Goal: Information Seeking & Learning: Find specific page/section

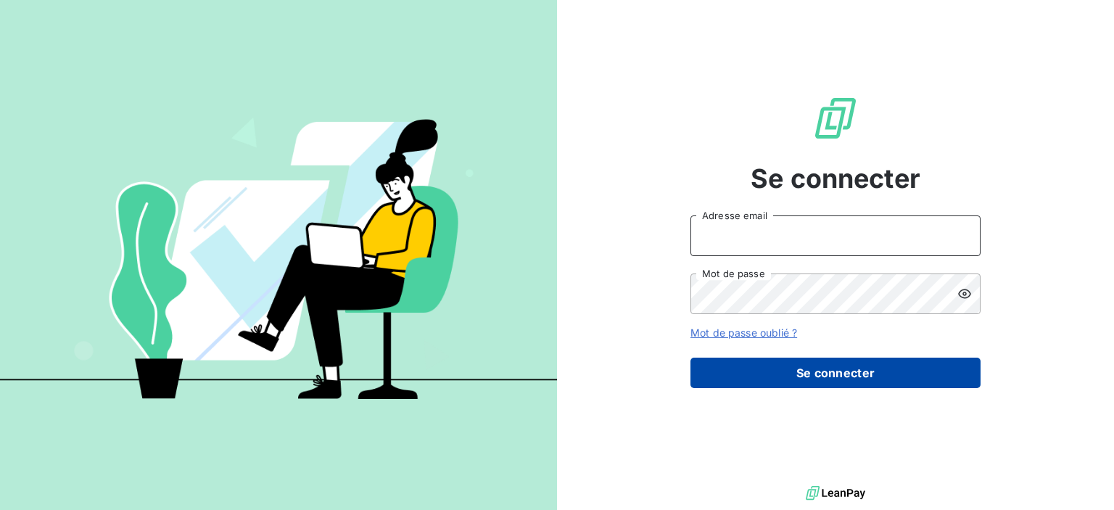
type input "[PERSON_NAME][EMAIL_ADDRESS][DOMAIN_NAME]"
click at [814, 386] on button "Se connecter" at bounding box center [835, 373] width 290 height 30
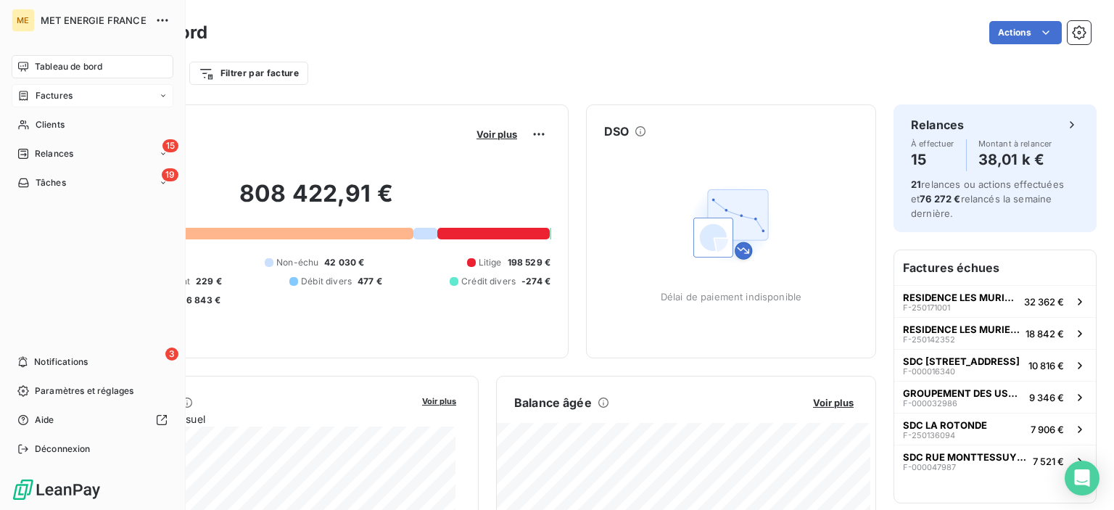
click at [60, 96] on span "Factures" at bounding box center [54, 95] width 37 height 13
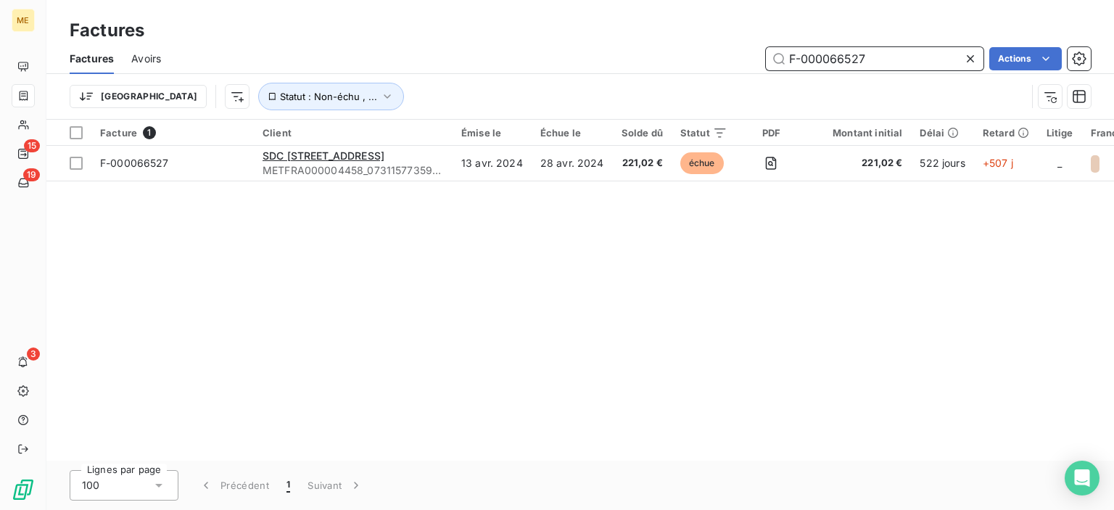
drag, startPoint x: 863, startPoint y: 54, endPoint x: 728, endPoint y: 56, distance: 134.9
click at [731, 54] on div "F-000066527 Actions" at bounding box center [634, 58] width 912 height 23
paste input "93765"
type input "F-000093765"
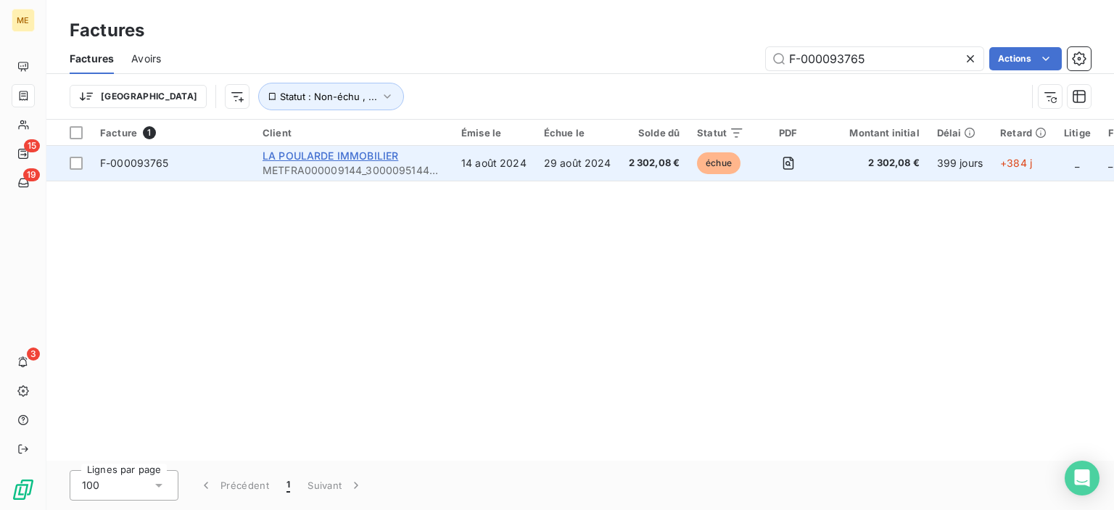
click at [376, 156] on span "LA POULARDE IMMOBILIER" at bounding box center [331, 155] width 136 height 12
click at [582, 162] on td "29 août 2024" at bounding box center [577, 163] width 85 height 35
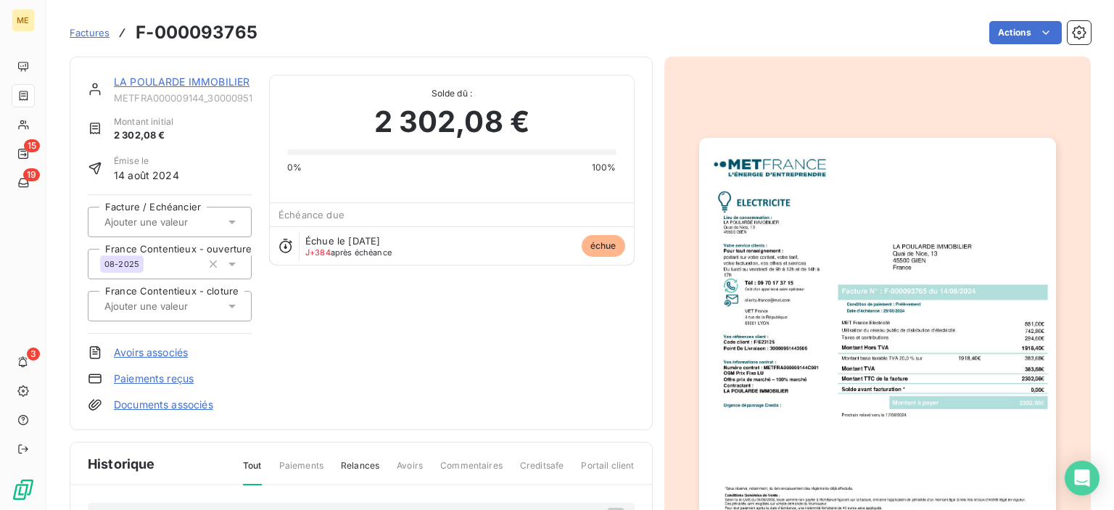
drag, startPoint x: 85, startPoint y: 30, endPoint x: 147, endPoint y: 33, distance: 62.5
click at [85, 30] on span "Factures" at bounding box center [90, 33] width 40 height 12
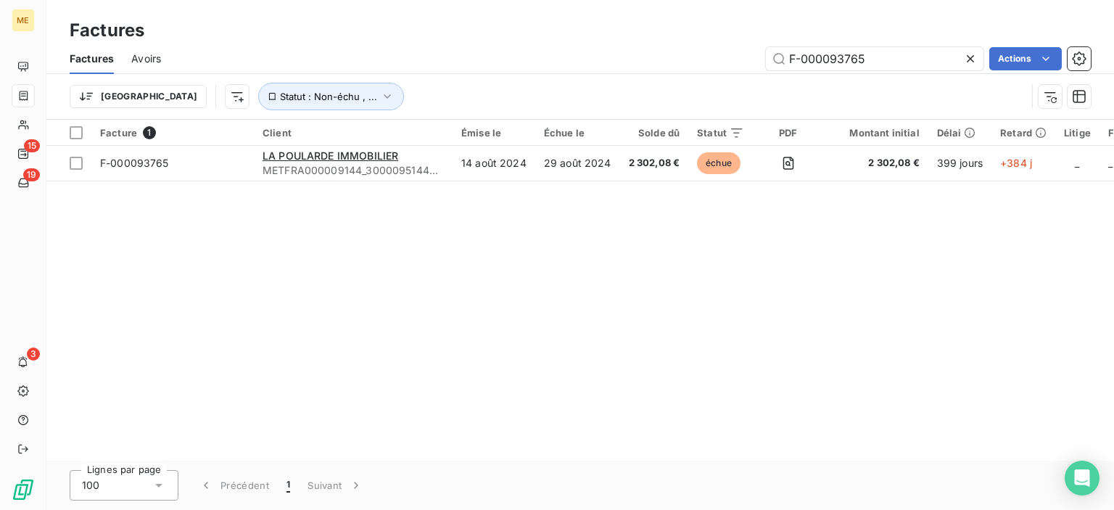
drag, startPoint x: 870, startPoint y: 60, endPoint x: 730, endPoint y: 56, distance: 140.0
click at [730, 56] on div "F-000093765 Actions" at bounding box center [634, 58] width 912 height 23
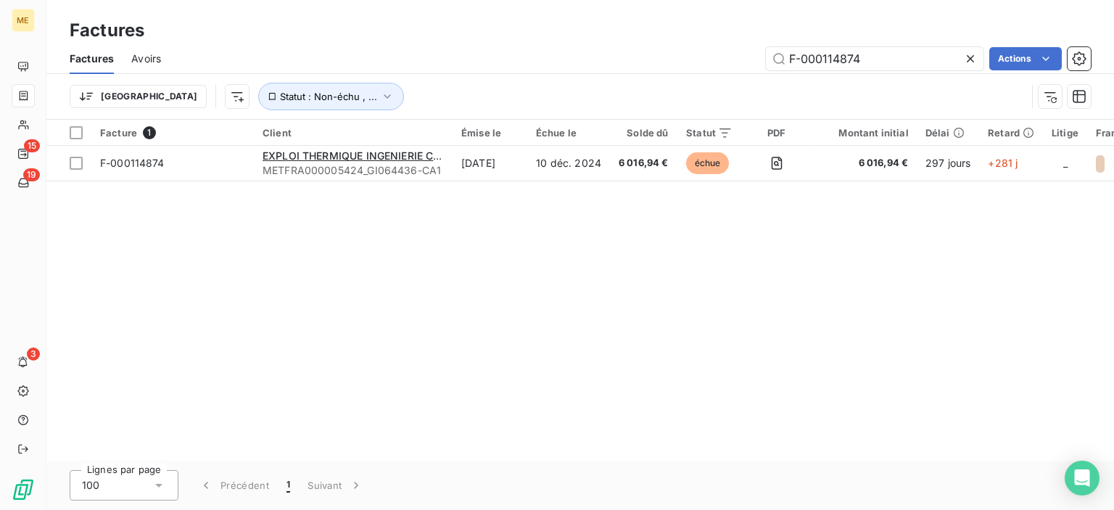
type input "F-000114874"
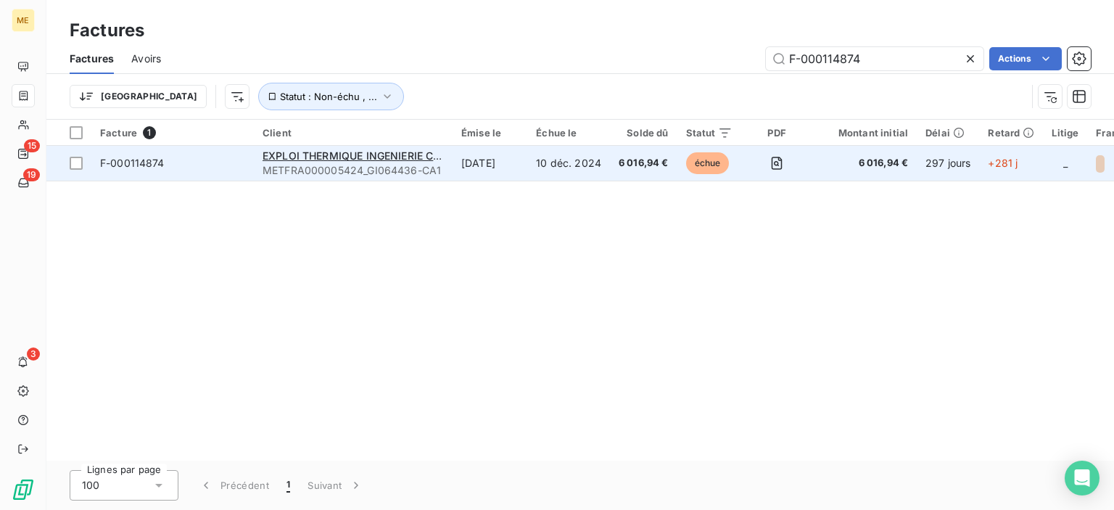
click at [384, 163] on span "METFRA000005424_GI064436-CA1" at bounding box center [353, 170] width 181 height 15
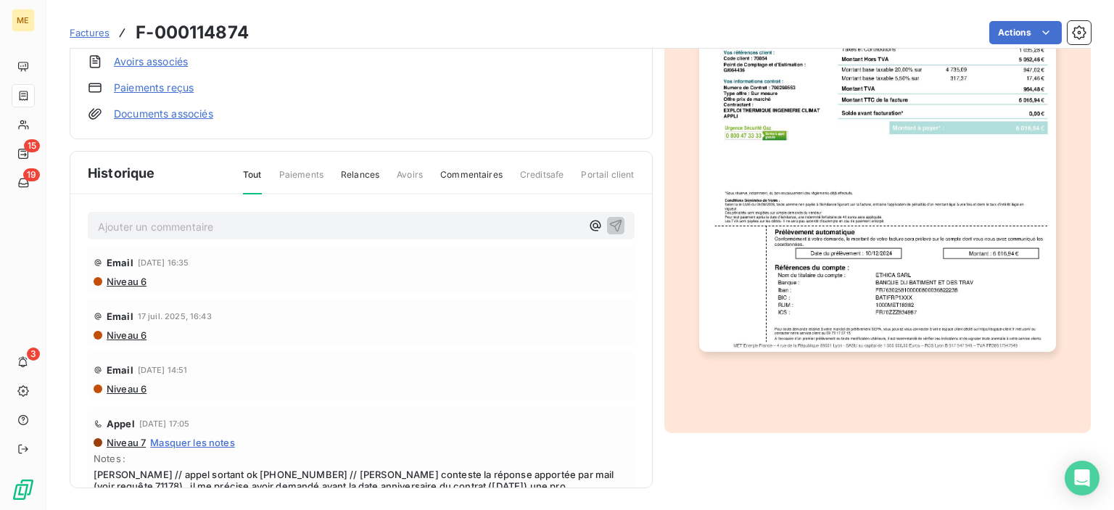
click at [94, 36] on span "Factures" at bounding box center [90, 33] width 40 height 12
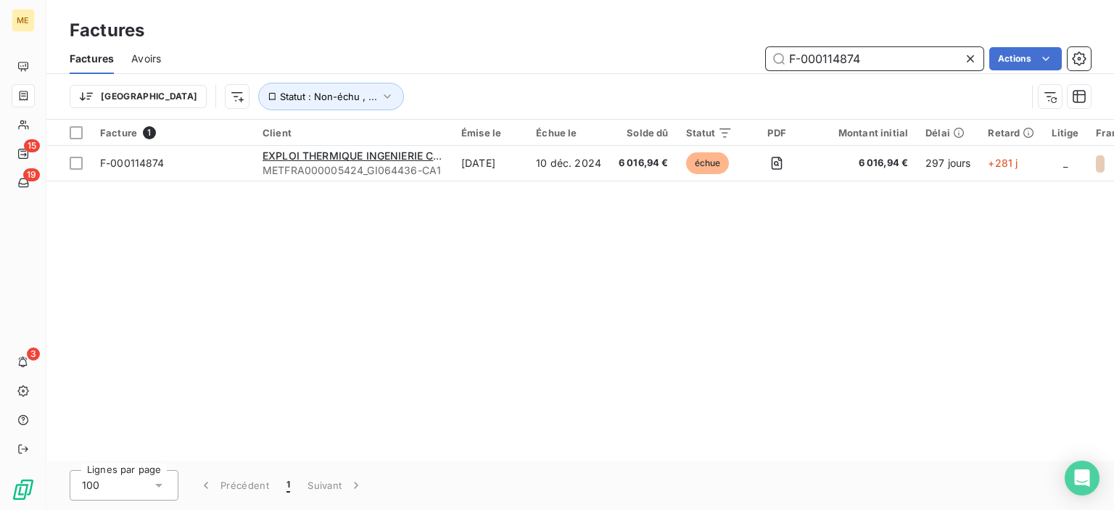
drag, startPoint x: 886, startPoint y: 52, endPoint x: 707, endPoint y: 51, distance: 179.1
click at [882, 51] on input "F-000114874" at bounding box center [875, 58] width 218 height 23
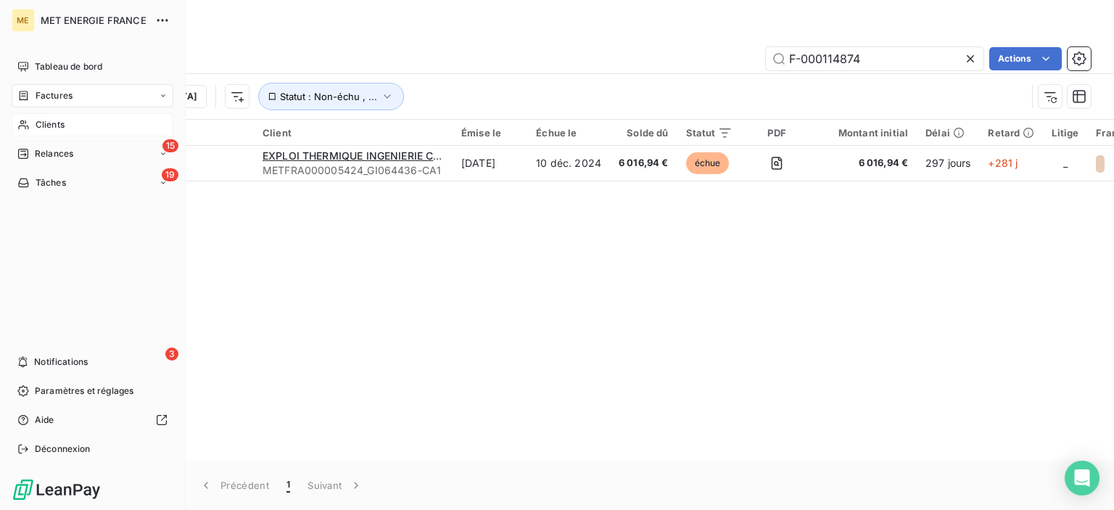
click at [44, 125] on span "Clients" at bounding box center [50, 124] width 29 height 13
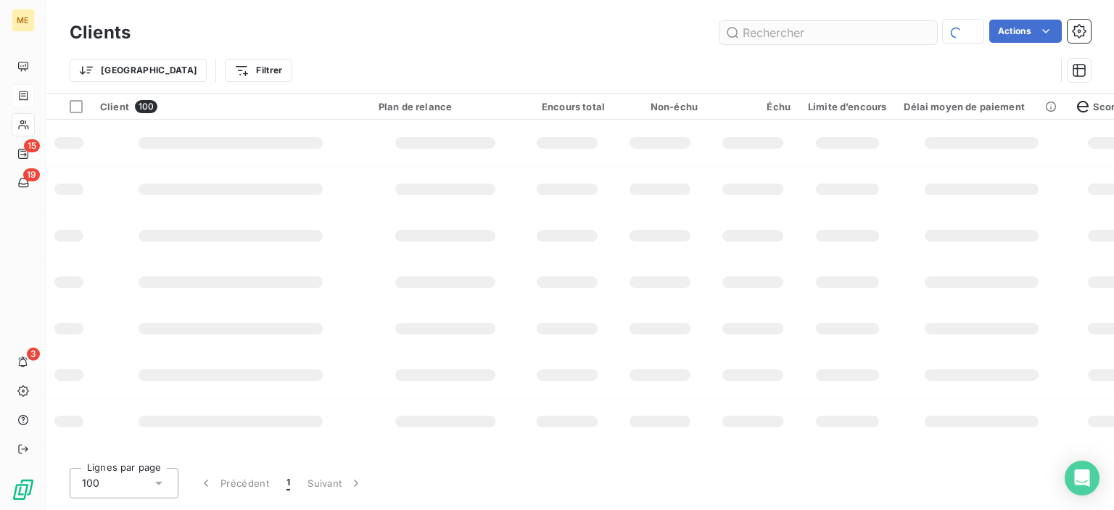
click at [821, 33] on input "text" at bounding box center [828, 32] width 218 height 23
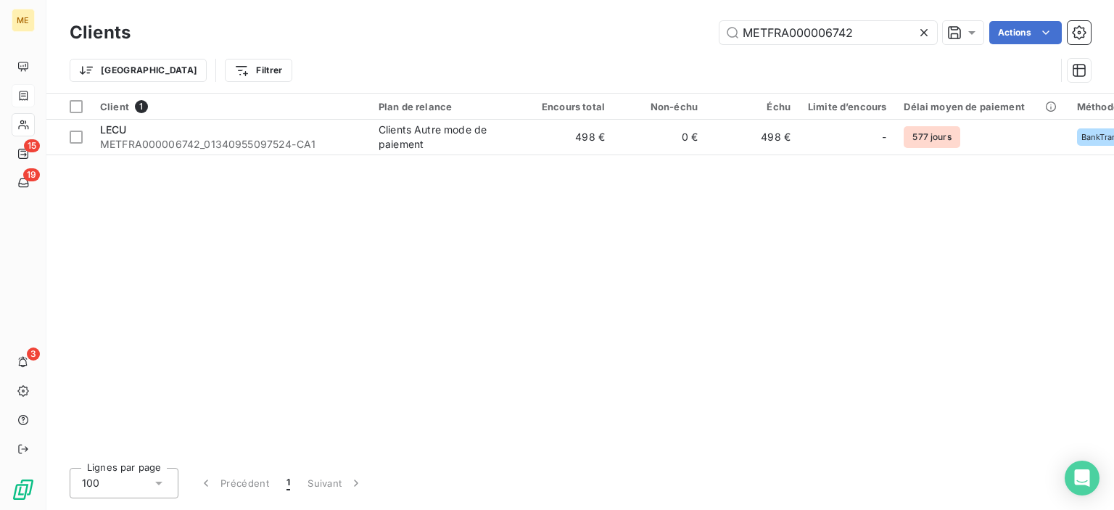
click at [608, 301] on div "Client 1 Plan de relance Encours total Non-échu Échu Limite d’encours Délai moy…" at bounding box center [580, 275] width 1068 height 363
drag, startPoint x: 867, startPoint y: 33, endPoint x: 714, endPoint y: 33, distance: 153.7
click at [714, 33] on div "METFRA000006742 Actions" at bounding box center [619, 32] width 943 height 23
paste input "3995"
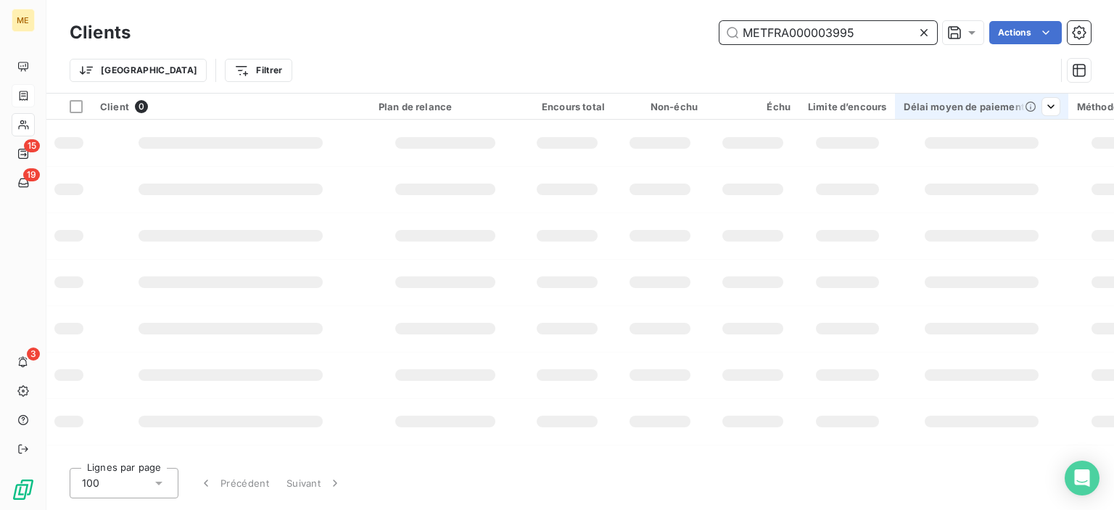
type input "METFRA000003995"
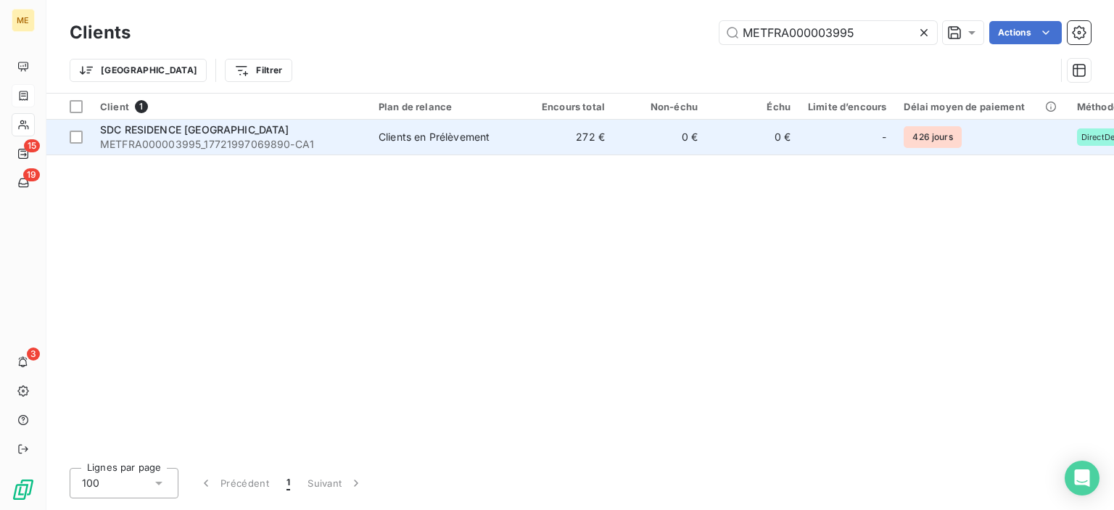
drag, startPoint x: 473, startPoint y: 138, endPoint x: 507, endPoint y: 138, distance: 34.1
click at [473, 138] on div "Clients en Prélèvement" at bounding box center [434, 137] width 111 height 15
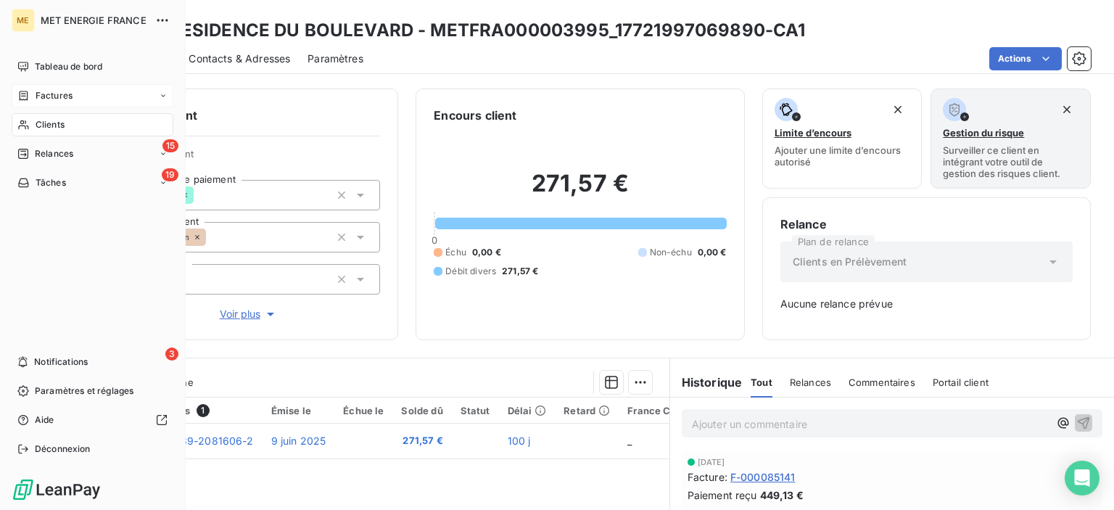
drag, startPoint x: 54, startPoint y: 95, endPoint x: 80, endPoint y: 95, distance: 26.1
click at [54, 95] on span "Factures" at bounding box center [54, 95] width 37 height 13
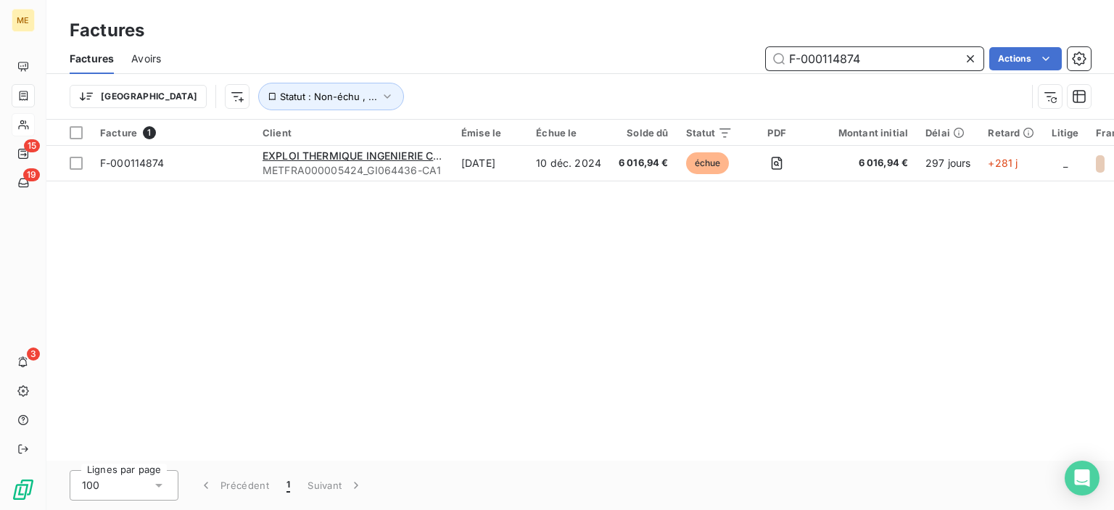
drag, startPoint x: 867, startPoint y: 60, endPoint x: 737, endPoint y: 42, distance: 131.8
click at [737, 42] on div "Factures Factures Avoirs F-000114874 Actions Trier Statut : Non-échu , ..." at bounding box center [580, 60] width 1068 height 120
paste input "077877"
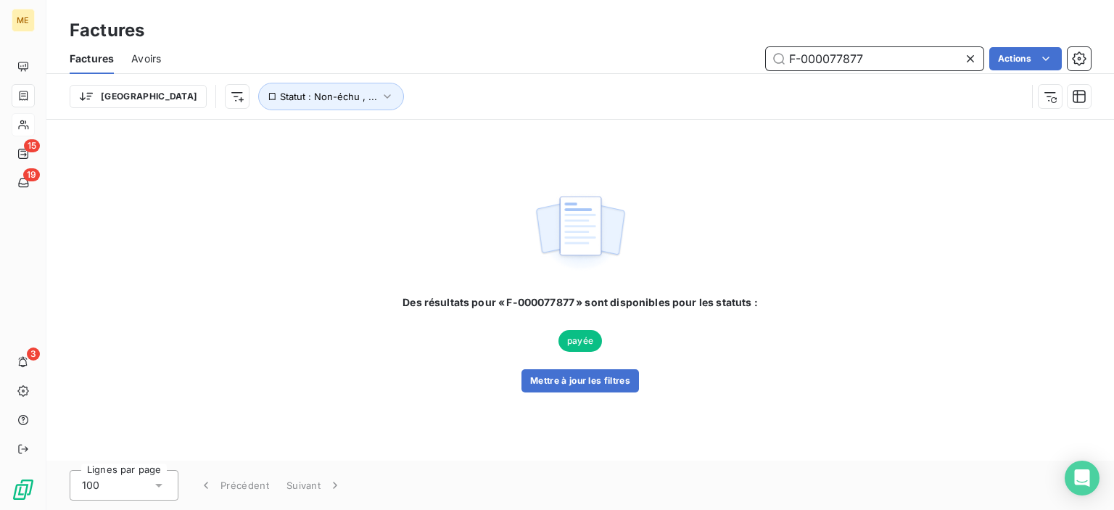
drag, startPoint x: 873, startPoint y: 60, endPoint x: 747, endPoint y: 61, distance: 126.2
click at [746, 61] on div "F-000077877 Actions" at bounding box center [634, 58] width 912 height 23
paste input "85141"
drag, startPoint x: 867, startPoint y: 59, endPoint x: 753, endPoint y: 59, distance: 113.9
click at [753, 59] on div "F-000085141 Actions" at bounding box center [634, 58] width 912 height 23
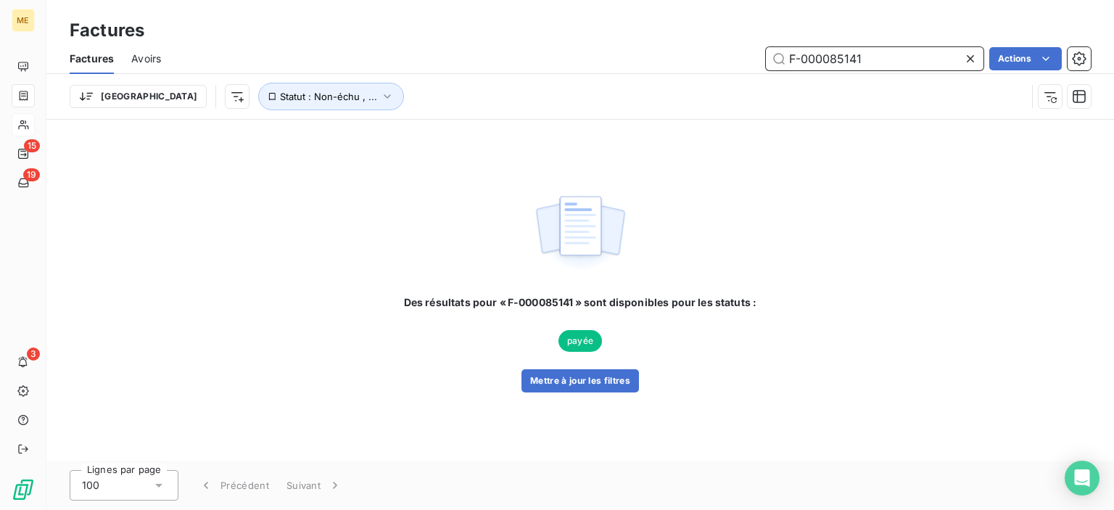
paste input "9109"
drag, startPoint x: 869, startPoint y: 54, endPoint x: 757, endPoint y: 51, distance: 111.7
click at [757, 51] on div "F-000091091 Actions" at bounding box center [634, 58] width 912 height 23
paste input "8514"
drag, startPoint x: 841, startPoint y: 61, endPoint x: 745, endPoint y: 45, distance: 97.8
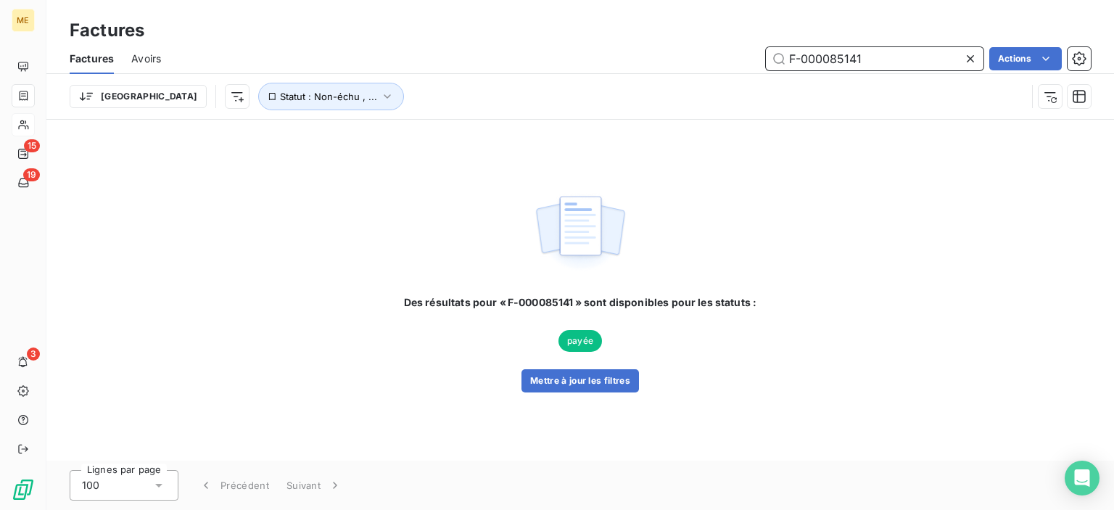
click at [745, 45] on div "Factures Avoirs F-000085141 Actions" at bounding box center [580, 59] width 1068 height 30
paste input "78042"
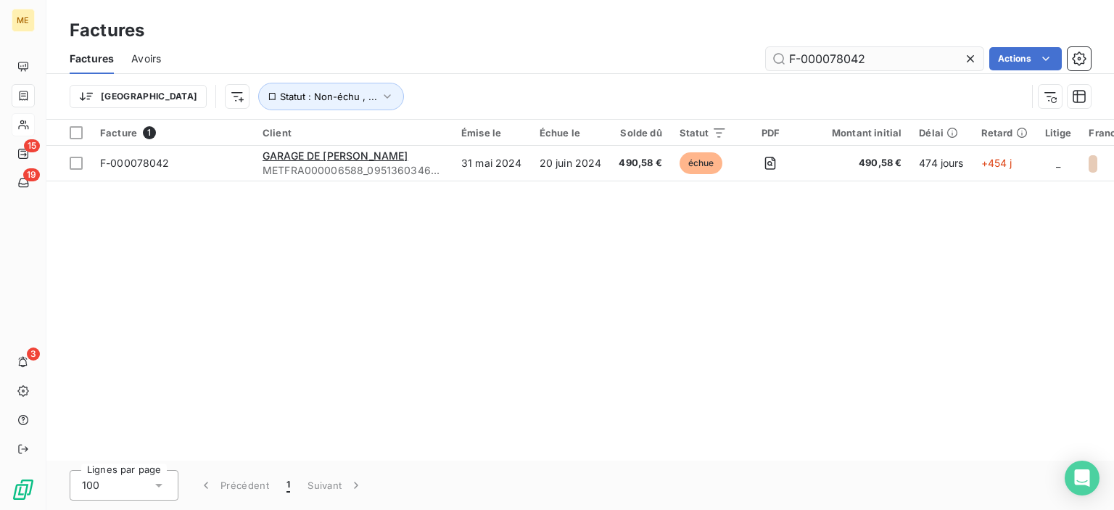
click at [852, 70] on div "Factures Avoirs F-000078042 Actions" at bounding box center [580, 59] width 1068 height 30
drag, startPoint x: 870, startPoint y: 57, endPoint x: 783, endPoint y: 55, distance: 87.8
click at [783, 55] on input "F-000078042" at bounding box center [875, 58] width 218 height 23
paste input "9047"
drag, startPoint x: 873, startPoint y: 60, endPoint x: 733, endPoint y: 60, distance: 140.0
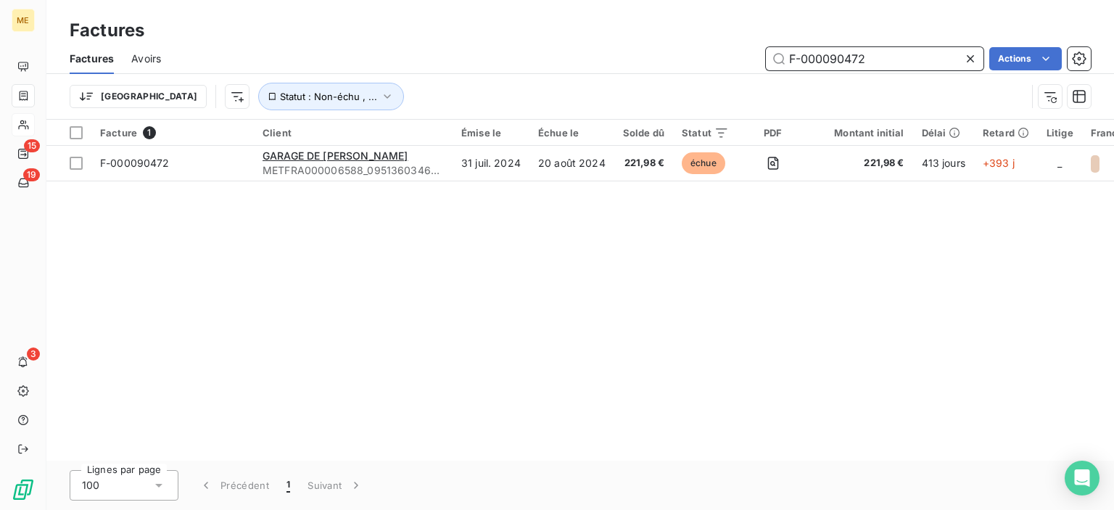
click at [730, 60] on div "F-000090472 Actions" at bounding box center [634, 58] width 912 height 23
paste input "7858"
drag, startPoint x: 882, startPoint y: 57, endPoint x: 759, endPoint y: 57, distance: 122.6
click at [759, 57] on div "F-000097858 Actions" at bounding box center [634, 58] width 912 height 23
paste input "114934"
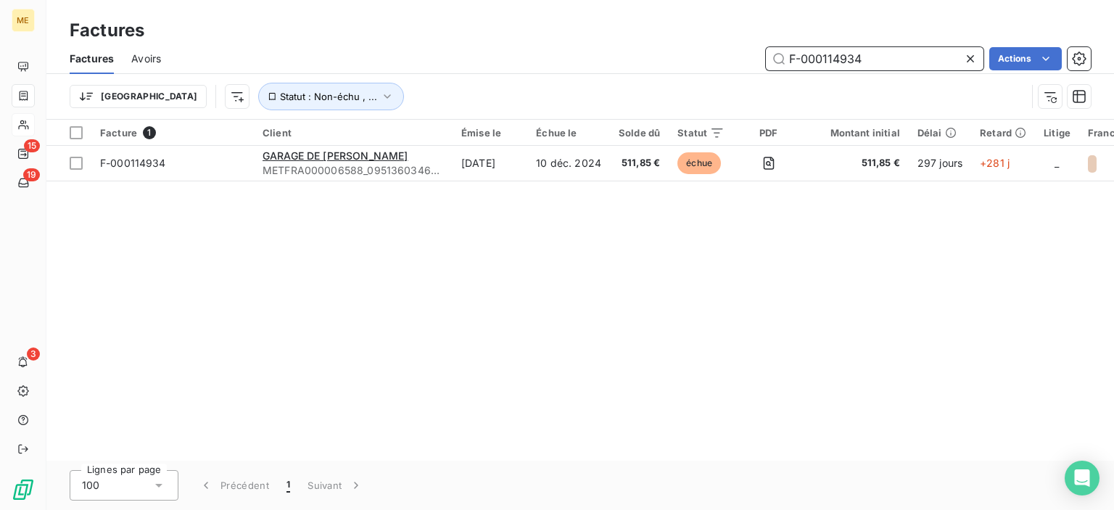
drag, startPoint x: 880, startPoint y: 55, endPoint x: 762, endPoint y: 55, distance: 118.2
click at [762, 55] on div "F-000114934 Actions" at bounding box center [634, 58] width 912 height 23
paste input "240124936"
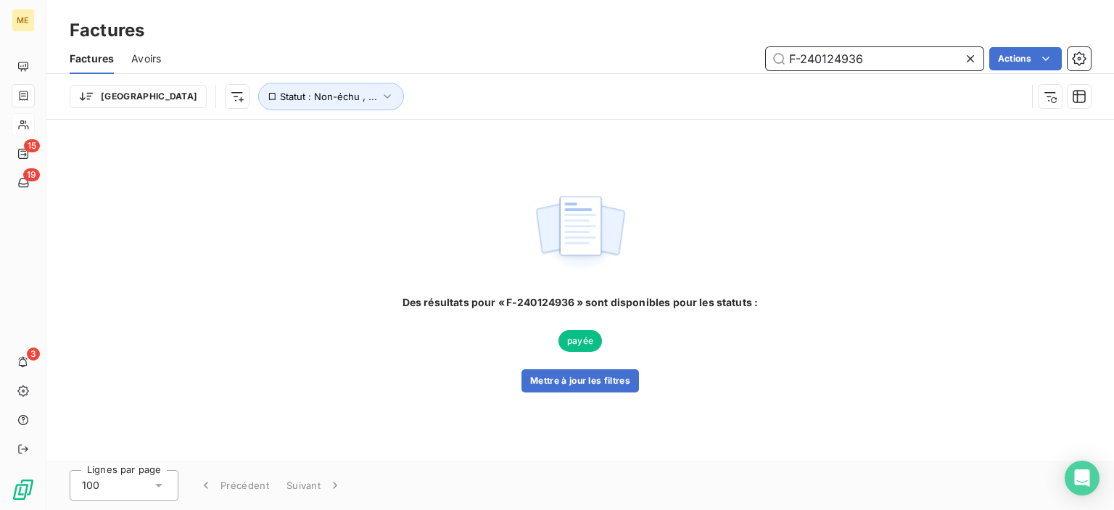
drag, startPoint x: 867, startPoint y: 59, endPoint x: 738, endPoint y: 59, distance: 129.1
click at [738, 59] on div "F-240124936 Actions" at bounding box center [634, 58] width 912 height 23
paste input "17142"
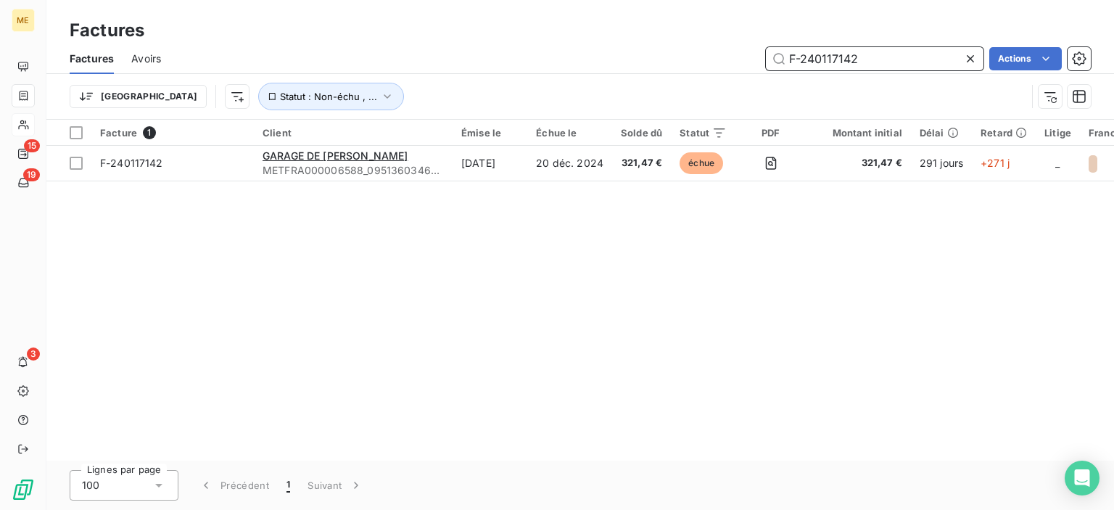
drag, startPoint x: 780, startPoint y: 54, endPoint x: 754, endPoint y: 54, distance: 26.1
click at [754, 54] on div "F-240117142 Actions" at bounding box center [634, 58] width 912 height 23
drag, startPoint x: 877, startPoint y: 62, endPoint x: 740, endPoint y: 53, distance: 137.4
click at [735, 53] on div "F-240117142 Actions" at bounding box center [634, 58] width 912 height 23
paste input "24936"
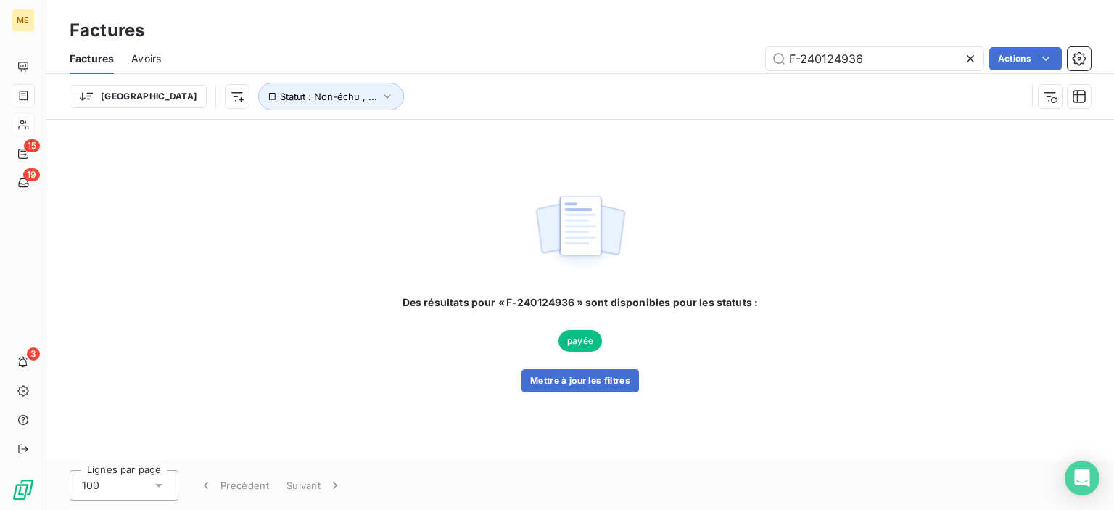
click at [242, 136] on div "Des résultats pour « F-240124936 » sont disponibles pour les statuts : payée Me…" at bounding box center [580, 290] width 1068 height 341
drag, startPoint x: 867, startPoint y: 57, endPoint x: 757, endPoint y: 57, distance: 110.2
click at [757, 57] on div "F-240124936 Actions" at bounding box center [634, 58] width 912 height 23
click at [908, 67] on input "F-240124936" at bounding box center [875, 58] width 218 height 23
drag, startPoint x: 894, startPoint y: 59, endPoint x: 734, endPoint y: 58, distance: 160.3
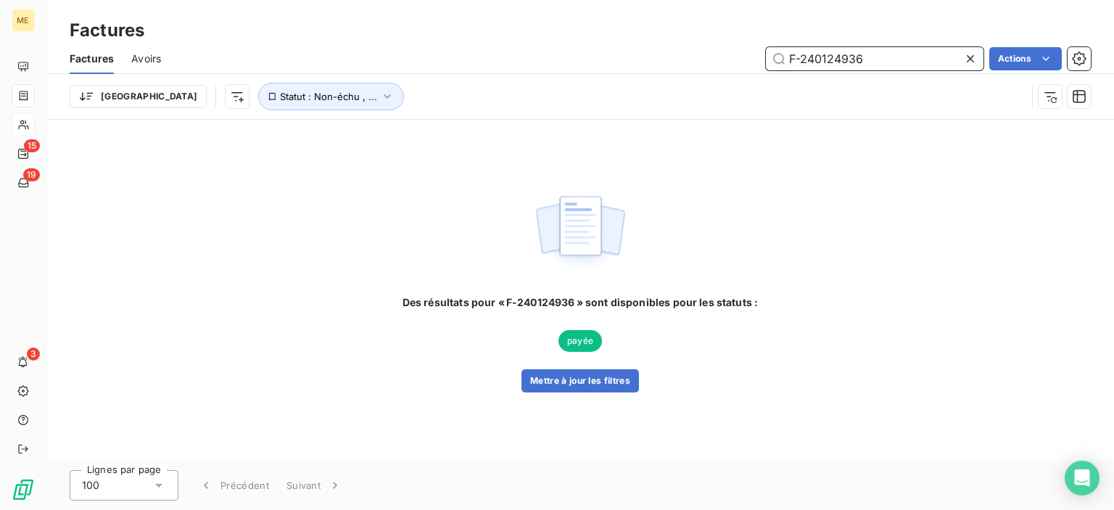
click at [734, 58] on div "F-240124936 Actions" at bounding box center [634, 58] width 912 height 23
type input "v"
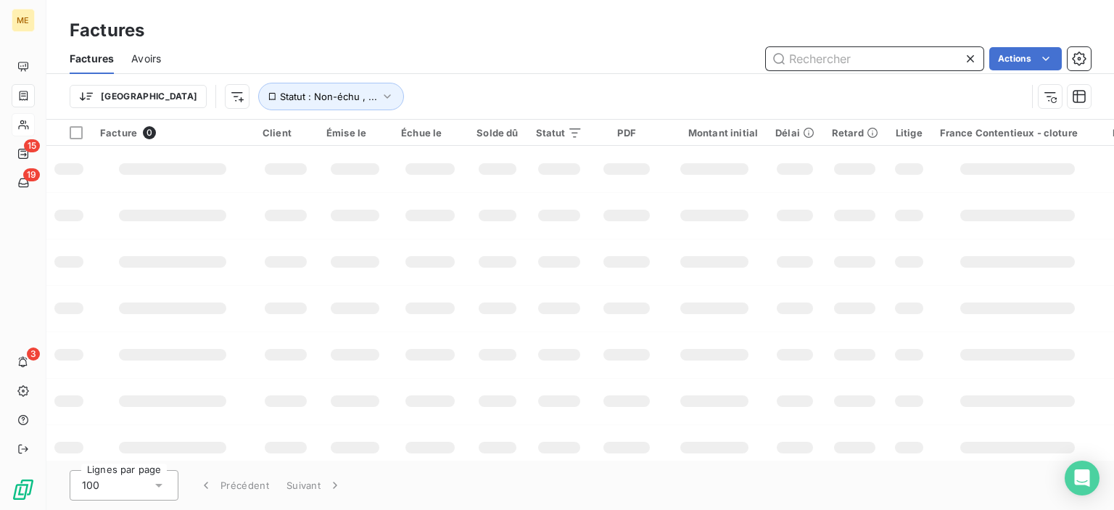
paste input "F-000104429"
click at [812, 62] on input "F-000104429" at bounding box center [875, 58] width 218 height 23
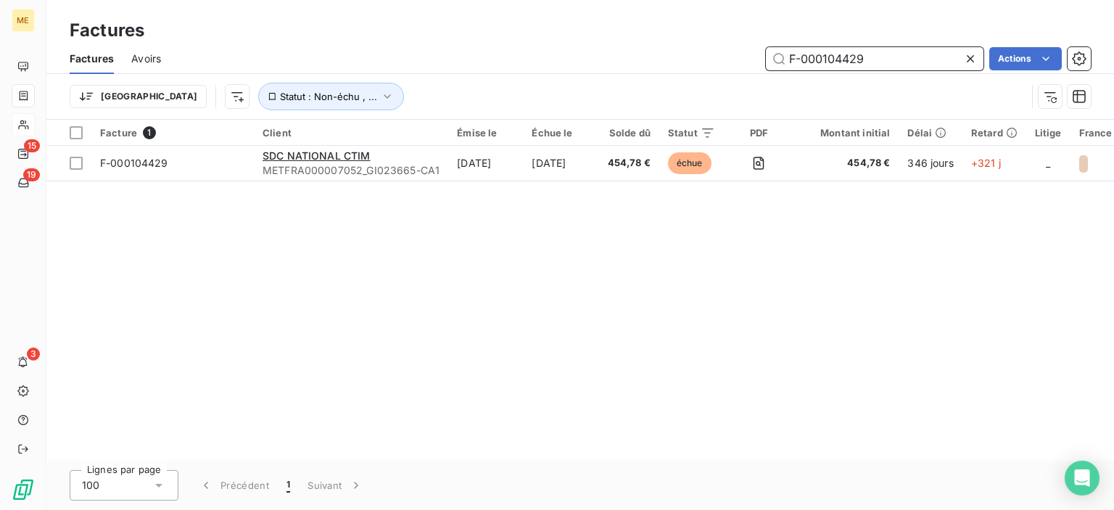
drag, startPoint x: 864, startPoint y: 62, endPoint x: 701, endPoint y: 54, distance: 162.6
click at [701, 54] on div "F-000104429 Actions" at bounding box center [634, 58] width 912 height 23
paste input "text"
type input "F-000104429"
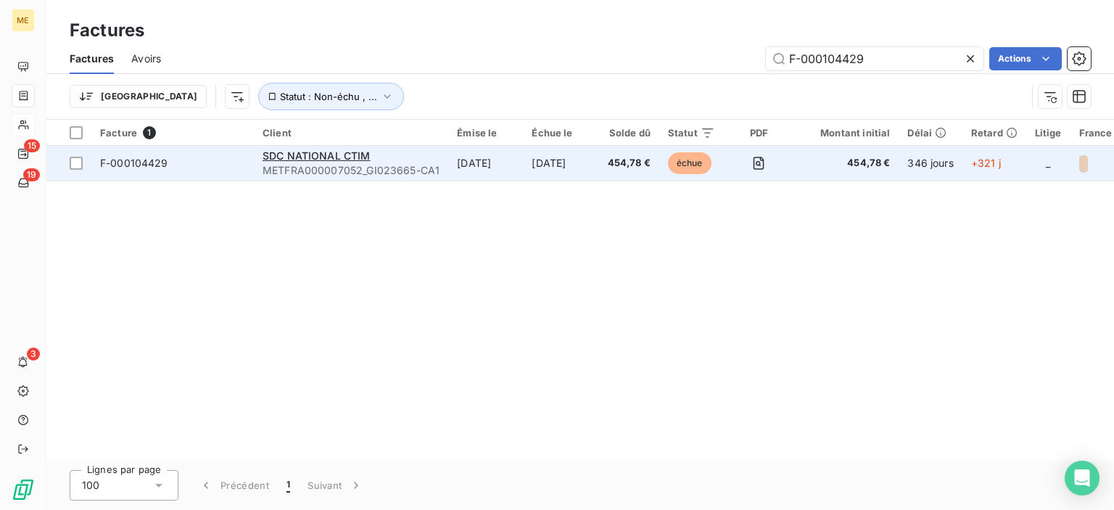
drag, startPoint x: 360, startPoint y: 156, endPoint x: 370, endPoint y: 157, distance: 10.2
click at [360, 156] on span "SDC NATIONAL CTIM" at bounding box center [317, 155] width 108 height 12
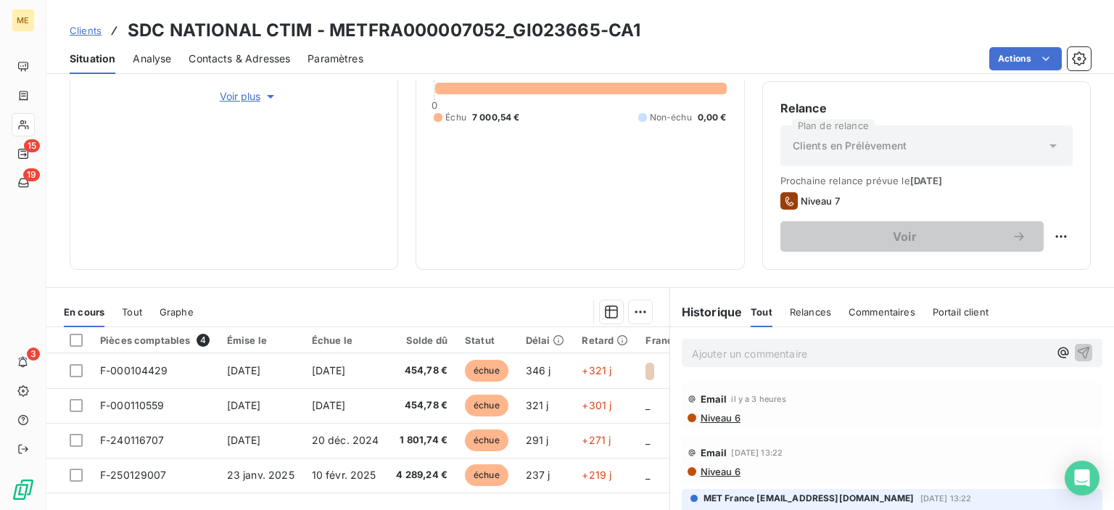
scroll to position [145, 0]
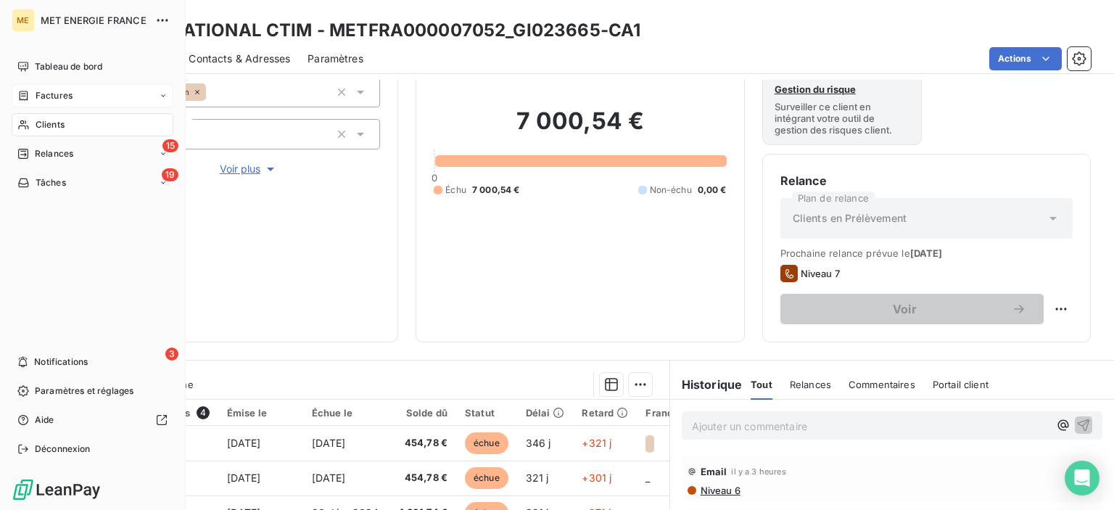
click at [34, 98] on div "Factures" at bounding box center [44, 95] width 55 height 13
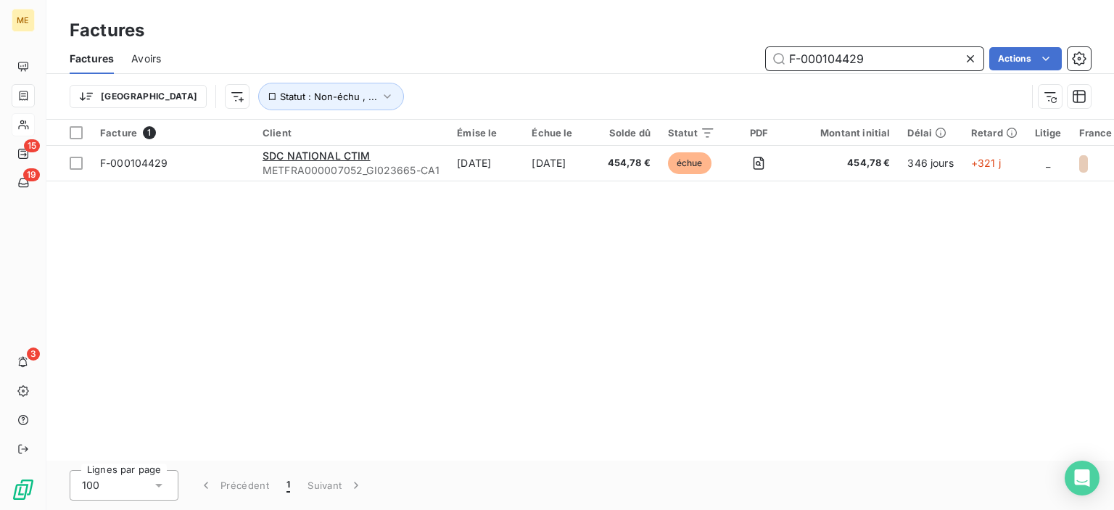
drag, startPoint x: 863, startPoint y: 63, endPoint x: 835, endPoint y: 62, distance: 27.6
click at [716, 57] on div "F-000104429 Actions" at bounding box center [634, 58] width 912 height 23
paste input "089921"
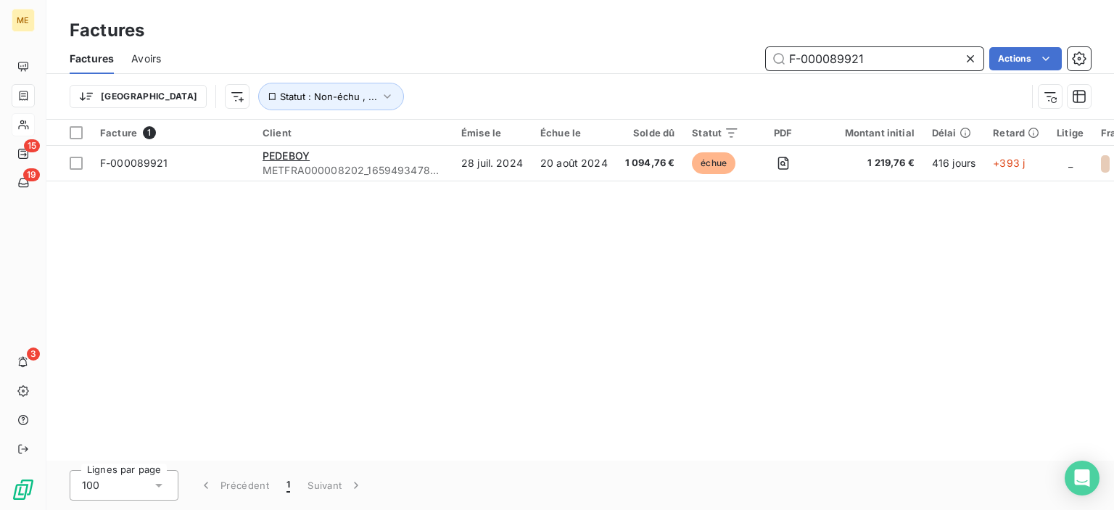
type input "F-000089921"
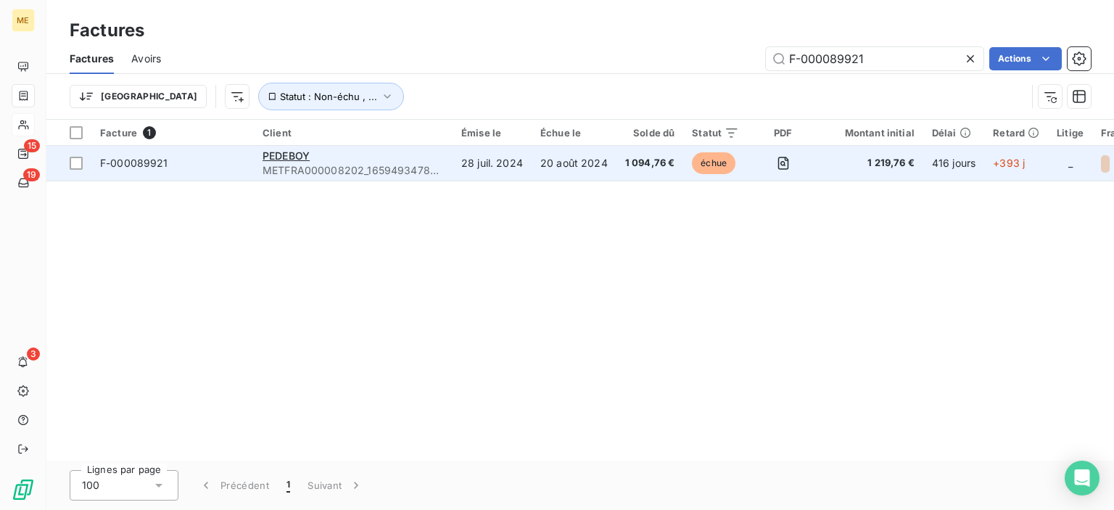
click at [645, 162] on span "1 094,76 €" at bounding box center [650, 163] width 50 height 15
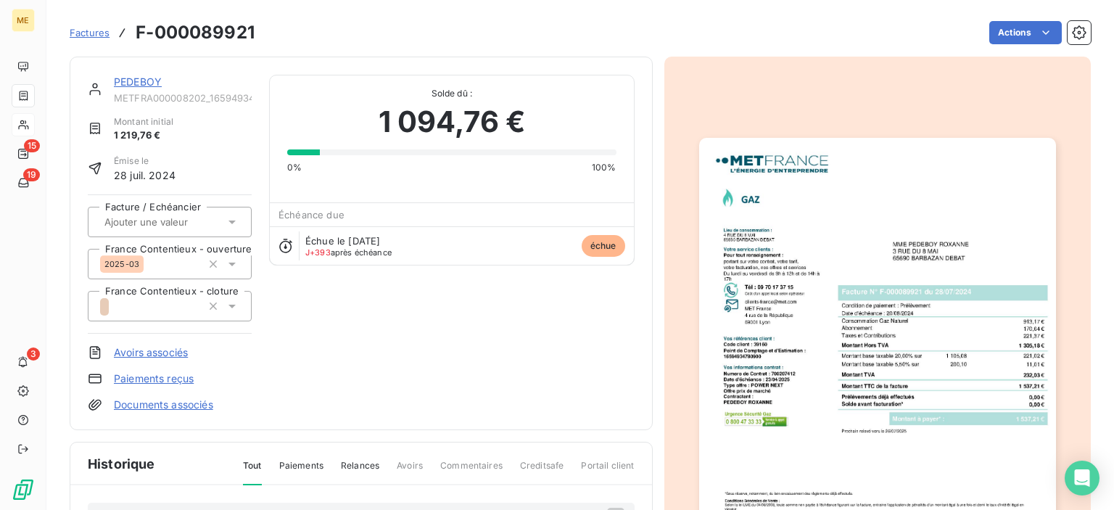
click at [165, 375] on link "Paiements reçus" at bounding box center [154, 378] width 80 height 15
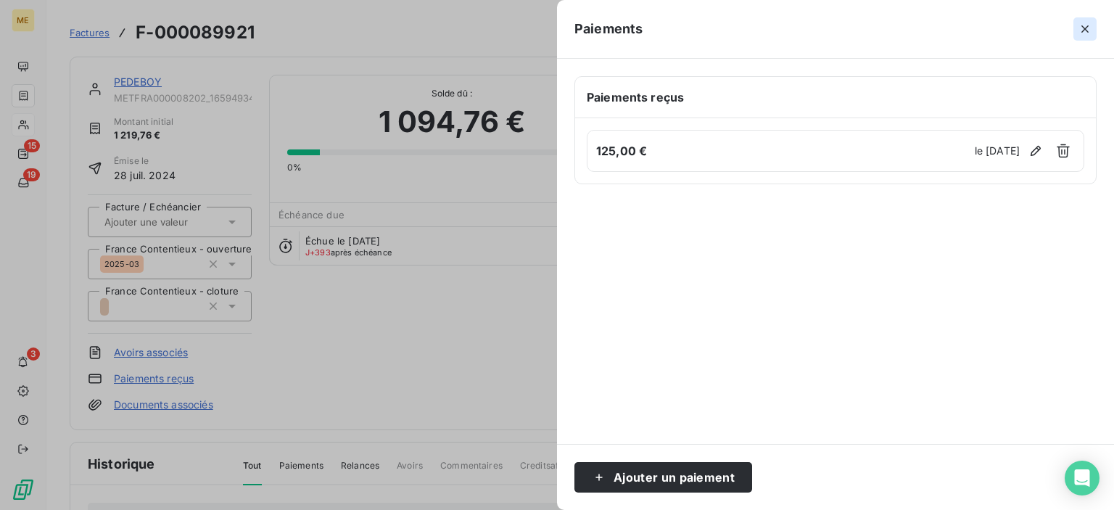
click at [1081, 25] on icon "button" at bounding box center [1085, 29] width 15 height 15
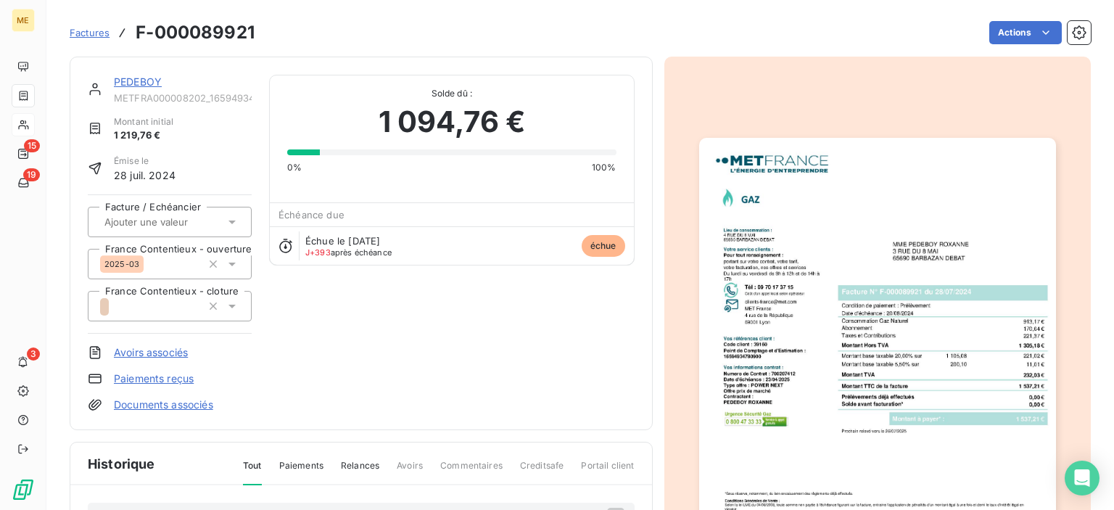
click at [889, 186] on img "button" at bounding box center [877, 390] width 357 height 504
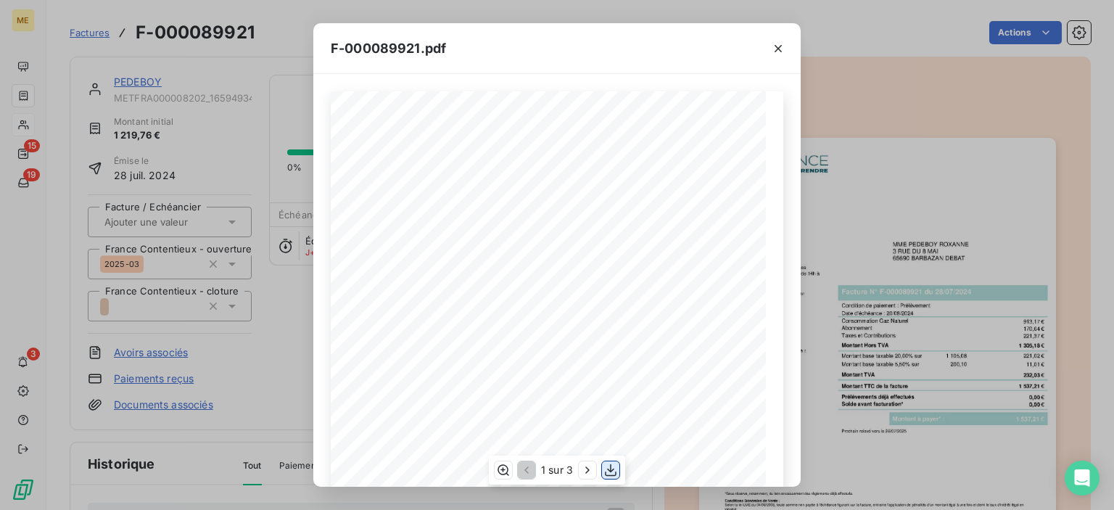
click at [615, 471] on icon "button" at bounding box center [610, 470] width 15 height 15
click at [969, 109] on div "F-000089921.pdf *Sous réserve, notamment, du bon encaissement des règlements dé…" at bounding box center [557, 255] width 1114 height 510
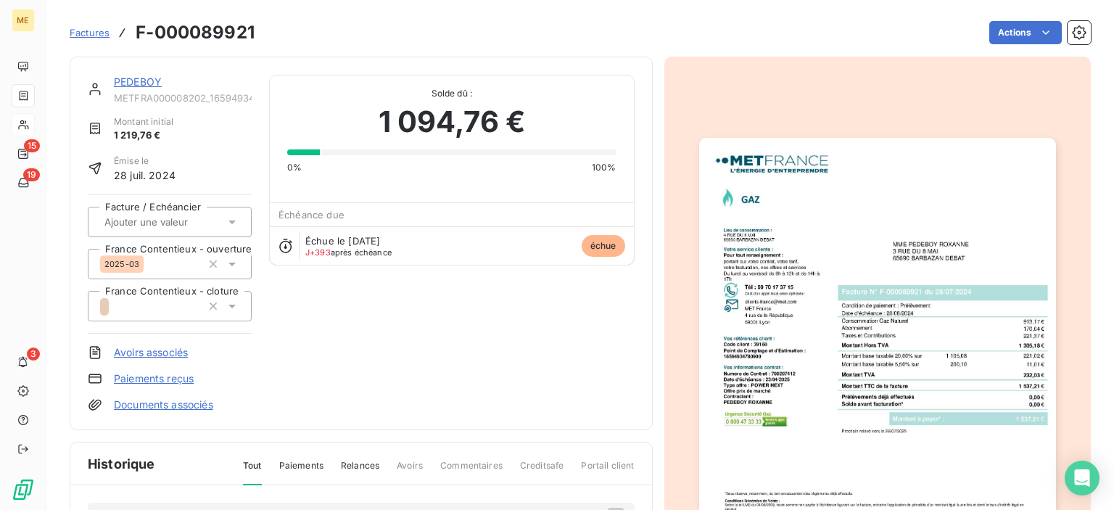
click at [94, 34] on span "Factures" at bounding box center [90, 33] width 40 height 12
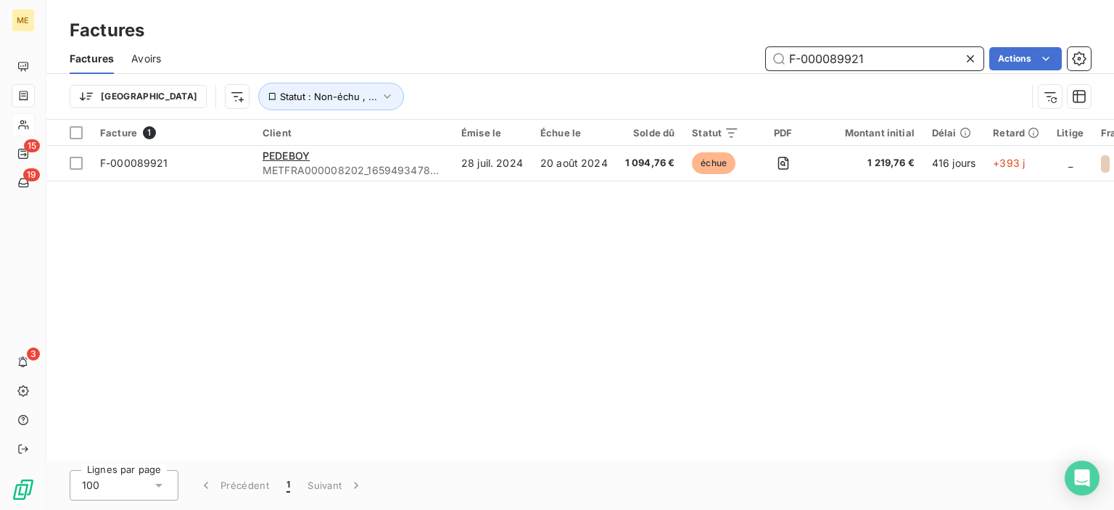
drag, startPoint x: 873, startPoint y: 58, endPoint x: 720, endPoint y: 58, distance: 153.0
click at [718, 58] on div "F-000089921 Actions" at bounding box center [634, 58] width 912 height 23
paste input "29133"
drag, startPoint x: 872, startPoint y: 60, endPoint x: 745, endPoint y: 59, distance: 127.6
click at [706, 56] on div "F-000029133 Actions" at bounding box center [634, 58] width 912 height 23
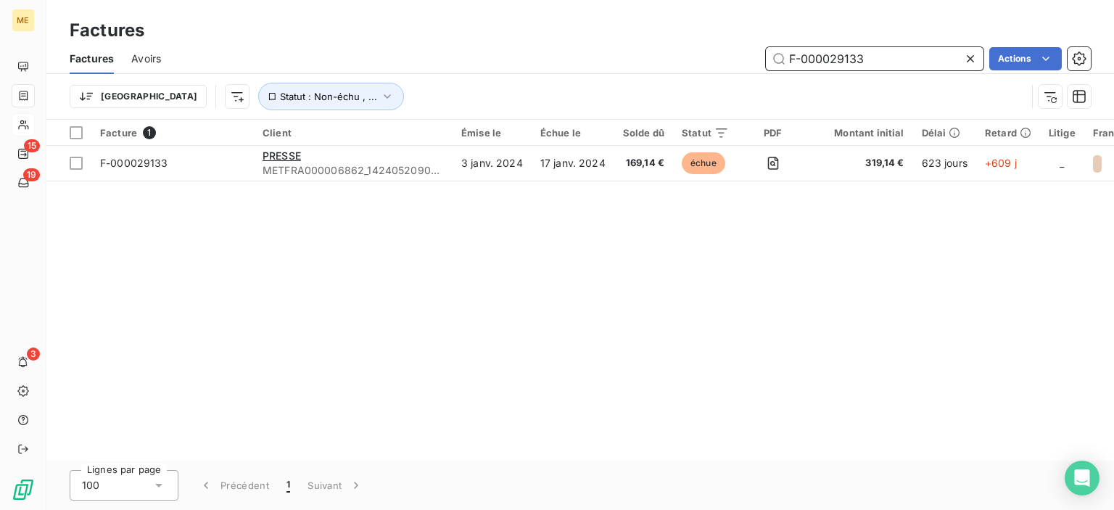
paste input "52135"
drag, startPoint x: 869, startPoint y: 57, endPoint x: 715, endPoint y: 57, distance: 153.7
click at [715, 57] on div "F-000052135 Actions" at bounding box center [634, 58] width 912 height 23
paste input "67623"
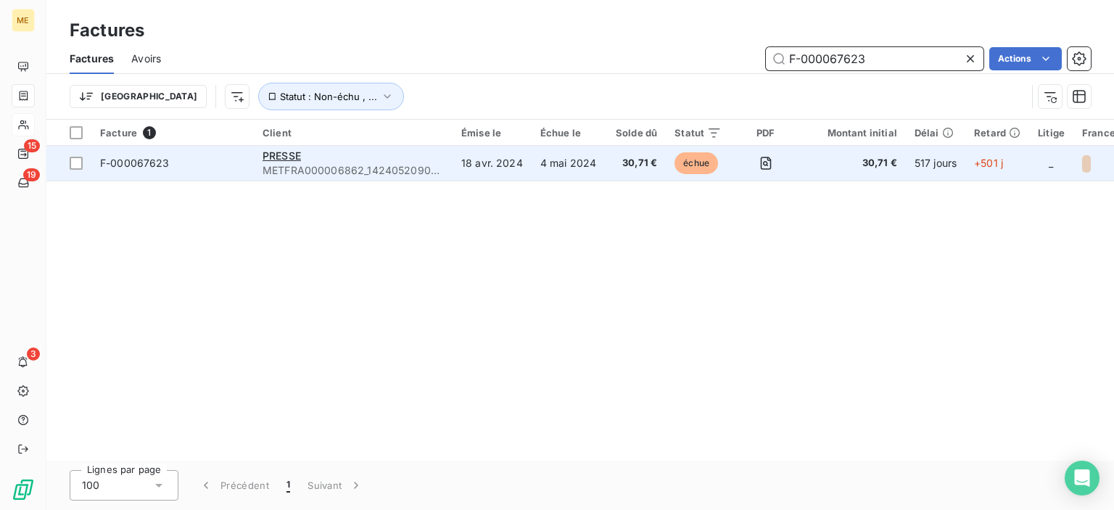
type input "F-000067623"
click at [278, 152] on span "PRESSE" at bounding box center [282, 155] width 38 height 12
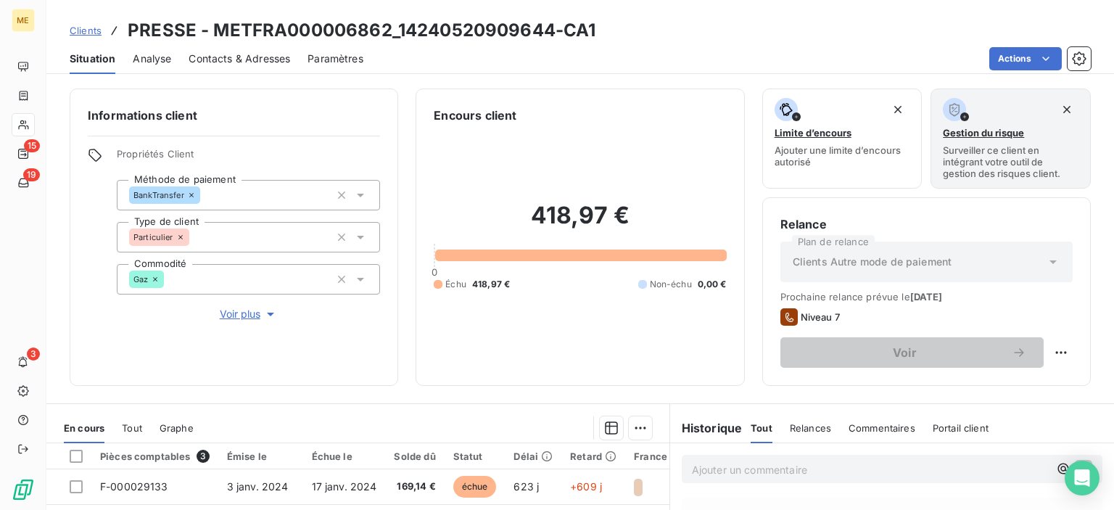
click at [128, 425] on span "Tout" at bounding box center [132, 428] width 20 height 12
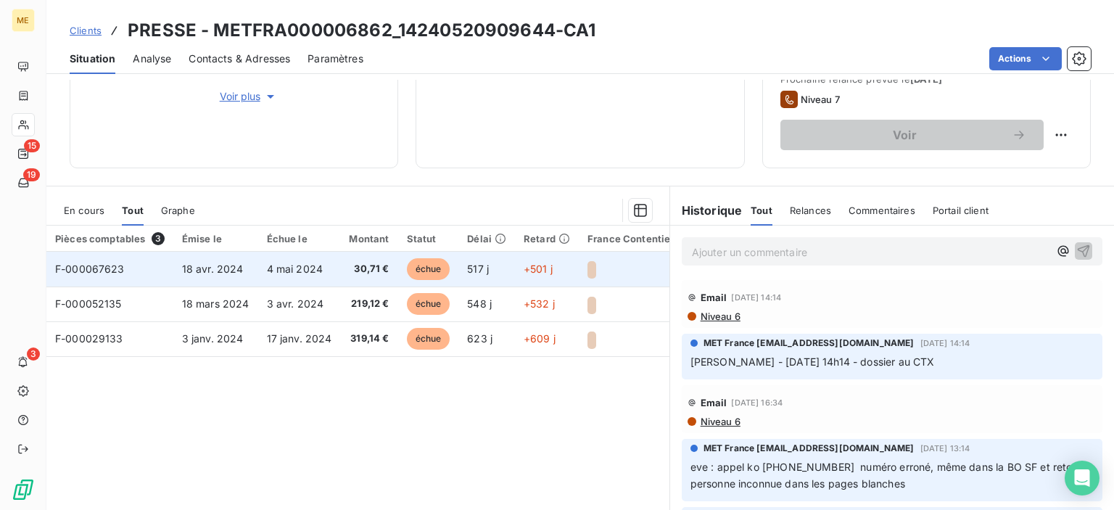
click at [554, 276] on td "+501 j" at bounding box center [547, 269] width 64 height 35
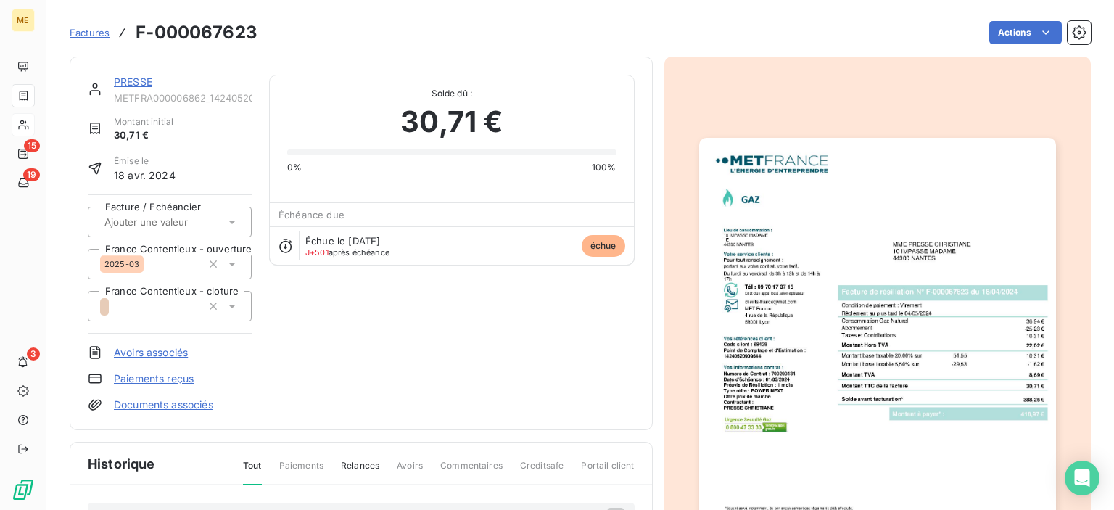
click at [1014, 131] on button "button" at bounding box center [877, 390] width 374 height 546
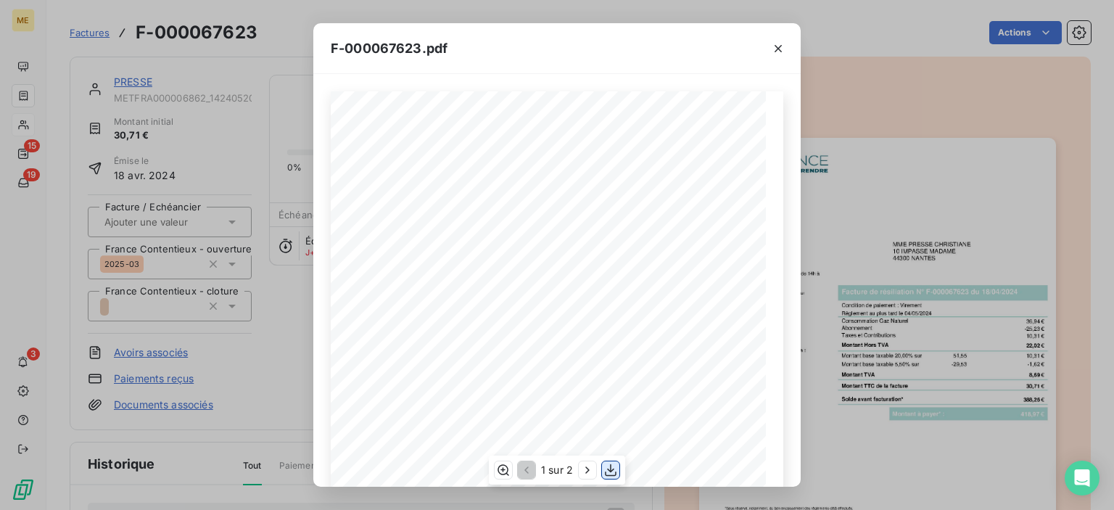
click at [610, 471] on icon "button" at bounding box center [611, 470] width 12 height 12
drag, startPoint x: 680, startPoint y: 42, endPoint x: 698, endPoint y: 42, distance: 18.9
click at [680, 42] on div "F-000067623.pdf" at bounding box center [556, 48] width 487 height 51
click at [780, 49] on icon "button" at bounding box center [778, 48] width 15 height 15
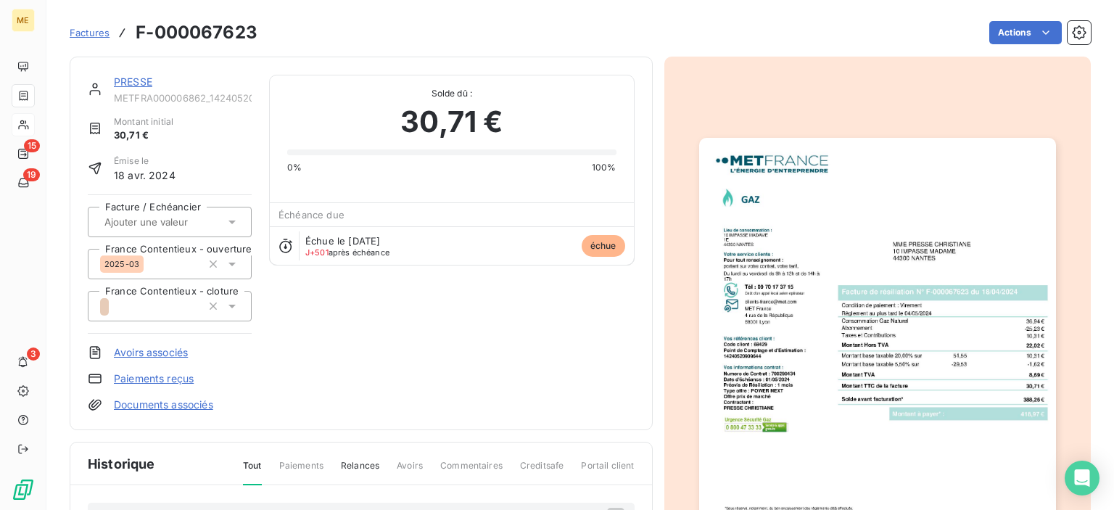
click at [81, 31] on span "Factures" at bounding box center [90, 33] width 40 height 12
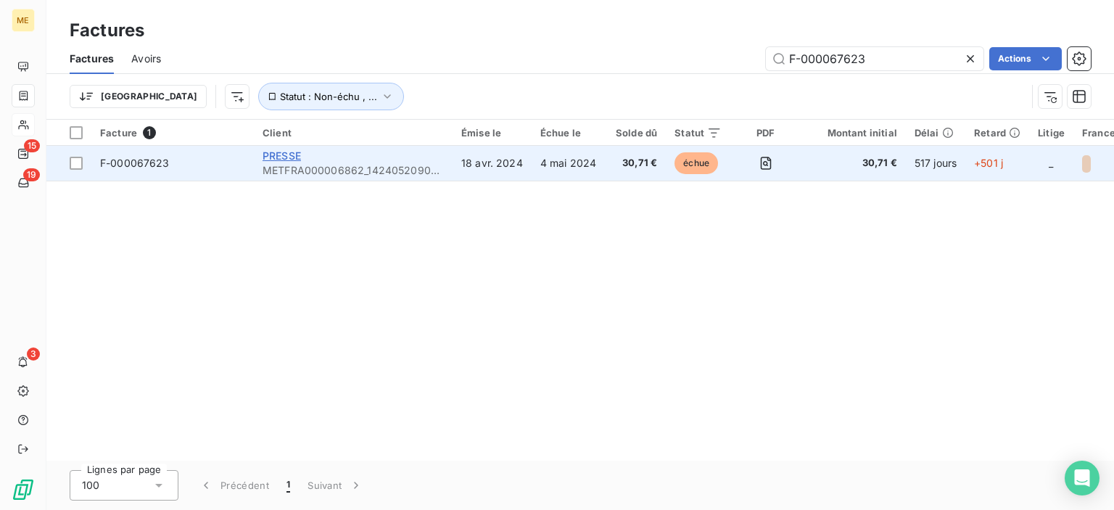
click at [288, 154] on span "PRESSE" at bounding box center [282, 155] width 38 height 12
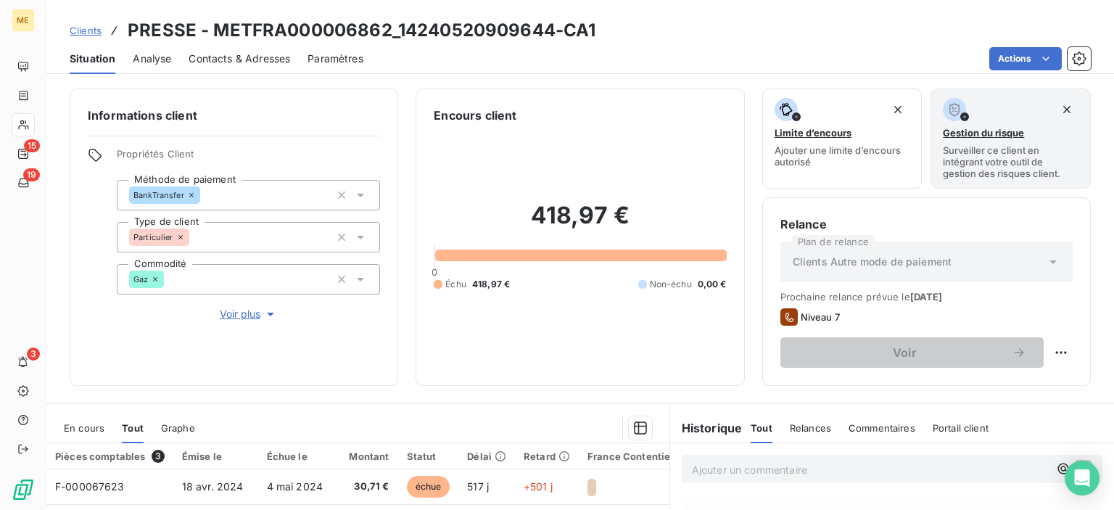
scroll to position [218, 0]
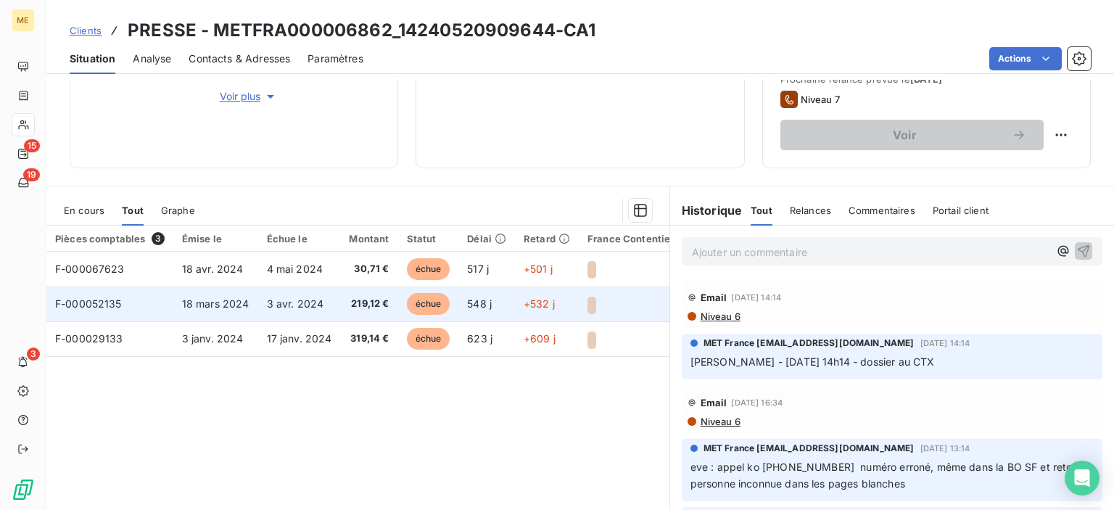
click at [313, 299] on span "3 avr. 2024" at bounding box center [295, 303] width 57 height 12
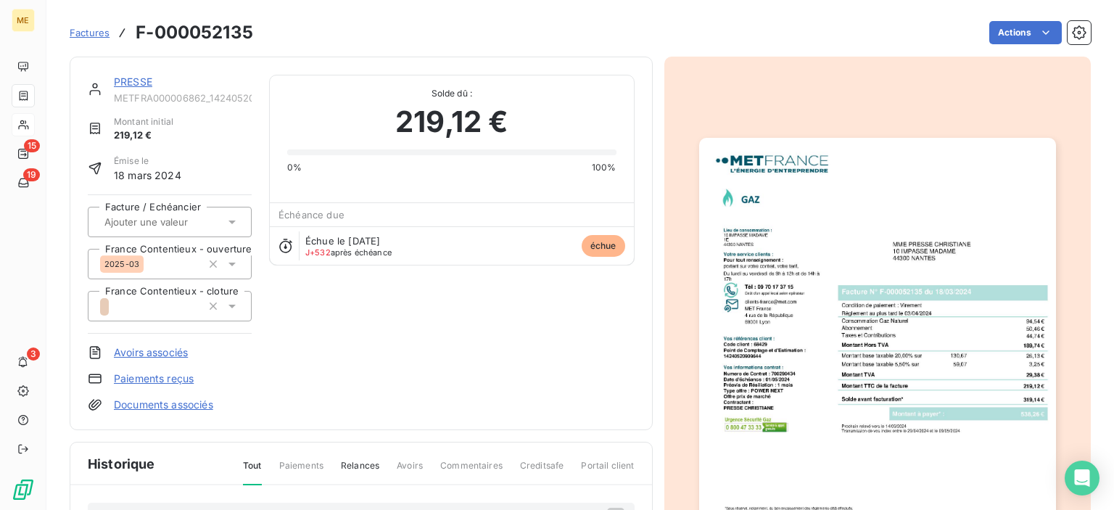
click at [820, 246] on img "button" at bounding box center [877, 390] width 357 height 504
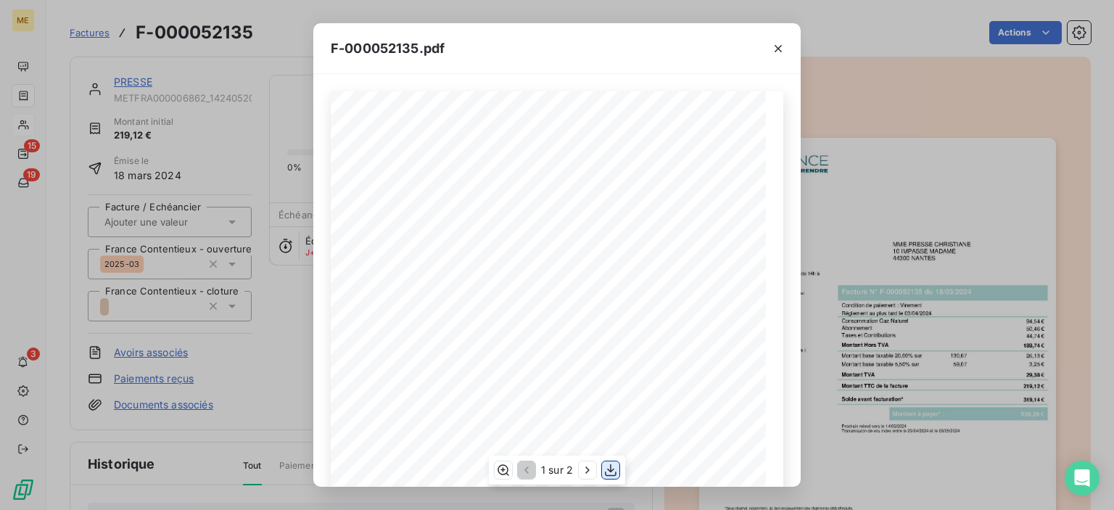
click at [608, 468] on icon "button" at bounding box center [610, 470] width 15 height 15
click at [778, 48] on icon "button" at bounding box center [778, 48] width 7 height 7
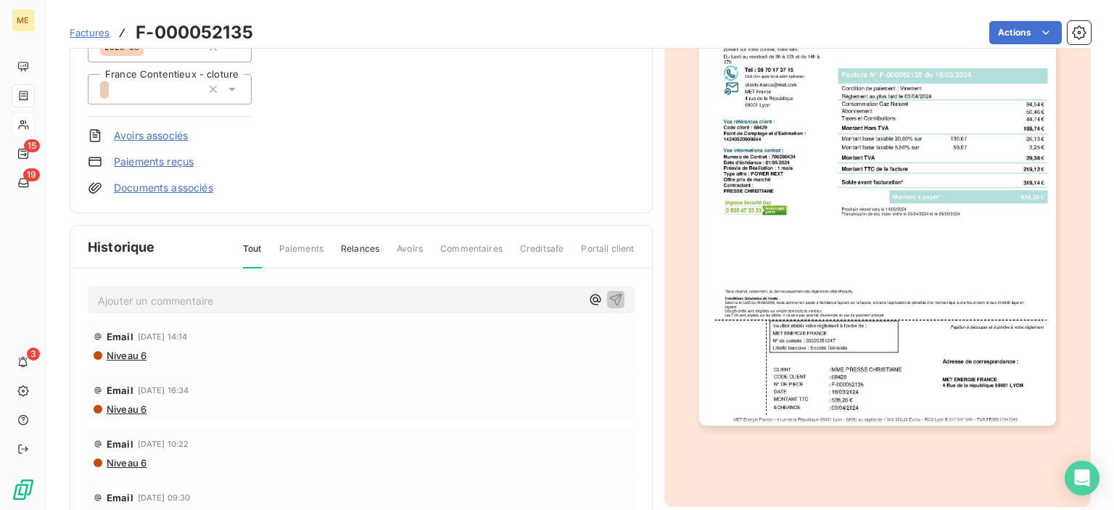
scroll to position [292, 0]
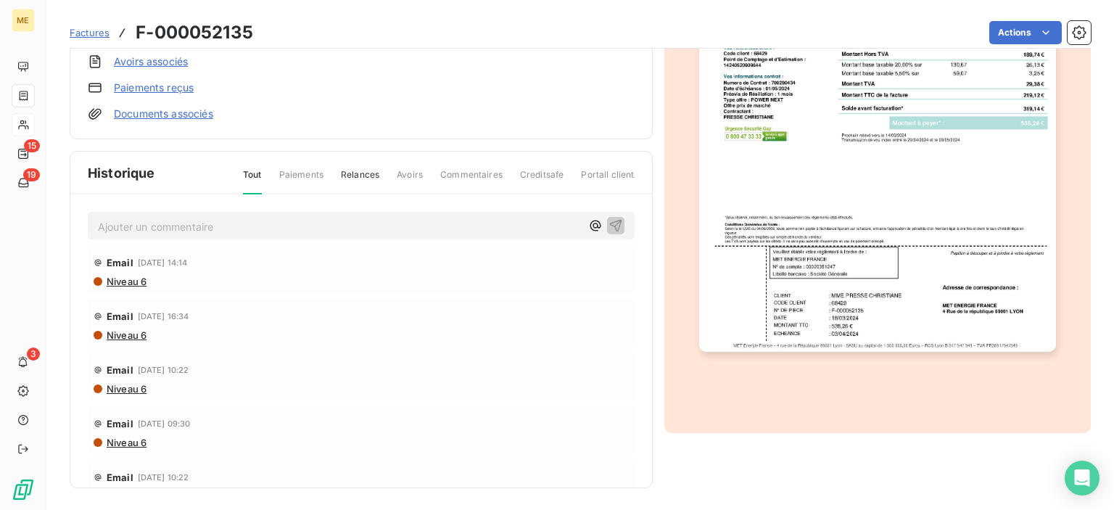
click at [92, 33] on span "Factures" at bounding box center [90, 33] width 40 height 12
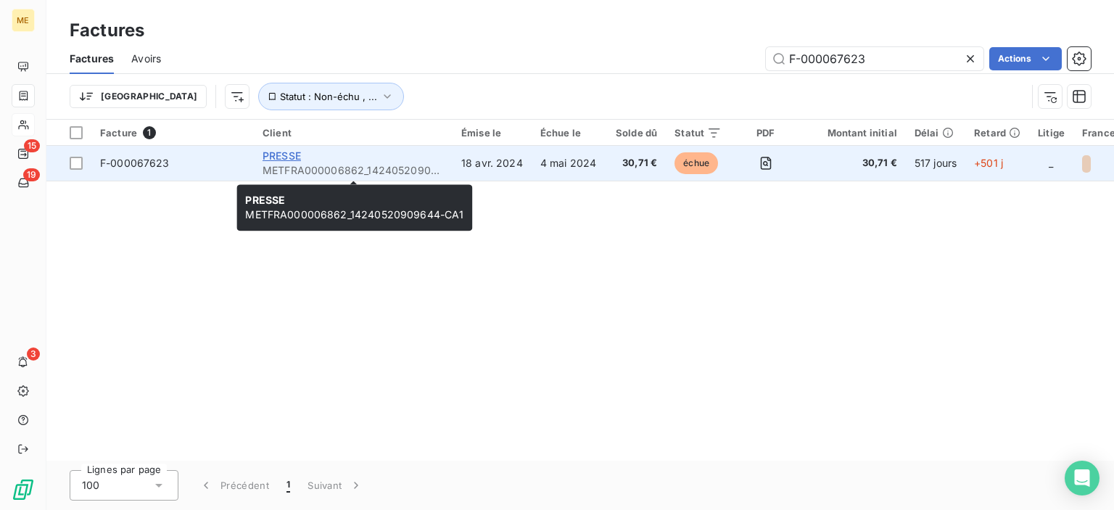
click at [290, 156] on span "PRESSE" at bounding box center [282, 155] width 38 height 12
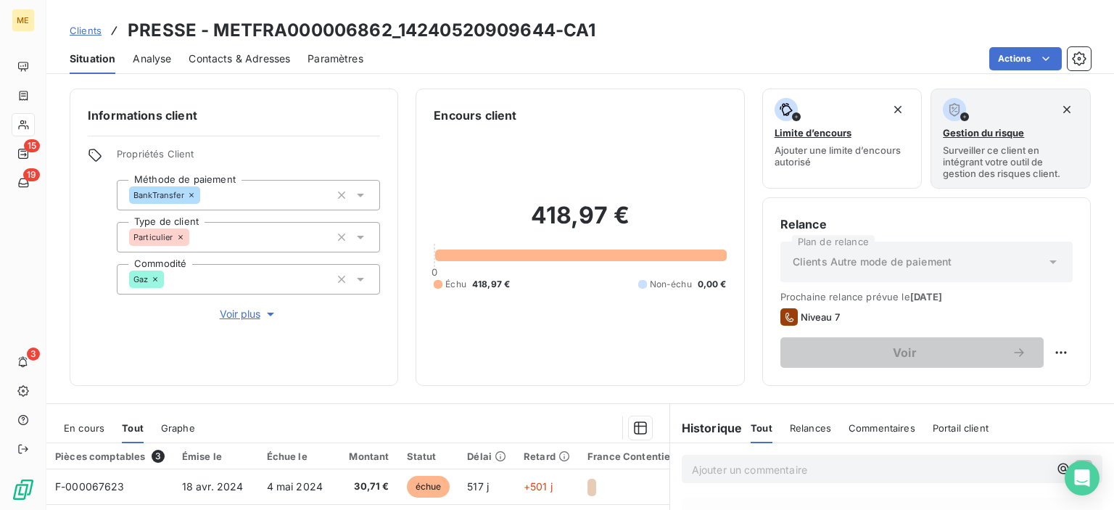
scroll to position [255, 0]
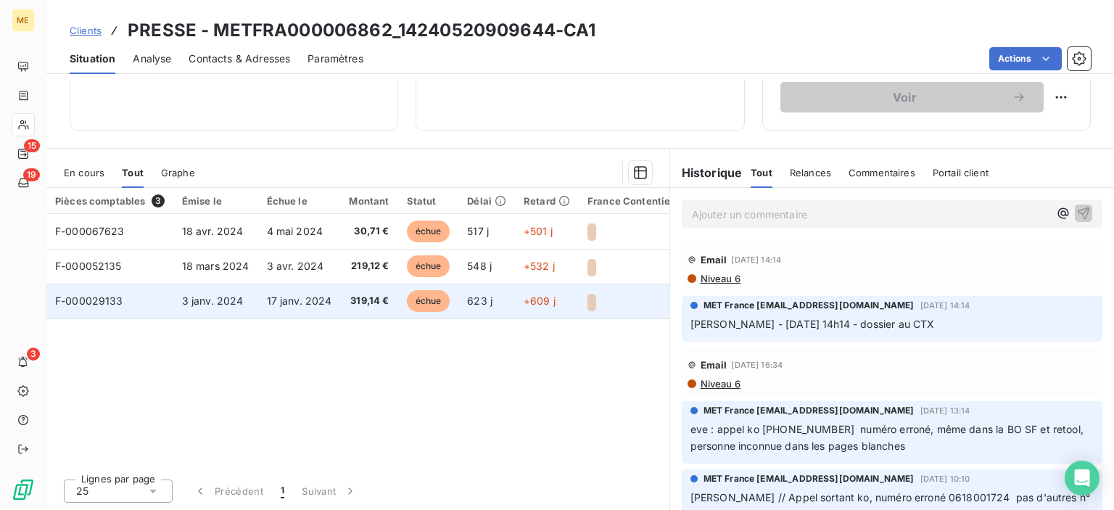
click at [212, 302] on span "3 janv. 2024" at bounding box center [213, 300] width 62 height 12
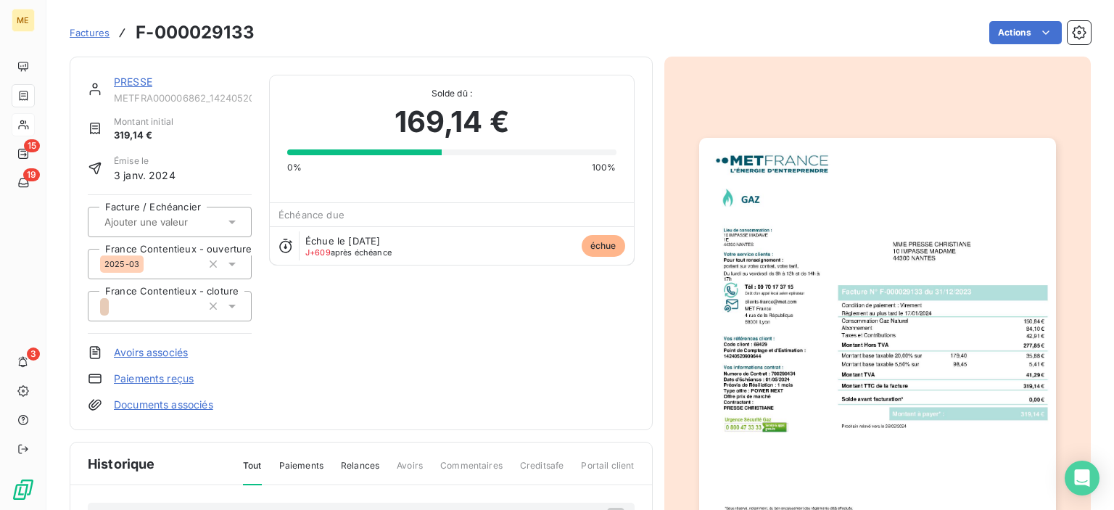
click at [939, 166] on img "button" at bounding box center [877, 390] width 357 height 504
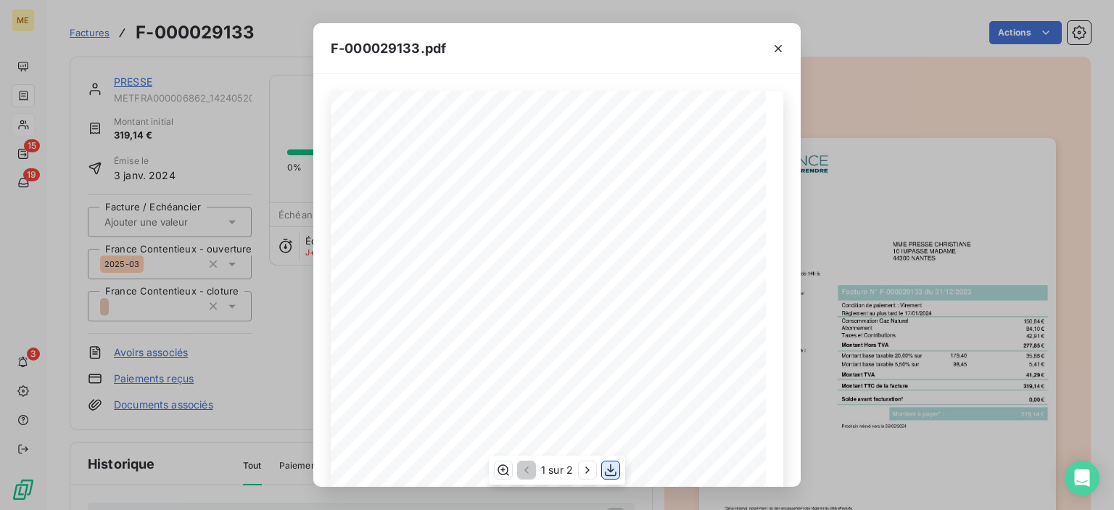
click at [612, 469] on icon "button" at bounding box center [611, 470] width 12 height 12
click at [99, 31] on div "F-000029133.pdf *Sous réserve, notamment, du bon encaissement des règlements dé…" at bounding box center [557, 255] width 1114 height 510
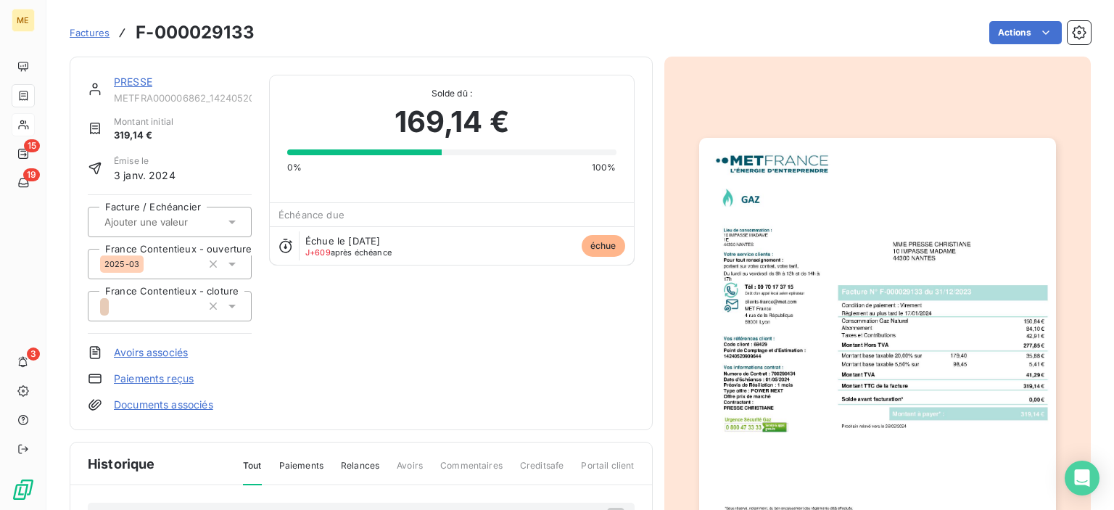
click at [96, 37] on span "Factures" at bounding box center [90, 33] width 40 height 12
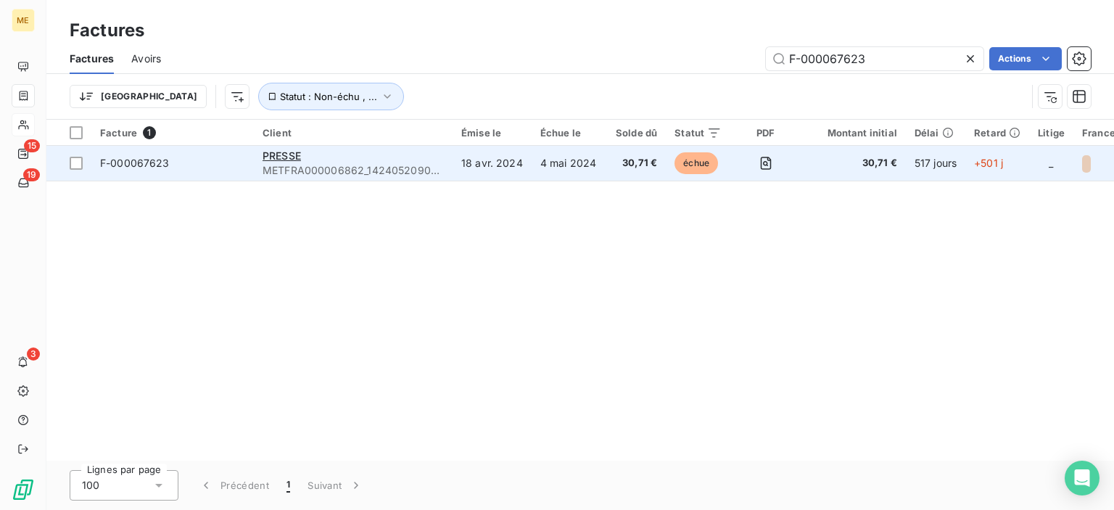
drag, startPoint x: 281, startPoint y: 153, endPoint x: 350, endPoint y: 162, distance: 68.7
click at [281, 153] on span "PRESSE" at bounding box center [282, 155] width 38 height 12
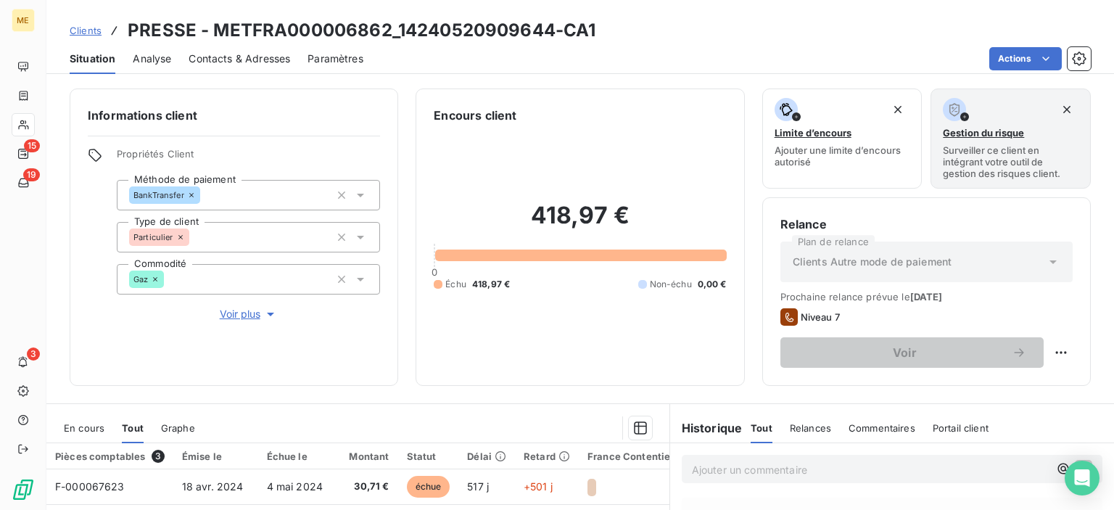
scroll to position [145, 0]
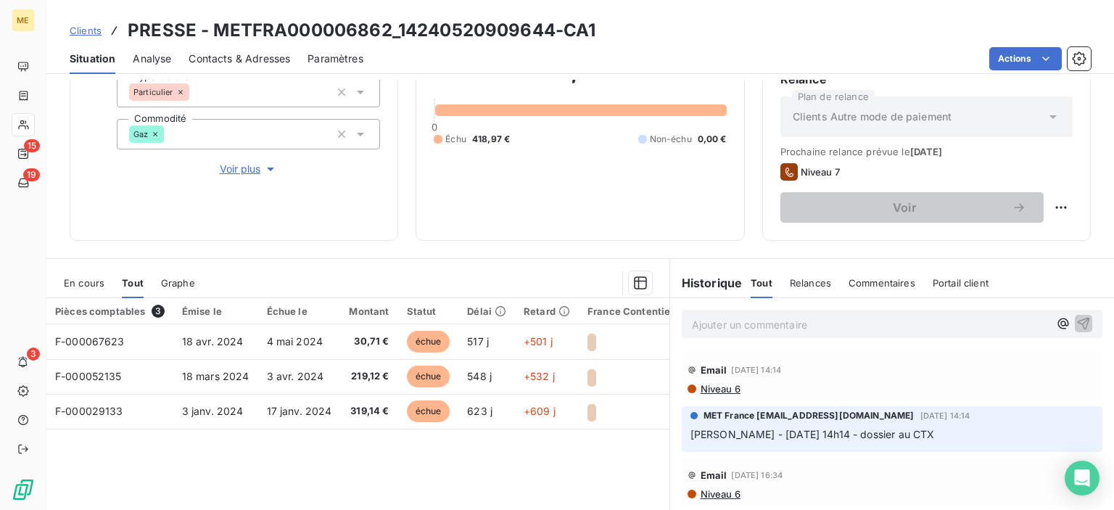
click at [85, 28] on span "Clients" at bounding box center [86, 31] width 32 height 12
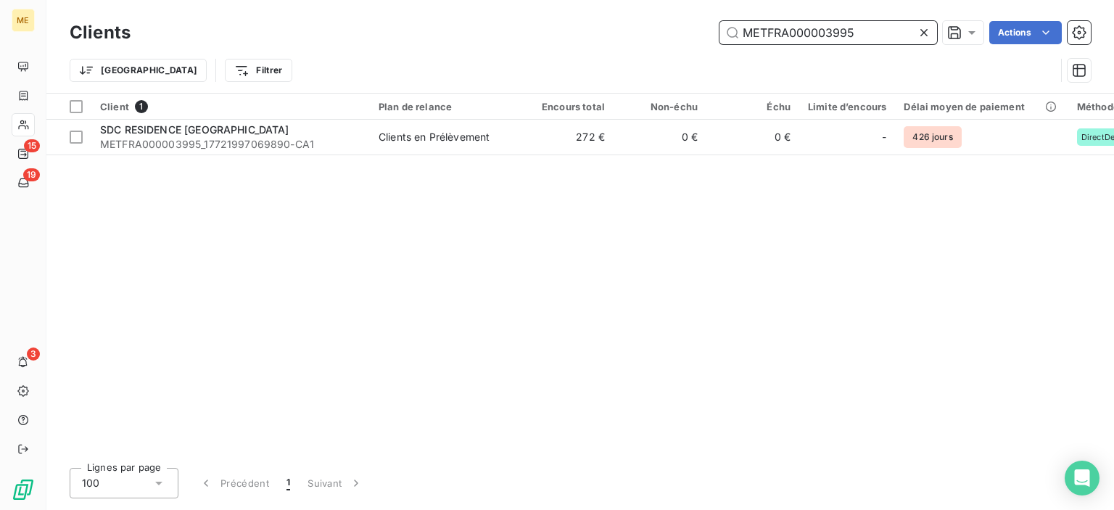
drag, startPoint x: 772, startPoint y: 28, endPoint x: 706, endPoint y: 28, distance: 66.0
click at [708, 28] on div "METFRA000003995 Actions" at bounding box center [619, 32] width 943 height 23
paste input "7506"
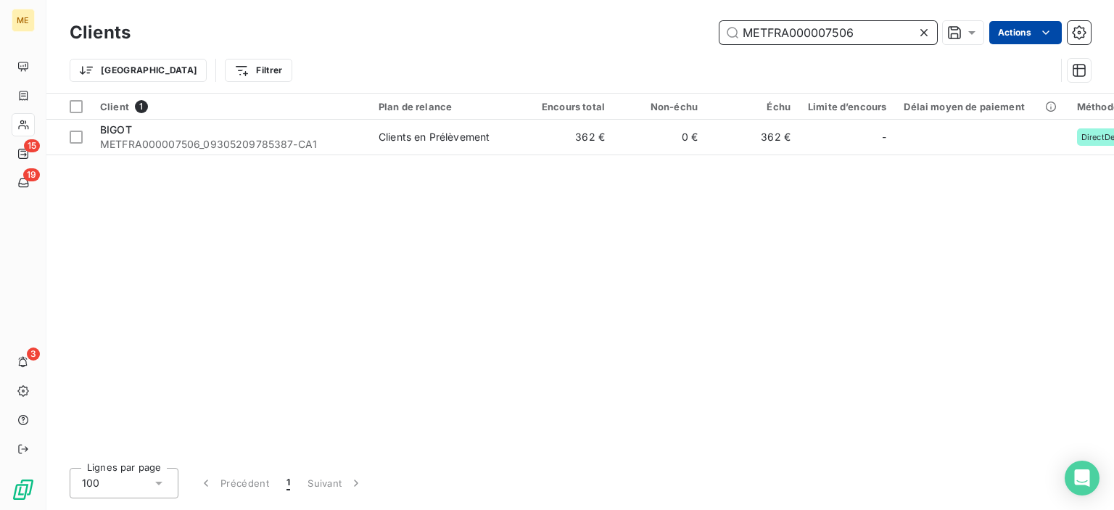
type input "METFRA000007506"
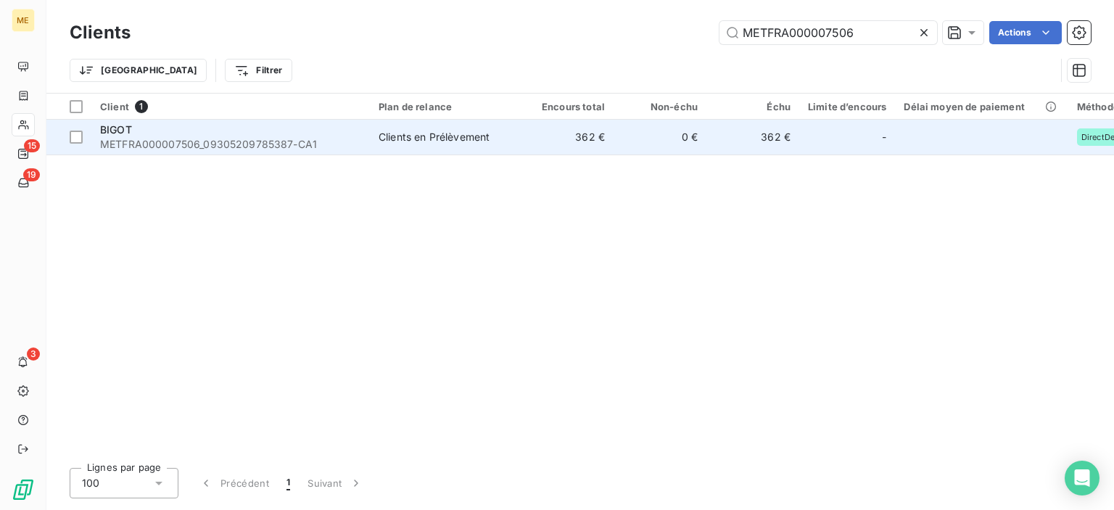
click at [294, 139] on span "METFRA000007506_09305209785387-CA1" at bounding box center [230, 144] width 261 height 15
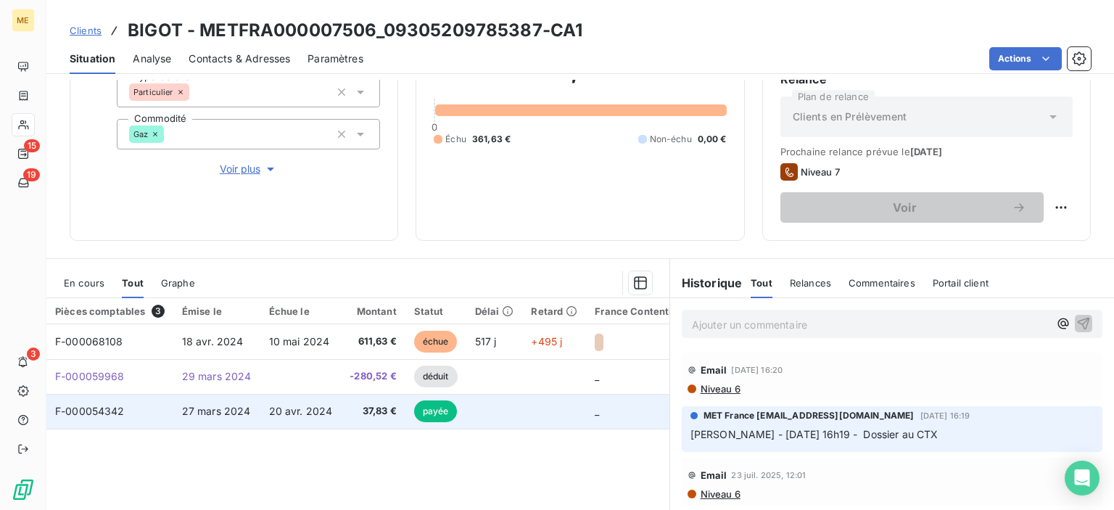
scroll to position [218, 0]
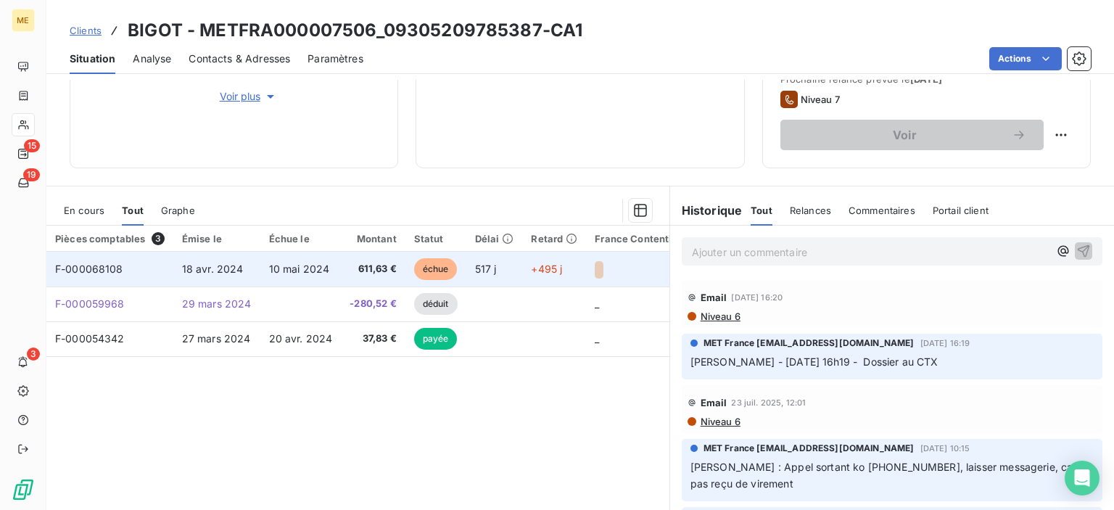
click at [98, 266] on span "F-000068108" at bounding box center [89, 269] width 68 height 12
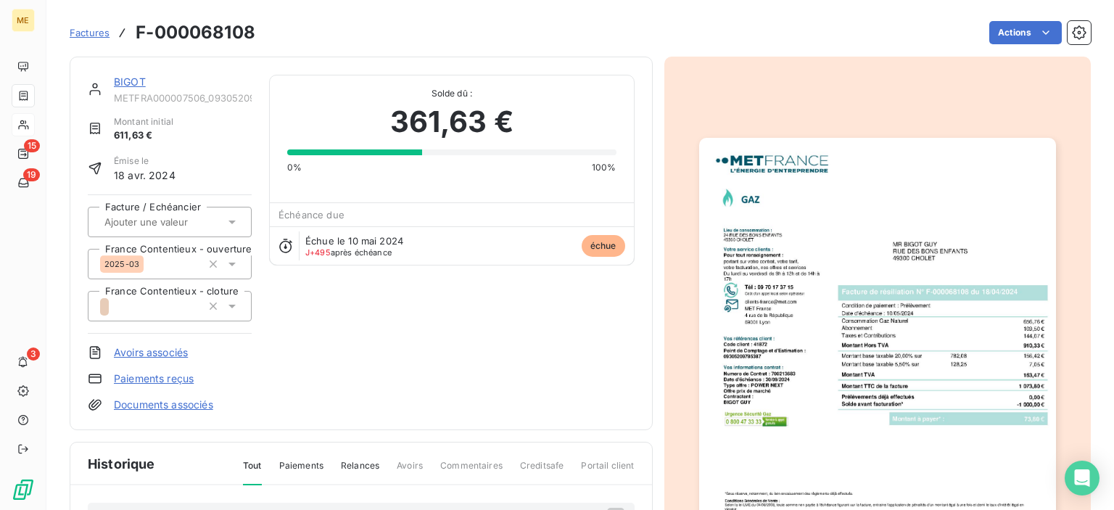
click at [804, 284] on img "button" at bounding box center [877, 390] width 357 height 504
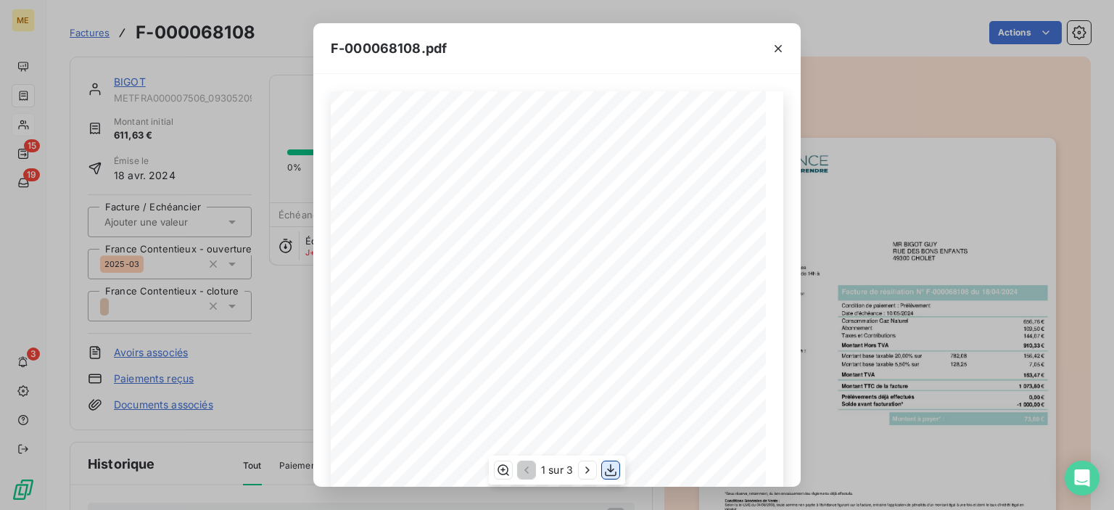
click at [611, 469] on icon "button" at bounding box center [610, 470] width 15 height 15
click at [775, 46] on icon "button" at bounding box center [778, 48] width 15 height 15
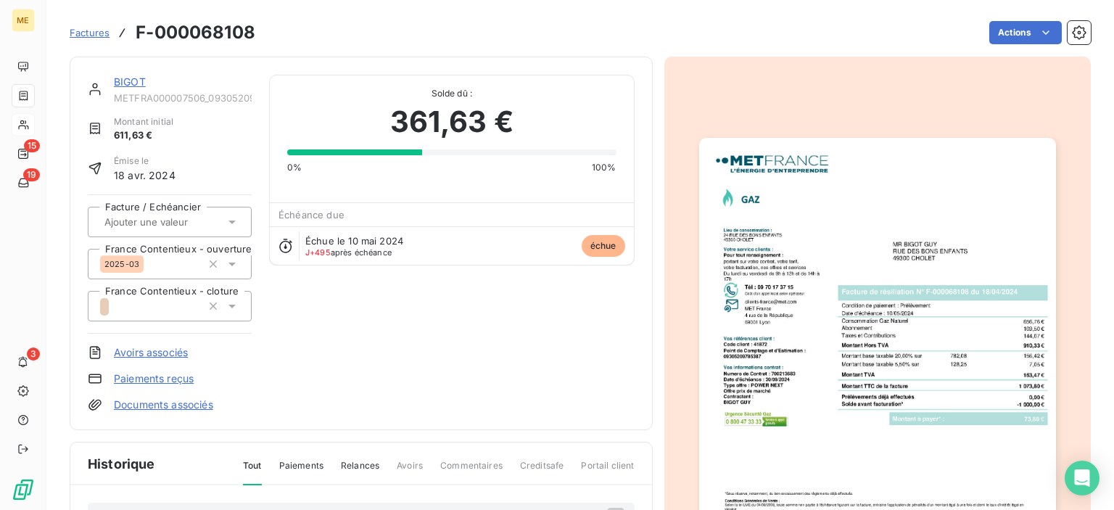
click at [96, 35] on span "Factures" at bounding box center [90, 33] width 40 height 12
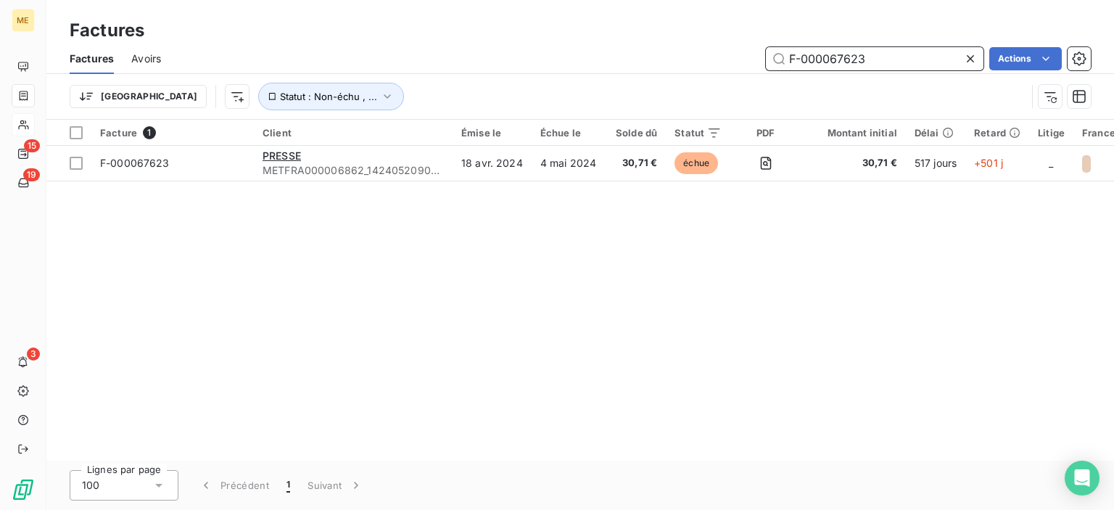
drag, startPoint x: 873, startPoint y: 64, endPoint x: 721, endPoint y: 53, distance: 152.7
click at [721, 53] on div "F-000067623 Actions" at bounding box center [634, 58] width 912 height 23
paste input "2501397"
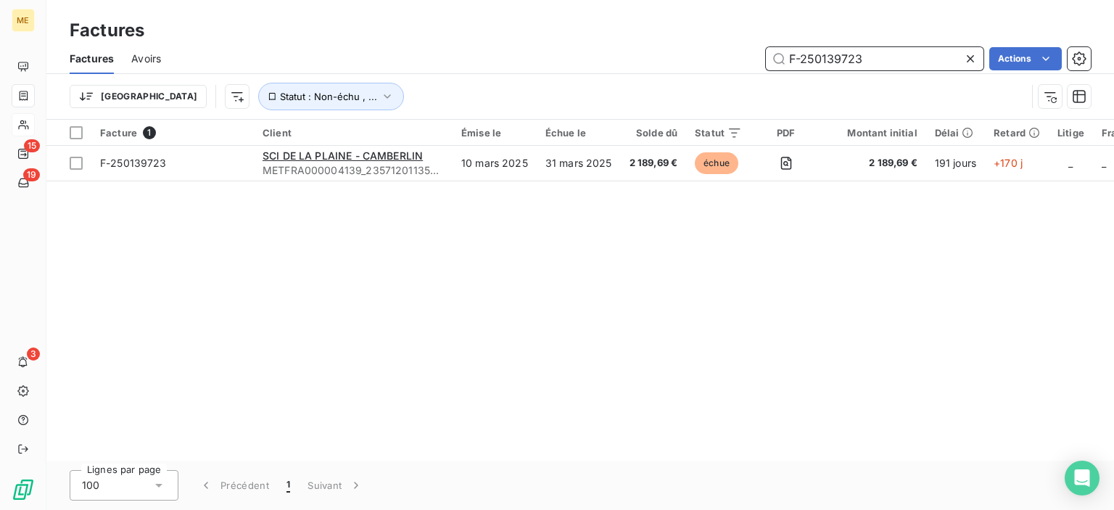
drag, startPoint x: 867, startPoint y: 57, endPoint x: 841, endPoint y: 71, distance: 30.5
click at [724, 55] on div "F-250139723 Actions" at bounding box center [634, 58] width 912 height 23
paste input "47565"
drag, startPoint x: 887, startPoint y: 57, endPoint x: 716, endPoint y: 57, distance: 171.1
click at [711, 57] on div "F-250147565 Actions" at bounding box center [634, 58] width 912 height 23
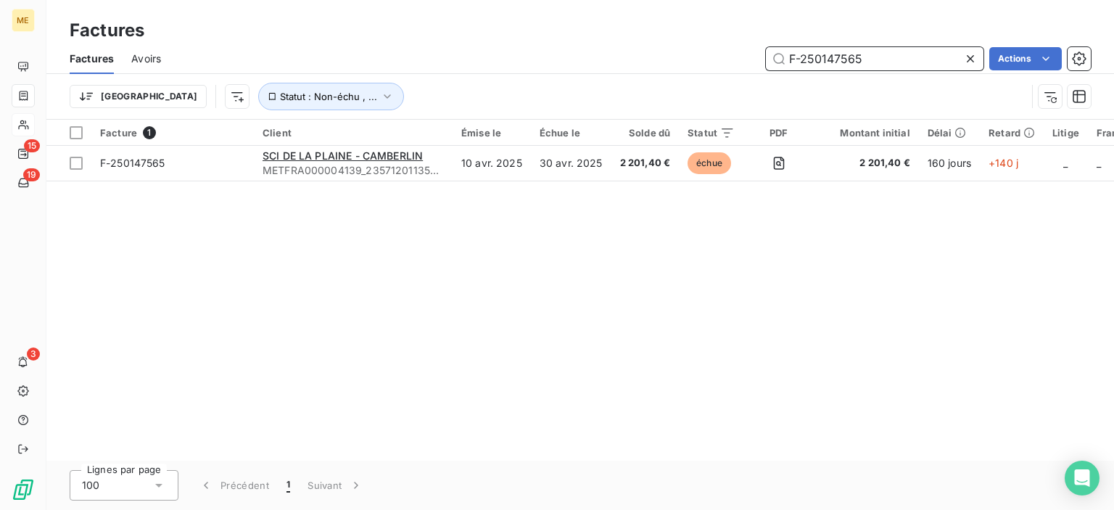
paste input "54131"
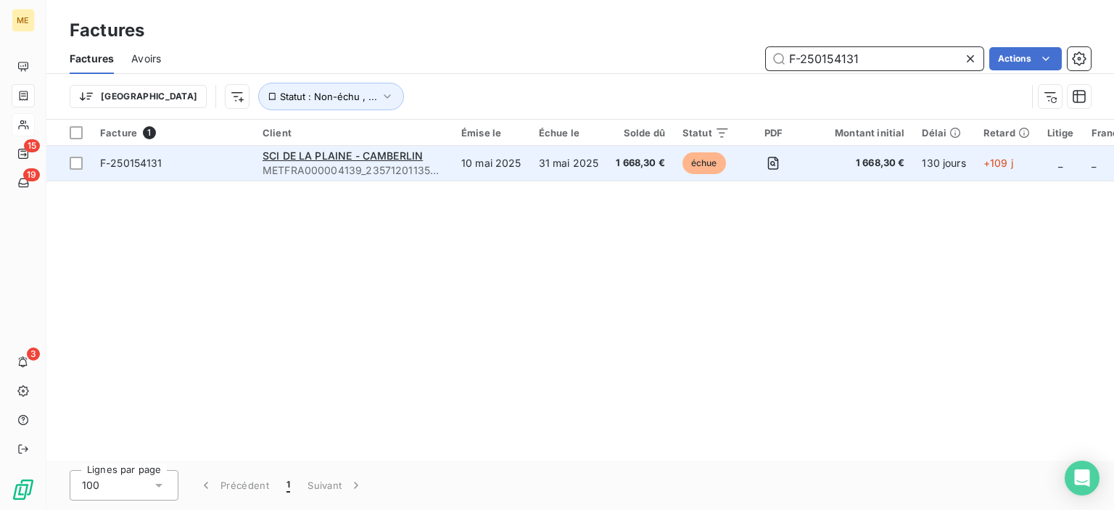
type input "F-250154131"
click at [497, 165] on td "10 mai 2025" at bounding box center [492, 163] width 78 height 35
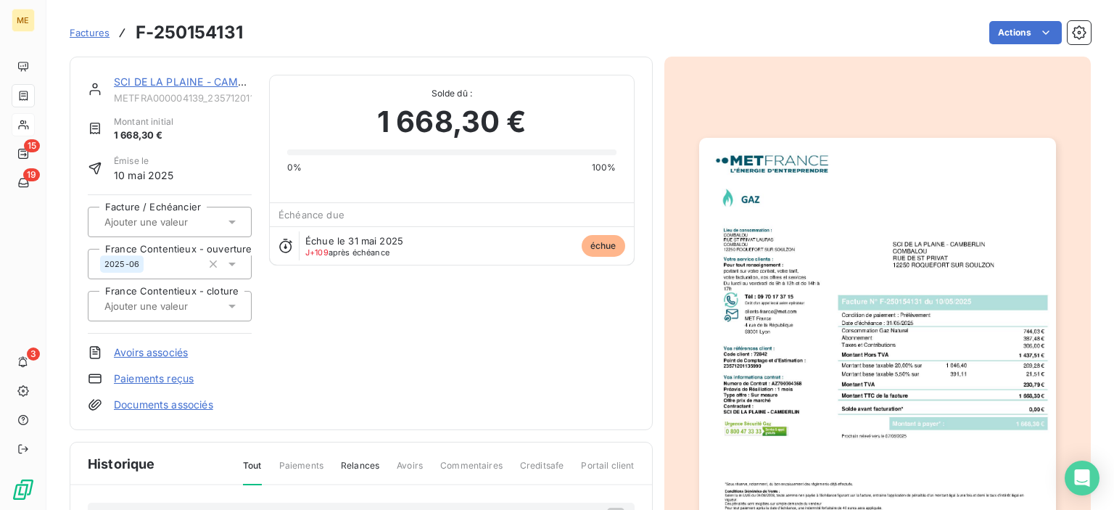
click at [911, 175] on img "button" at bounding box center [877, 390] width 357 height 504
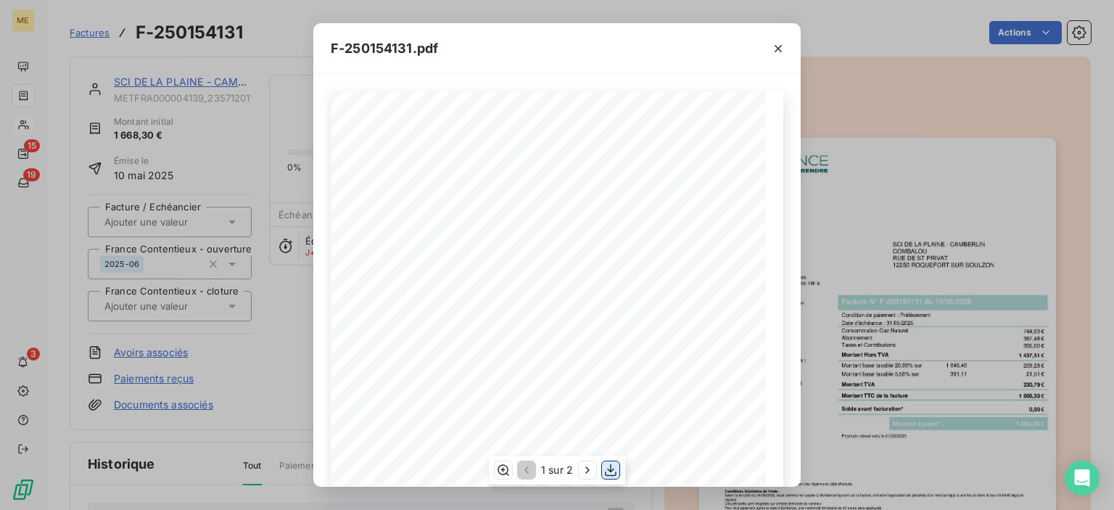
click at [614, 475] on icon "button" at bounding box center [611, 470] width 12 height 12
click at [740, 57] on div "F-250154131.pdf" at bounding box center [556, 48] width 487 height 51
click at [782, 49] on icon "button" at bounding box center [778, 48] width 15 height 15
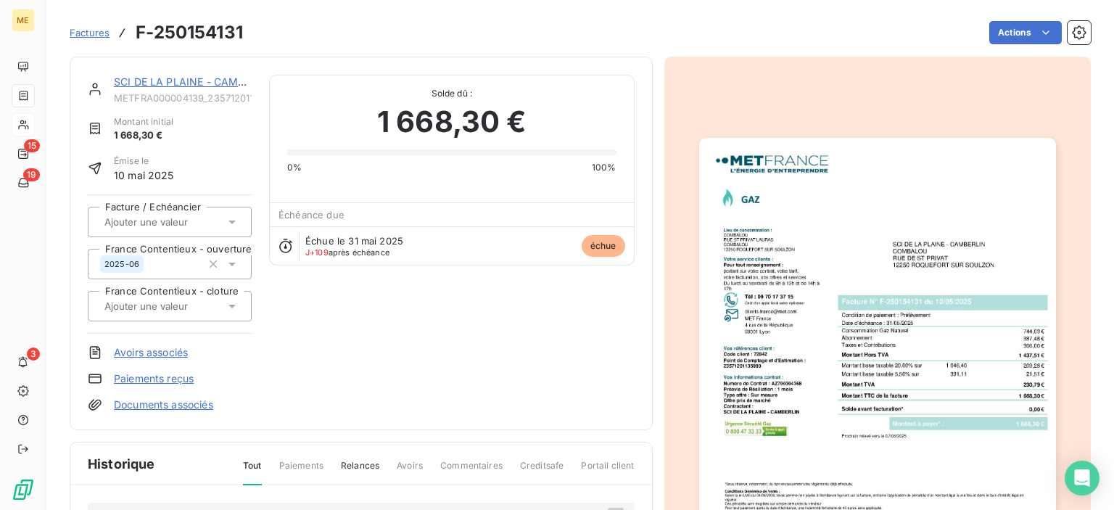
drag, startPoint x: 79, startPoint y: 33, endPoint x: 87, endPoint y: 34, distance: 8.0
click at [79, 33] on span "Factures" at bounding box center [90, 33] width 40 height 12
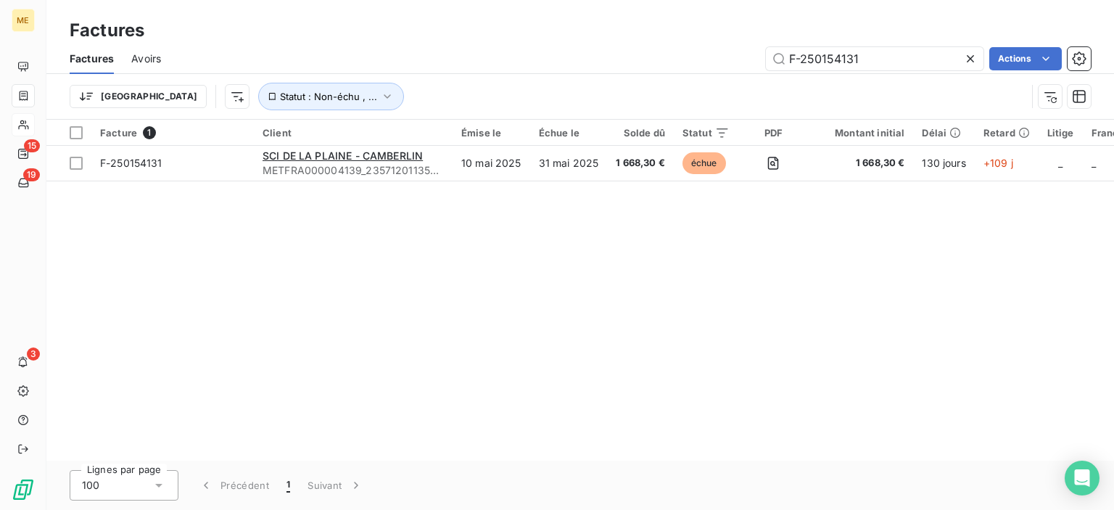
drag, startPoint x: 833, startPoint y: 57, endPoint x: 656, endPoint y: 57, distance: 177.0
click at [656, 57] on div "F-250154131 Actions" at bounding box center [634, 58] width 912 height 23
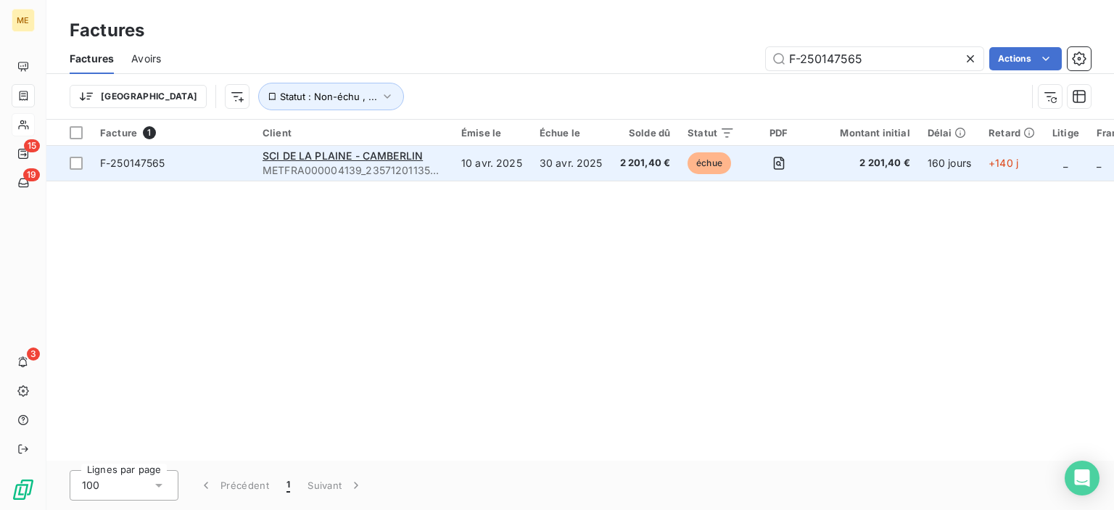
type input "F-250147565"
click at [600, 160] on td "30 avr. 2025" at bounding box center [571, 163] width 80 height 35
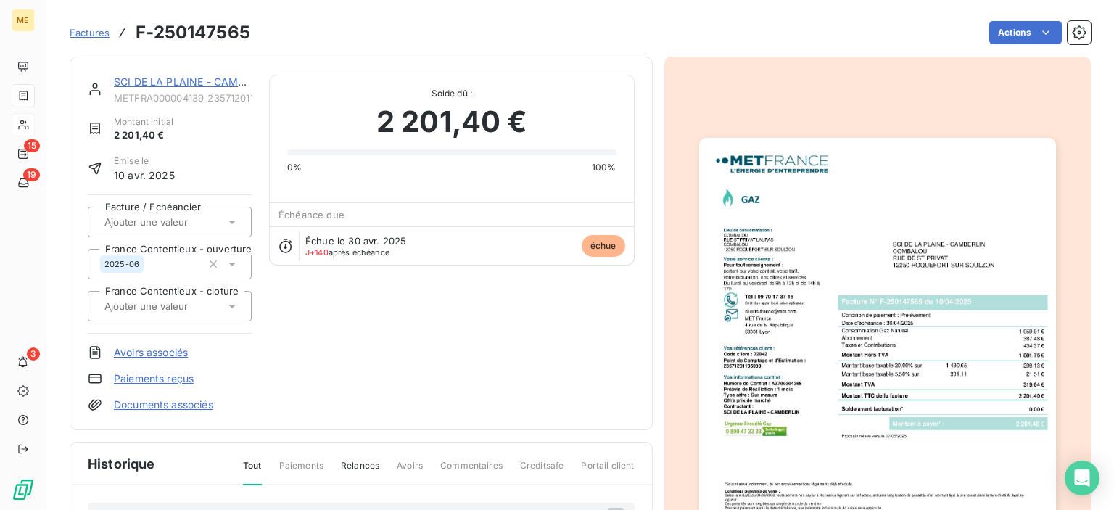
click at [945, 330] on img "button" at bounding box center [877, 390] width 357 height 504
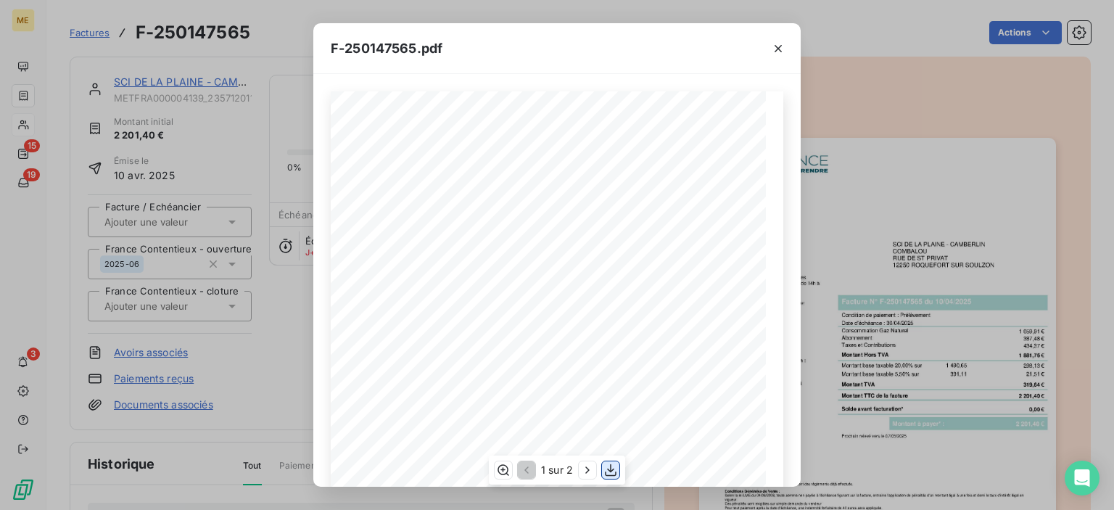
click at [605, 471] on icon "button" at bounding box center [610, 470] width 15 height 15
click at [776, 51] on icon "button" at bounding box center [778, 48] width 15 height 15
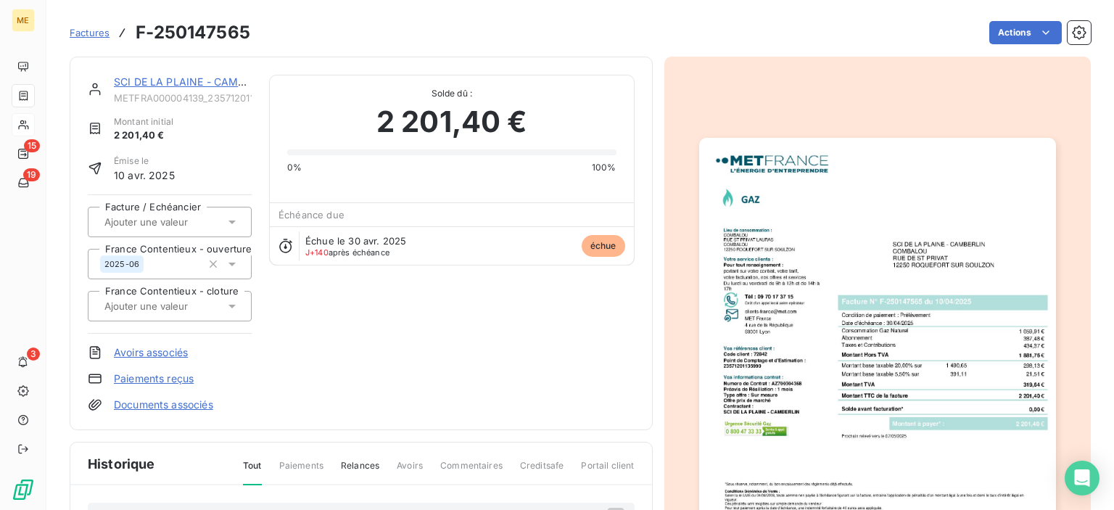
click at [85, 35] on span "Factures" at bounding box center [90, 33] width 40 height 12
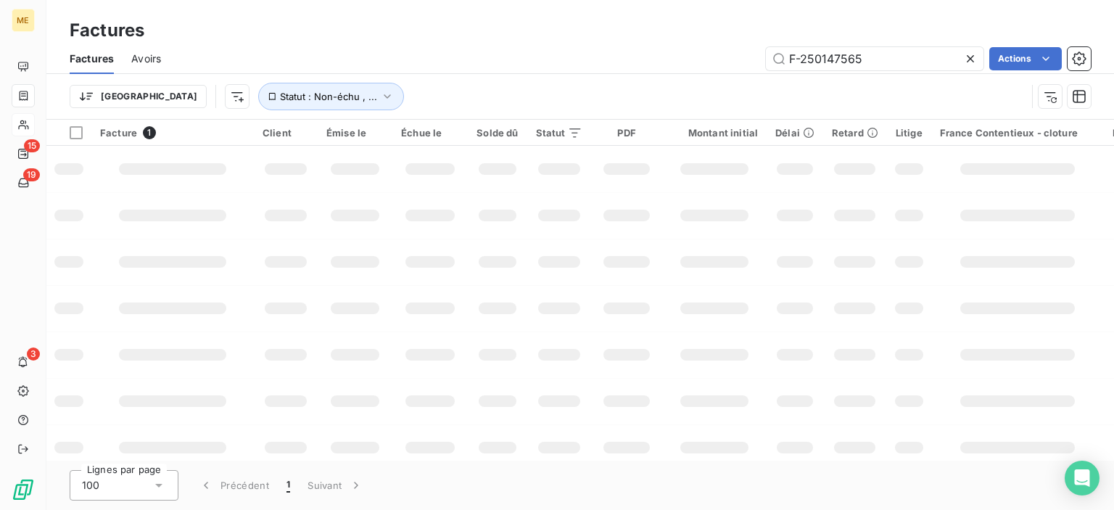
drag, startPoint x: 825, startPoint y: 60, endPoint x: 759, endPoint y: 60, distance: 66.0
click at [759, 60] on div "F-250147565 Actions" at bounding box center [634, 58] width 912 height 23
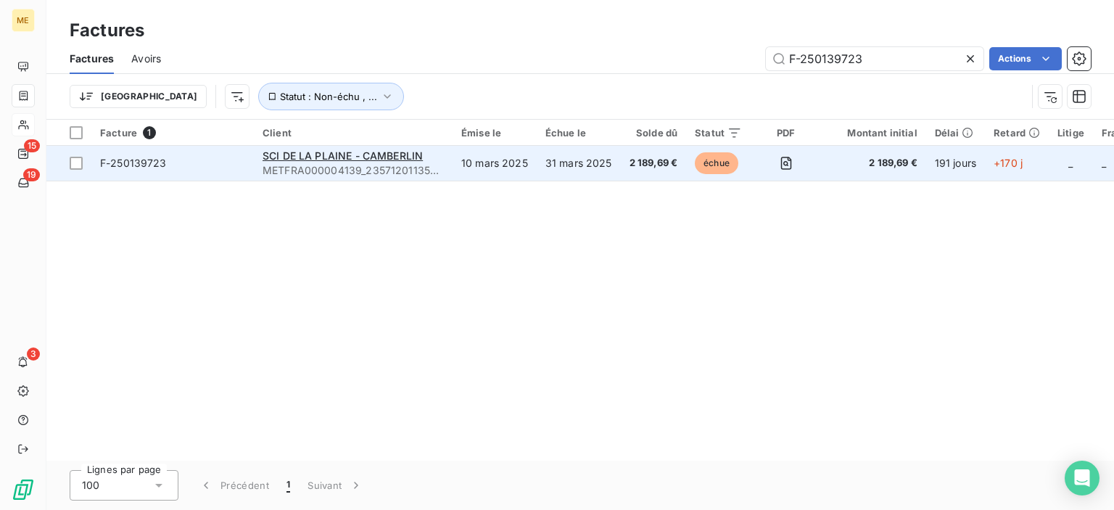
type input "F-250139723"
click at [604, 170] on td "31 mars 2025" at bounding box center [579, 163] width 84 height 35
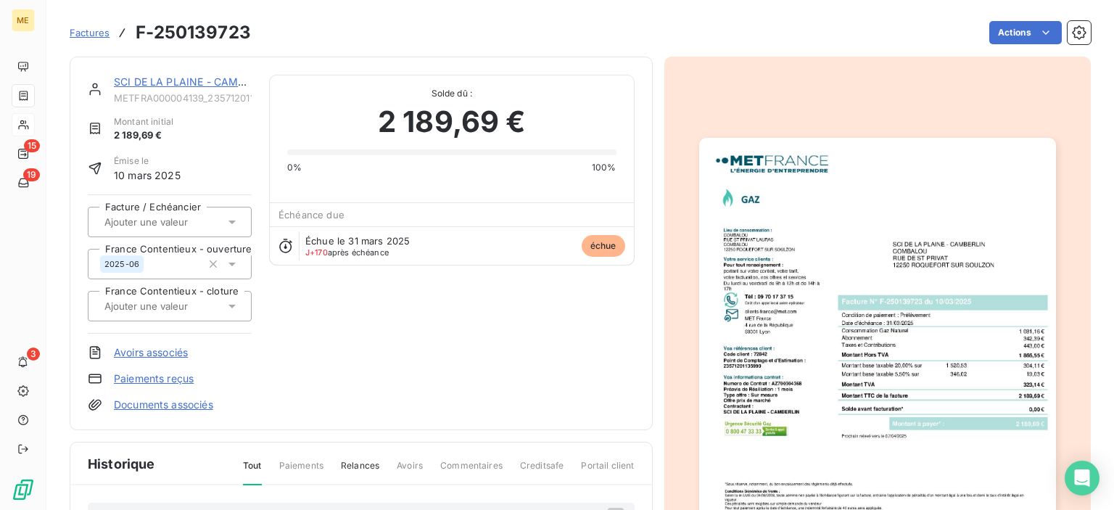
click at [955, 162] on img "button" at bounding box center [877, 390] width 357 height 504
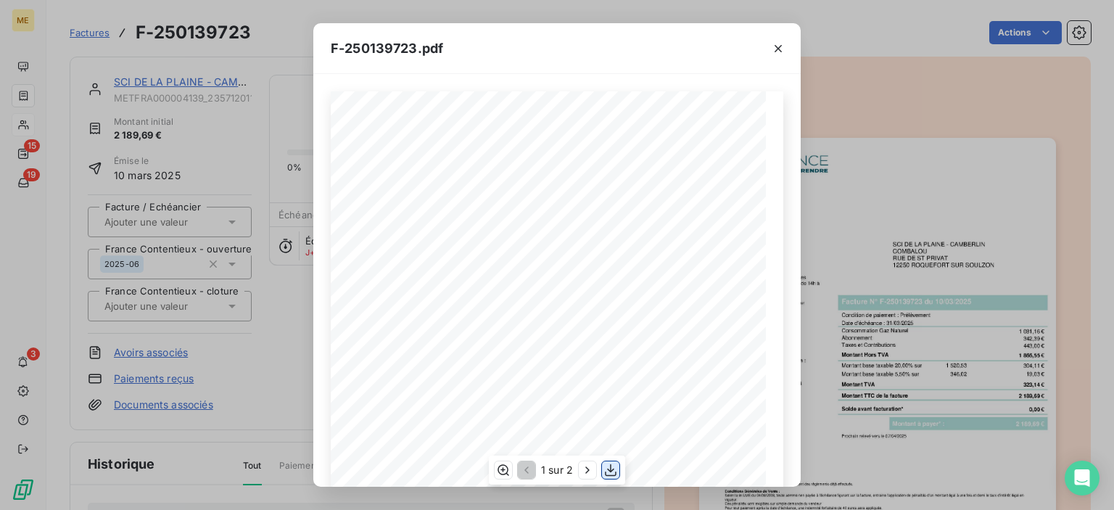
click at [611, 469] on icon "button" at bounding box center [611, 470] width 12 height 12
click at [702, 46] on div "F-250139723.pdf" at bounding box center [556, 48] width 487 height 51
click at [780, 47] on icon "button" at bounding box center [778, 48] width 15 height 15
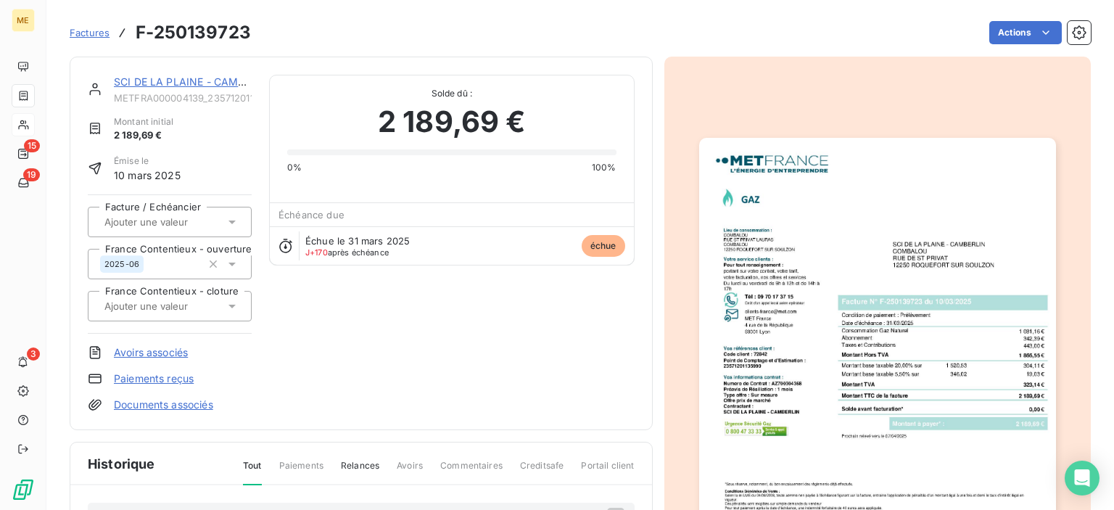
click at [90, 34] on span "Factures" at bounding box center [90, 33] width 40 height 12
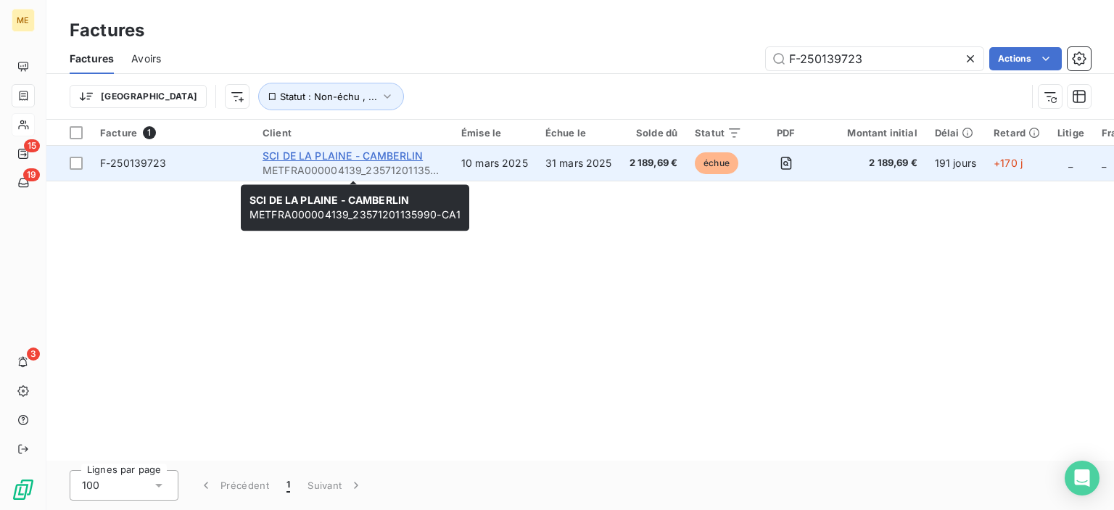
click at [352, 156] on span "SCI DE LA PLAINE - CAMBERLIN" at bounding box center [343, 155] width 160 height 12
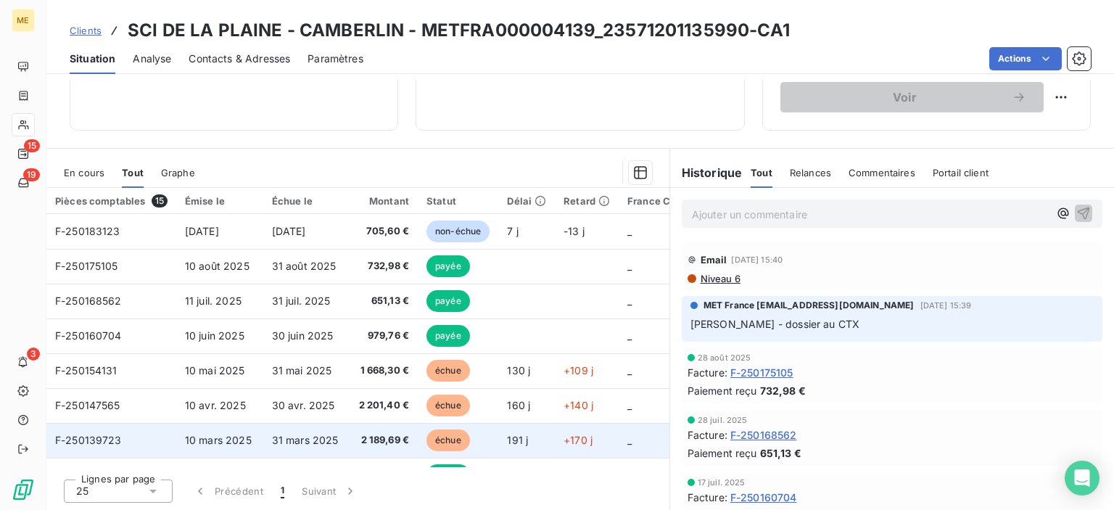
scroll to position [73, 0]
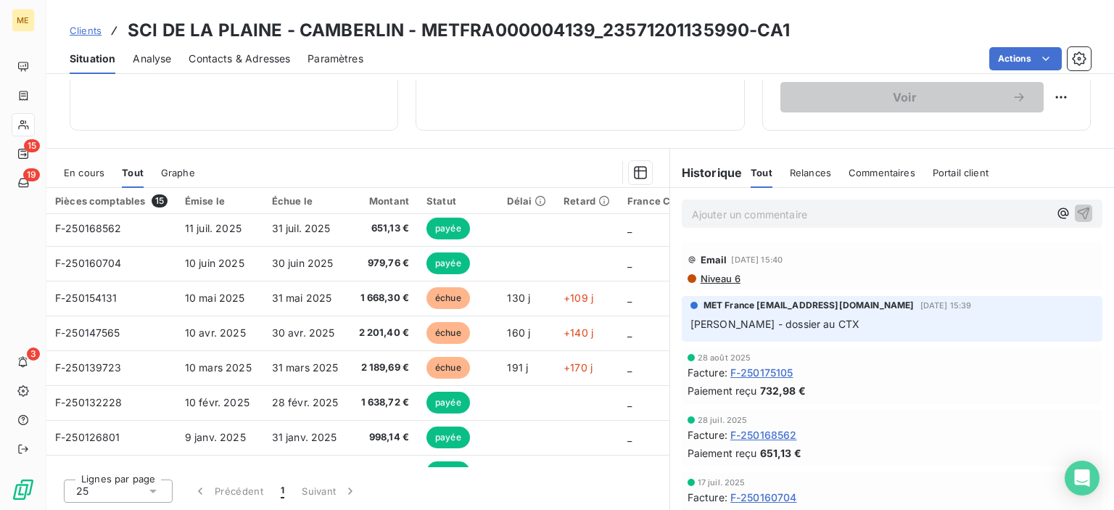
click at [969, 176] on span "Portail client" at bounding box center [961, 173] width 56 height 12
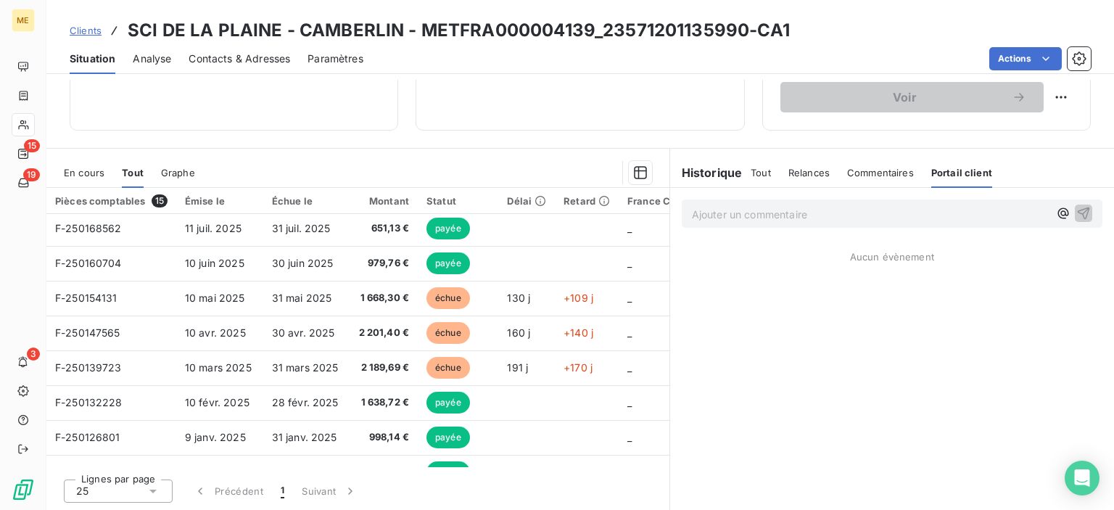
click at [878, 167] on span "Commentaires" at bounding box center [880, 173] width 67 height 12
click at [810, 170] on span "Relances" at bounding box center [808, 173] width 41 height 12
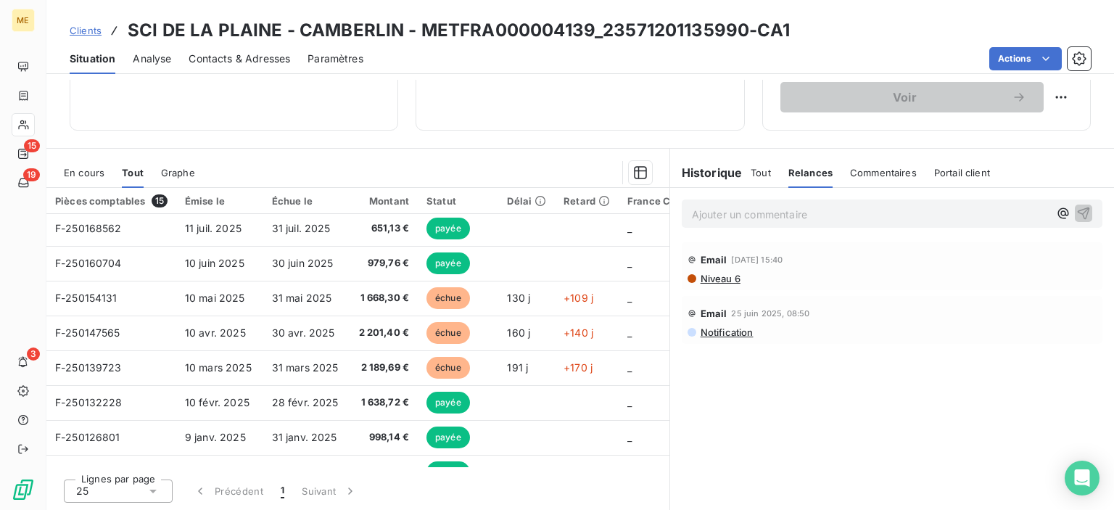
click at [755, 171] on span "Tout" at bounding box center [761, 173] width 20 height 12
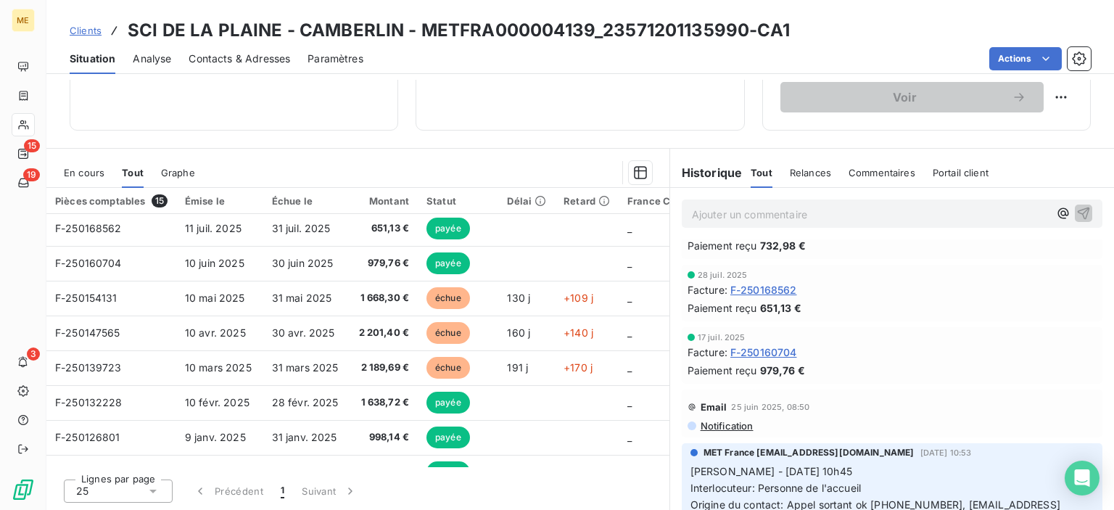
scroll to position [290, 0]
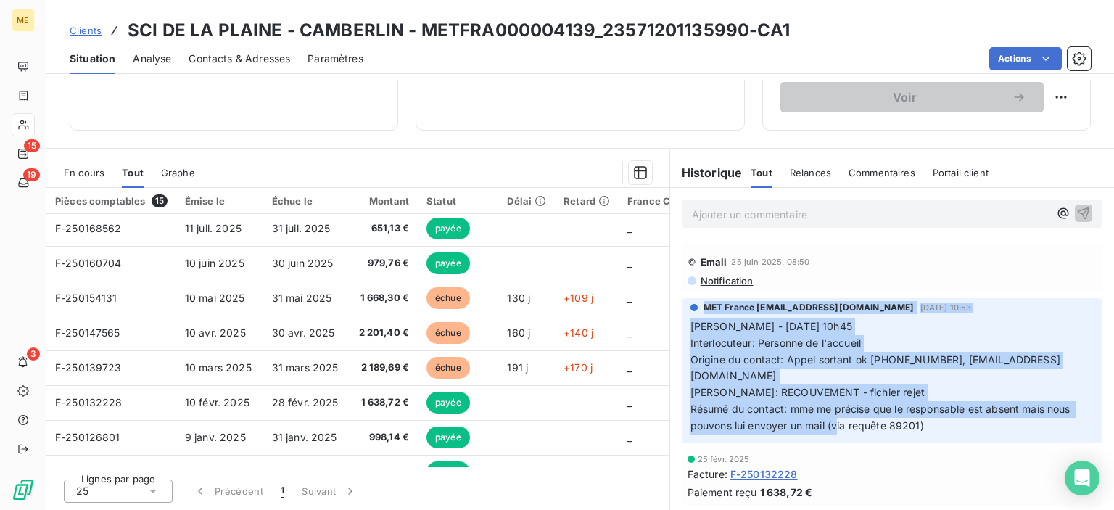
drag, startPoint x: 871, startPoint y: 399, endPoint x: 673, endPoint y: 311, distance: 216.6
click at [673, 311] on div "MET France [EMAIL_ADDRESS][DOMAIN_NAME] [DATE] 10:53 [PERSON_NAME] - [DATE] 10h…" at bounding box center [892, 370] width 444 height 151
copy div "MET France [EMAIL_ADDRESS][DOMAIN_NAME] [DATE] 10:53 [PERSON_NAME] - [DATE] 10h…"
click at [996, 382] on p "[PERSON_NAME] - [DATE] 10h45 Interlocuteur: Personne de l'accueil Origine du co…" at bounding box center [891, 376] width 403 height 116
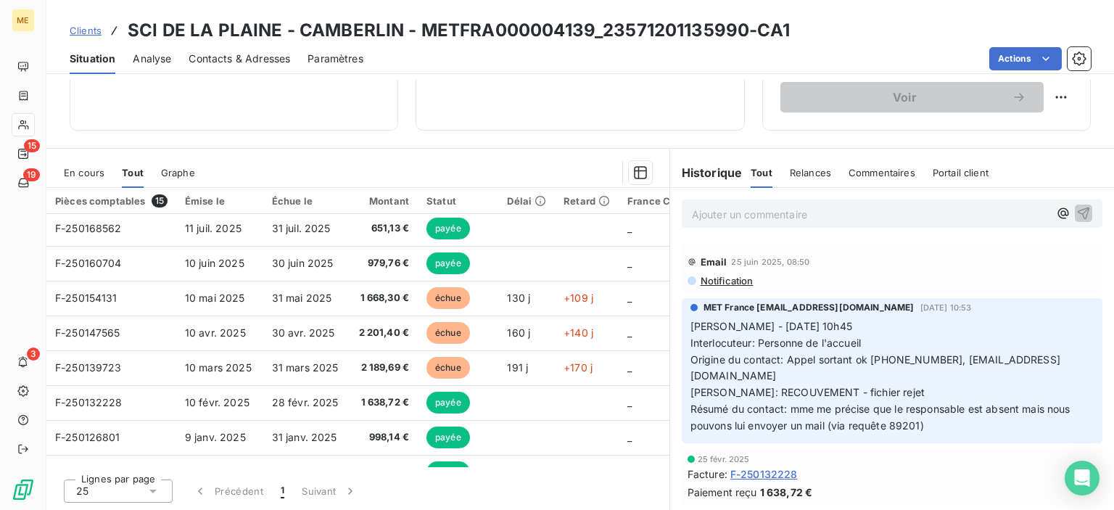
click at [91, 30] on span "Clients" at bounding box center [86, 31] width 32 height 12
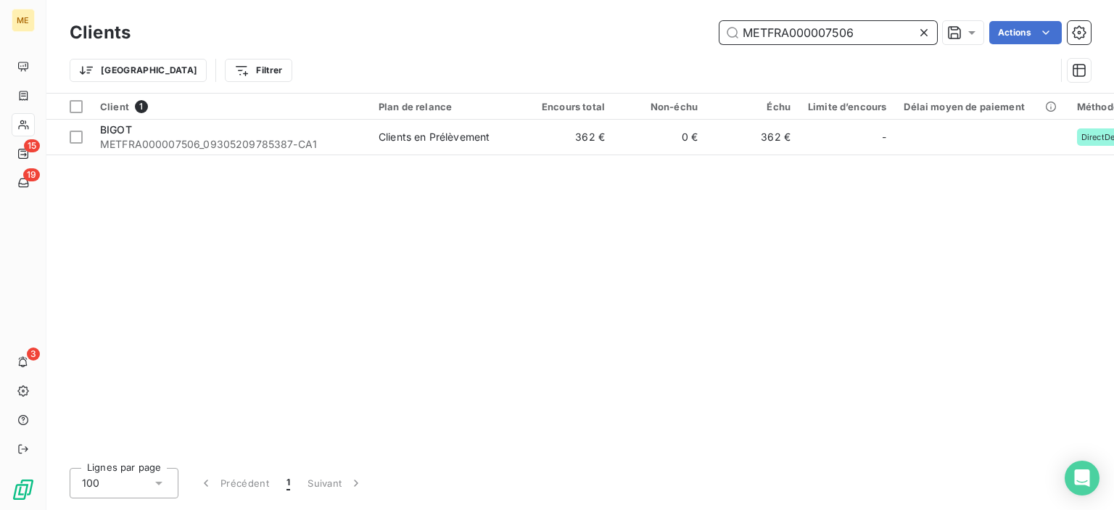
drag, startPoint x: 862, startPoint y: 28, endPoint x: 667, endPoint y: 28, distance: 195.1
click at [667, 28] on div "METFRA000007506 Actions" at bounding box center [619, 32] width 943 height 23
paste input "0049"
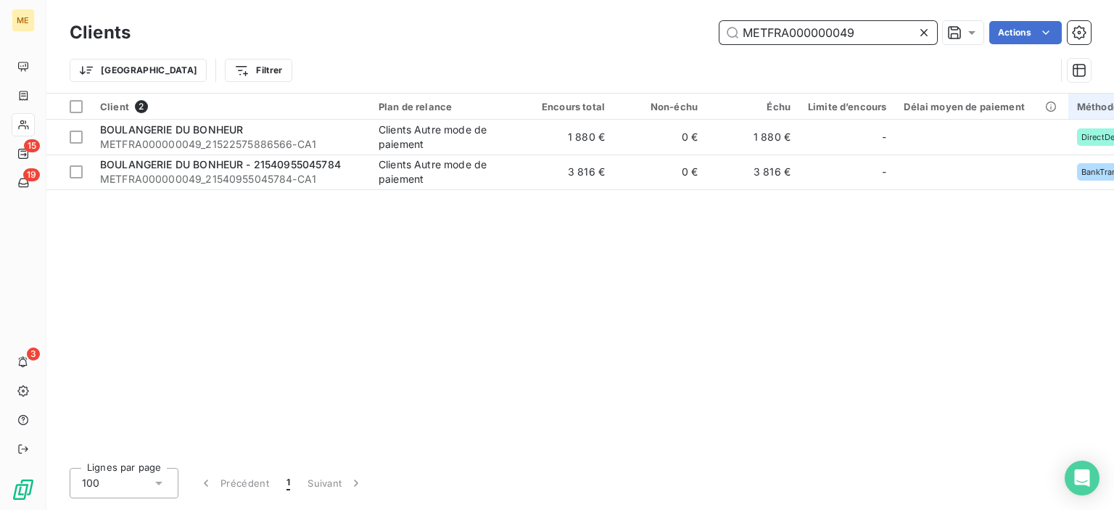
type input "METFRA000000049"
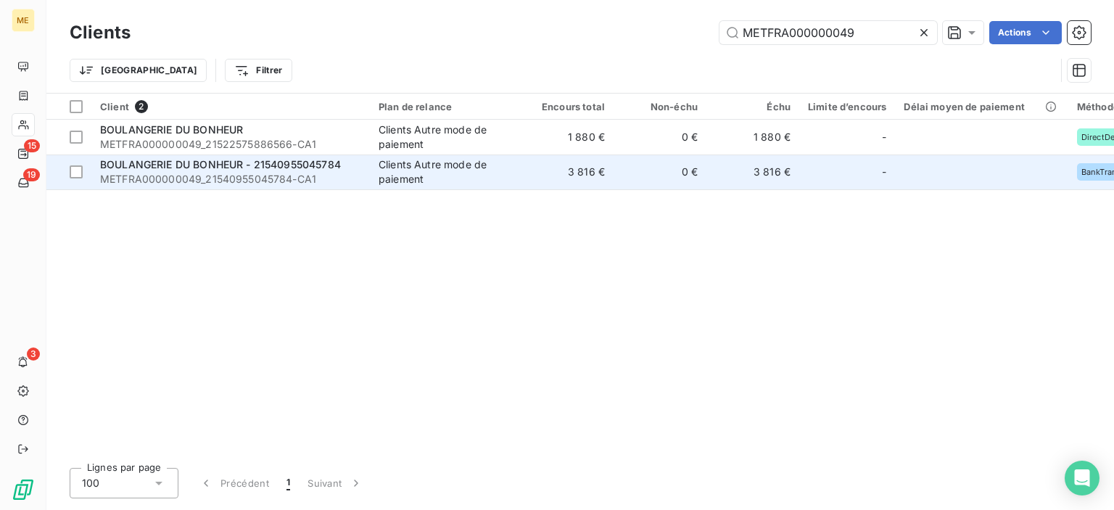
click at [253, 172] on span "METFRA000000049_21540955045784-CA1" at bounding box center [230, 179] width 261 height 15
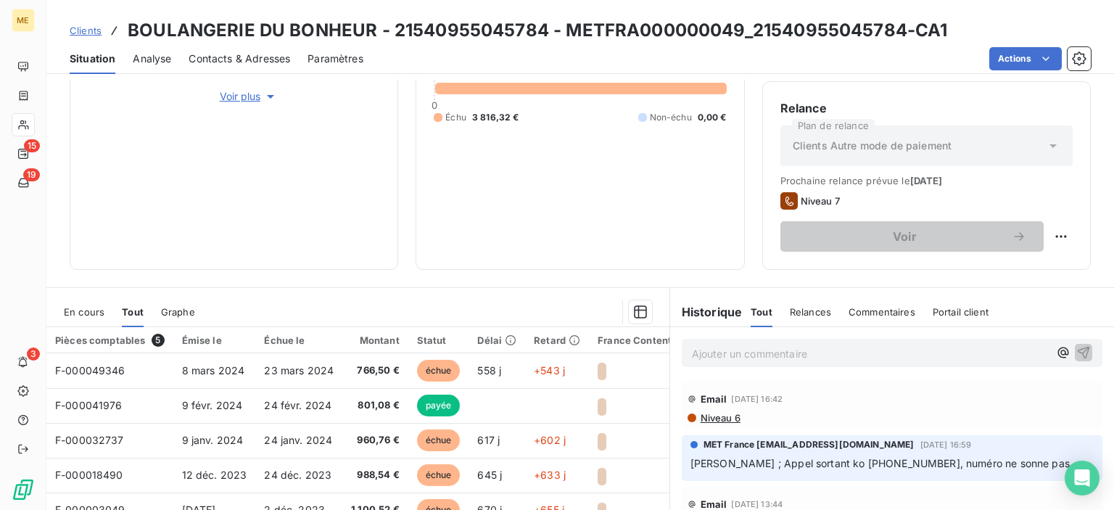
scroll to position [357, 0]
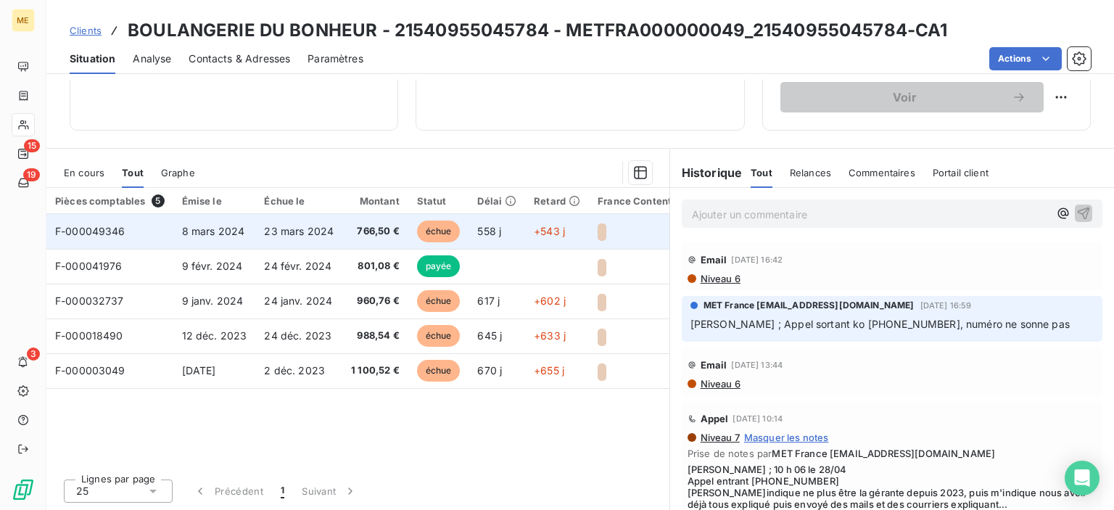
click at [228, 231] on span "8 mars 2024" at bounding box center [213, 231] width 63 height 12
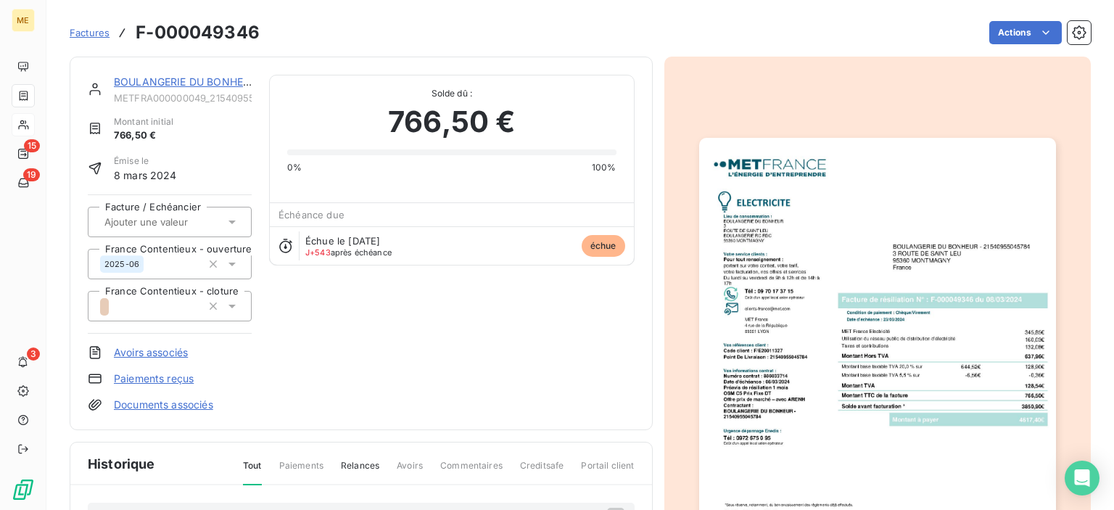
click at [846, 258] on img "button" at bounding box center [877, 390] width 357 height 504
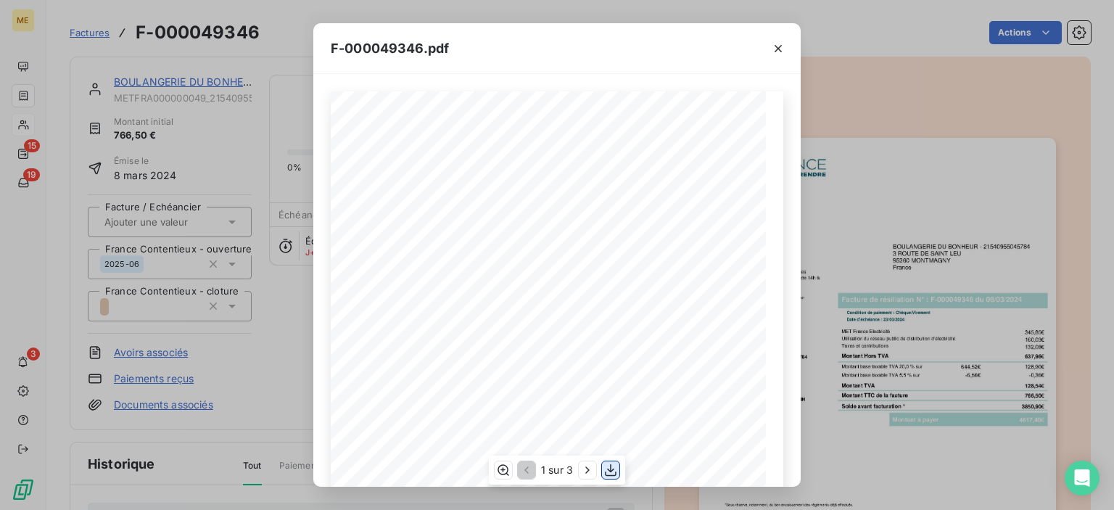
click at [609, 469] on icon "button" at bounding box center [610, 470] width 15 height 15
click at [673, 20] on div "F-000049346.pdf *Sous réserve, notamment, du bon encaissement des règlements dé…" at bounding box center [557, 255] width 1114 height 510
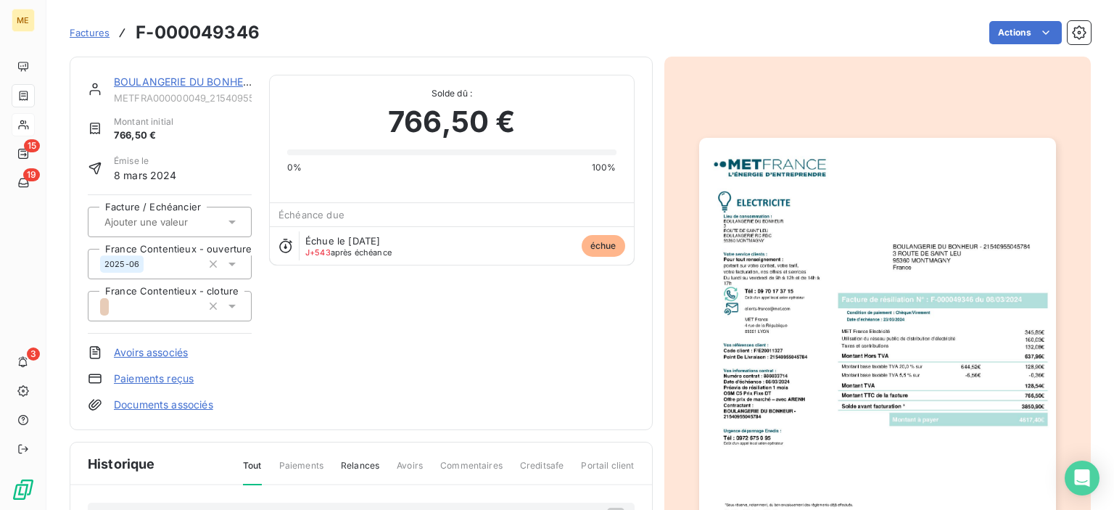
click at [784, 49] on div "BOULANGERIE DU BONHEUR - 21540955045784 METFRA000000049_21540955045784-CA1 Mont…" at bounding box center [580, 413] width 1021 height 731
click at [88, 33] on span "Factures" at bounding box center [90, 33] width 40 height 12
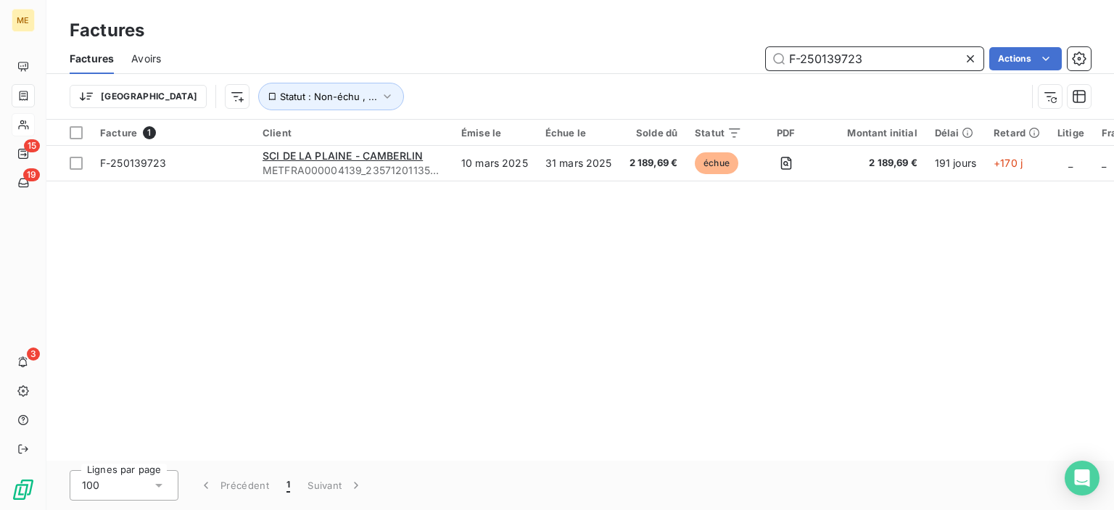
click at [735, 56] on div "F-250139723 Actions" at bounding box center [634, 58] width 912 height 23
paste input "000032737"
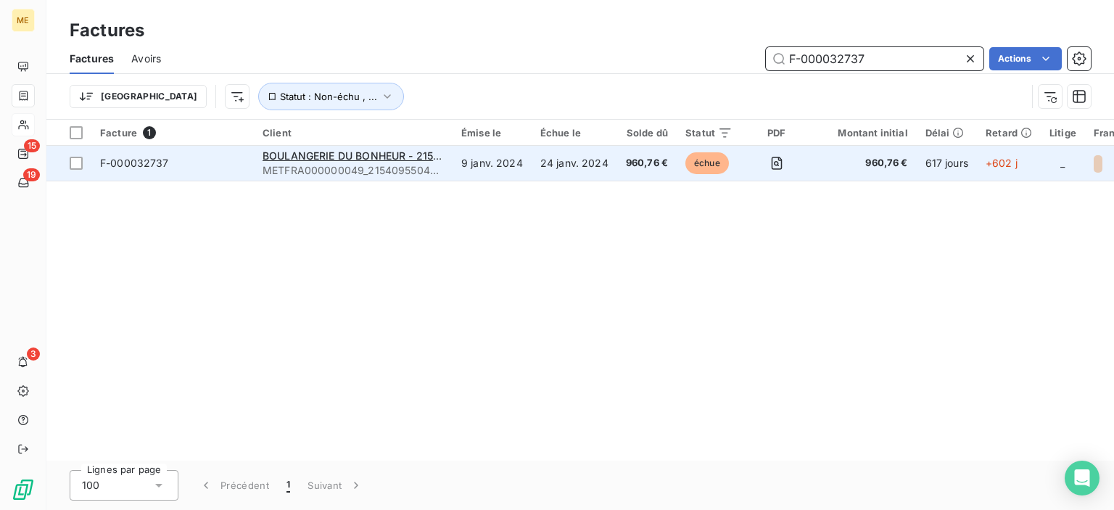
type input "F-000032737"
click at [377, 171] on span "METFRA000000049_21540955045784-CA1" at bounding box center [353, 170] width 181 height 15
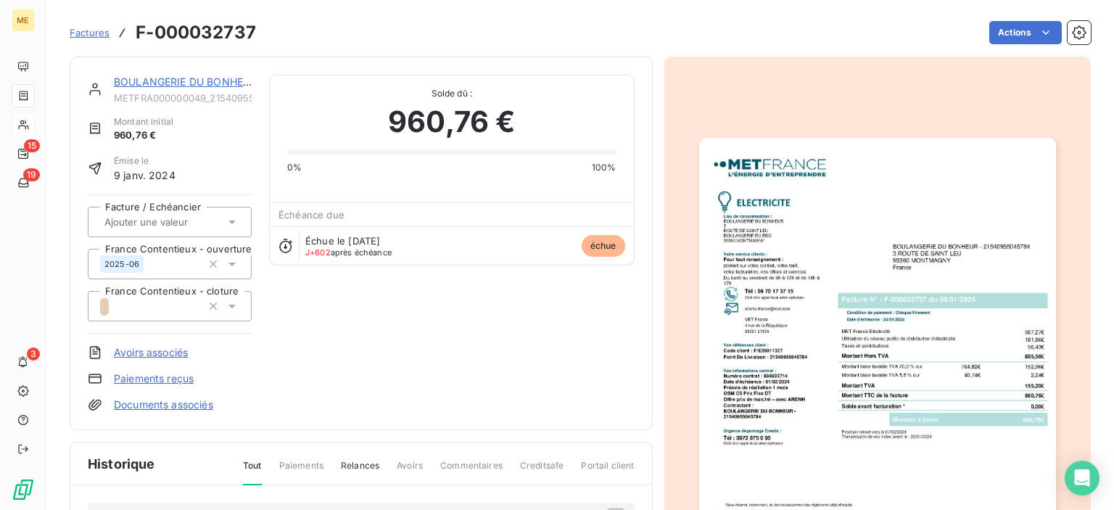
click at [901, 199] on img "button" at bounding box center [877, 390] width 357 height 504
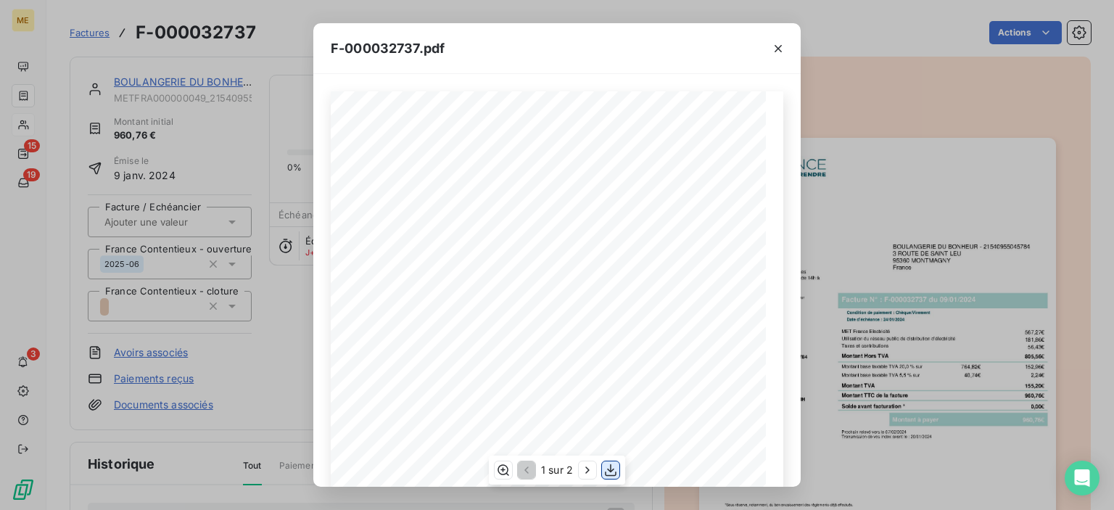
click at [617, 468] on icon "button" at bounding box center [610, 470] width 15 height 15
click at [609, 466] on icon "button" at bounding box center [610, 470] width 15 height 15
drag, startPoint x: 664, startPoint y: 4, endPoint x: 687, endPoint y: 12, distance: 24.5
click at [664, 4] on div "F-000032737.pdf *Sous réserve, notamment, du bon encaissement des règlements dé…" at bounding box center [557, 255] width 1114 height 510
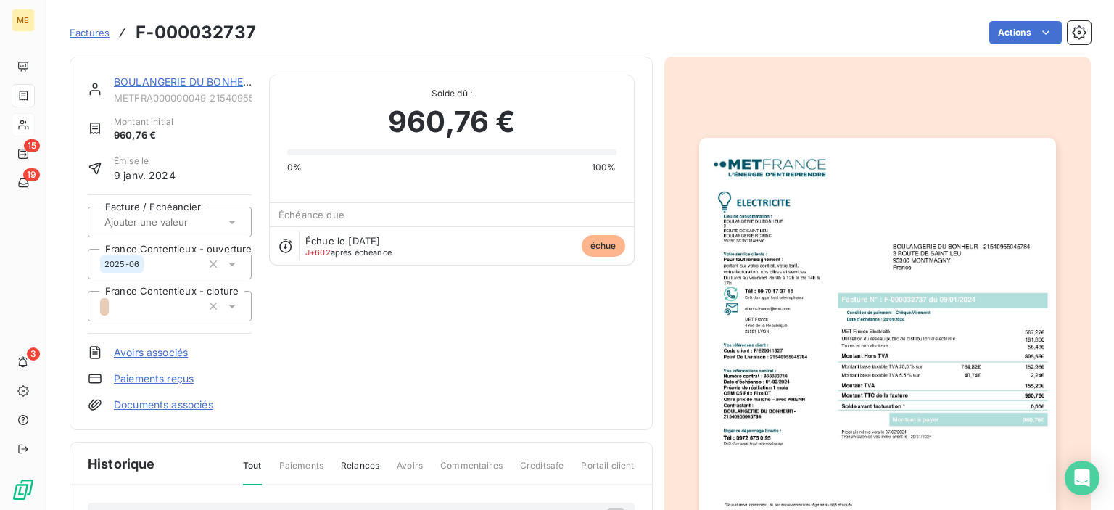
click at [789, 50] on div "BOULANGERIE DU BONHEUR - 21540955045784 METFRA000000049_21540955045784-CA1 Mont…" at bounding box center [580, 413] width 1021 height 731
click at [781, 51] on div "BOULANGERIE DU BONHEUR - 21540955045784 METFRA000000049_21540955045784-CA1 Mont…" at bounding box center [580, 413] width 1021 height 731
click at [81, 35] on span "Factures" at bounding box center [90, 33] width 40 height 12
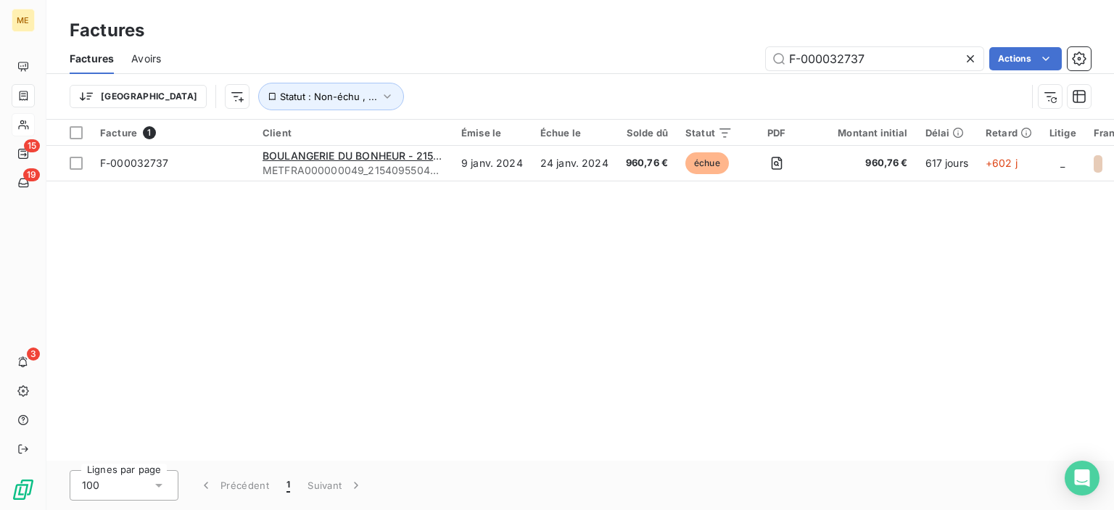
drag, startPoint x: 883, startPoint y: 59, endPoint x: 705, endPoint y: 59, distance: 178.4
click at [705, 59] on div "F-000032737 Actions" at bounding box center [634, 58] width 912 height 23
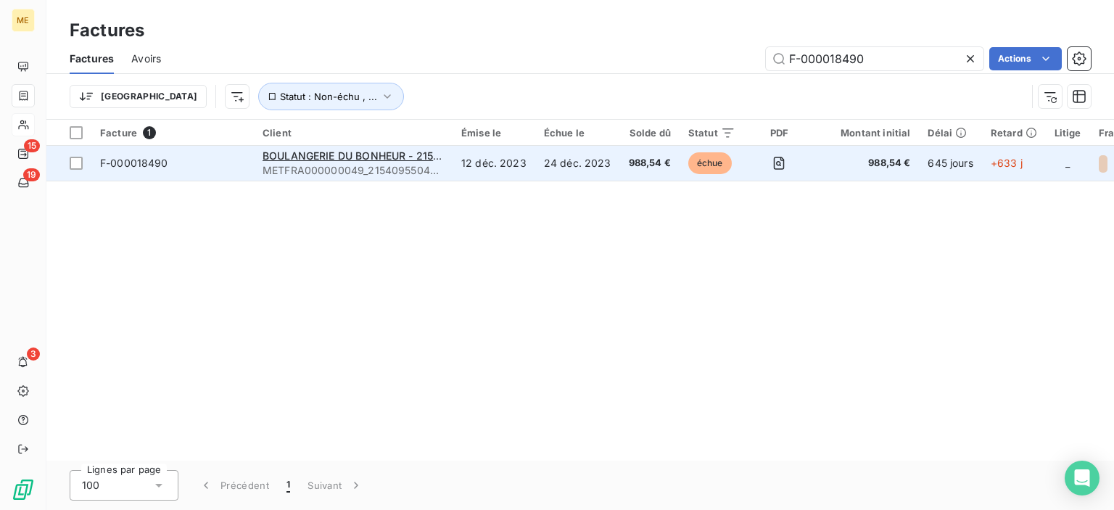
type input "F-000018490"
click at [636, 163] on span "988,54 €" at bounding box center [650, 163] width 42 height 15
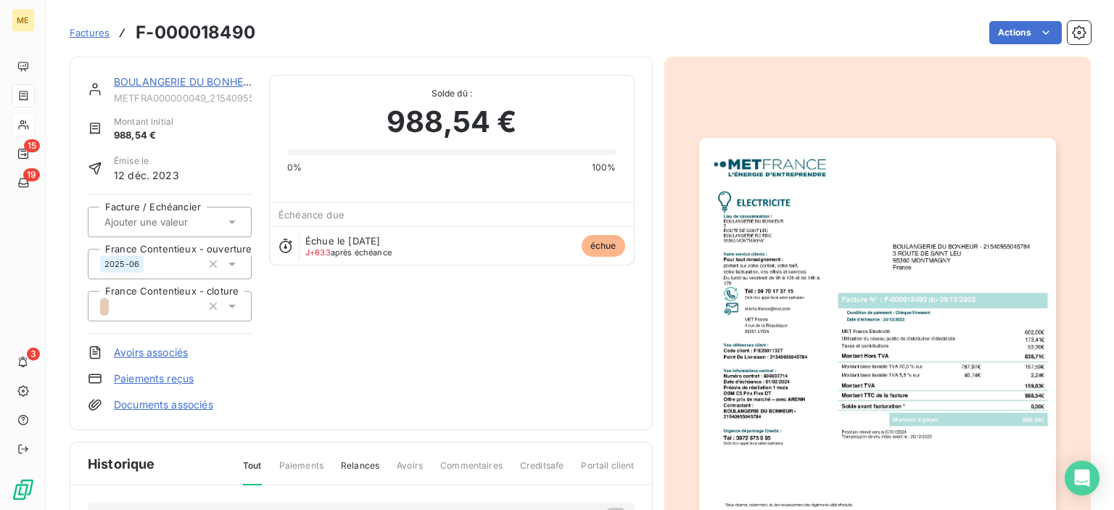
click at [979, 373] on img "button" at bounding box center [877, 390] width 357 height 504
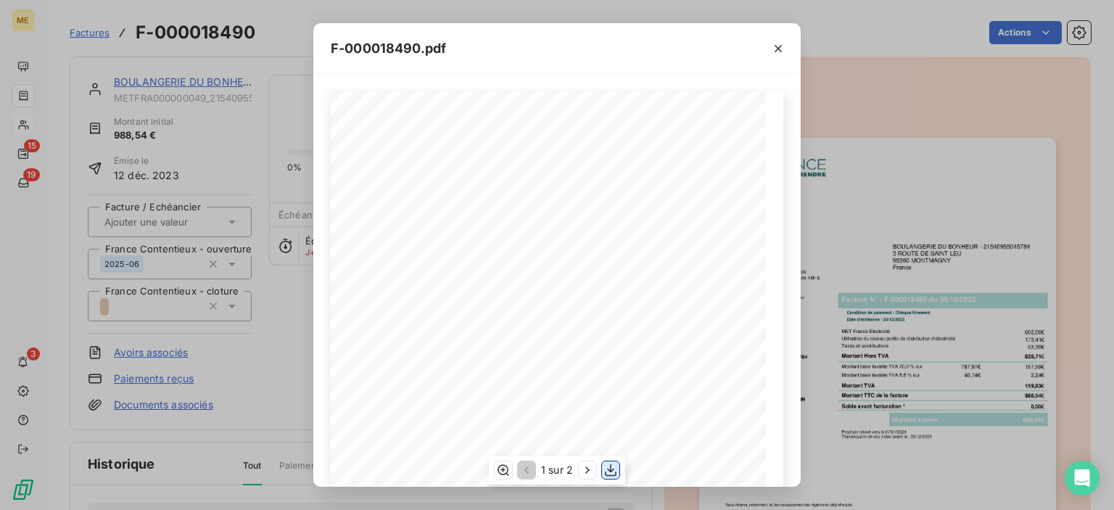
click at [611, 472] on icon "button" at bounding box center [610, 470] width 15 height 15
click at [783, 47] on icon "button" at bounding box center [778, 48] width 15 height 15
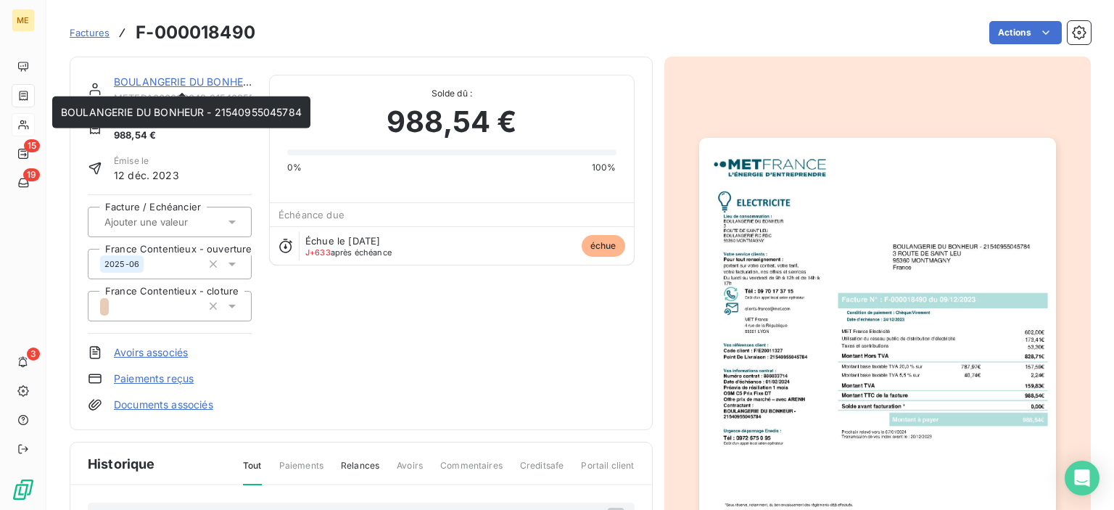
click at [149, 83] on link "BOULANGERIE DU BONHEUR - 21540955045784" at bounding box center [234, 81] width 241 height 12
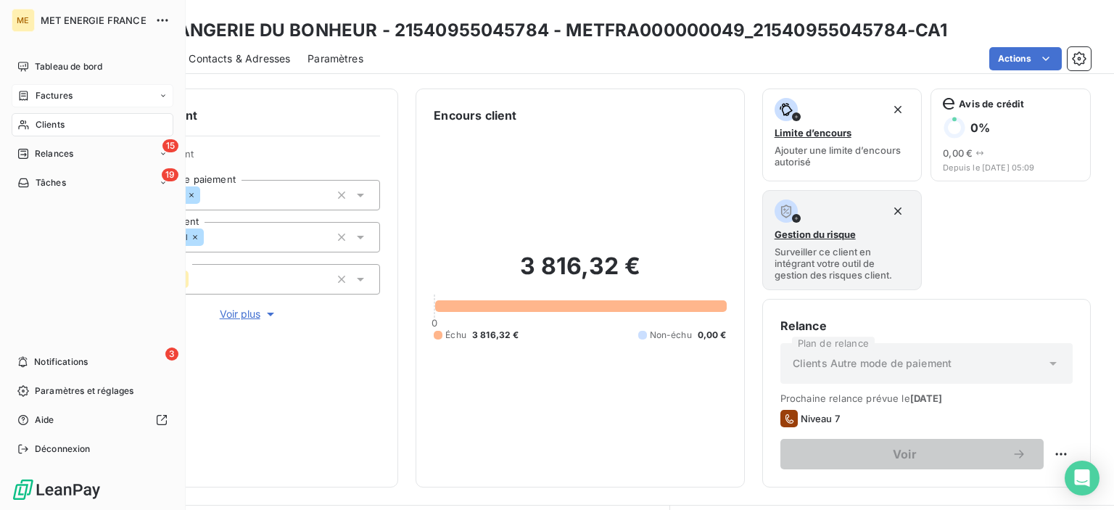
click at [49, 90] on span "Factures" at bounding box center [54, 95] width 37 height 13
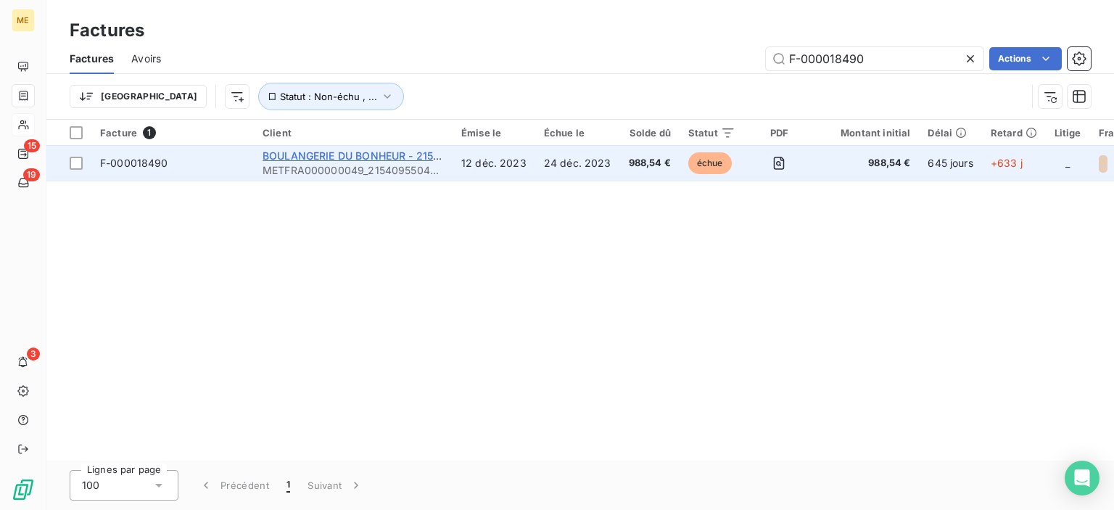
click at [304, 154] on span "BOULANGERIE DU BONHEUR - 21540955045784" at bounding box center [383, 155] width 241 height 12
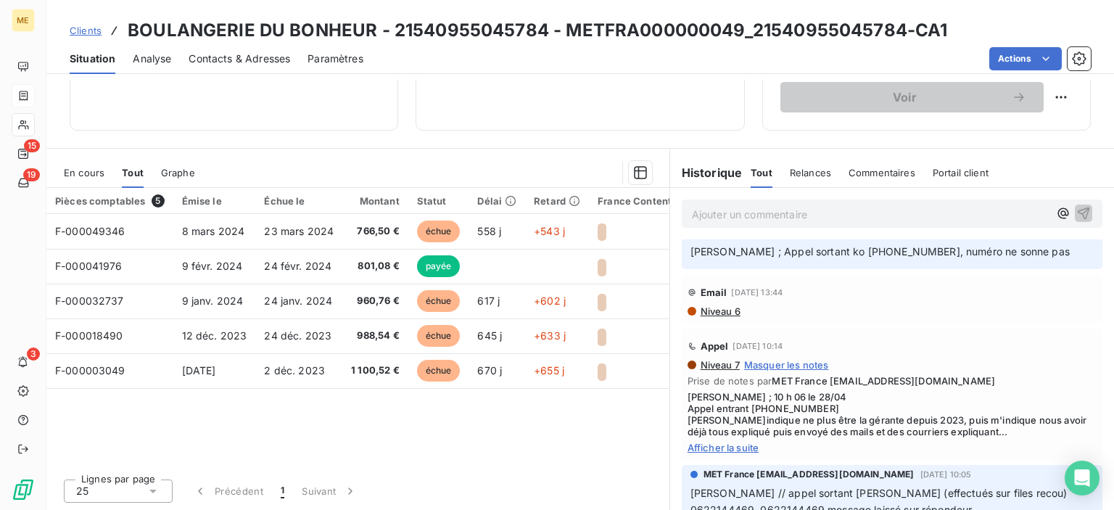
scroll to position [145, 0]
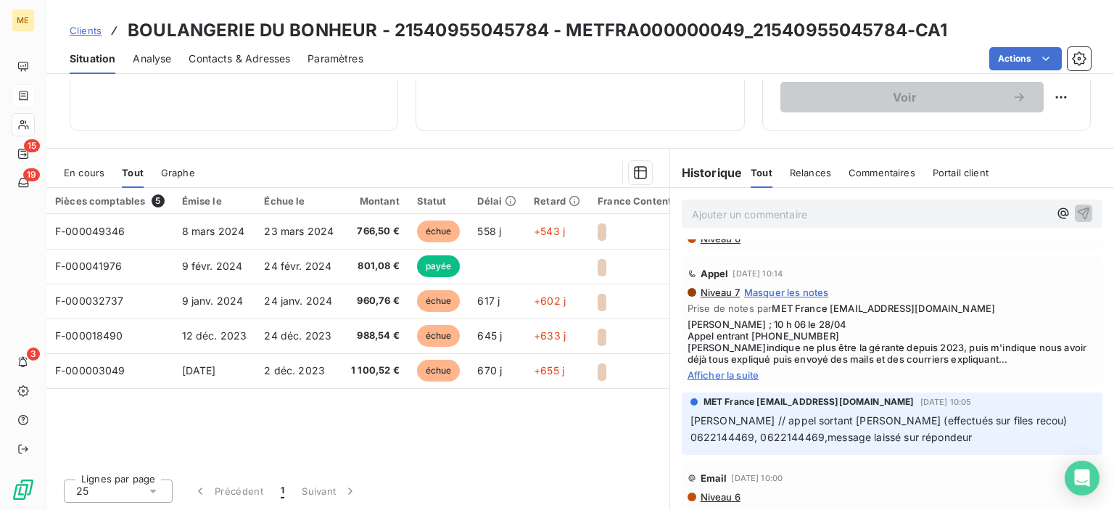
click at [91, 31] on span "Clients" at bounding box center [86, 31] width 32 height 12
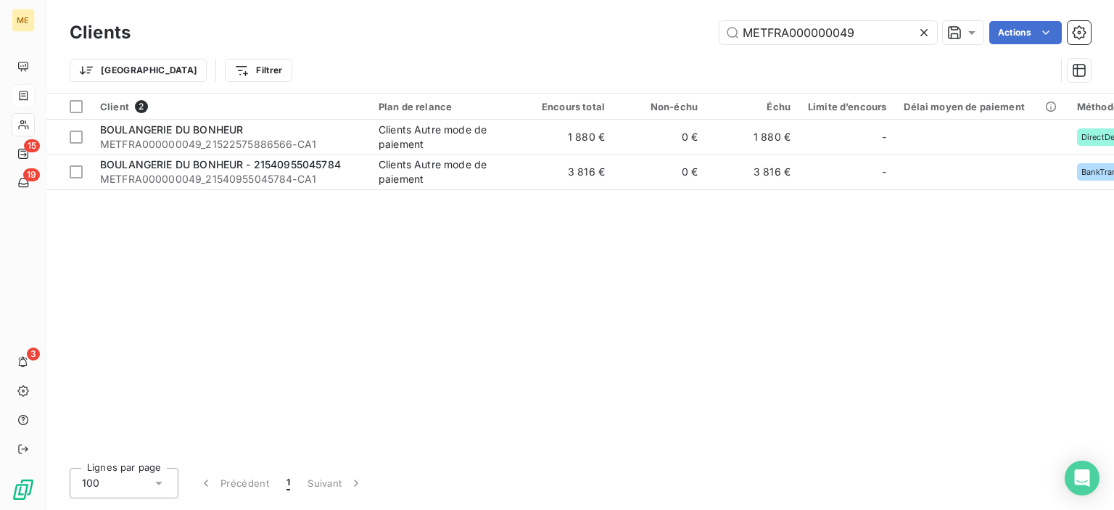
drag, startPoint x: 852, startPoint y: 28, endPoint x: 693, endPoint y: 28, distance: 159.5
click at [693, 28] on div "METFRA000000049 Actions" at bounding box center [619, 32] width 943 height 23
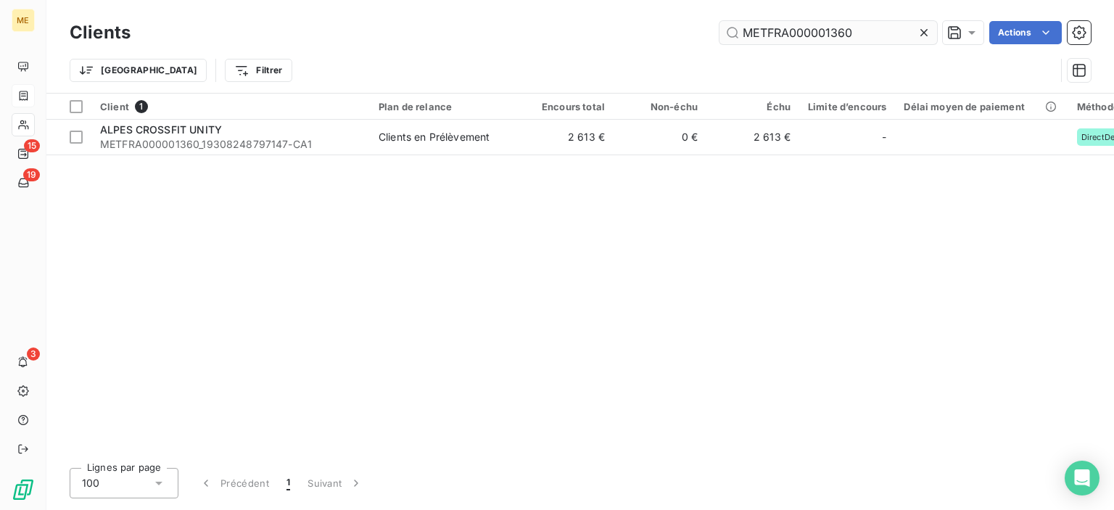
type input "METFRA000001360"
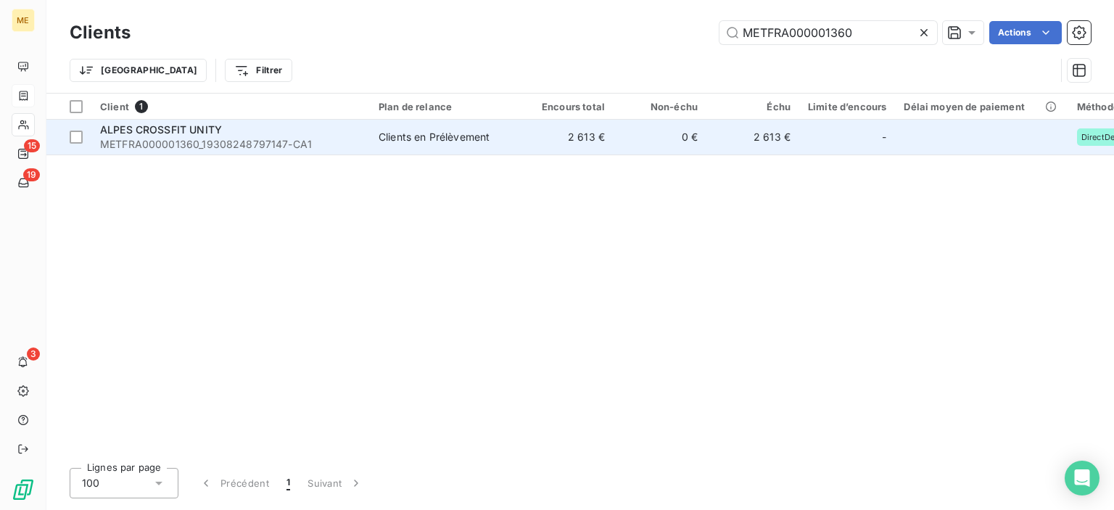
click at [455, 133] on div "Clients en Prélèvement" at bounding box center [434, 137] width 111 height 15
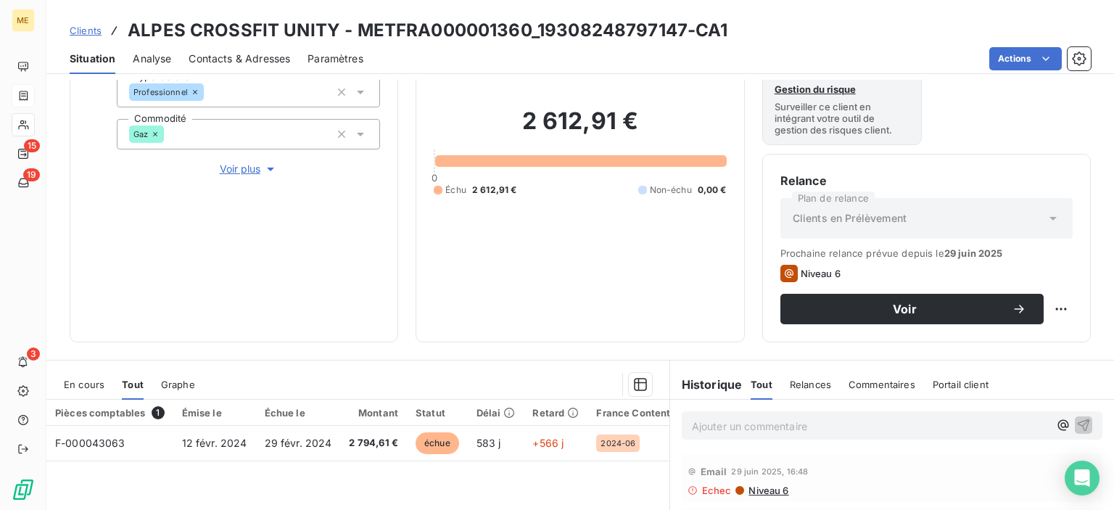
scroll to position [218, 0]
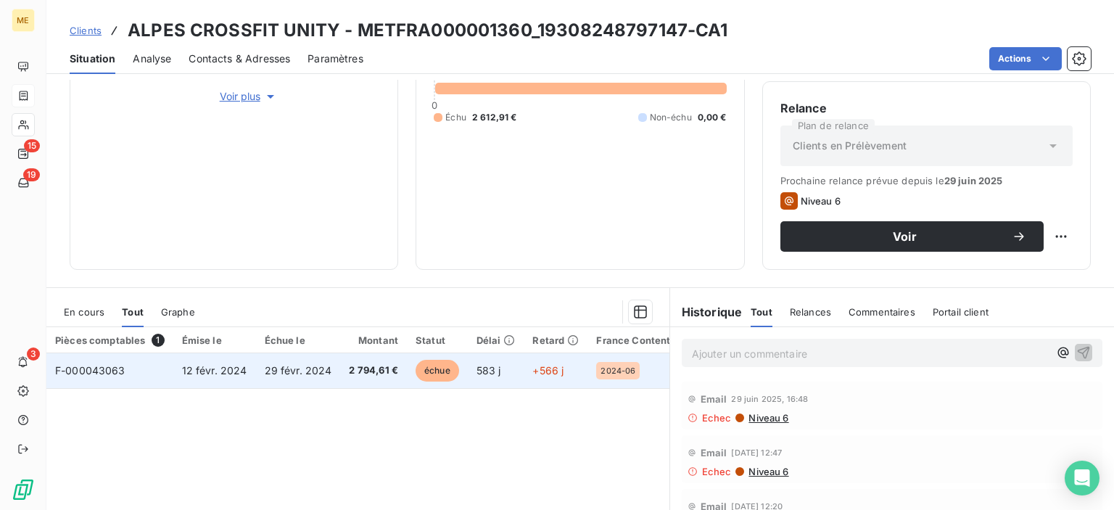
click at [123, 367] on span "F-000043063" at bounding box center [90, 370] width 70 height 12
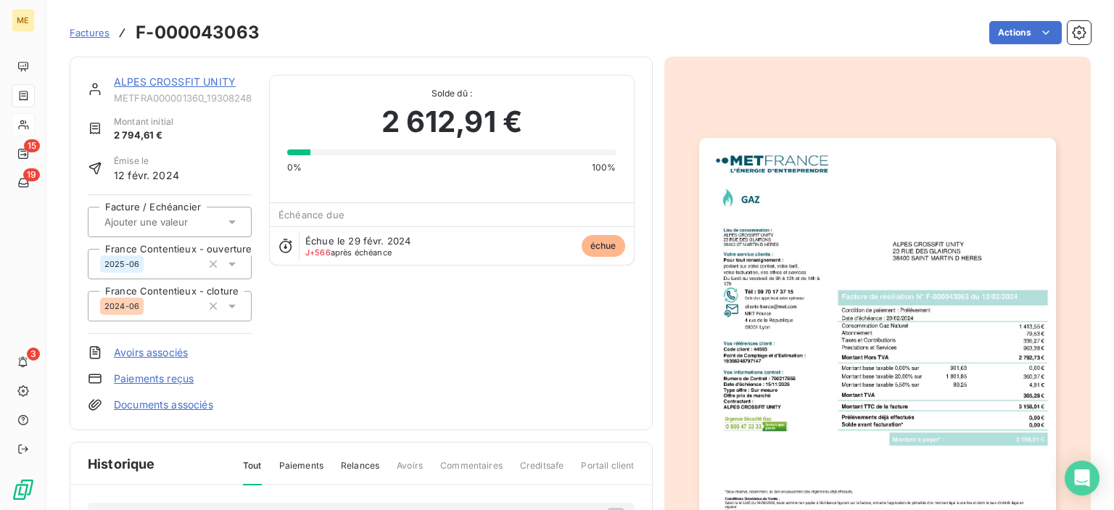
click at [954, 302] on img "button" at bounding box center [877, 390] width 357 height 504
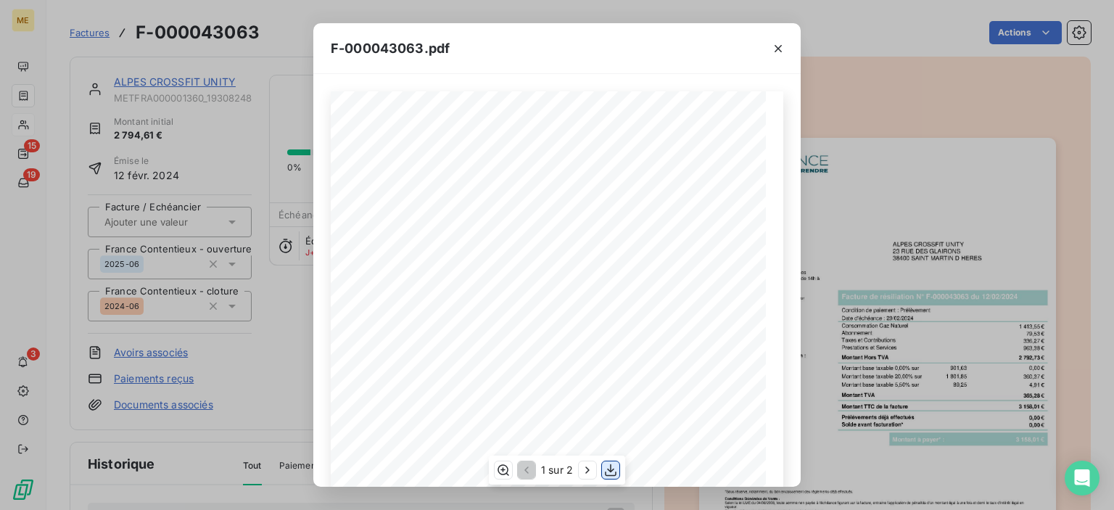
click at [613, 471] on icon "button" at bounding box center [610, 470] width 15 height 15
click at [777, 43] on icon "button" at bounding box center [778, 48] width 15 height 15
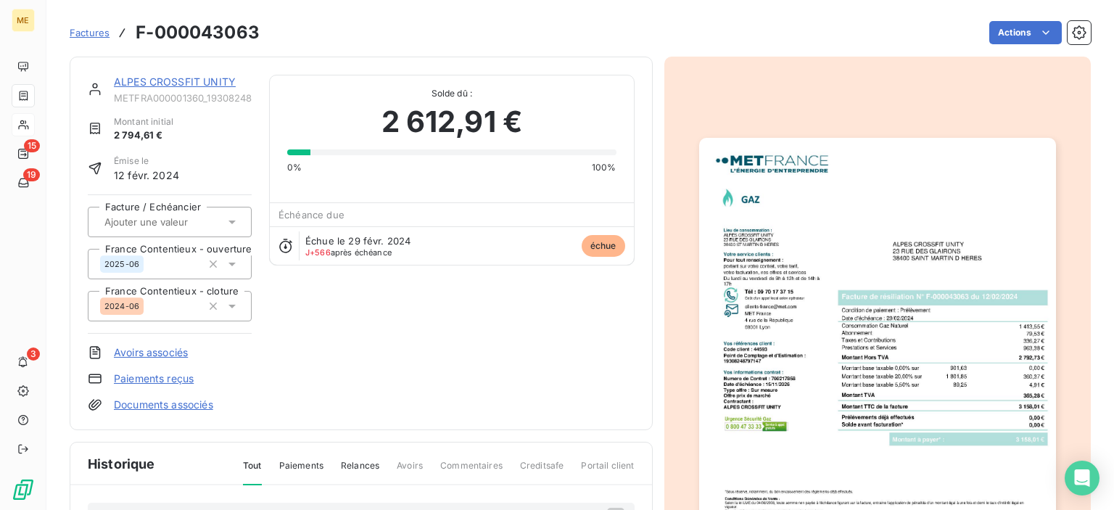
click at [163, 78] on link "ALPES CROSSFIT UNITY" at bounding box center [175, 81] width 122 height 12
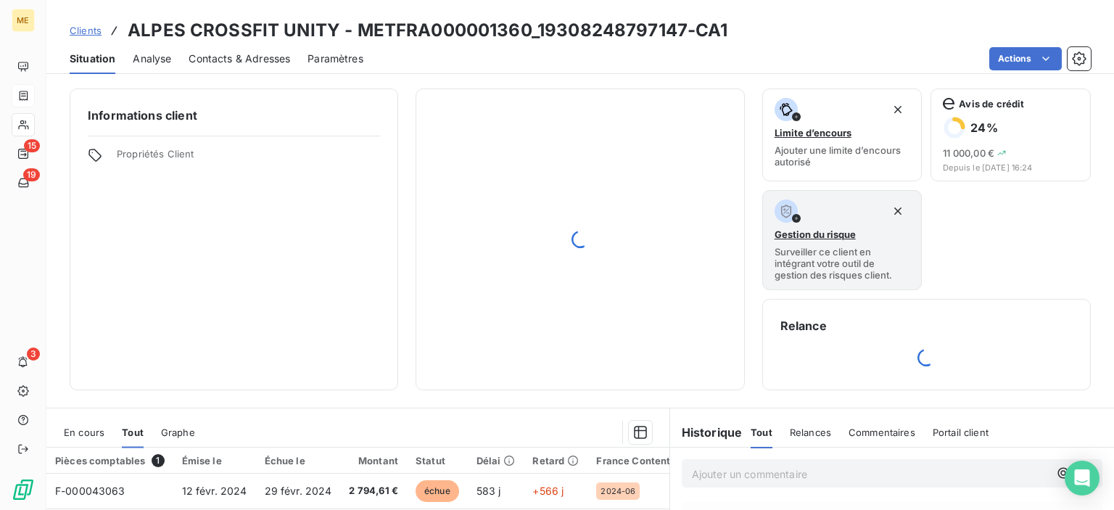
click at [83, 27] on span "Clients" at bounding box center [86, 31] width 32 height 12
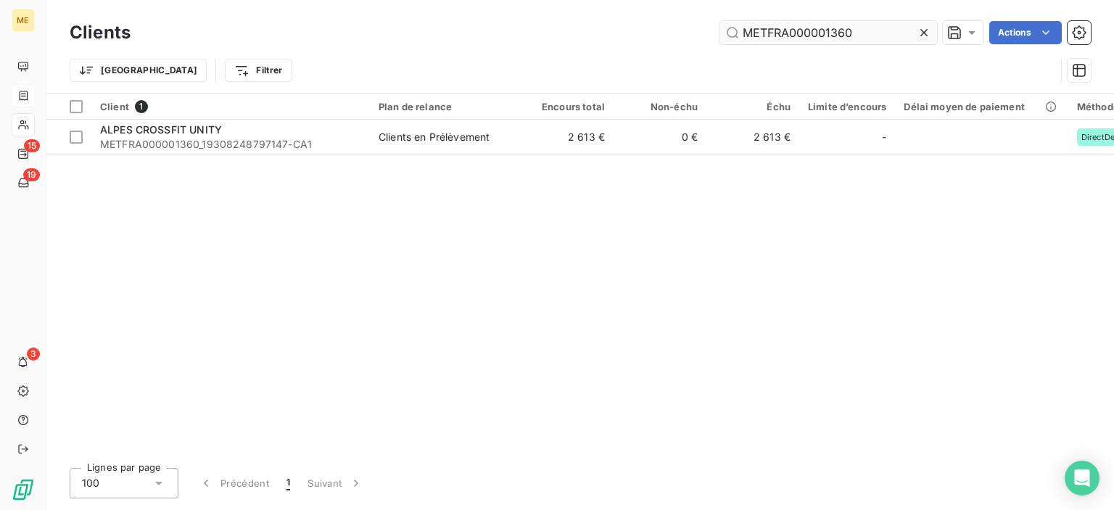
click at [838, 30] on input "METFRA000001360" at bounding box center [828, 32] width 218 height 23
drag, startPoint x: 865, startPoint y: 31, endPoint x: 682, endPoint y: 31, distance: 183.5
click at [682, 30] on div "METFRA000001360 Actions" at bounding box center [619, 32] width 943 height 23
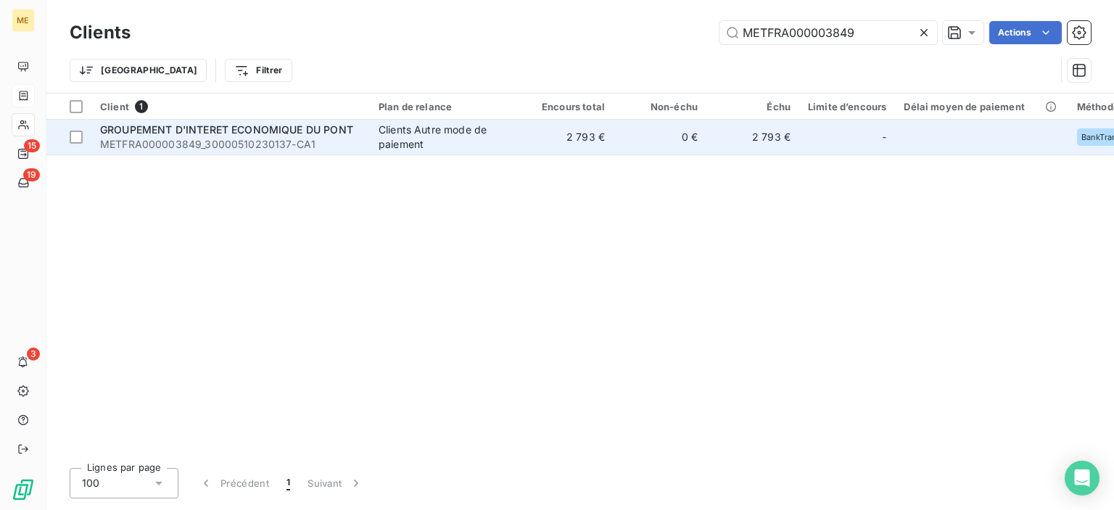
type input "METFRA000003849"
click at [584, 135] on td "2 793 €" at bounding box center [567, 137] width 93 height 35
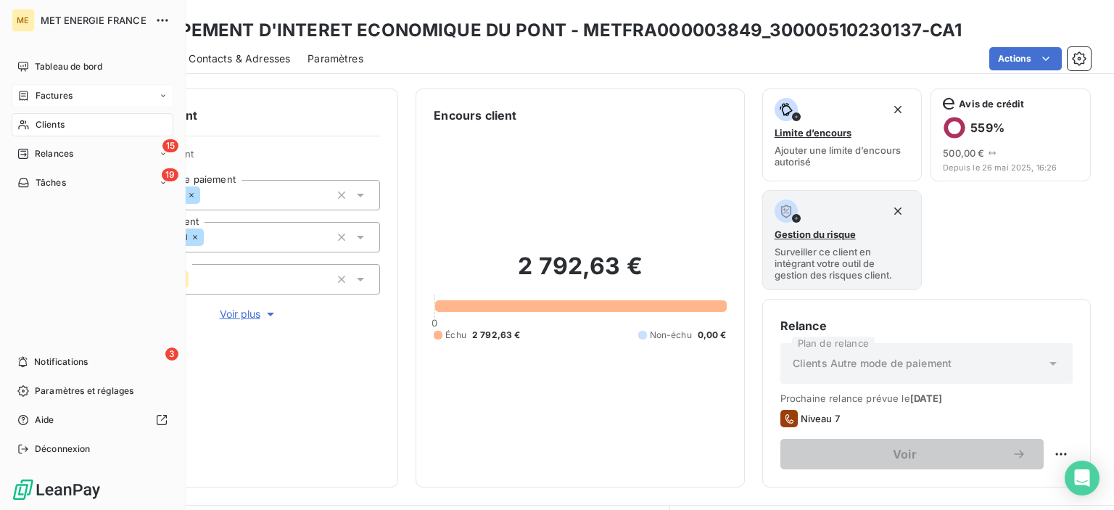
click at [72, 28] on div "MET ENERGIE FRANCE" at bounding box center [107, 20] width 132 height 23
click at [70, 94] on span "Factures" at bounding box center [54, 95] width 37 height 13
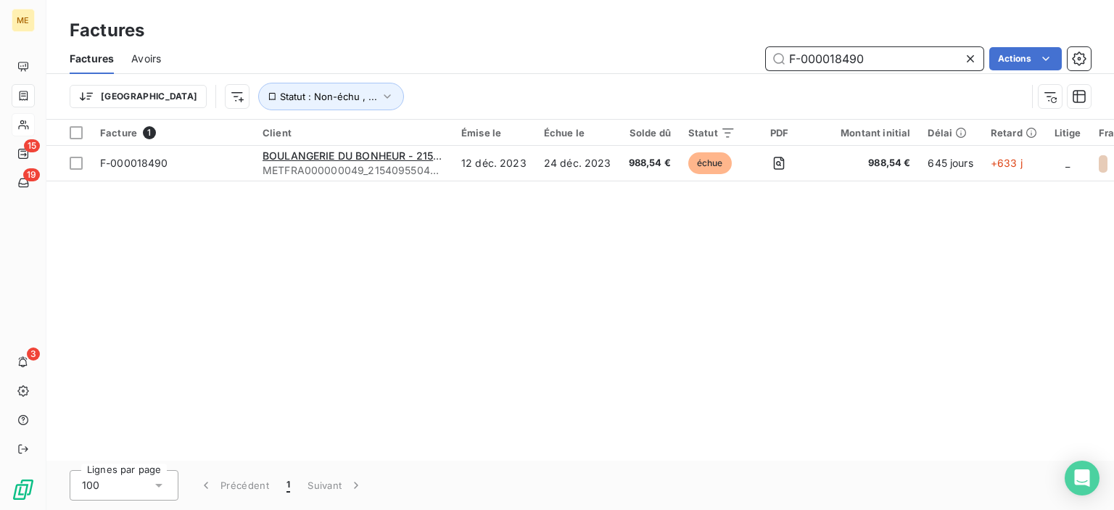
drag, startPoint x: 885, startPoint y: 66, endPoint x: 702, endPoint y: 56, distance: 183.8
click at [685, 53] on div "F-000018490 Actions" at bounding box center [634, 58] width 912 height 23
paste input "793"
drag, startPoint x: 873, startPoint y: 59, endPoint x: 693, endPoint y: 59, distance: 180.6
click at [691, 59] on div "F-000018793 Actions" at bounding box center [634, 58] width 912 height 23
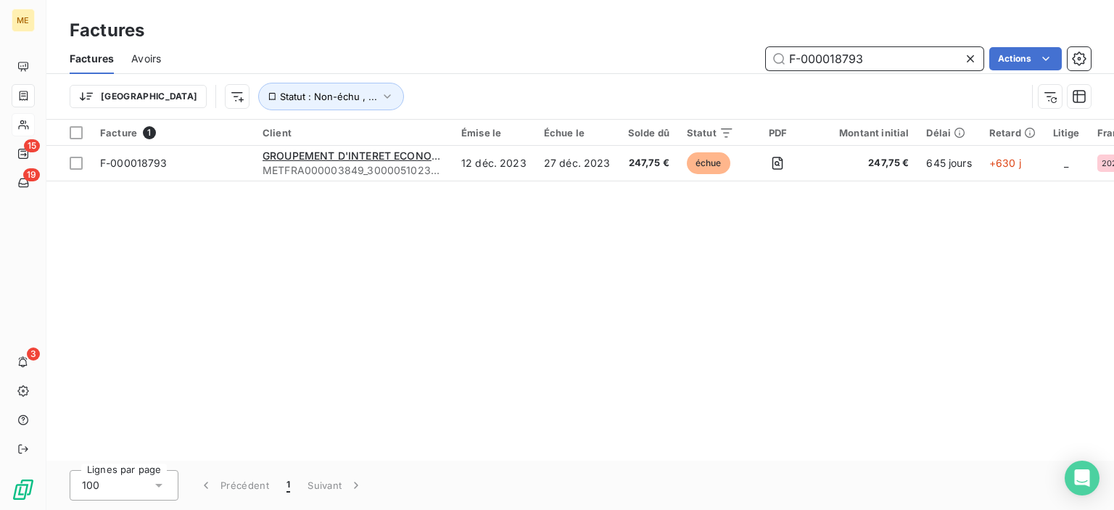
paste input "343"
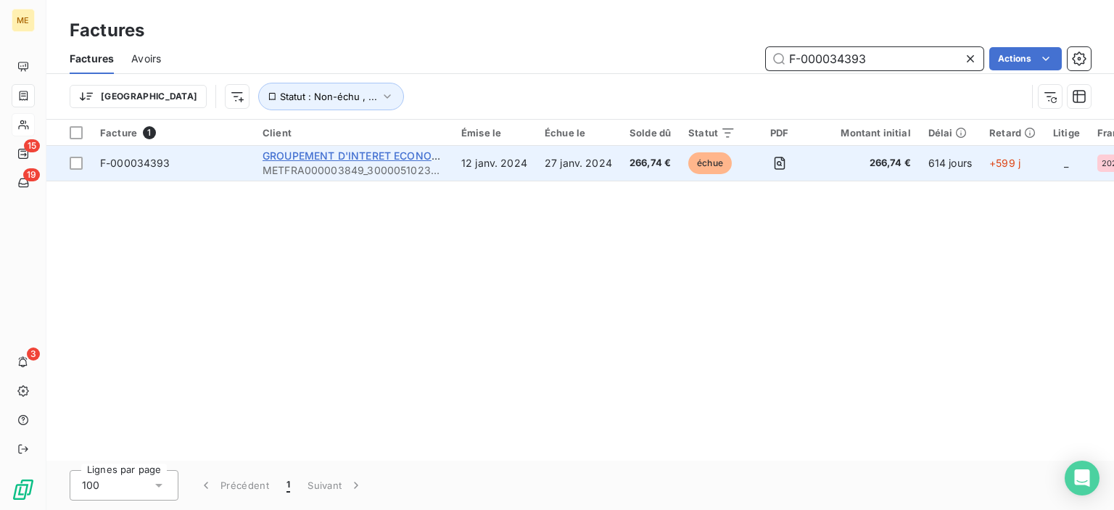
type input "F-000034393"
click at [322, 156] on span "GROUPEMENT D'INTERET ECONOMIQUE DU PONT" at bounding box center [389, 155] width 253 height 12
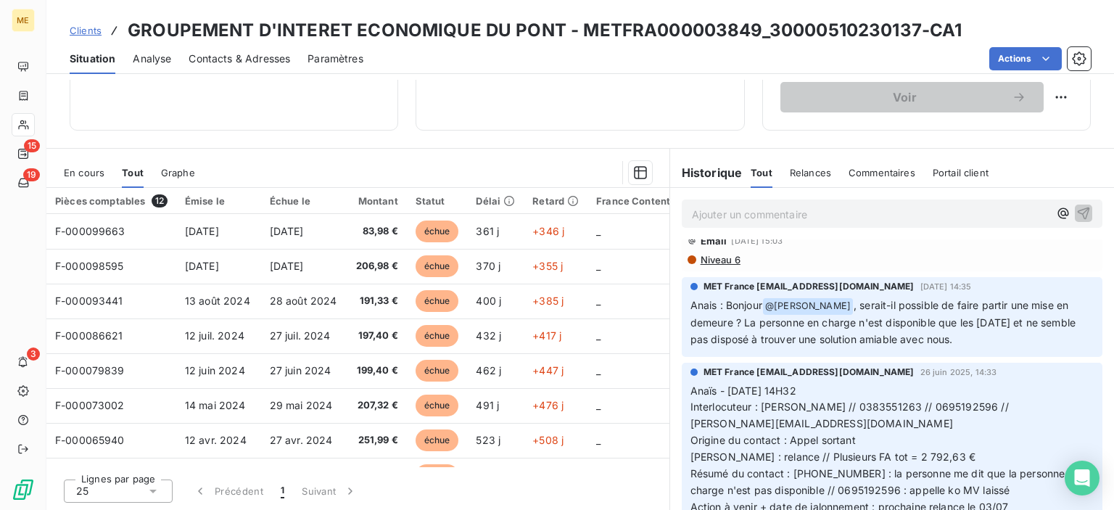
scroll to position [145, 0]
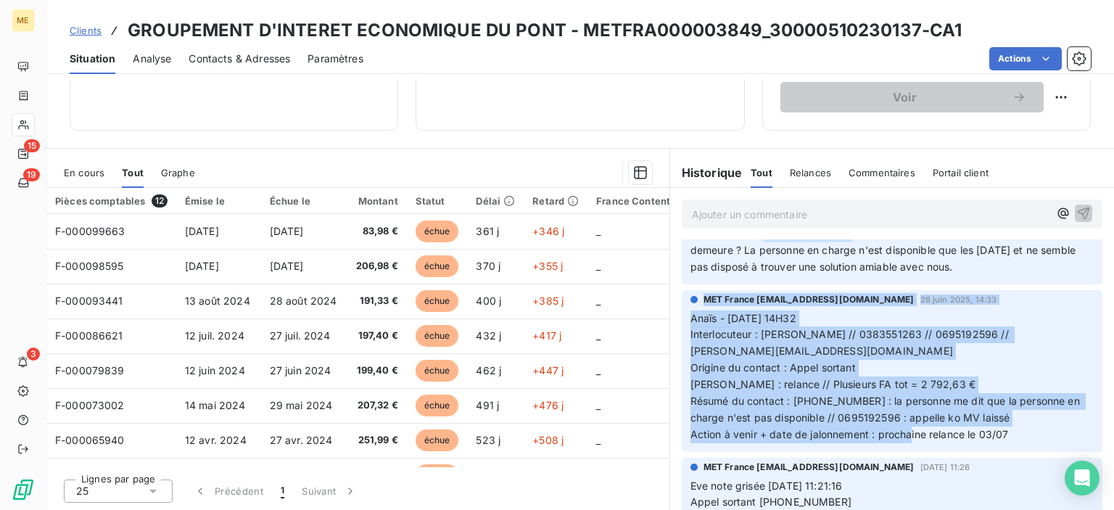
drag, startPoint x: 1012, startPoint y: 431, endPoint x: 687, endPoint y: 296, distance: 352.7
click at [690, 296] on div "MET France [EMAIL_ADDRESS][DOMAIN_NAME] [DATE] 14:33 Anaïs - [DATE] 14H32 Inter…" at bounding box center [891, 368] width 403 height 150
copy div "MET France [EMAIL_ADDRESS][DOMAIN_NAME] [DATE] 14:33 Anaïs - [DATE] 14H32 Inter…"
click at [71, 30] on span "Clients" at bounding box center [86, 31] width 32 height 12
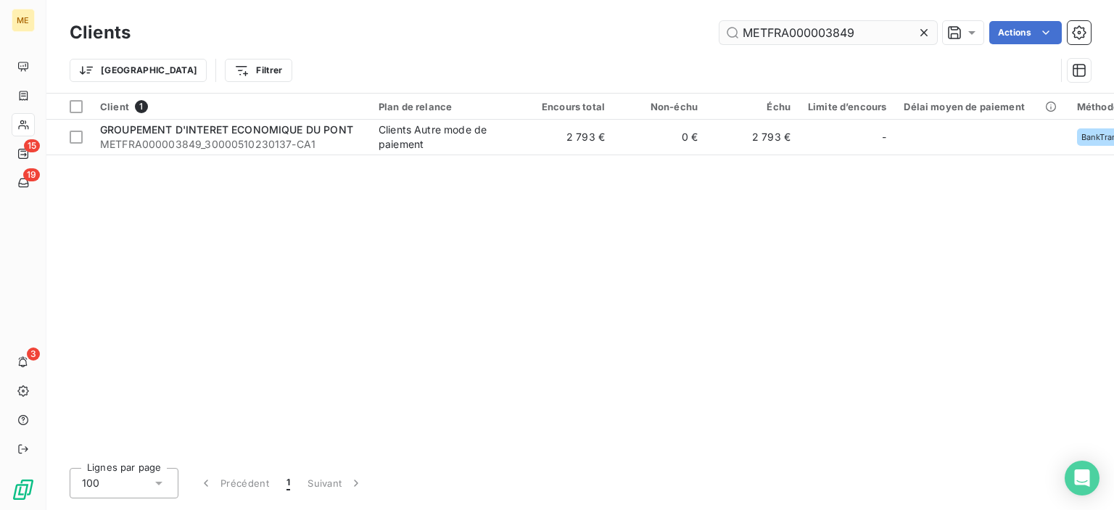
drag, startPoint x: 871, startPoint y: 30, endPoint x: 724, endPoint y: 31, distance: 146.5
click at [724, 30] on input "METFRA000003849" at bounding box center [828, 32] width 218 height 23
drag, startPoint x: 850, startPoint y: 31, endPoint x: 702, endPoint y: 30, distance: 147.9
click at [702, 30] on div "METFRA000003674 Actions" at bounding box center [619, 32] width 943 height 23
paste input "275"
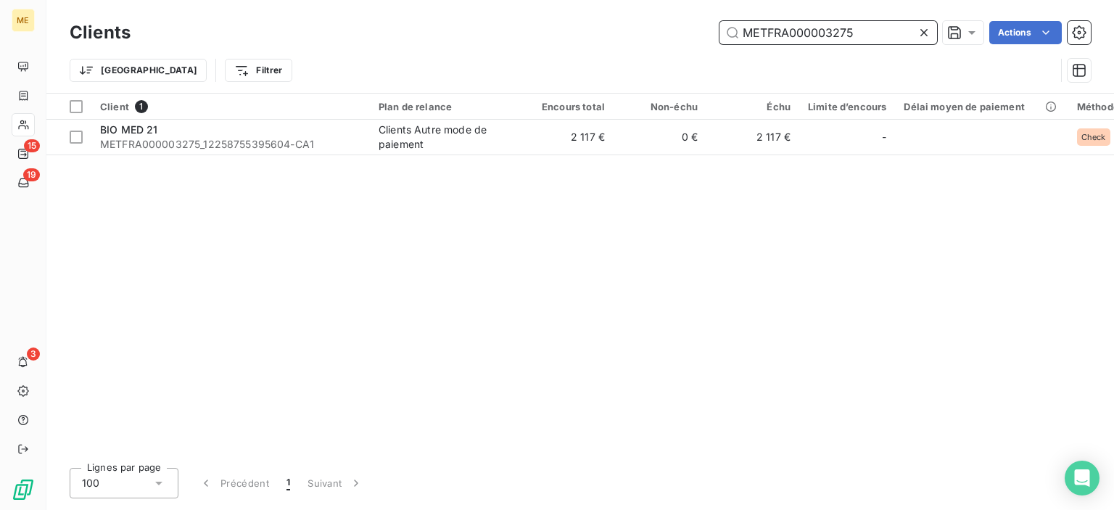
drag, startPoint x: 859, startPoint y: 36, endPoint x: 673, endPoint y: 31, distance: 186.4
click at [673, 31] on div "METFRA000003275 Actions" at bounding box center [619, 32] width 943 height 23
paste input "0049"
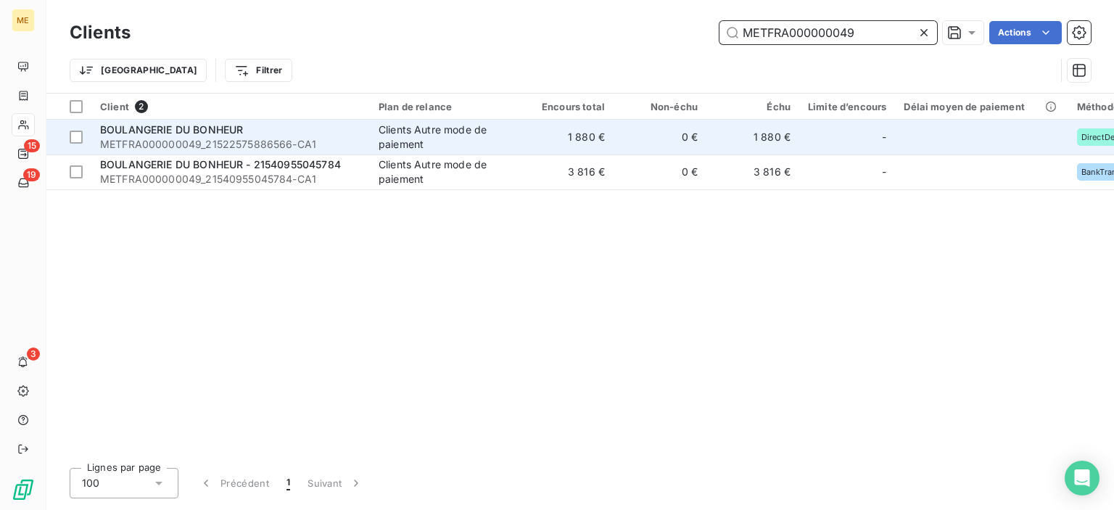
type input "METFRA000000049"
click at [194, 125] on span "BOULANGERIE DU BONHEUR" at bounding box center [171, 129] width 143 height 12
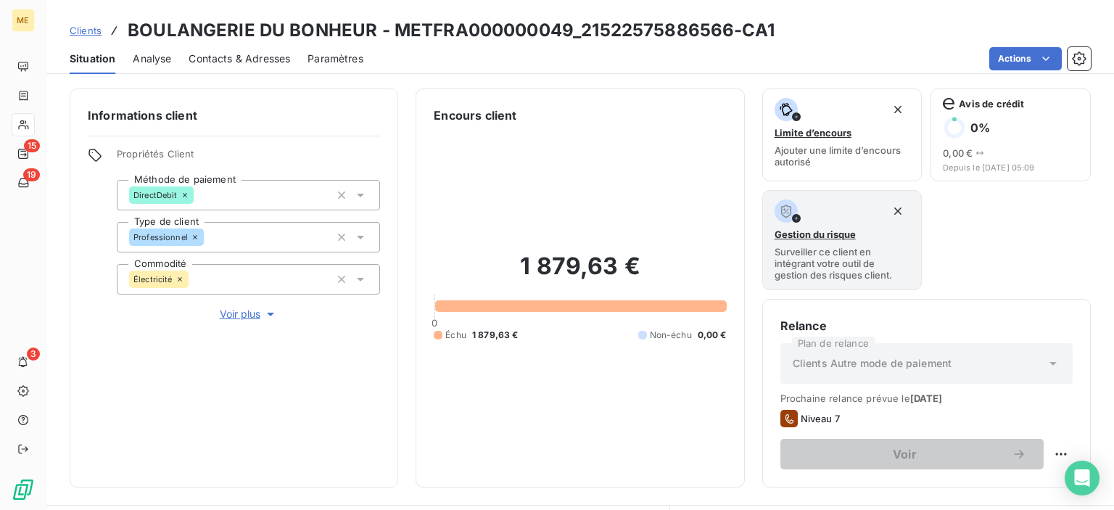
click at [90, 27] on span "Clients" at bounding box center [86, 31] width 32 height 12
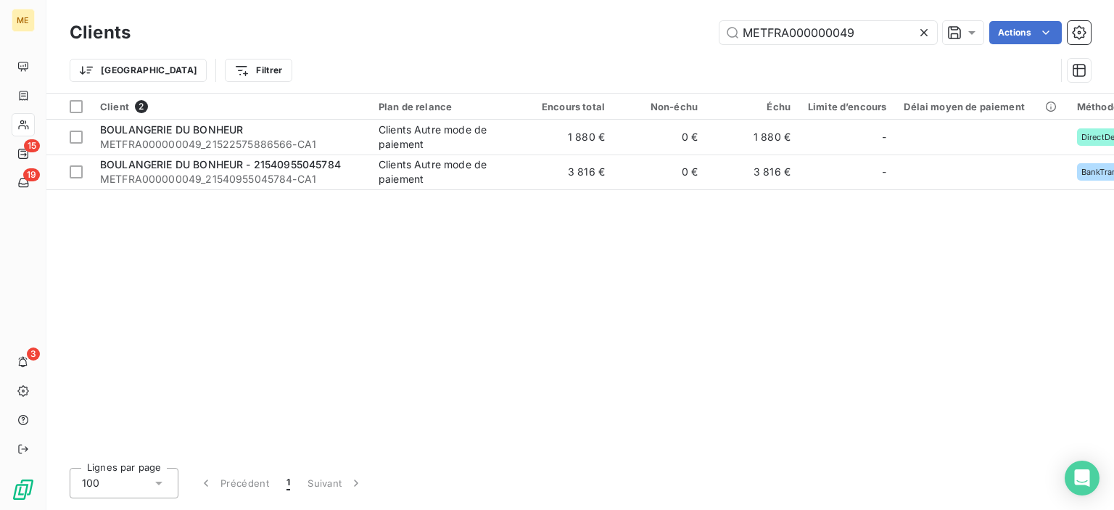
drag, startPoint x: 856, startPoint y: 33, endPoint x: 651, endPoint y: 31, distance: 204.5
click at [651, 31] on div "METFRA000000049 Actions" at bounding box center [619, 32] width 943 height 23
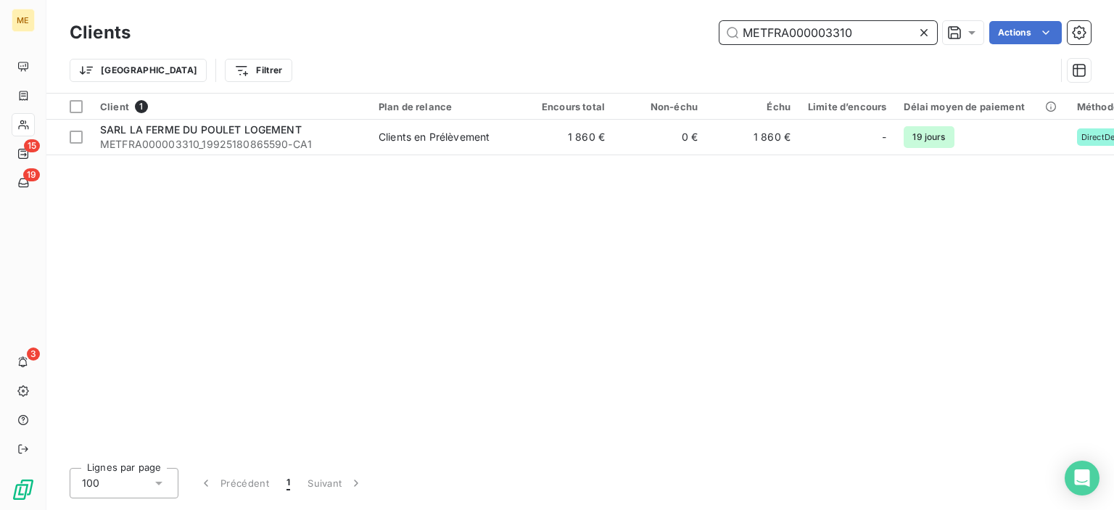
drag, startPoint x: 852, startPoint y: 35, endPoint x: 648, endPoint y: 36, distance: 203.8
click at [648, 36] on div "METFRA000003310 Actions" at bounding box center [619, 32] width 943 height 23
paste input "674"
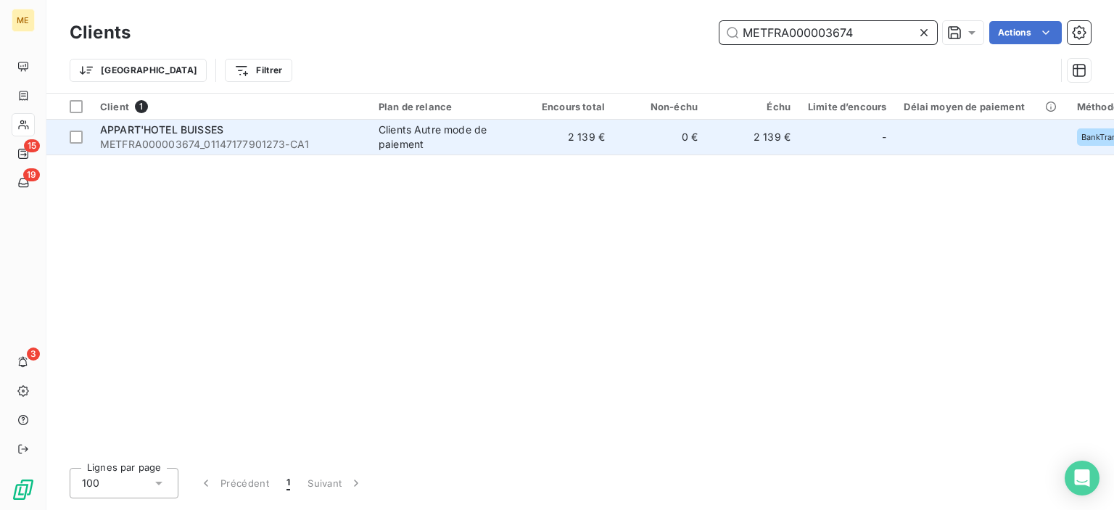
type input "METFRA000003674"
click at [581, 139] on td "2 139 €" at bounding box center [567, 137] width 93 height 35
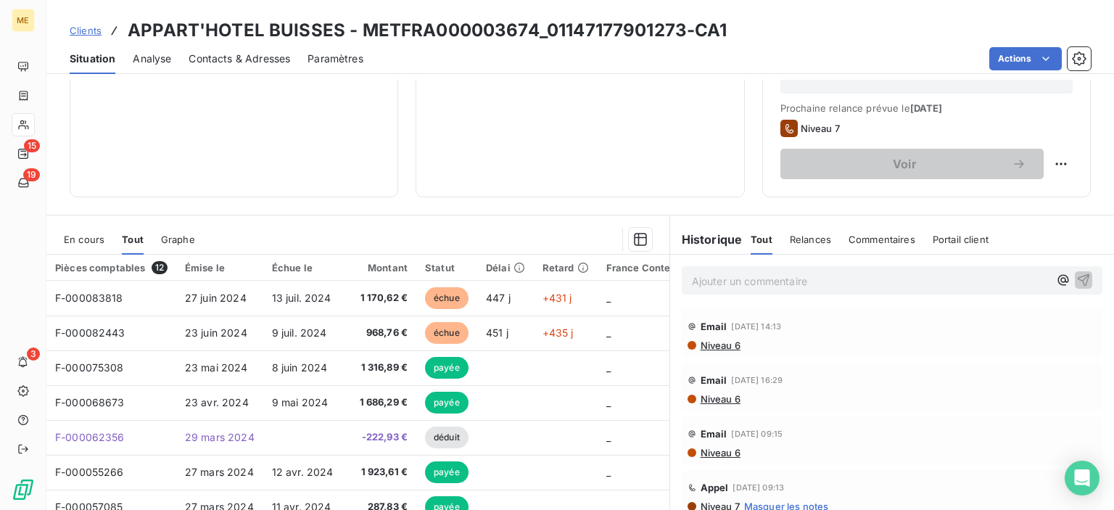
scroll to position [357, 0]
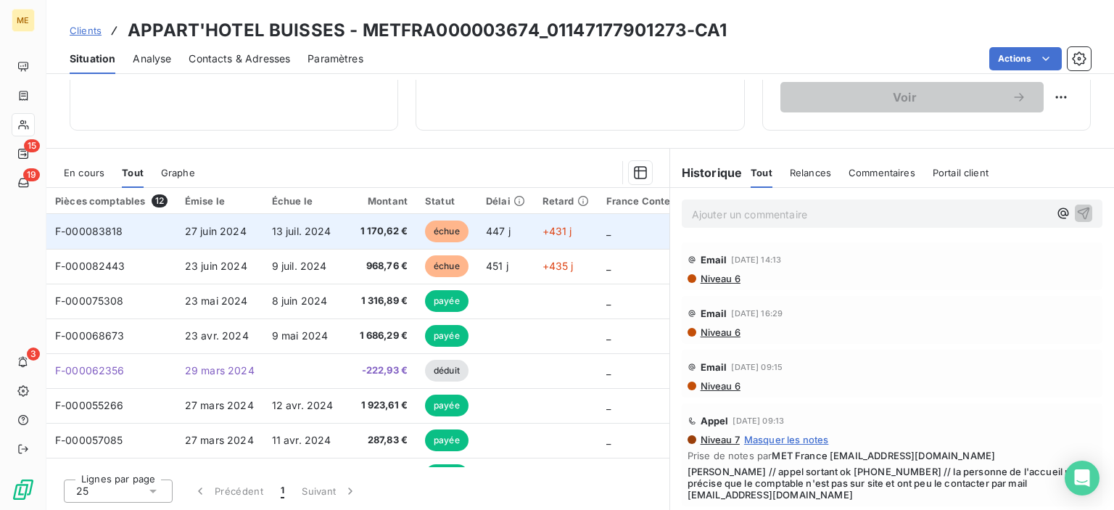
click at [337, 231] on td "13 juil. 2024" at bounding box center [305, 231] width 85 height 35
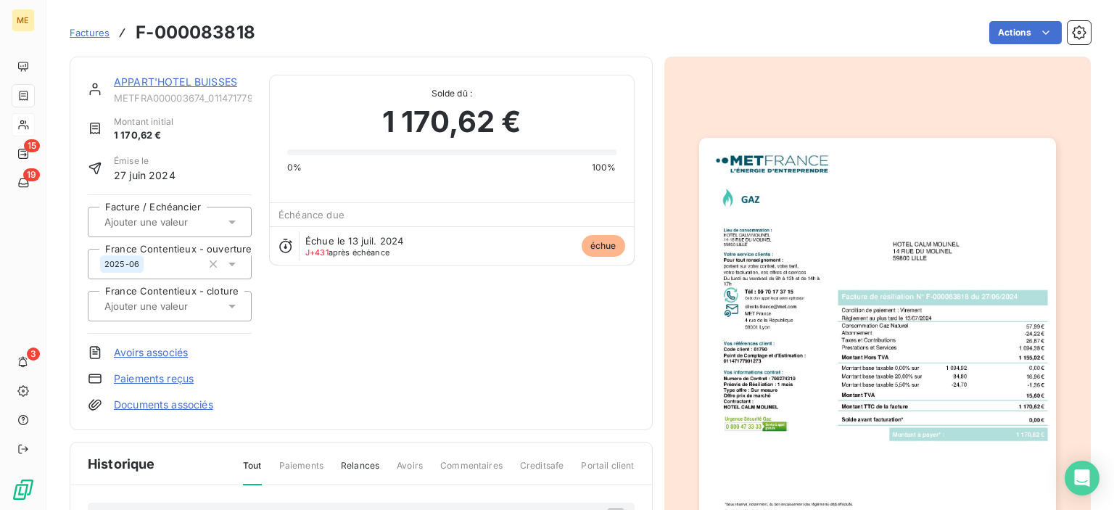
click at [998, 154] on img "button" at bounding box center [877, 390] width 357 height 504
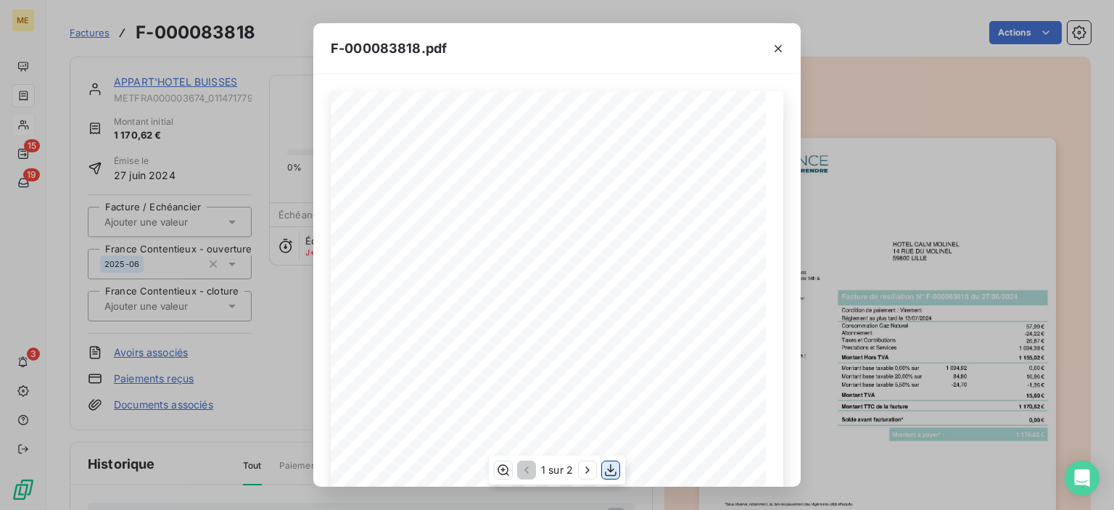
click at [611, 469] on icon "button" at bounding box center [610, 470] width 15 height 15
drag, startPoint x: 699, startPoint y: 51, endPoint x: 734, endPoint y: 51, distance: 34.8
click at [699, 51] on div "F-000083818.pdf" at bounding box center [556, 48] width 487 height 51
click at [776, 46] on icon "button" at bounding box center [778, 48] width 7 height 7
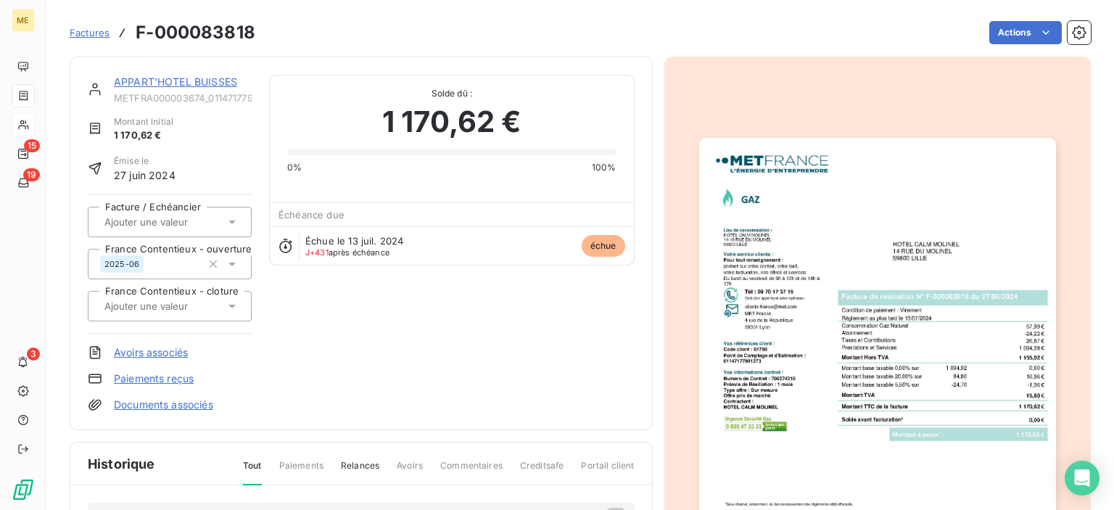
click at [99, 30] on span "Factures" at bounding box center [90, 33] width 40 height 12
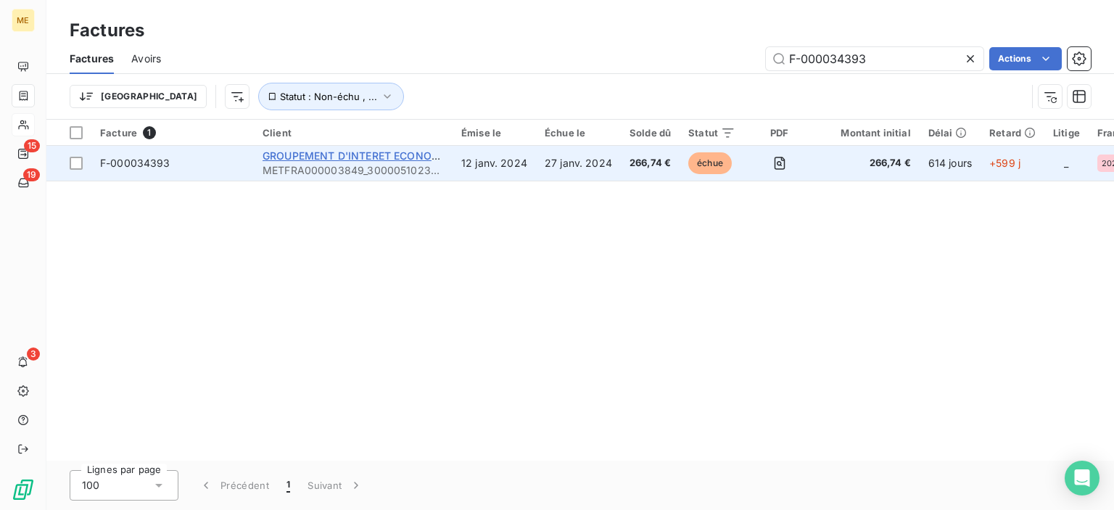
click at [310, 156] on span "GROUPEMENT D'INTERET ECONOMIQUE DU PONT" at bounding box center [389, 155] width 253 height 12
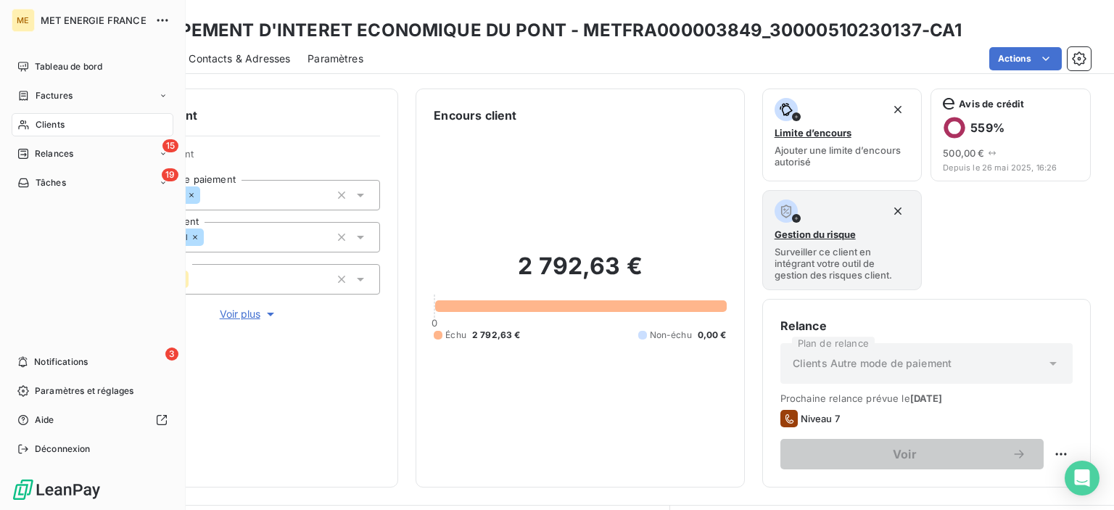
click at [56, 101] on span "Factures" at bounding box center [54, 95] width 37 height 13
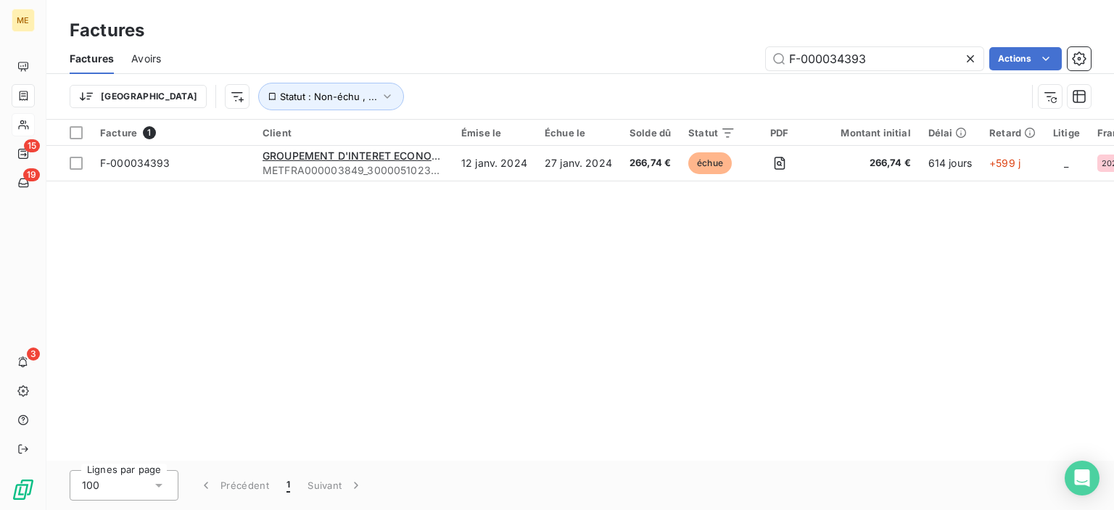
drag, startPoint x: 866, startPoint y: 68, endPoint x: 648, endPoint y: 59, distance: 218.5
click at [645, 59] on div "F-000034393 Actions" at bounding box center [634, 58] width 912 height 23
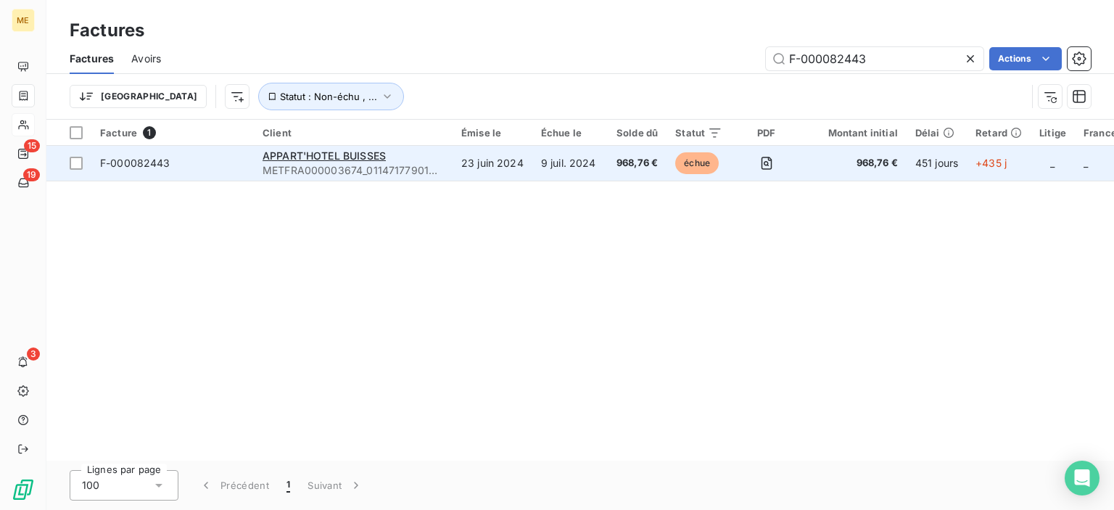
type input "F-000082443"
click at [355, 162] on div "APPART'HOTEL BUISSES" at bounding box center [353, 156] width 181 height 15
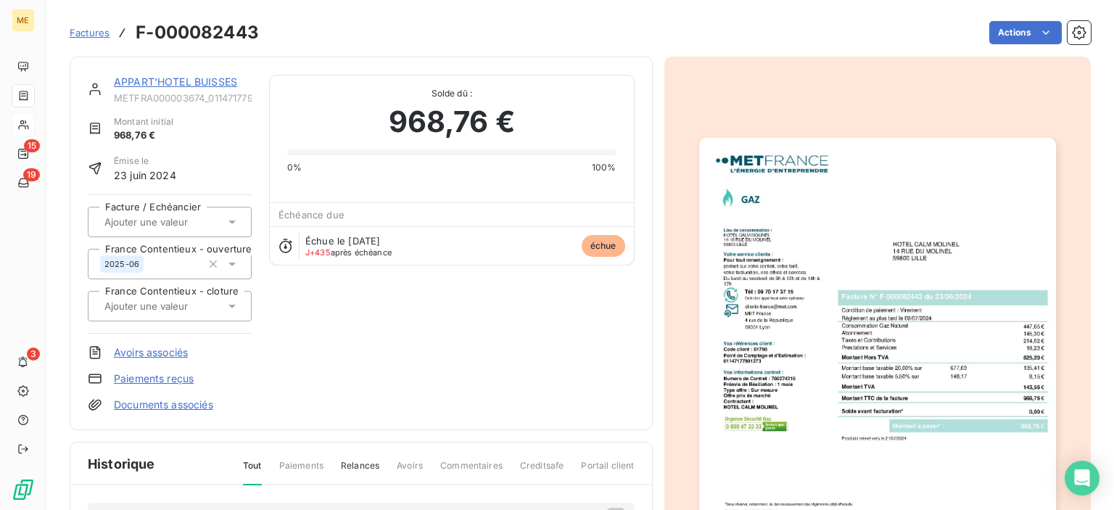
click at [951, 255] on img "button" at bounding box center [877, 390] width 357 height 504
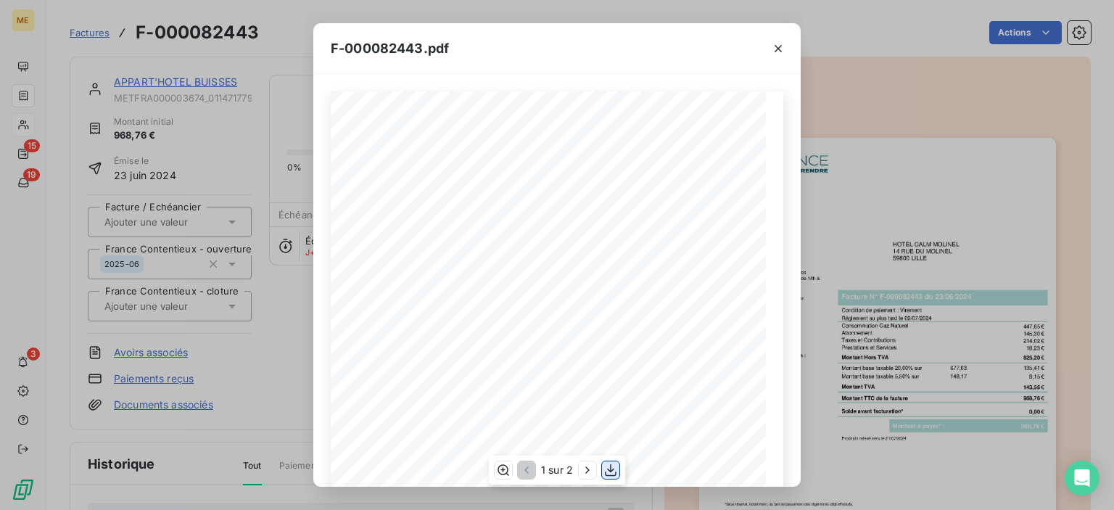
click at [608, 469] on icon "button" at bounding box center [611, 470] width 12 height 12
drag, startPoint x: 779, startPoint y: 50, endPoint x: 986, endPoint y: 67, distance: 208.1
click at [779, 50] on icon "button" at bounding box center [778, 48] width 15 height 15
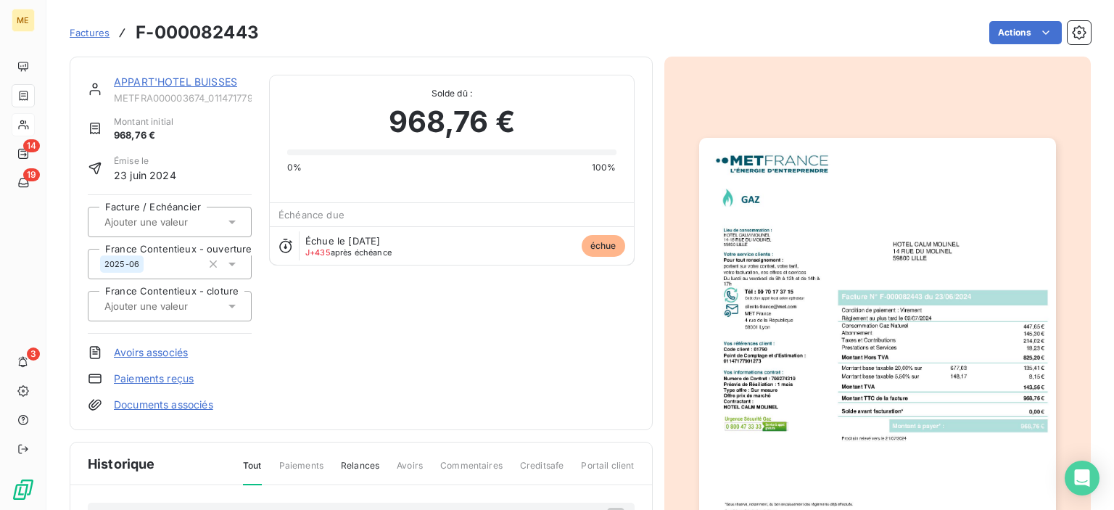
click at [70, 33] on span "Factures" at bounding box center [90, 33] width 40 height 12
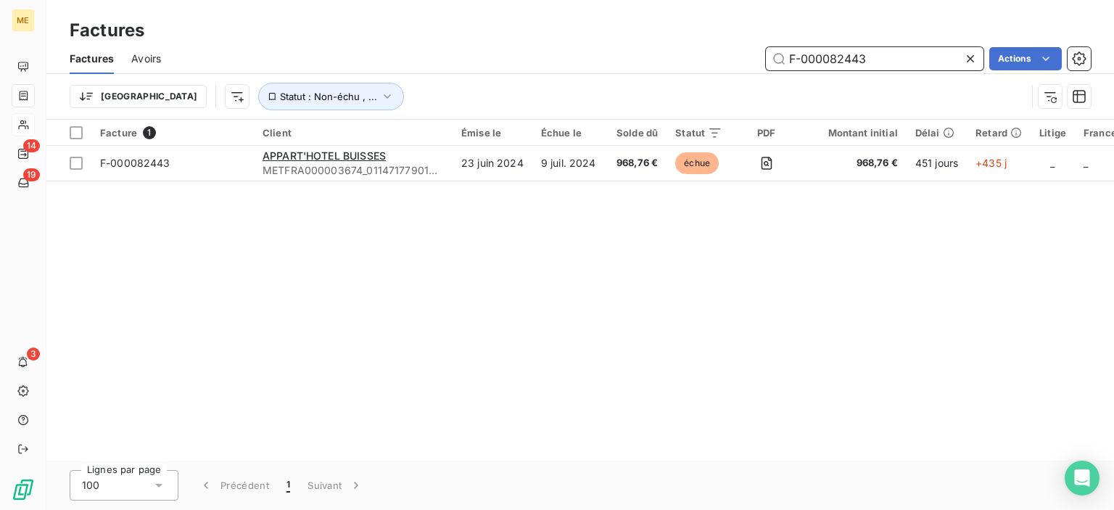
drag, startPoint x: 870, startPoint y: 57, endPoint x: 690, endPoint y: 57, distance: 179.9
click at [690, 57] on div "F-000082443 Actions" at bounding box center [634, 58] width 912 height 23
paste input "35166"
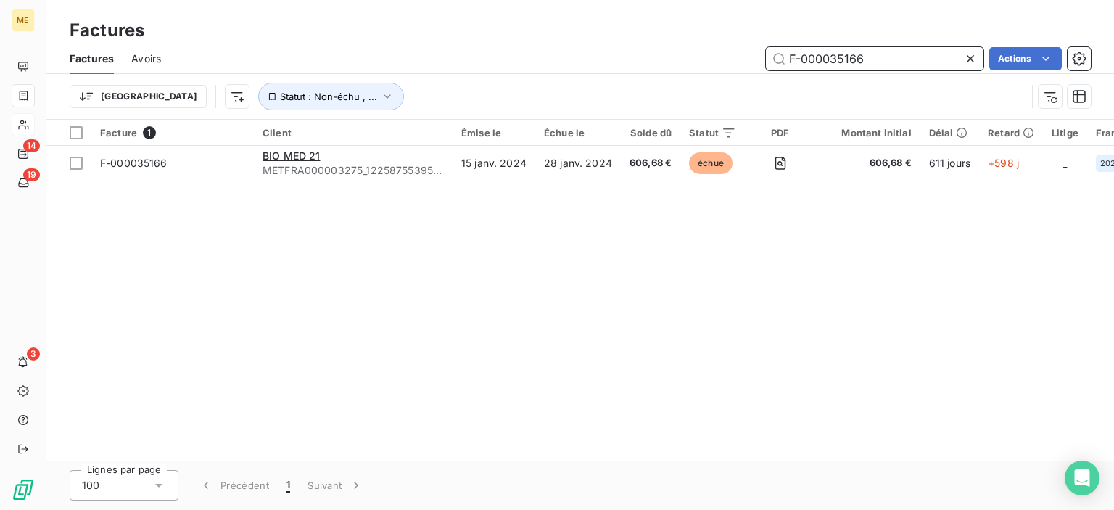
drag, startPoint x: 864, startPoint y: 61, endPoint x: 733, endPoint y: 59, distance: 130.5
click at [733, 59] on div "F-000035166 Actions" at bounding box center [634, 58] width 912 height 23
paste input "44308"
drag, startPoint x: 870, startPoint y: 55, endPoint x: 729, endPoint y: 49, distance: 141.6
click at [729, 49] on div "F-000044308 Actions" at bounding box center [634, 58] width 912 height 23
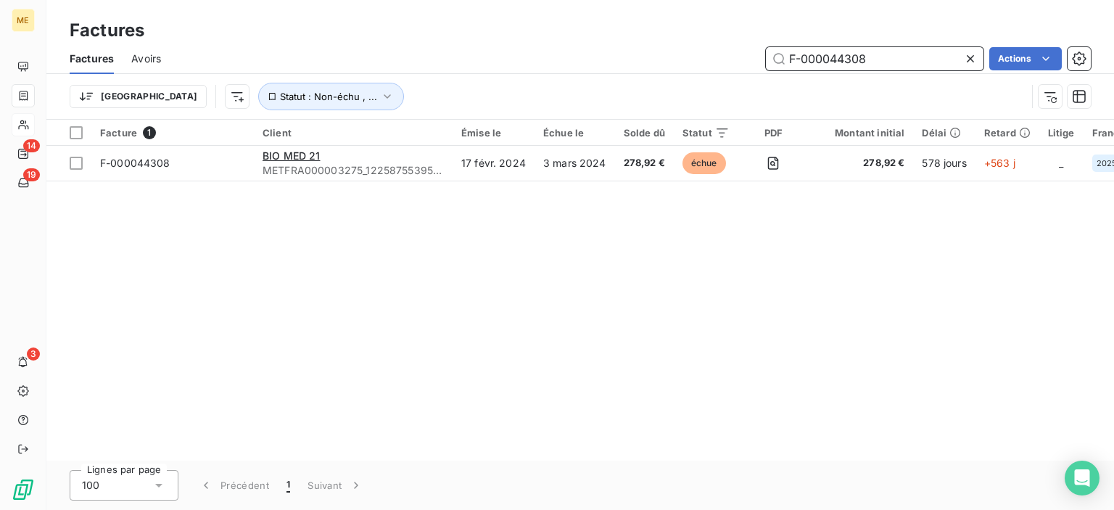
paste input "67244"
drag, startPoint x: 833, startPoint y: 62, endPoint x: 727, endPoint y: 62, distance: 105.2
click at [727, 62] on div "F-000067244 Actions" at bounding box center [634, 58] width 912 height 23
paste input "86851"
drag, startPoint x: 864, startPoint y: 61, endPoint x: 729, endPoint y: 61, distance: 134.9
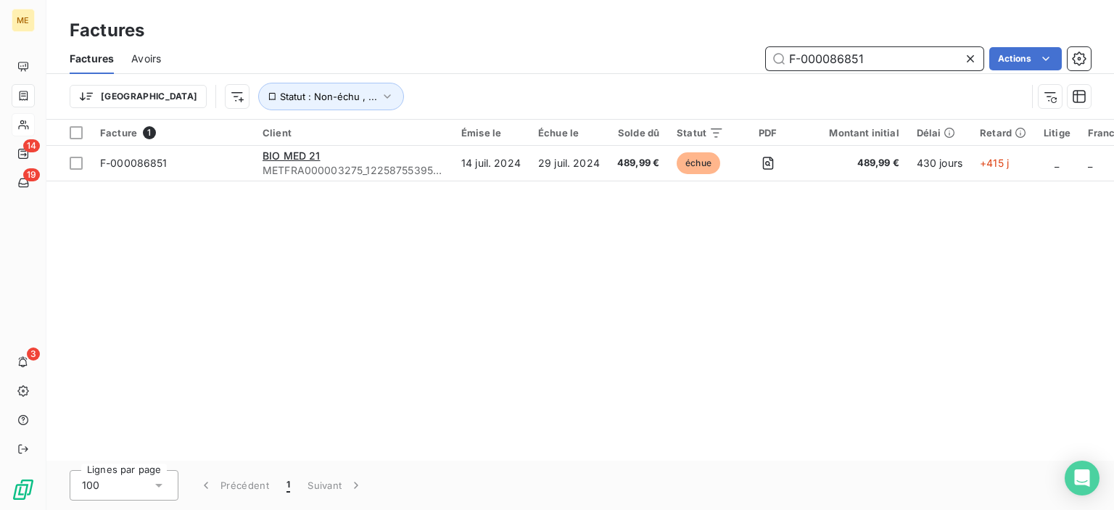
click at [730, 61] on div "F-000086851 Actions" at bounding box center [634, 58] width 912 height 23
paste input "101665"
type input "F-000101665"
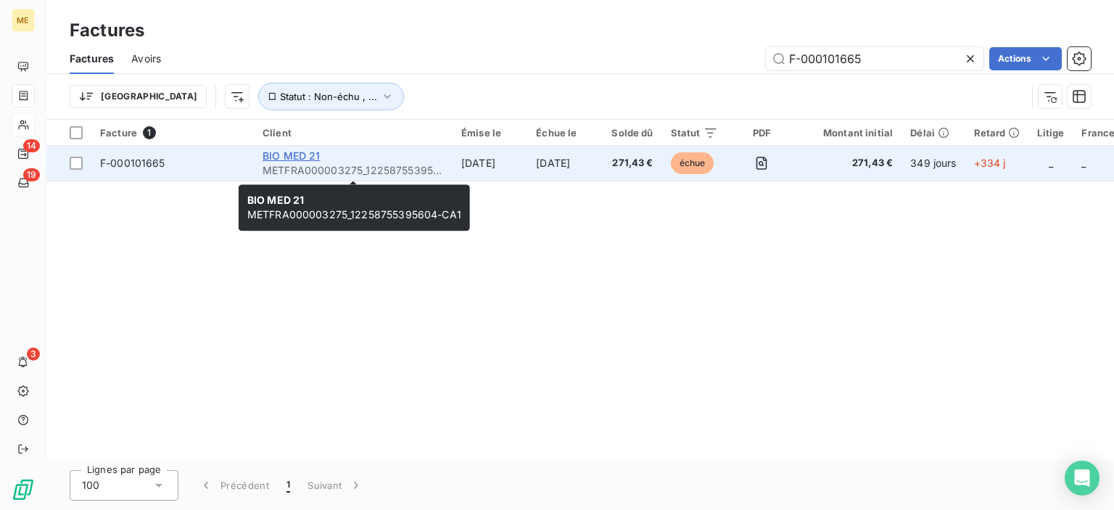
click at [307, 155] on span "BIO MED 21" at bounding box center [292, 155] width 58 height 12
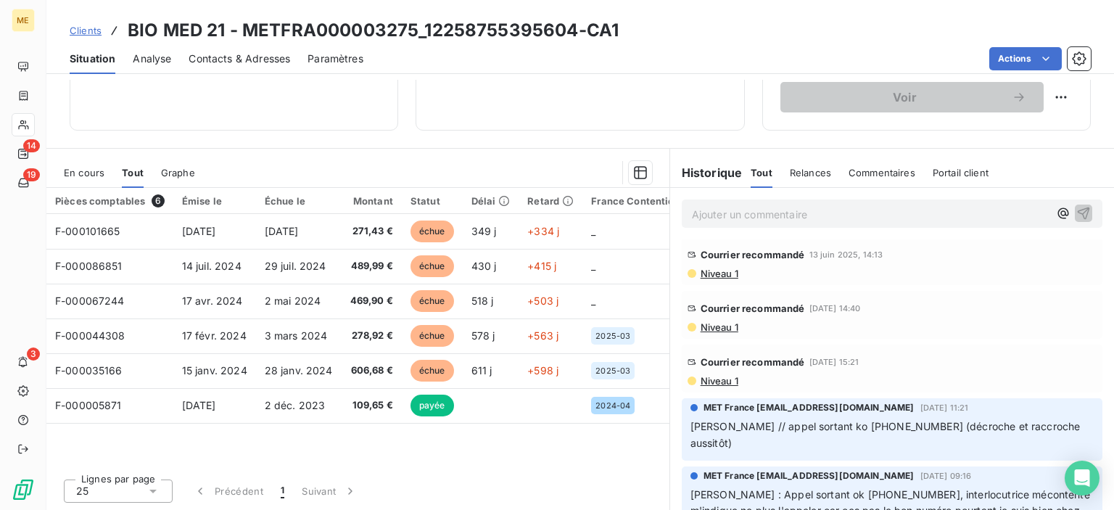
scroll to position [290, 0]
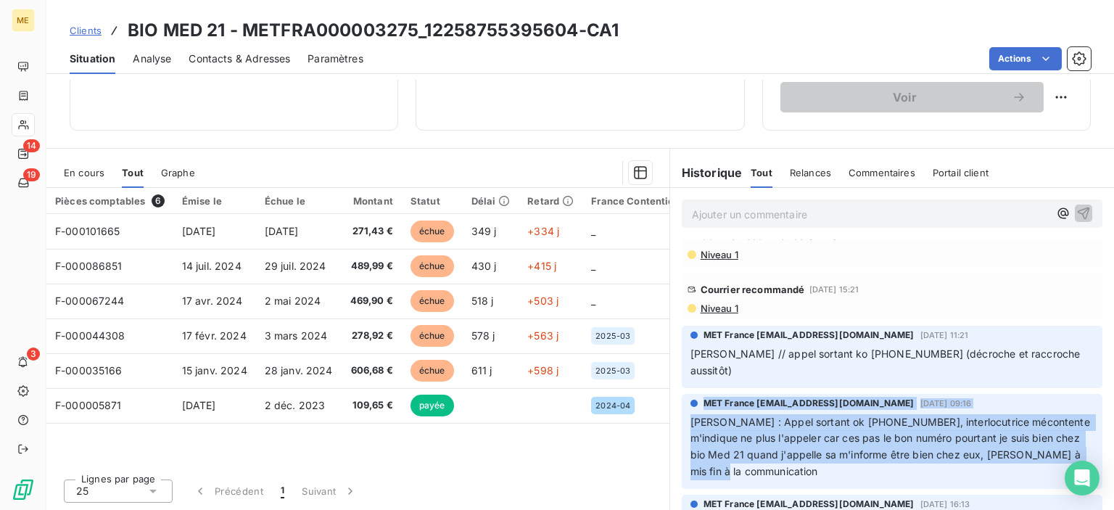
drag, startPoint x: 763, startPoint y: 456, endPoint x: 667, endPoint y: 381, distance: 121.9
click at [670, 391] on div "MET France [EMAIL_ADDRESS][DOMAIN_NAME] [DATE] 09:16 [PERSON_NAME] : Appel sort…" at bounding box center [892, 442] width 444 height 102
copy div "MET France [EMAIL_ADDRESS][DOMAIN_NAME] [DATE] 09:16 [PERSON_NAME] : Appel sort…"
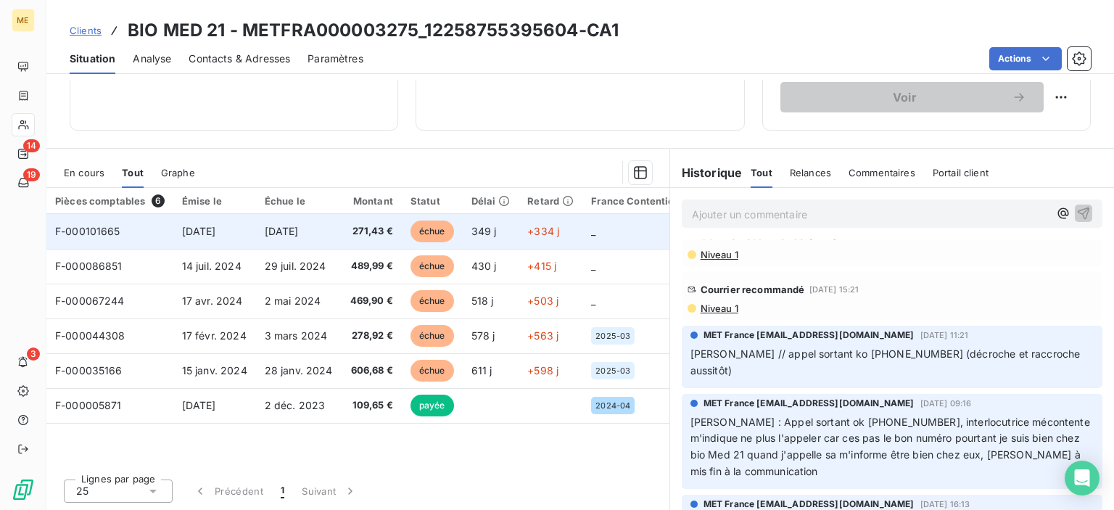
click at [95, 226] on span "F-000101665" at bounding box center [87, 231] width 65 height 12
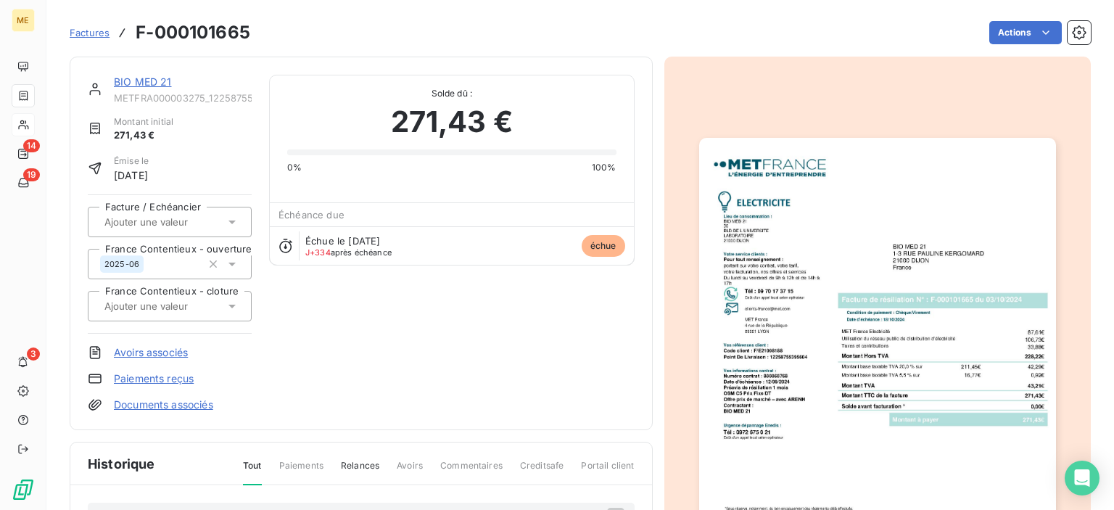
click at [943, 463] on img "button" at bounding box center [877, 390] width 357 height 504
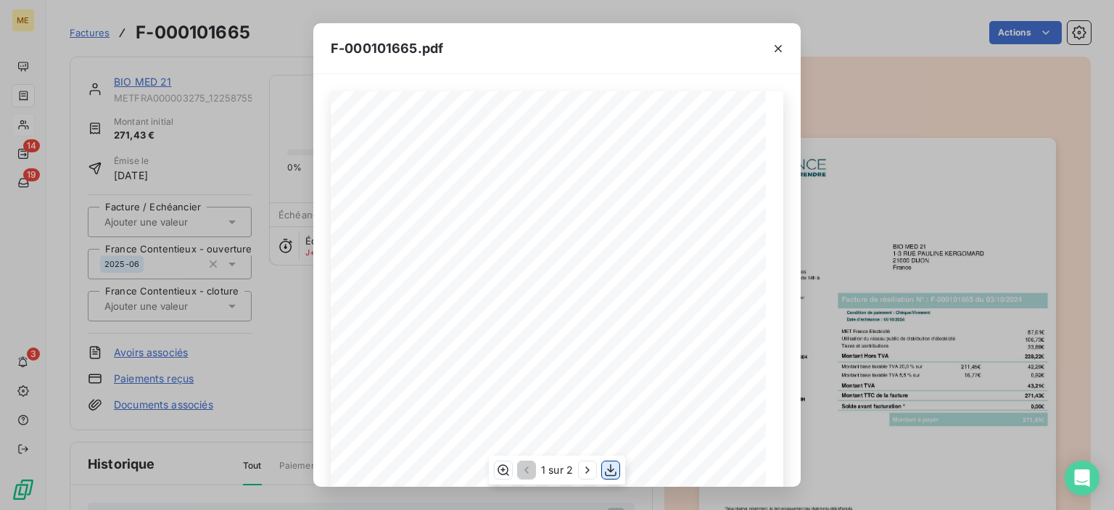
click at [615, 471] on icon "button" at bounding box center [610, 470] width 15 height 15
click at [669, 53] on div "F-000101665.pdf" at bounding box center [556, 48] width 487 height 51
click at [775, 49] on icon "button" at bounding box center [778, 48] width 15 height 15
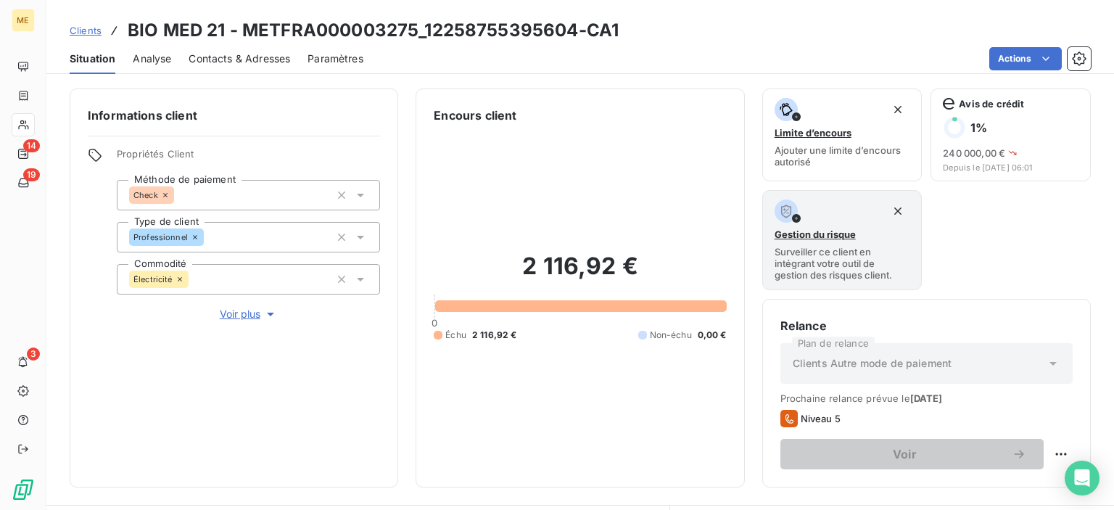
click at [85, 36] on span "Clients" at bounding box center [86, 31] width 32 height 12
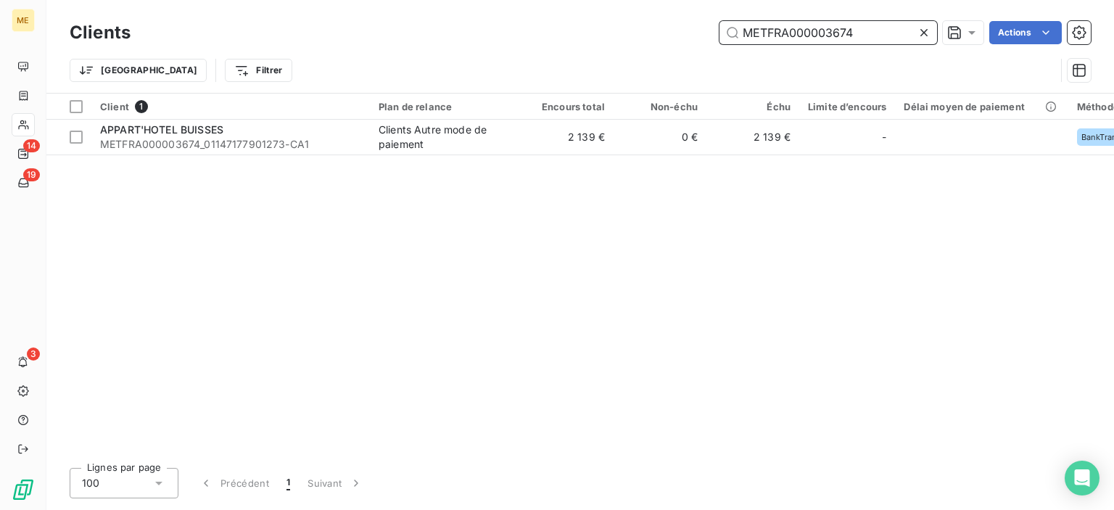
drag, startPoint x: 870, startPoint y: 34, endPoint x: 832, endPoint y: 31, distance: 37.8
click at [832, 31] on input "METFRA000003674" at bounding box center [828, 32] width 218 height 23
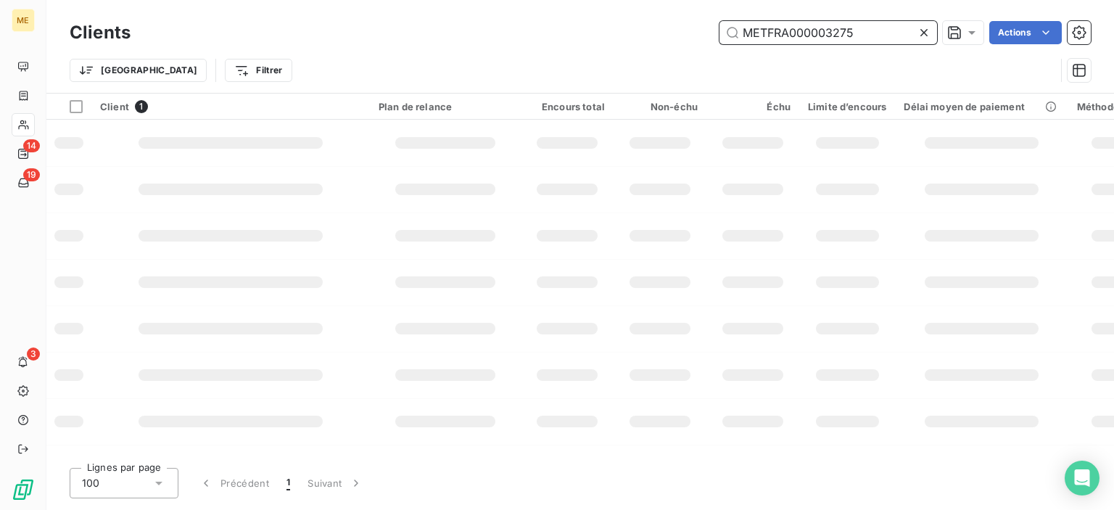
type input "METFRA000003275"
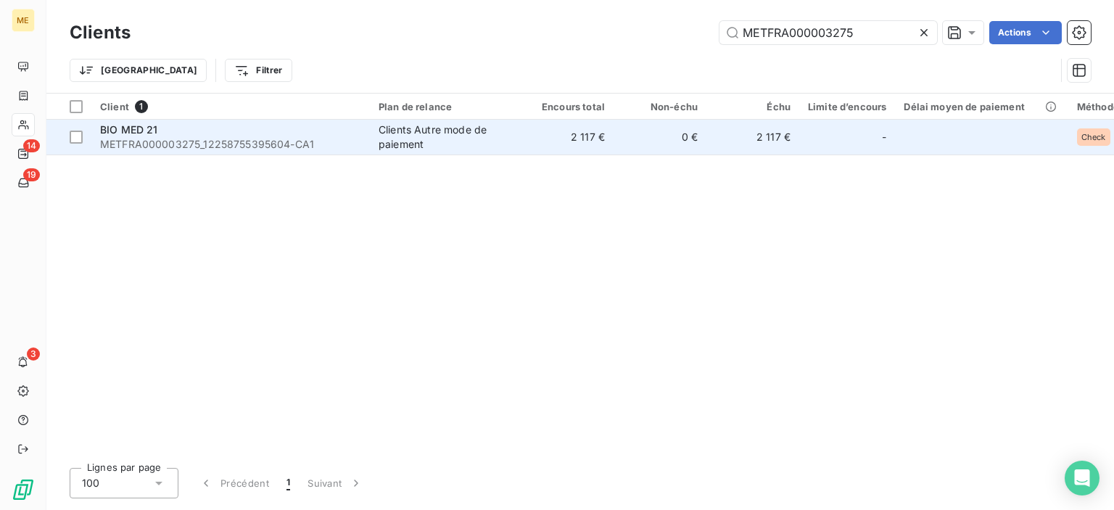
click at [137, 137] on span "METFRA000003275_12258755395604-CA1" at bounding box center [230, 144] width 261 height 15
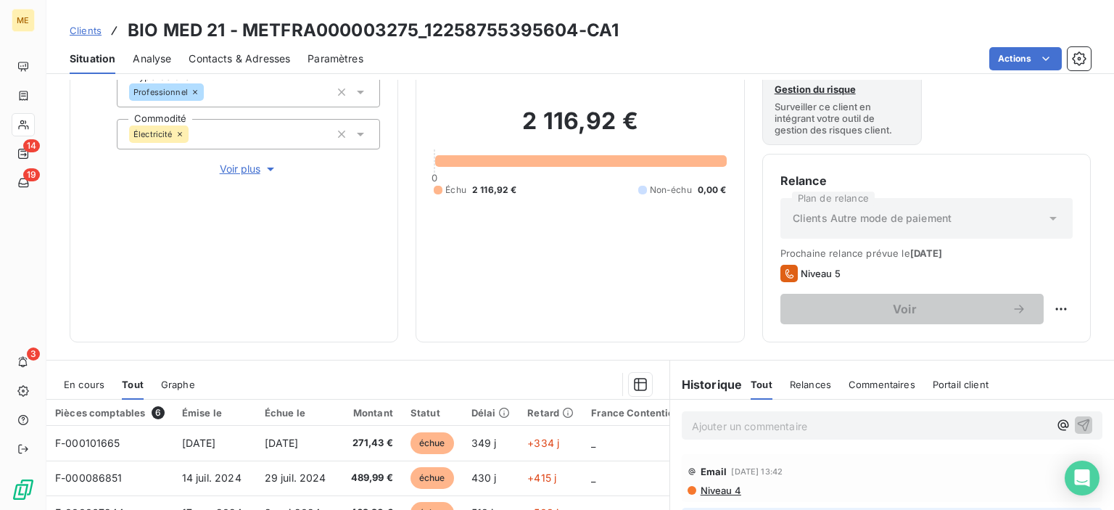
scroll to position [290, 0]
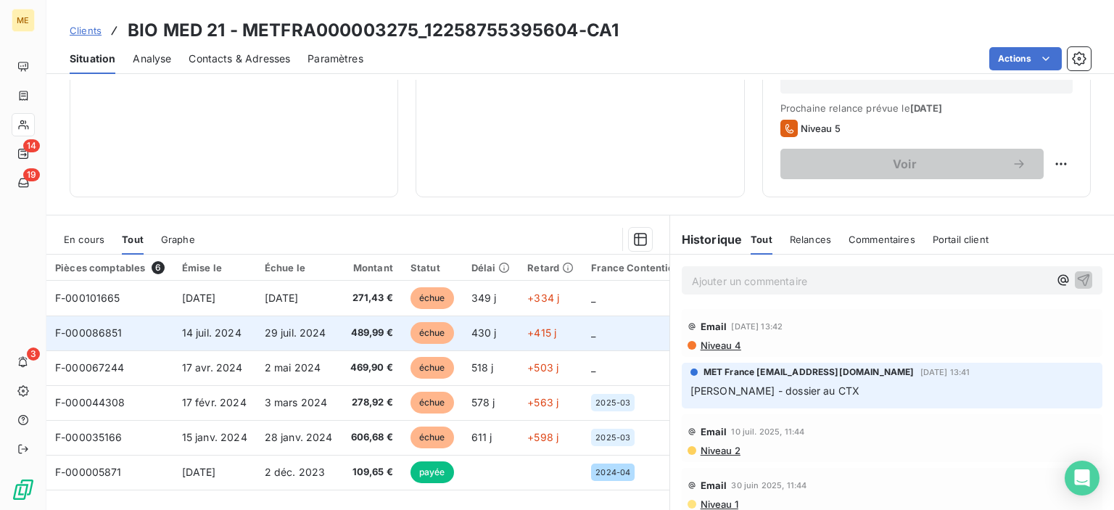
click at [376, 337] on span "489,99 €" at bounding box center [371, 333] width 43 height 15
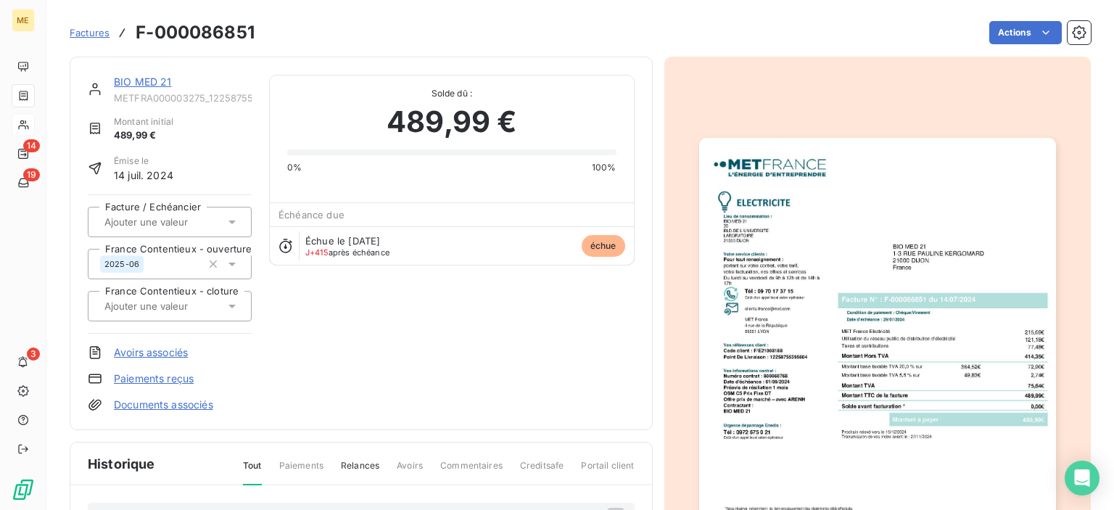
click at [818, 204] on img "button" at bounding box center [877, 390] width 357 height 504
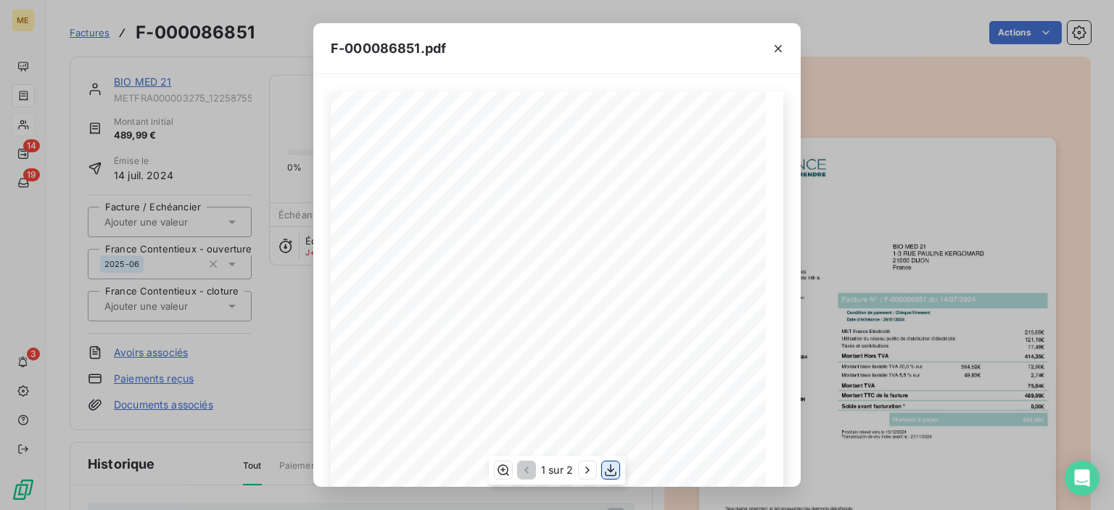
click at [615, 468] on icon "button" at bounding box center [610, 470] width 15 height 15
drag, startPoint x: 666, startPoint y: 51, endPoint x: 695, endPoint y: 51, distance: 29.0
click at [666, 51] on div "F-000086851.pdf" at bounding box center [556, 48] width 487 height 51
click at [782, 44] on icon "button" at bounding box center [778, 48] width 15 height 15
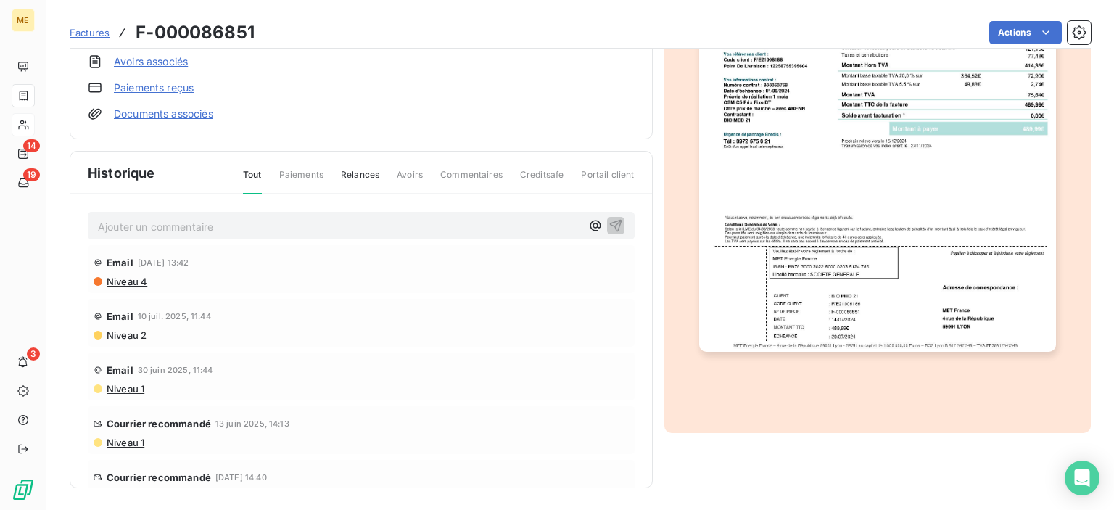
scroll to position [219, 0]
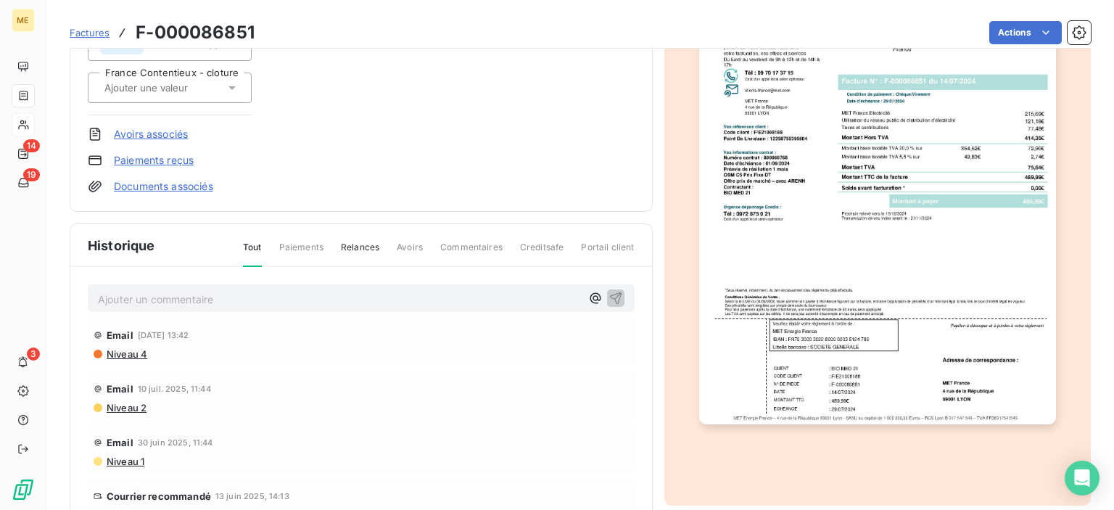
click at [88, 38] on span "Factures" at bounding box center [90, 33] width 40 height 12
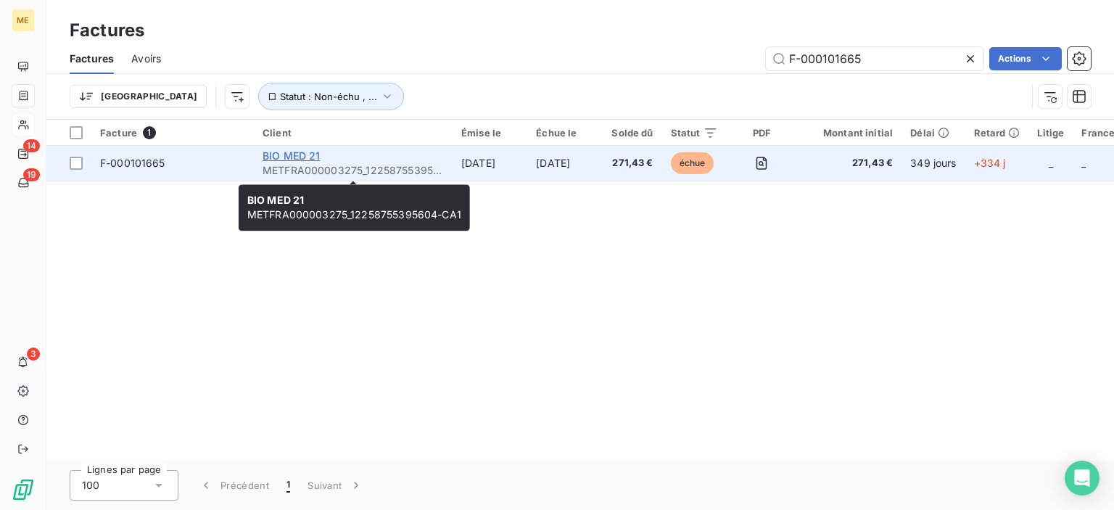
click at [275, 154] on span "BIO MED 21" at bounding box center [292, 155] width 58 height 12
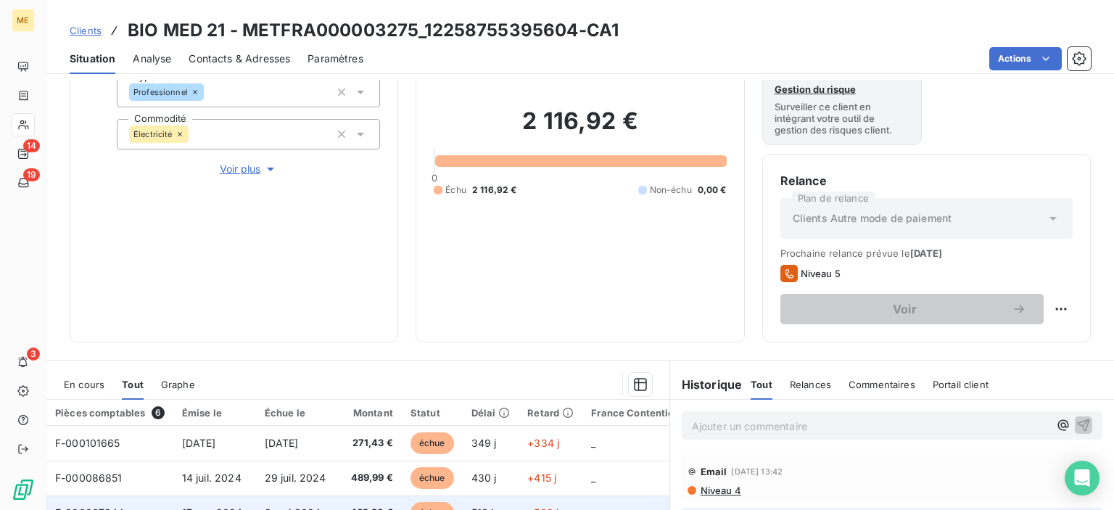
scroll to position [290, 0]
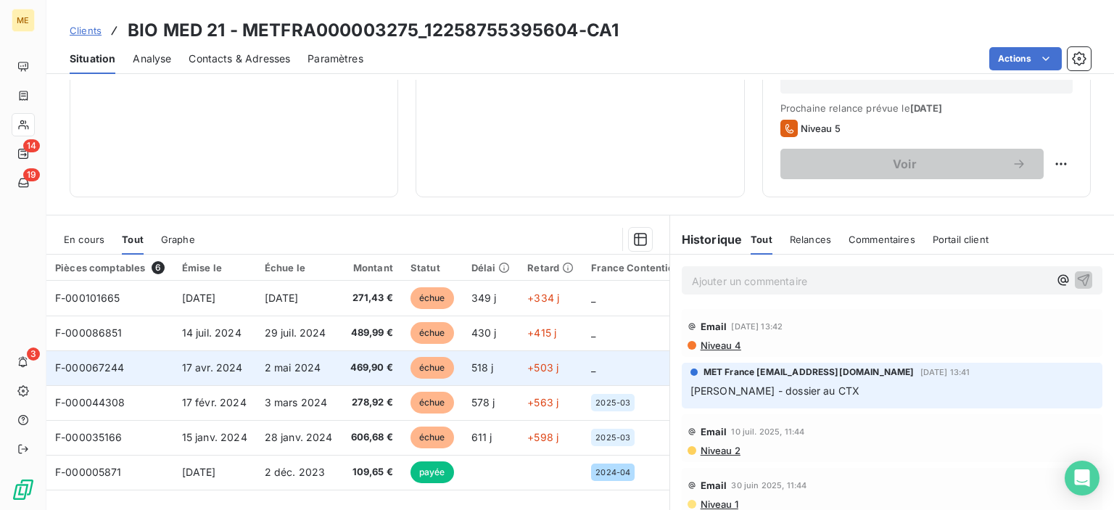
click at [107, 371] on span "F-000067244" at bounding box center [90, 367] width 70 height 12
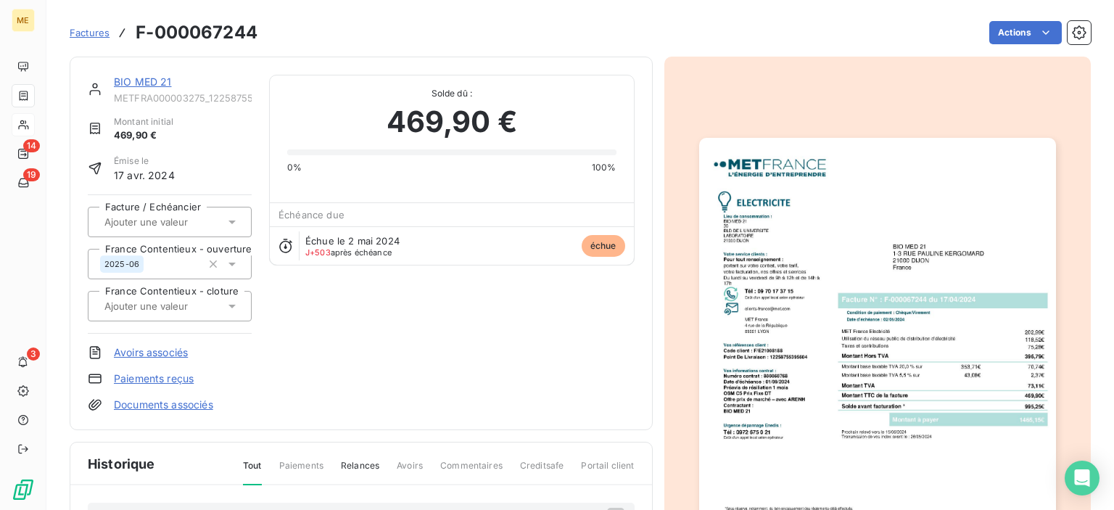
click at [801, 186] on img "button" at bounding box center [877, 390] width 357 height 504
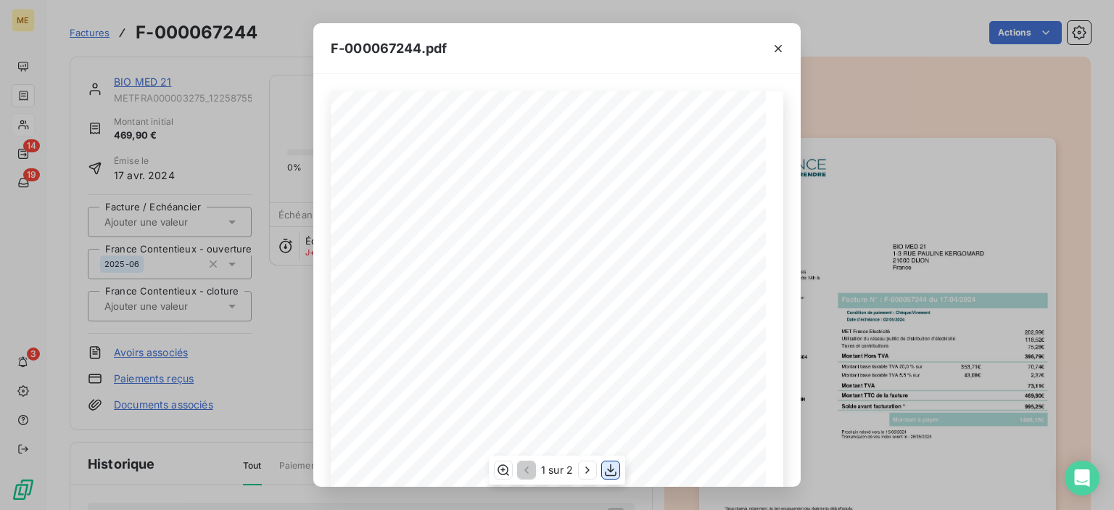
click at [609, 469] on icon "button" at bounding box center [610, 470] width 15 height 15
click at [781, 50] on icon "button" at bounding box center [778, 48] width 15 height 15
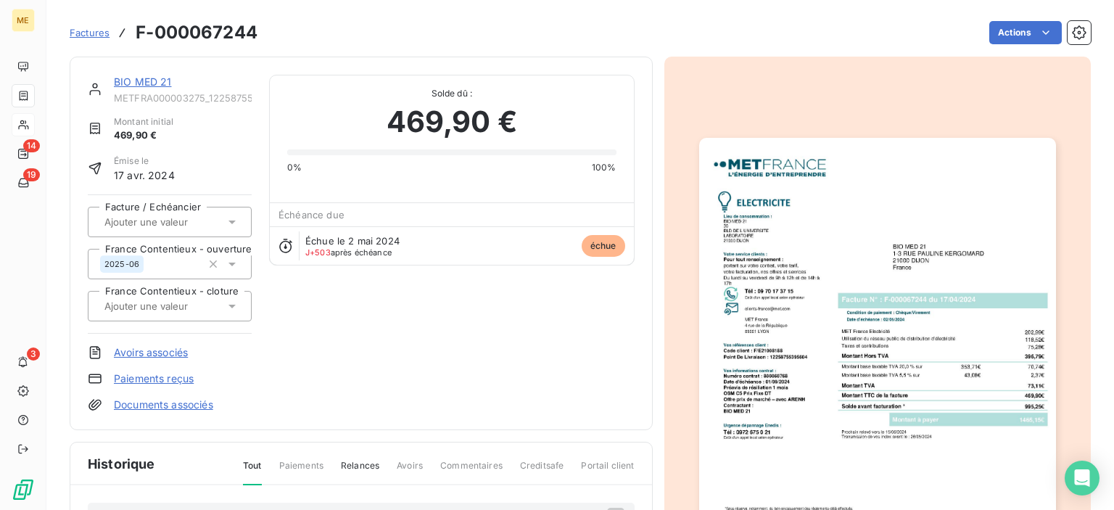
click at [78, 34] on span "Factures" at bounding box center [90, 33] width 40 height 12
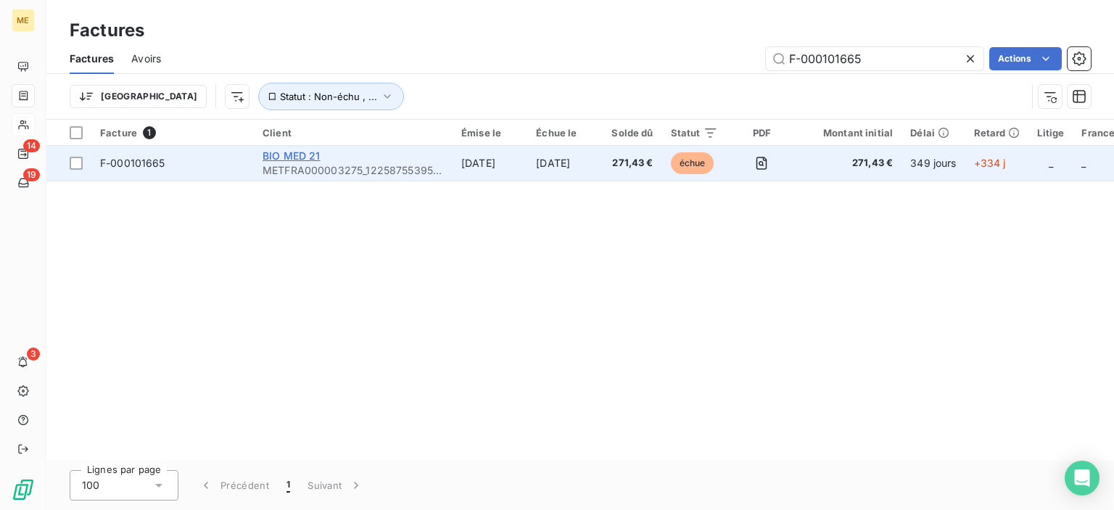
click at [306, 158] on span "BIO MED 21" at bounding box center [292, 155] width 58 height 12
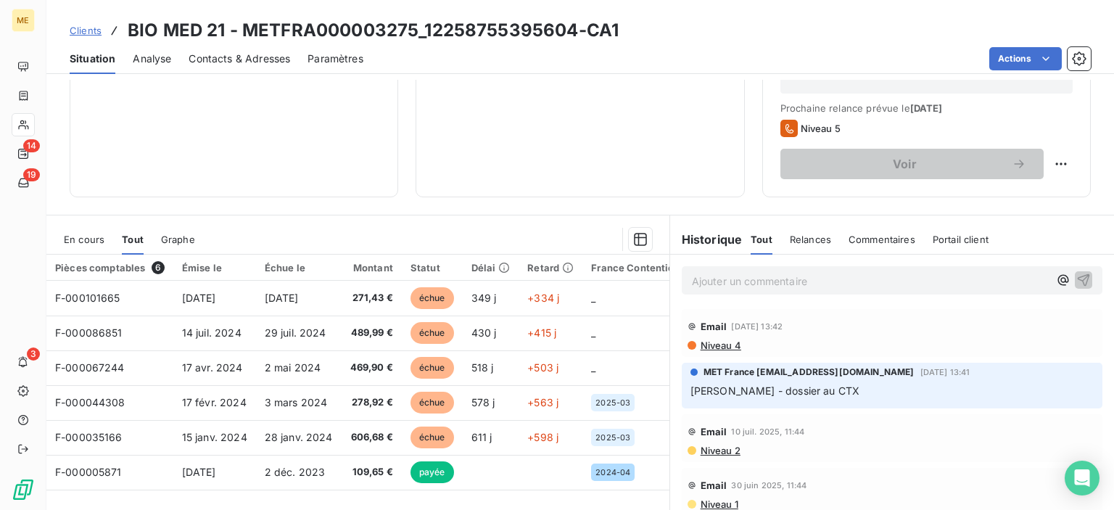
scroll to position [357, 0]
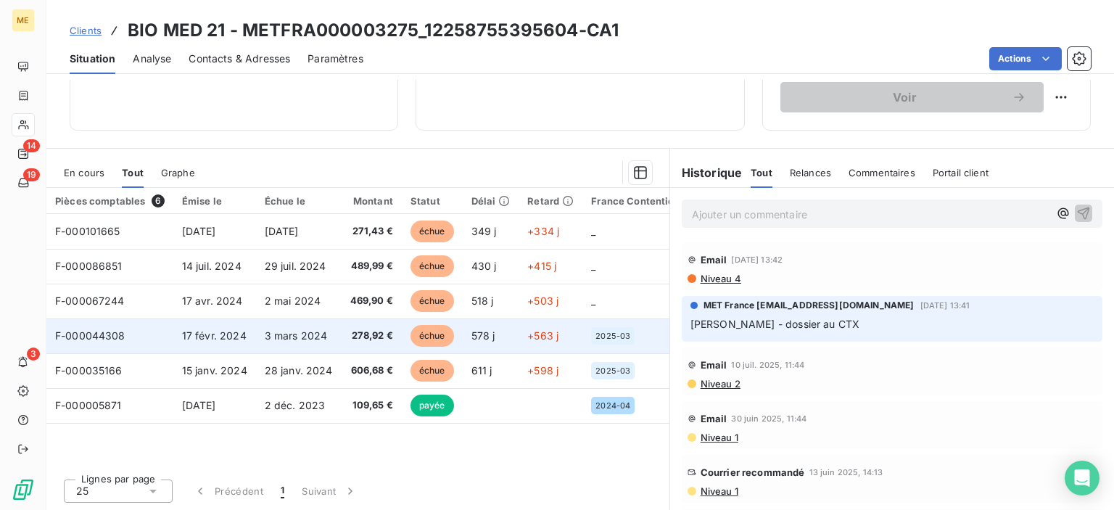
click at [93, 339] on span "F-000044308" at bounding box center [90, 335] width 70 height 12
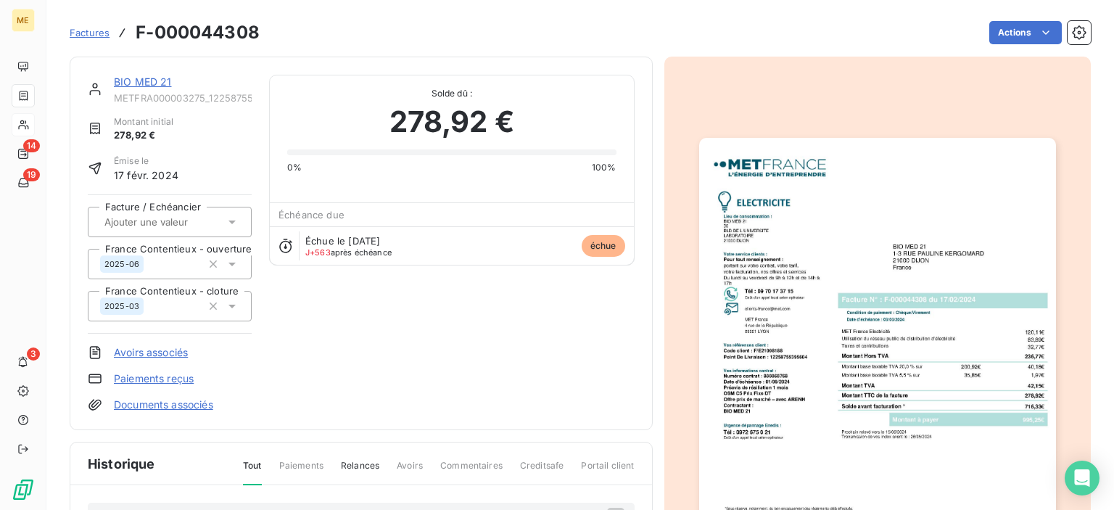
click at [934, 252] on img "button" at bounding box center [877, 390] width 357 height 504
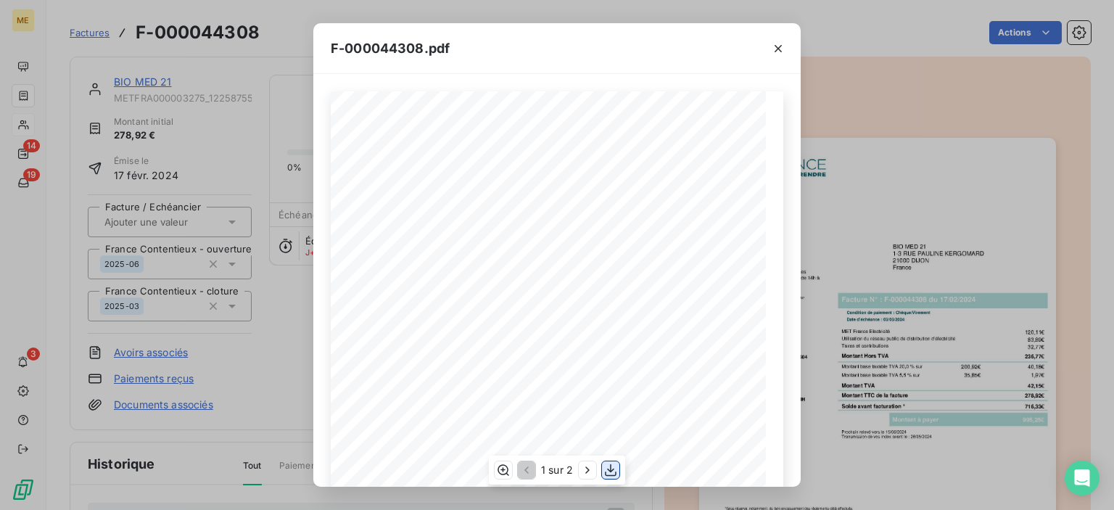
click at [616, 468] on icon "button" at bounding box center [610, 470] width 15 height 15
drag, startPoint x: 780, startPoint y: 47, endPoint x: 586, endPoint y: 48, distance: 194.4
click at [780, 47] on icon "button" at bounding box center [778, 48] width 15 height 15
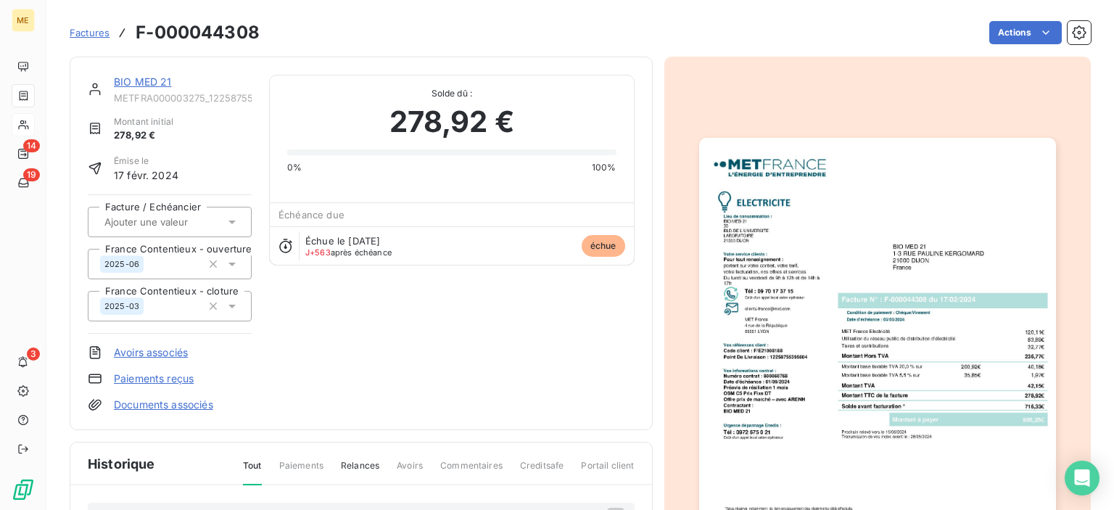
click at [81, 32] on span "Factures" at bounding box center [90, 33] width 40 height 12
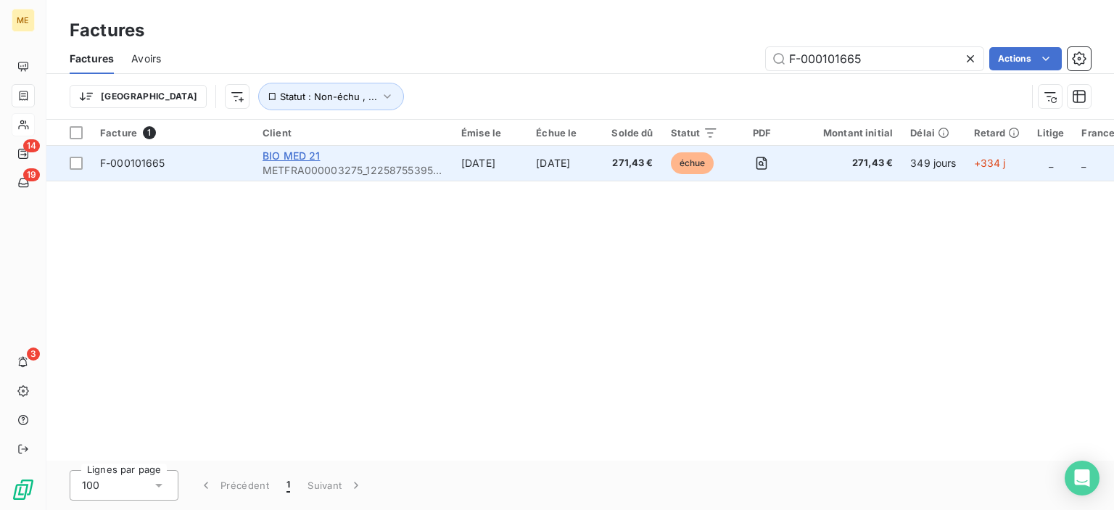
click at [299, 156] on span "BIO MED 21" at bounding box center [292, 155] width 58 height 12
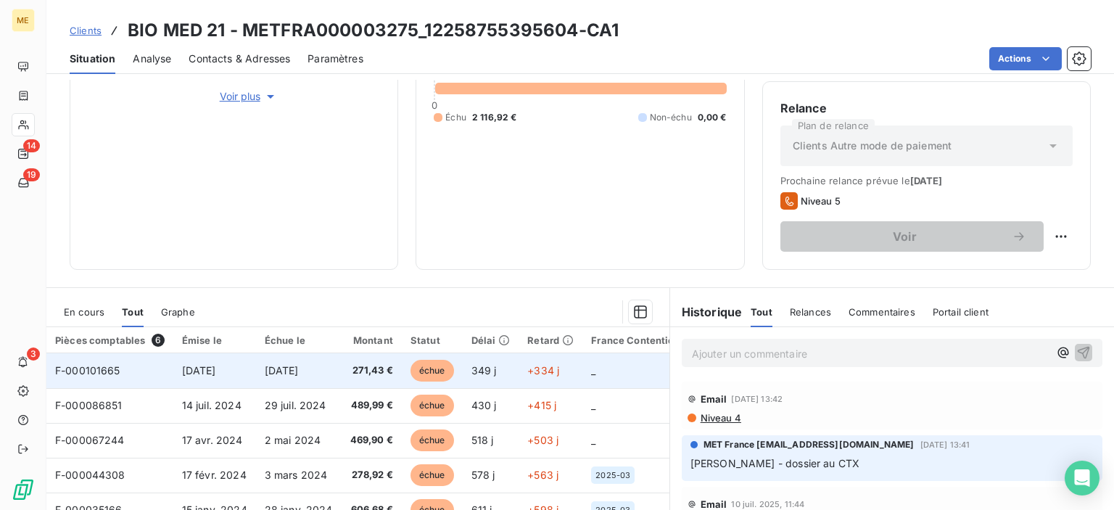
scroll to position [357, 0]
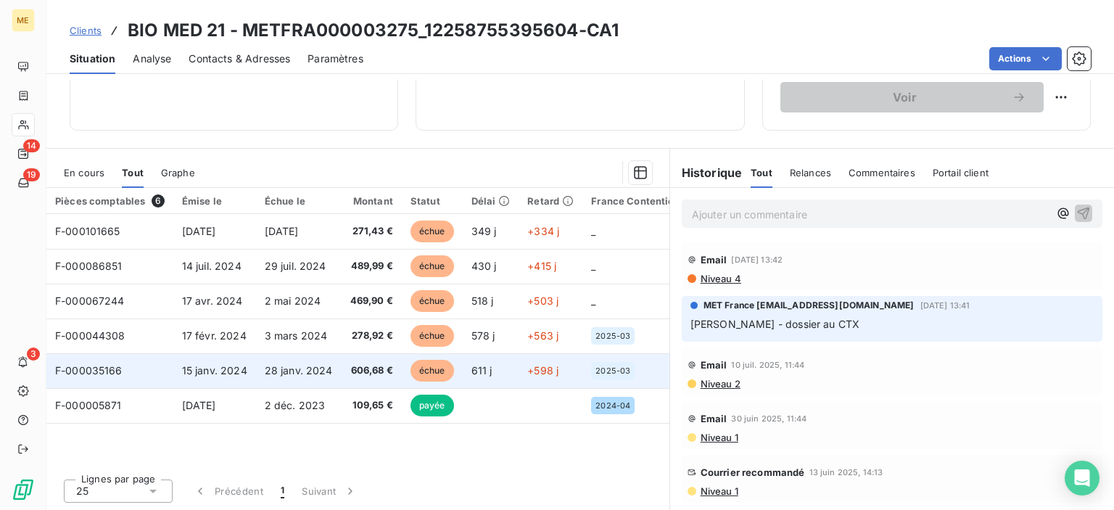
click at [78, 366] on span "F-000035166" at bounding box center [88, 370] width 67 height 12
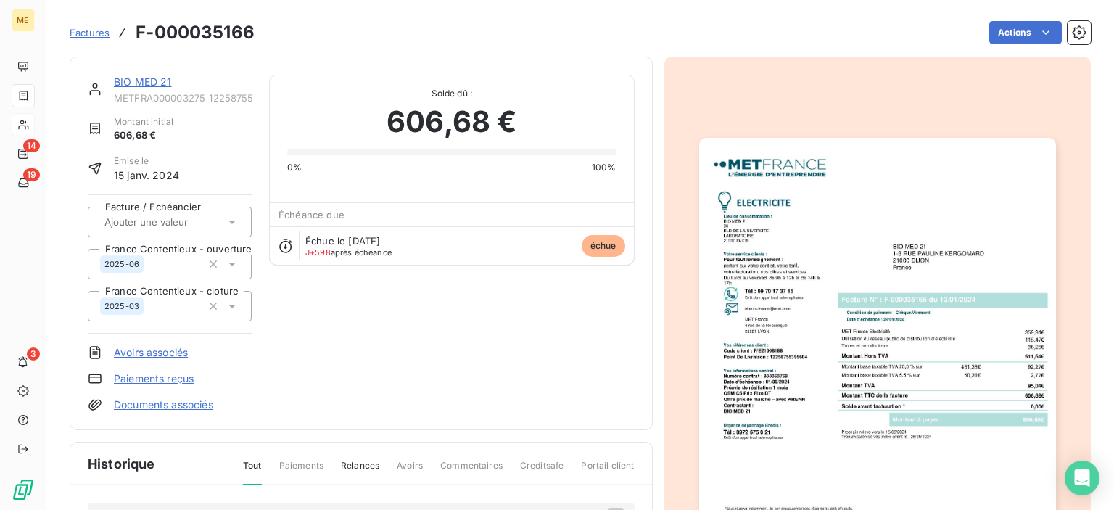
click at [986, 137] on button "button" at bounding box center [877, 390] width 374 height 546
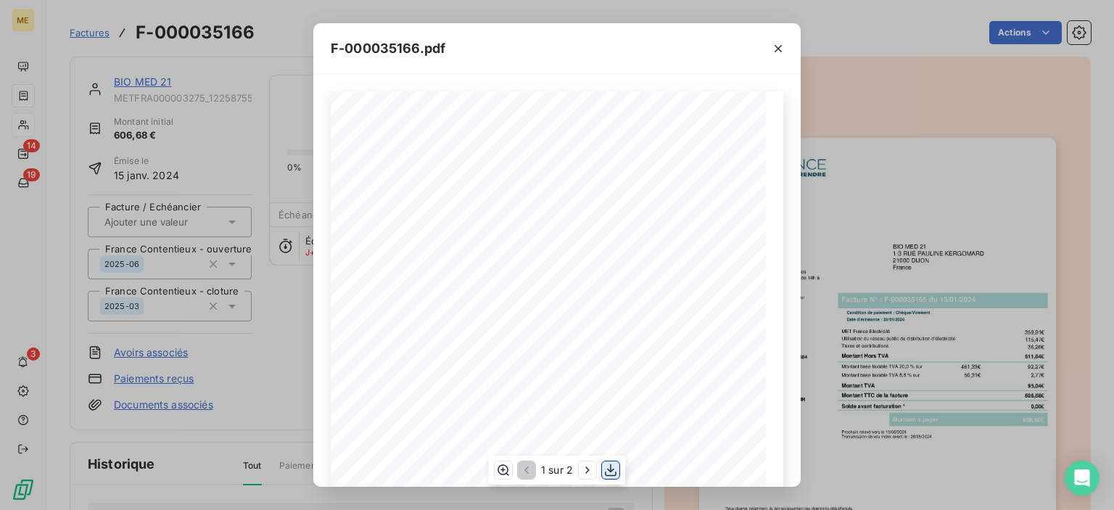
click at [615, 464] on icon "button" at bounding box center [610, 470] width 15 height 15
click at [613, 466] on icon "button" at bounding box center [610, 470] width 15 height 15
click at [777, 49] on icon "button" at bounding box center [778, 48] width 15 height 15
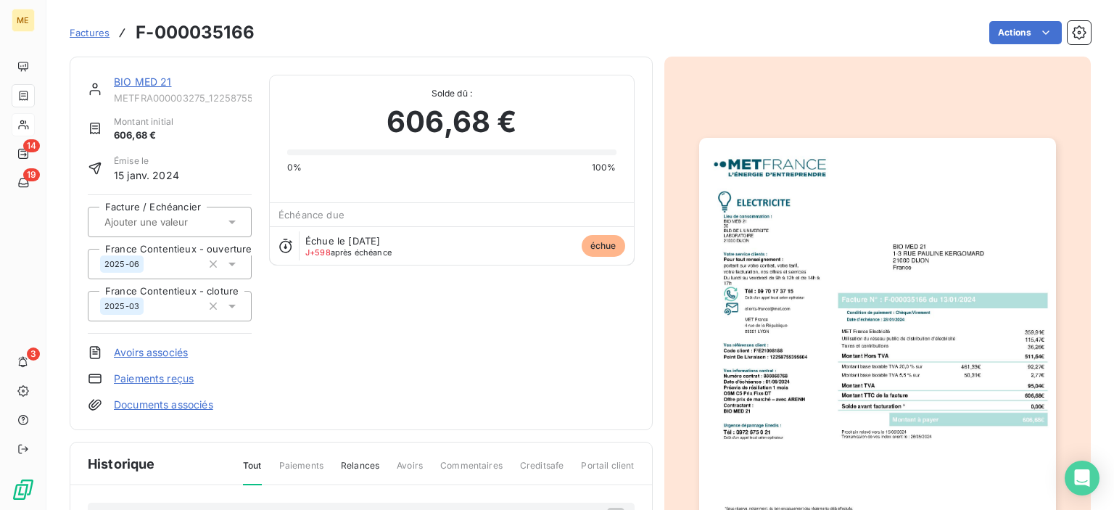
click at [95, 36] on span "Factures" at bounding box center [90, 33] width 40 height 12
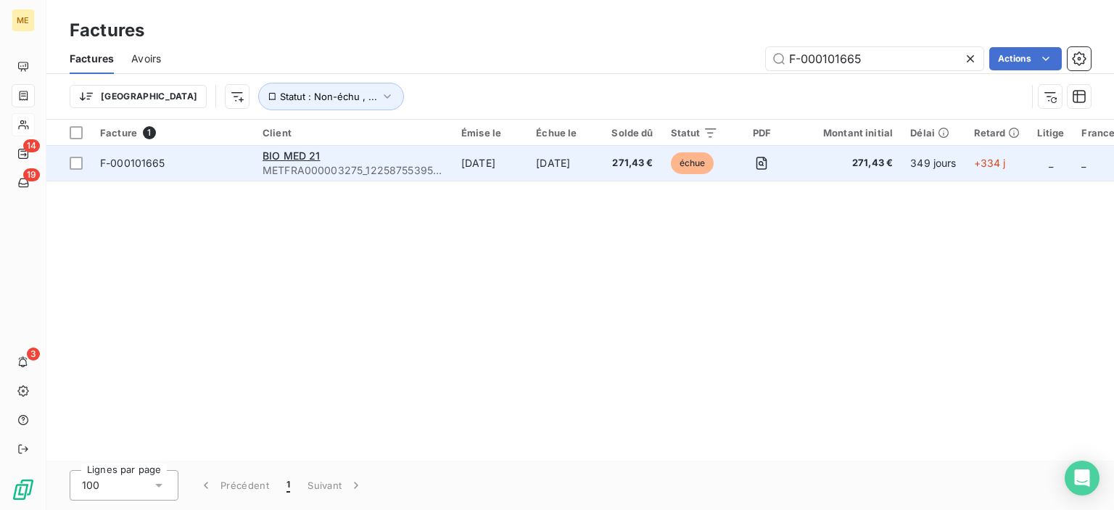
click at [294, 146] on td "BIO MED 21 METFRA000003275_12258755395604-CA1" at bounding box center [353, 163] width 199 height 35
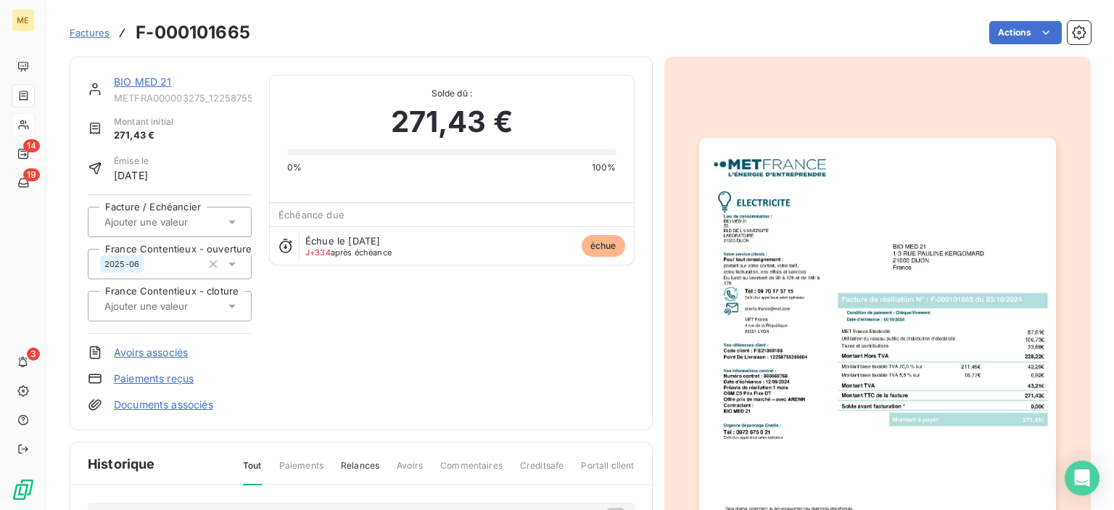
click at [294, 152] on div at bounding box center [451, 152] width 329 height 6
click at [62, 33] on section "Factures F-000101665 Actions BIO MED 21 METFRA000003275_12258755395604-CA1 Mont…" at bounding box center [580, 255] width 1068 height 510
click at [80, 34] on span "Factures" at bounding box center [90, 33] width 40 height 12
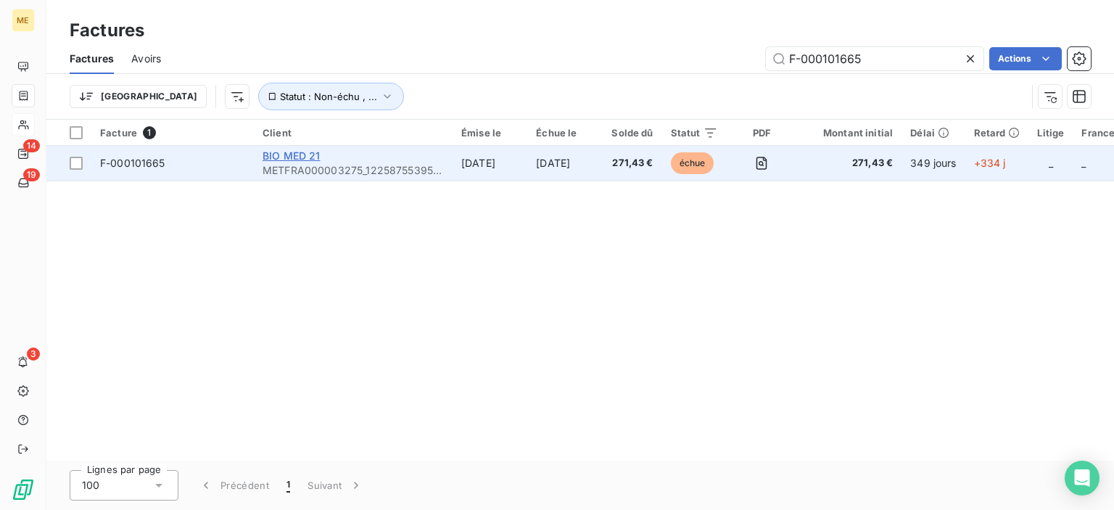
click at [310, 157] on span "BIO MED 21" at bounding box center [292, 155] width 58 height 12
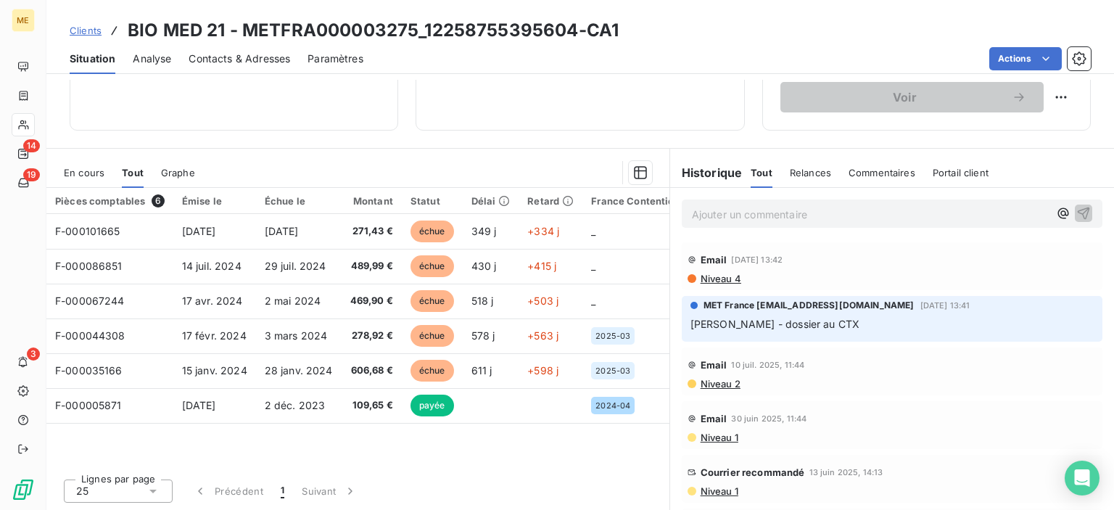
scroll to position [212, 0]
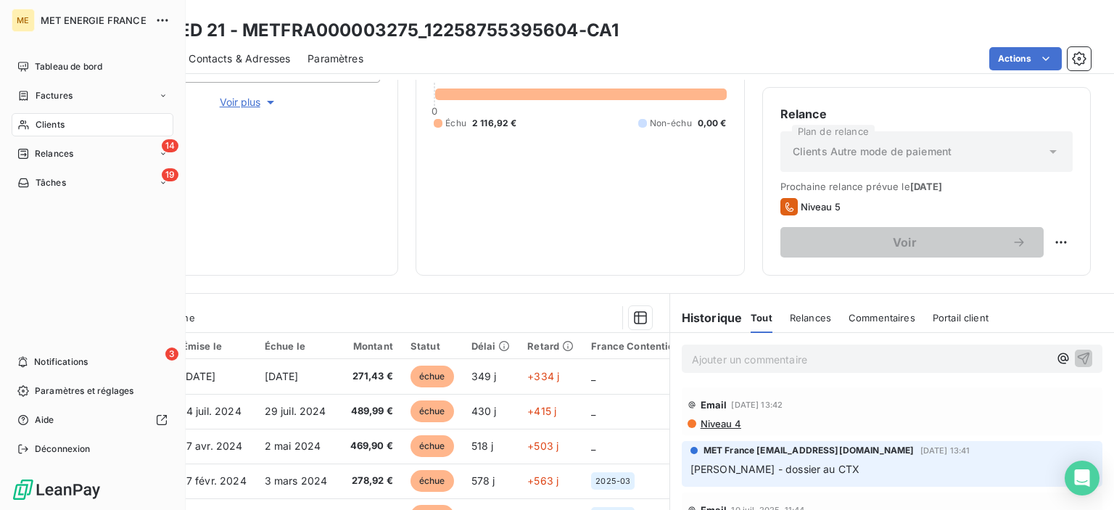
click at [45, 95] on span "Factures" at bounding box center [54, 95] width 37 height 13
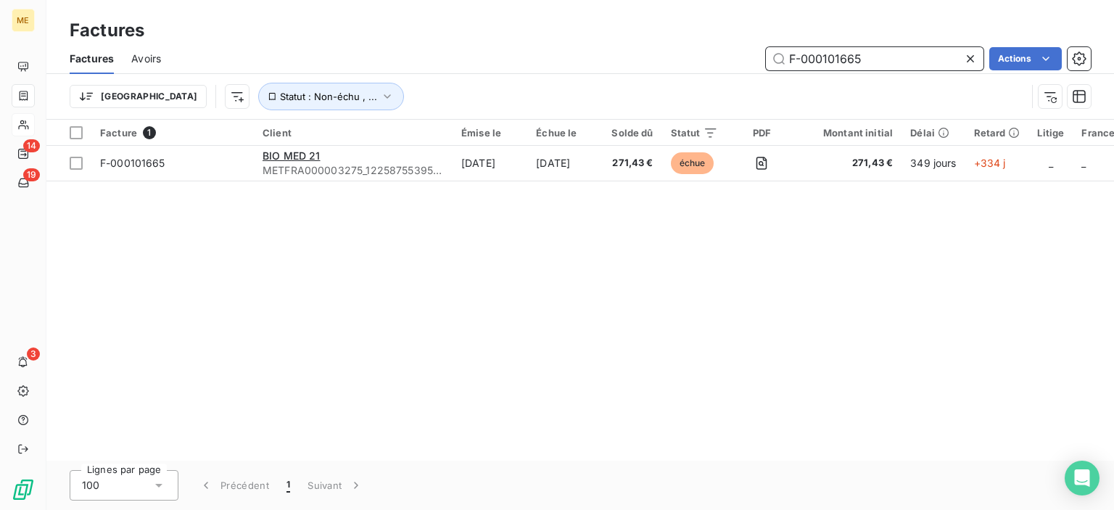
drag, startPoint x: 798, startPoint y: 57, endPoint x: 712, endPoint y: 57, distance: 86.3
click at [712, 57] on div "F-000101665 Actions" at bounding box center [634, 58] width 912 height 23
paste input "250143262"
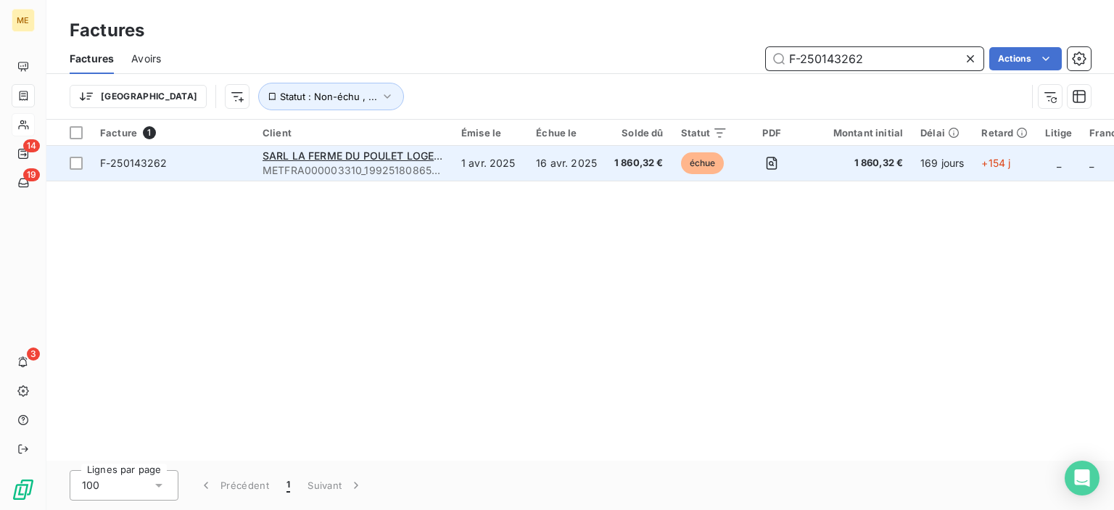
type input "F-250143262"
click at [545, 168] on td "16 avr. 2025" at bounding box center [566, 163] width 78 height 35
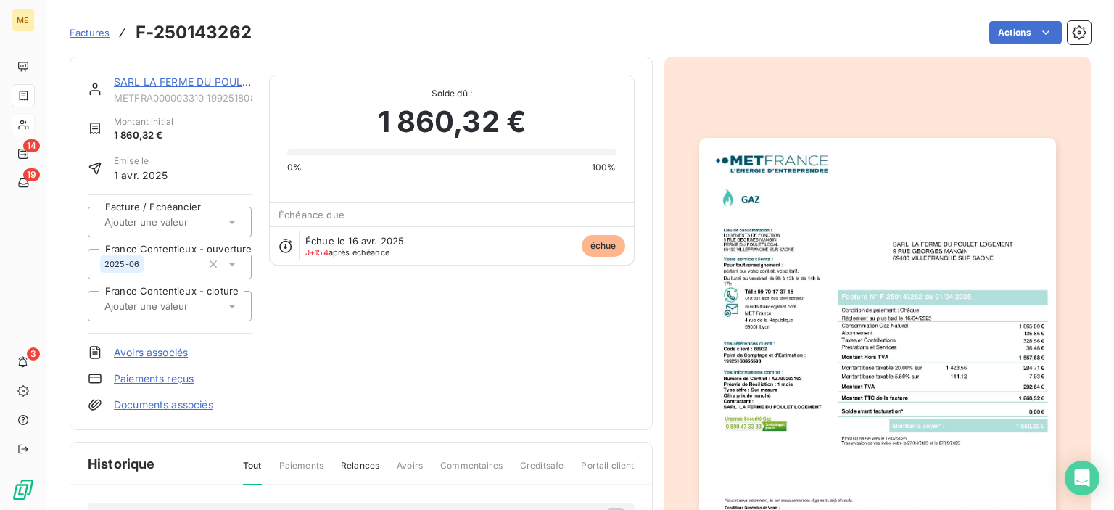
click at [208, 83] on link "SARL LA FERME DU POULET LOGEMENT" at bounding box center [215, 81] width 202 height 12
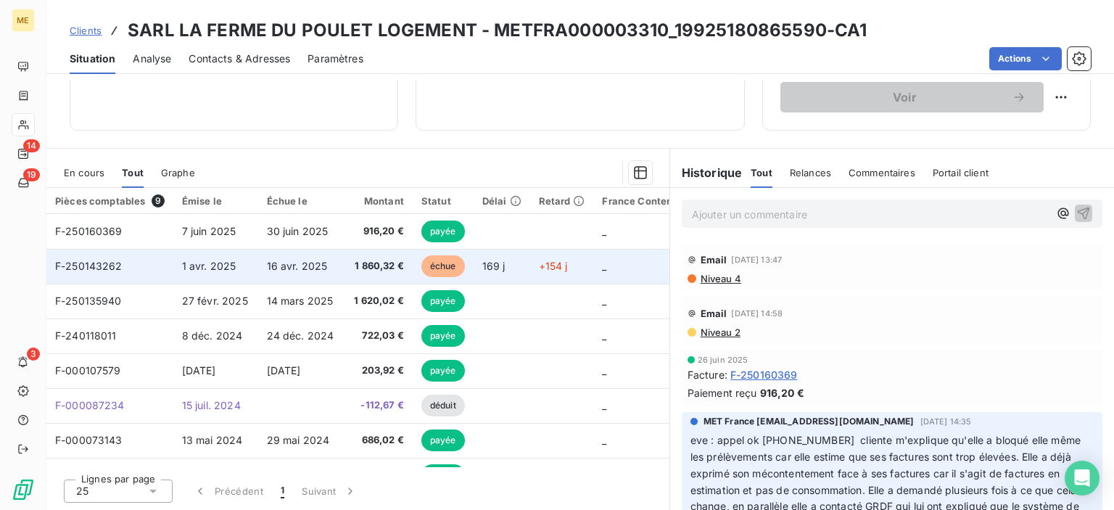
click at [312, 263] on span "16 avr. 2025" at bounding box center [297, 266] width 61 height 12
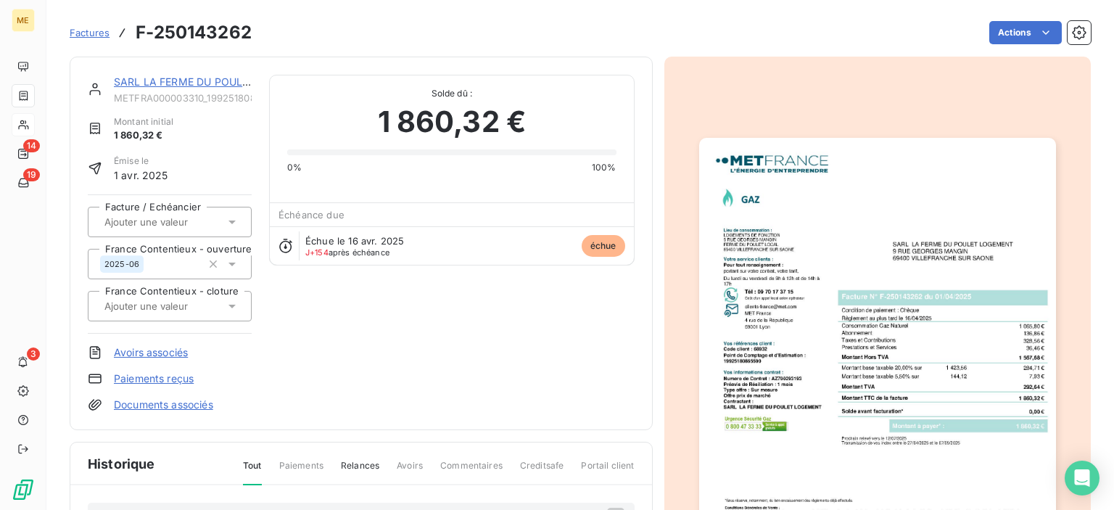
click at [883, 214] on img "button" at bounding box center [877, 390] width 357 height 504
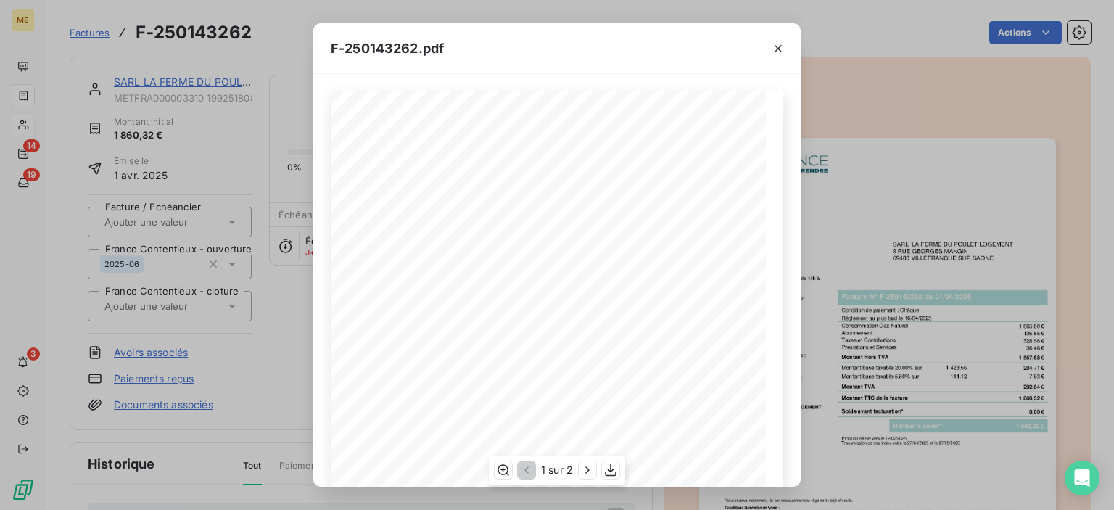
scroll to position [236, 0]
click at [590, 471] on icon "button" at bounding box center [587, 470] width 15 height 15
click at [782, 46] on icon "button" at bounding box center [778, 48] width 15 height 15
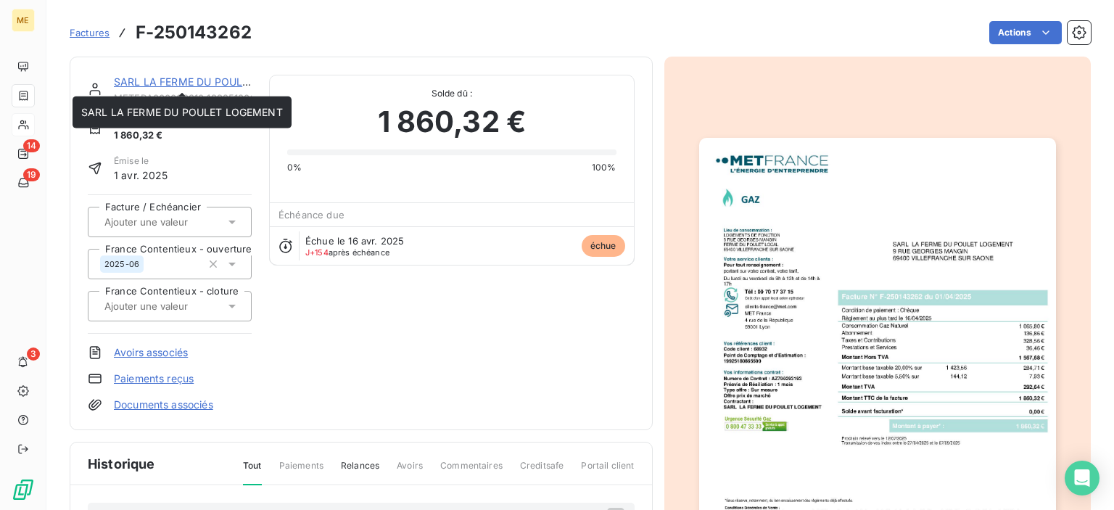
click at [180, 83] on link "SARL LA FERME DU POULET LOGEMENT" at bounding box center [215, 81] width 202 height 12
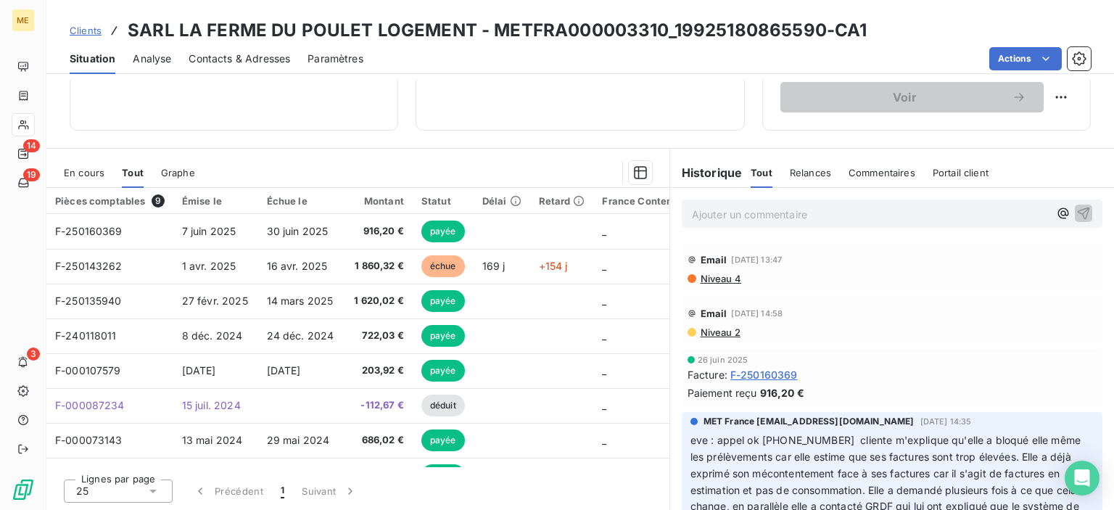
scroll to position [145, 0]
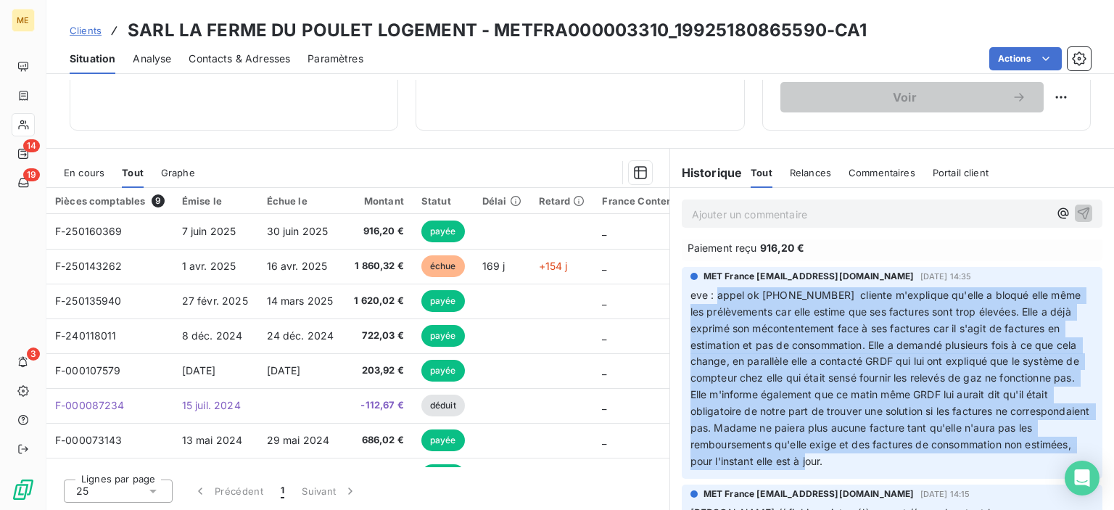
drag, startPoint x: 711, startPoint y: 294, endPoint x: 1020, endPoint y: 438, distance: 340.3
click at [1046, 463] on p "eve : appel ok [PHONE_NUMBER] cliente m'explique qu'elle a bloqué elle même les…" at bounding box center [891, 378] width 403 height 183
click at [901, 296] on span "eve : appel ok [PHONE_NUMBER] cliente m'explique qu'elle a bloqué elle même les…" at bounding box center [891, 378] width 402 height 178
click at [968, 294] on span "eve : appel ok [PHONE_NUMBER] cliente m'explique qu'elle a bloqué elle même les…" at bounding box center [891, 378] width 402 height 178
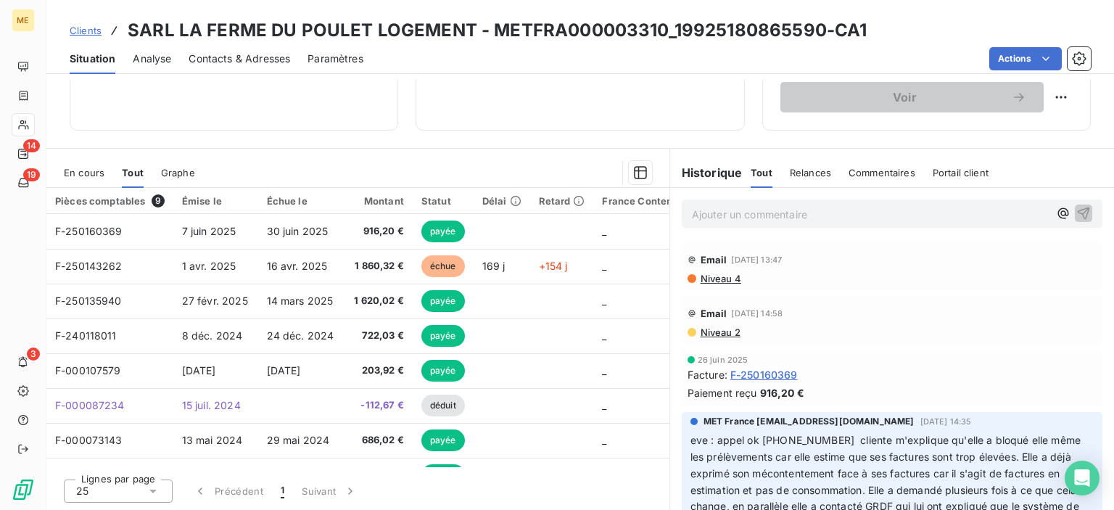
scroll to position [284, 0]
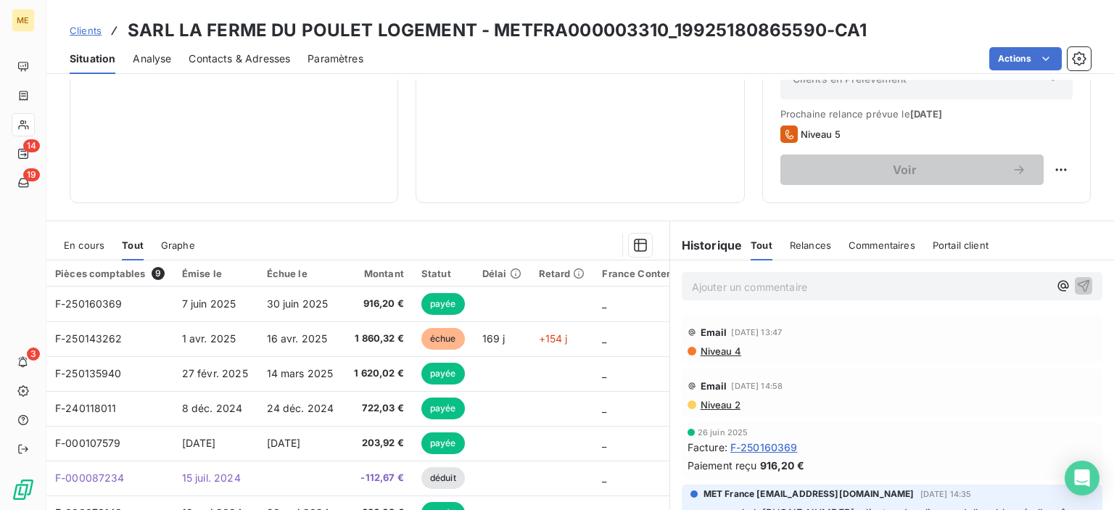
click at [808, 247] on span "Relances" at bounding box center [810, 245] width 41 height 12
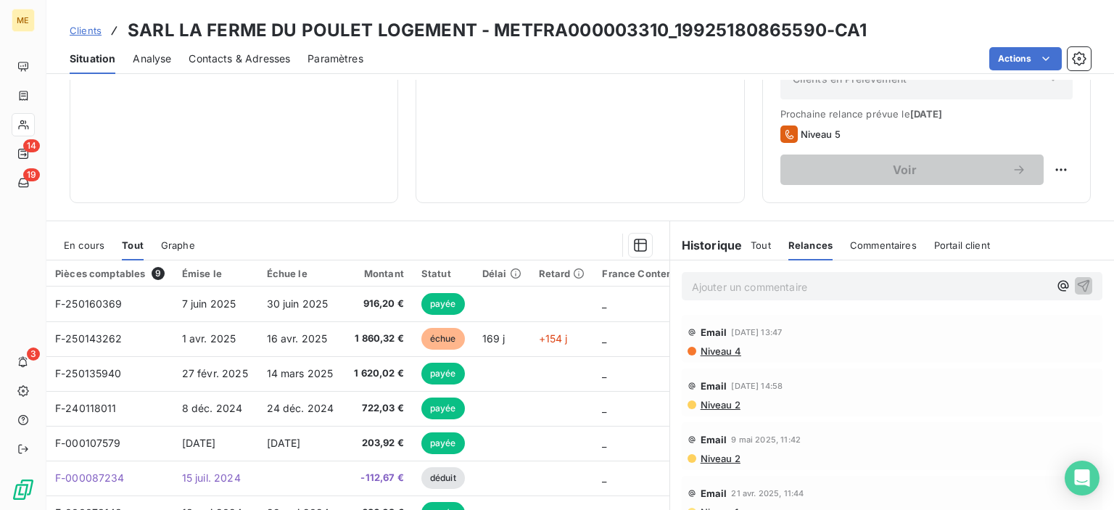
click at [757, 246] on span "Tout" at bounding box center [761, 245] width 20 height 12
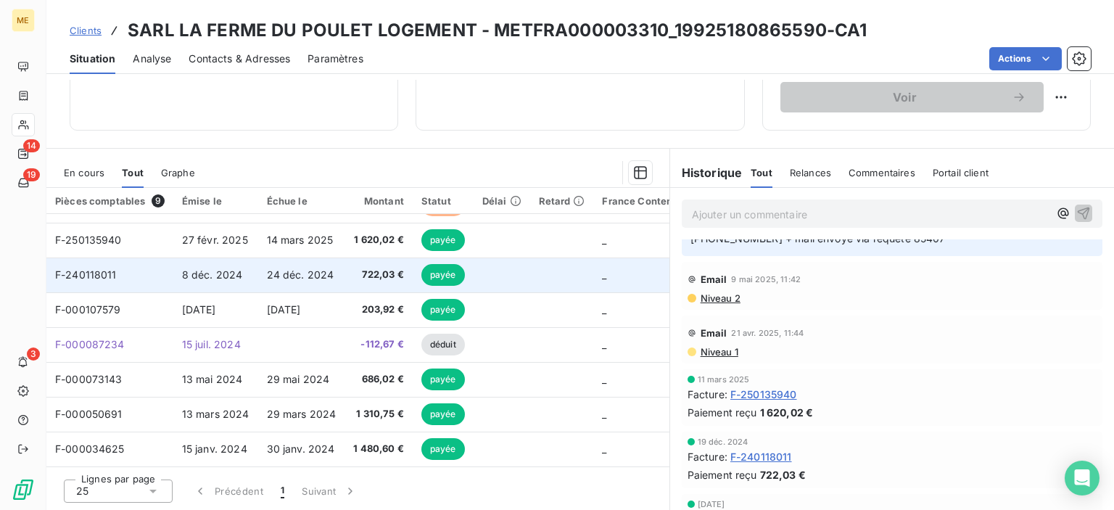
scroll to position [0, 0]
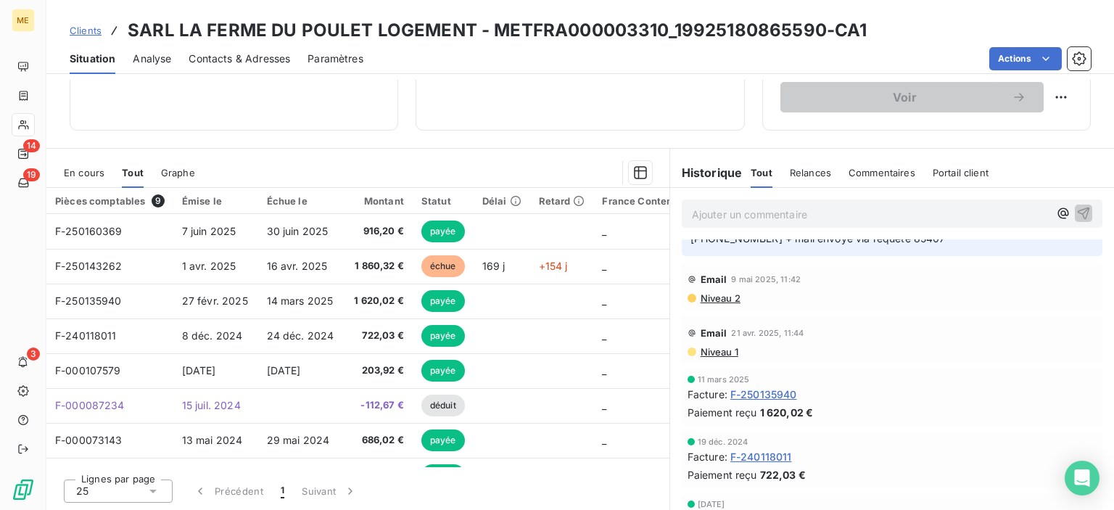
click at [84, 28] on span "Clients" at bounding box center [86, 31] width 32 height 12
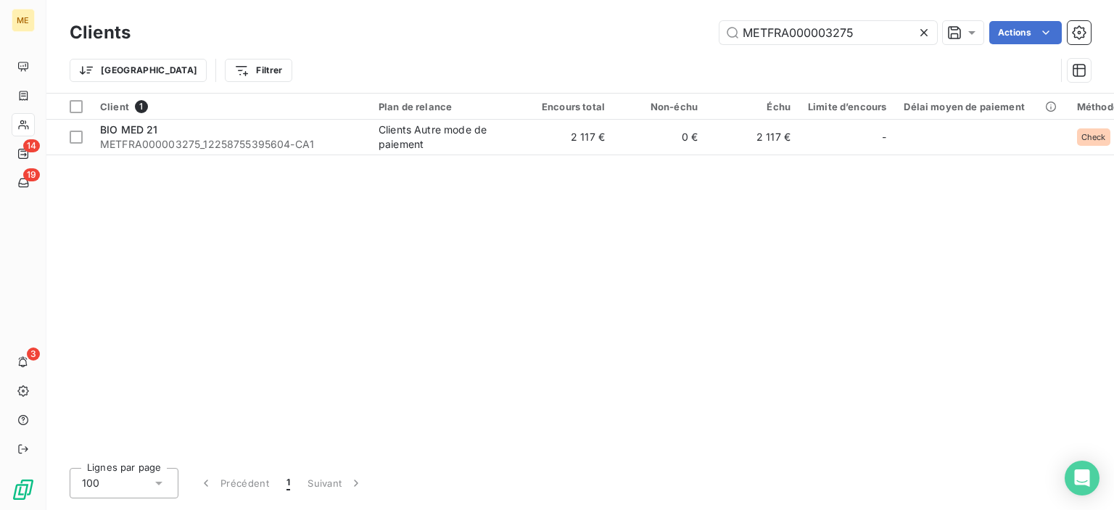
drag, startPoint x: 866, startPoint y: 33, endPoint x: 606, endPoint y: 30, distance: 260.4
click at [606, 30] on div "METFRA000003275 Actions" at bounding box center [619, 32] width 943 height 23
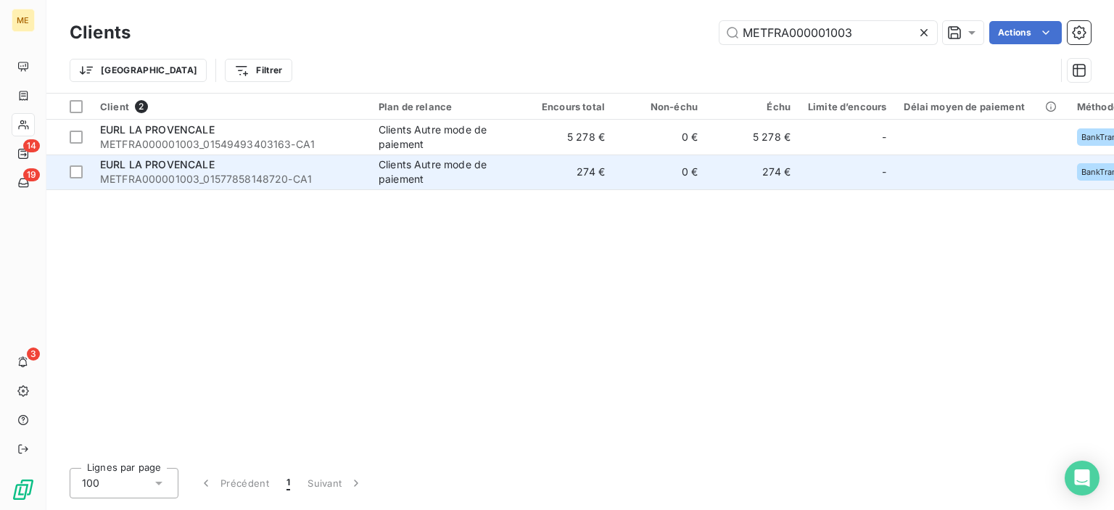
type input "METFRA000001003"
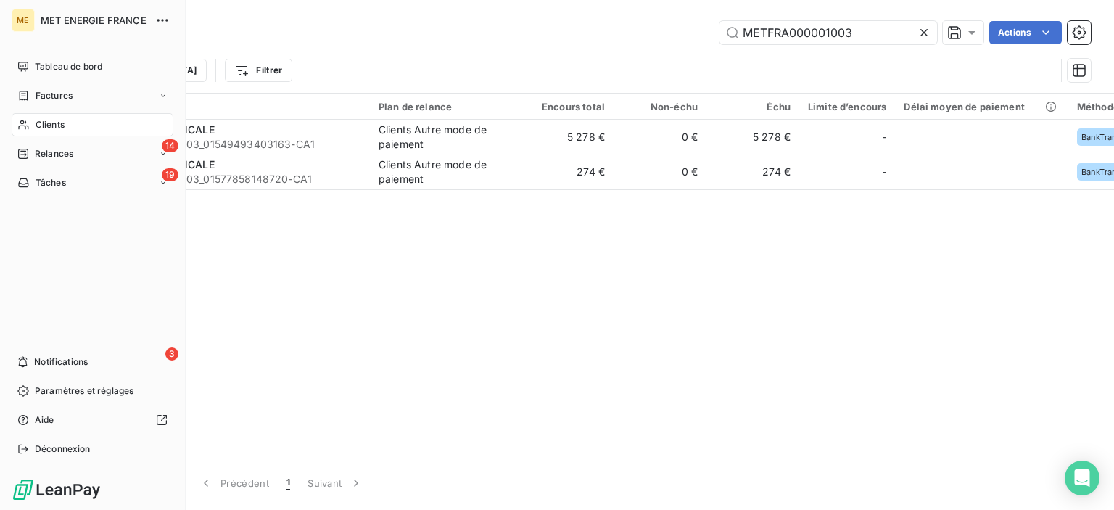
drag, startPoint x: 53, startPoint y: 92, endPoint x: 64, endPoint y: 94, distance: 11.0
click at [53, 92] on span "Factures" at bounding box center [54, 95] width 37 height 13
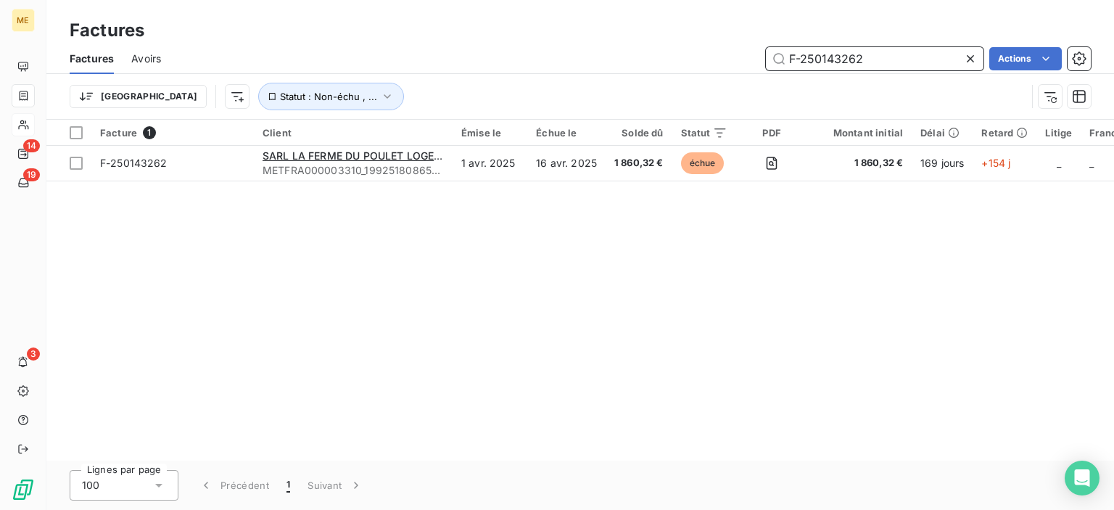
drag, startPoint x: 869, startPoint y: 53, endPoint x: 697, endPoint y: 47, distance: 172.0
click at [697, 47] on div "F-250143262 Actions" at bounding box center [634, 58] width 912 height 23
paste input "000019256"
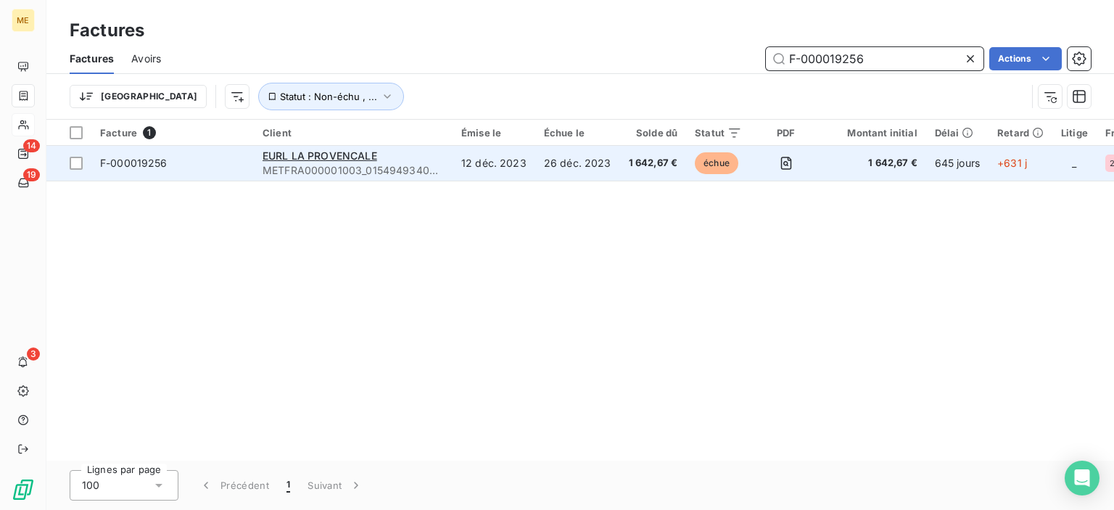
type input "F-000019256"
click at [635, 165] on span "1 642,67 €" at bounding box center [653, 163] width 49 height 15
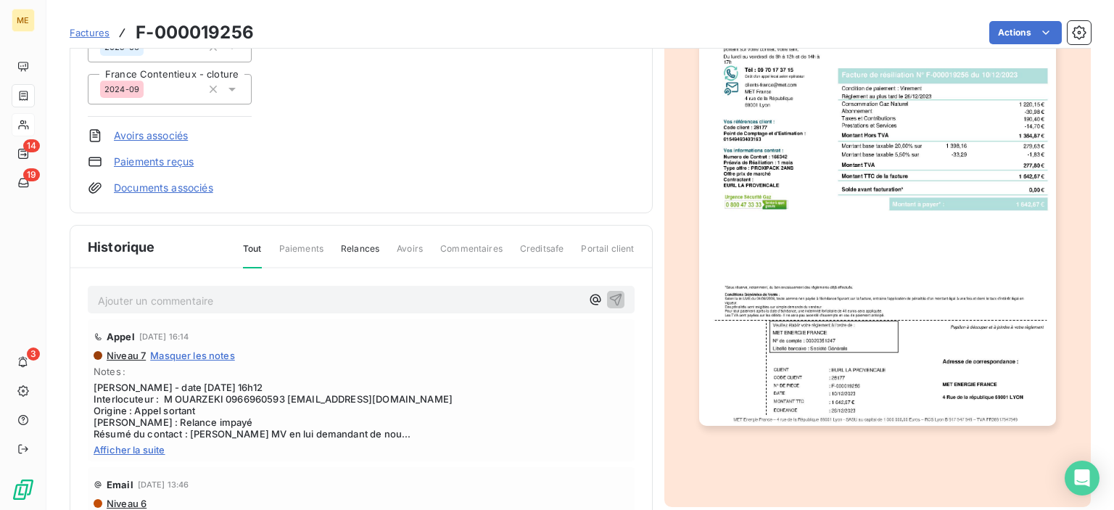
scroll to position [73, 0]
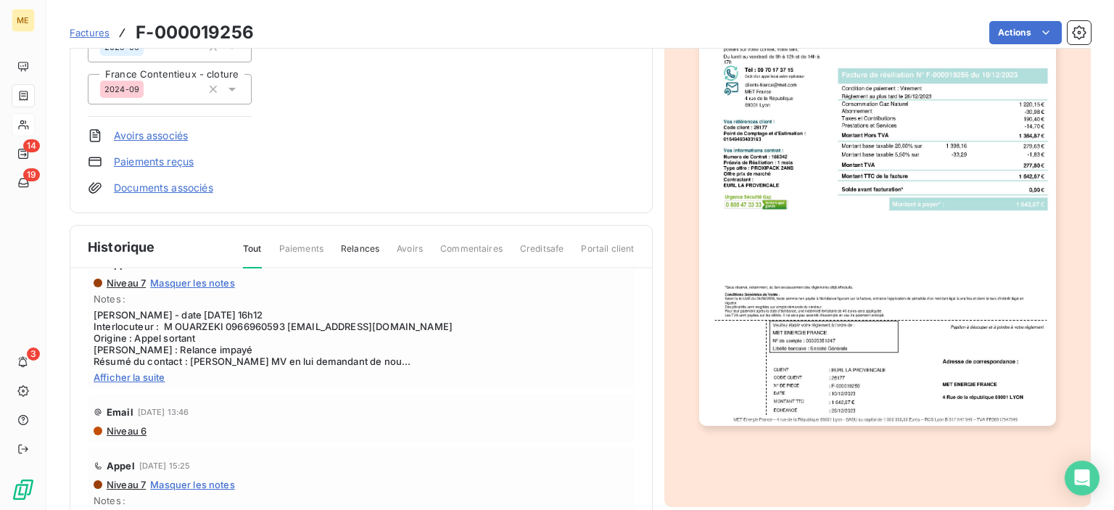
drag, startPoint x: 133, startPoint y: 378, endPoint x: 146, endPoint y: 378, distance: 13.1
click at [133, 378] on span "Afficher la suite" at bounding box center [361, 377] width 535 height 12
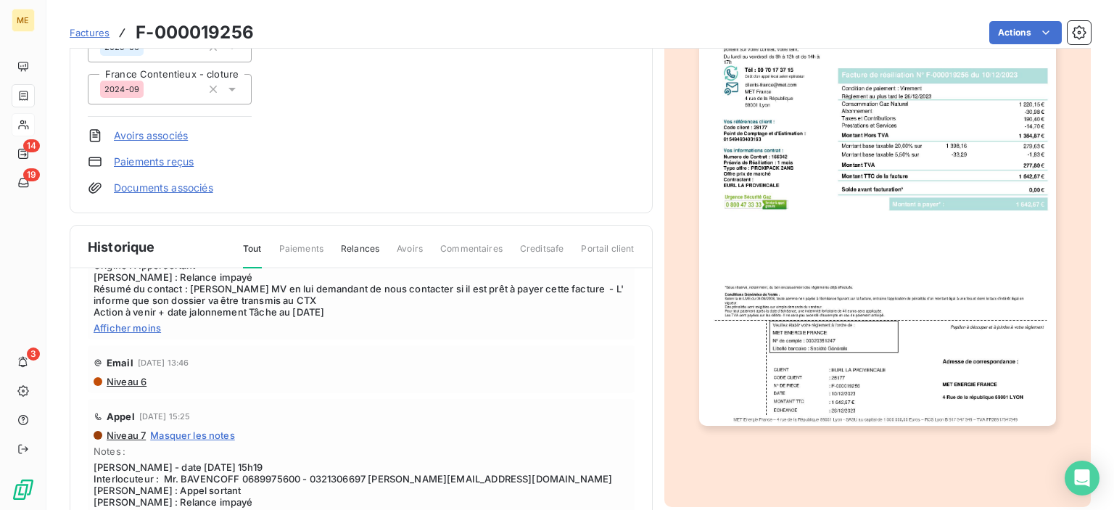
scroll to position [218, 0]
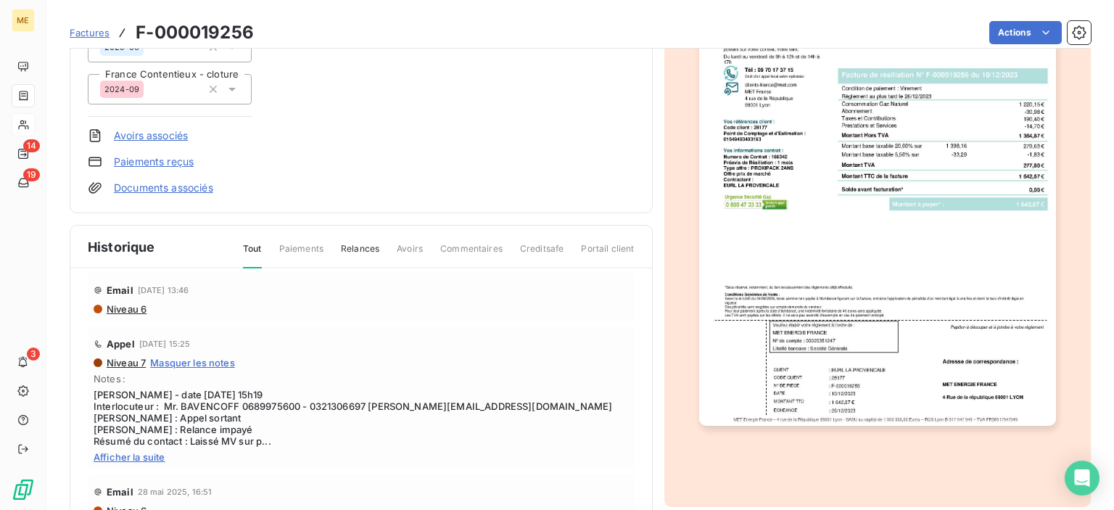
click at [151, 453] on span "Afficher la suite" at bounding box center [361, 457] width 535 height 12
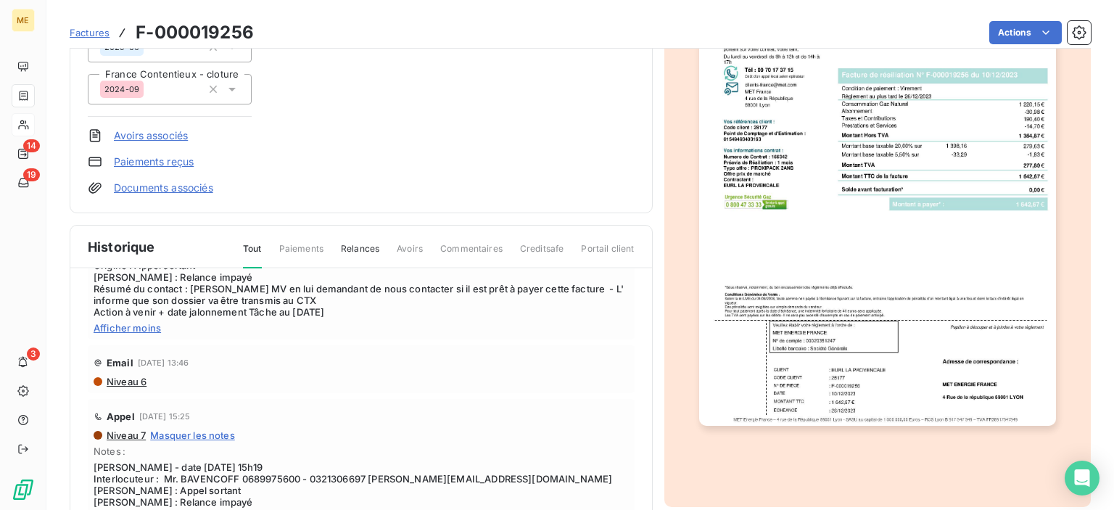
scroll to position [73, 0]
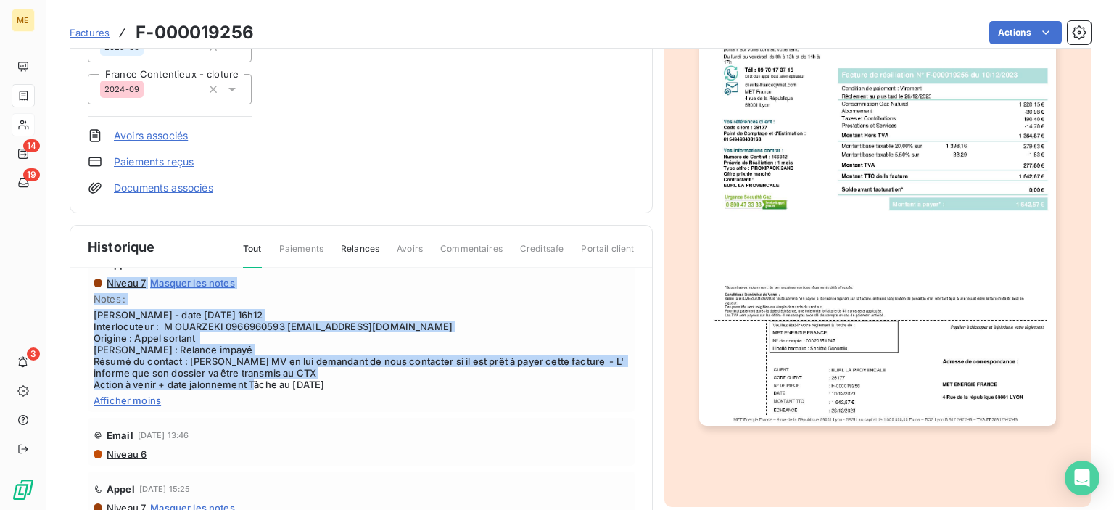
drag, startPoint x: 376, startPoint y: 385, endPoint x: 90, endPoint y: 278, distance: 305.7
click at [84, 278] on div "Ajouter un commentaire ﻿ Appel [DATE] 16:14 Niveau 7 Masquer les notes Notes : …" at bounding box center [361, 436] width 582 height 336
copy div "Niveau 7 Masquer les notes Notes : [PERSON_NAME] - date [DATE] 16h12 Interlocut…"
click at [276, 342] on span "[PERSON_NAME] - date [DATE] 16h12 Interlocuteur : M OUARZEKI 0966960593 [EMAIL_…" at bounding box center [361, 349] width 535 height 81
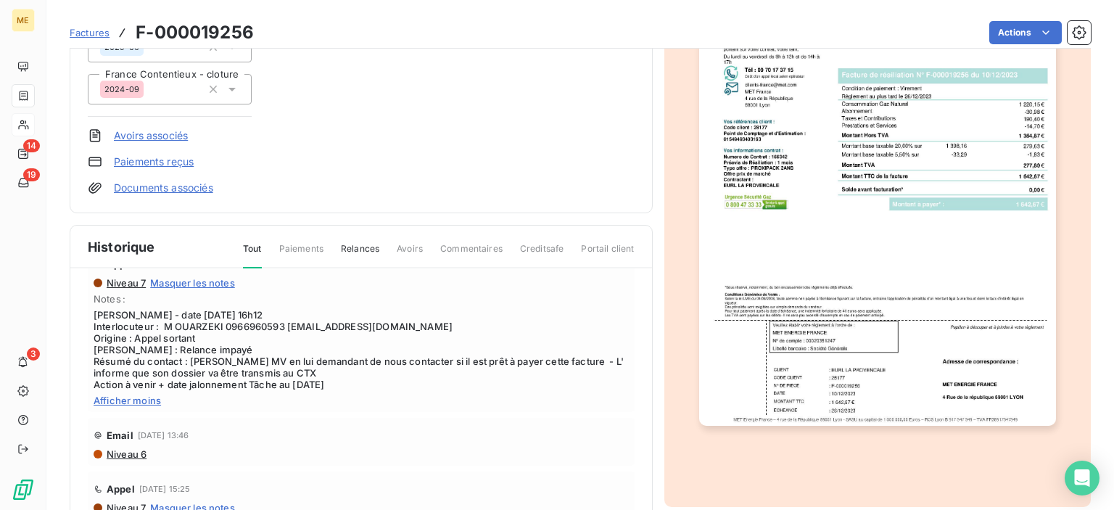
click at [255, 325] on span "[PERSON_NAME] - date [DATE] 16h12 Interlocuteur : M OUARZEKI 0966960593 [EMAIL_…" at bounding box center [361, 349] width 535 height 81
click at [255, 324] on span "[PERSON_NAME] - date [DATE] 16h12 Interlocuteur : M OUARZEKI 0966960593 [EMAIL_…" at bounding box center [361, 349] width 535 height 81
copy span "0966960593"
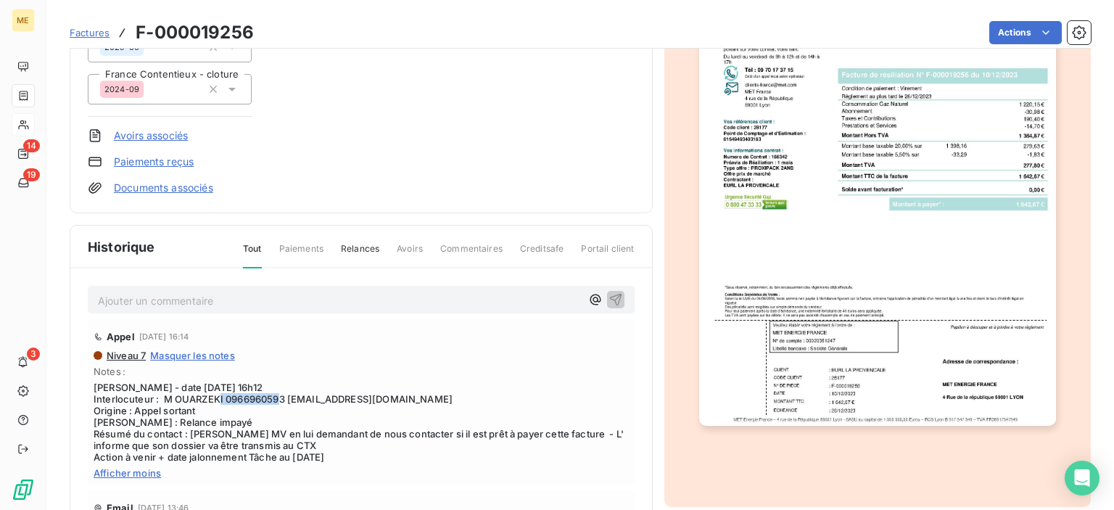
click at [904, 206] on img "button" at bounding box center [877, 173] width 357 height 504
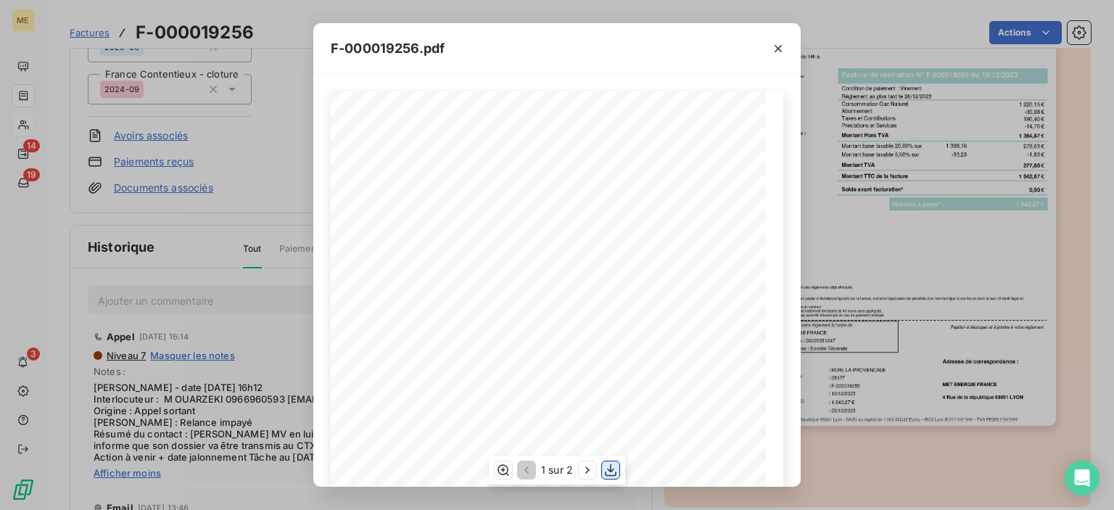
click at [611, 465] on icon "button" at bounding box center [611, 470] width 12 height 12
drag, startPoint x: 780, startPoint y: 51, endPoint x: 980, endPoint y: 53, distance: 200.2
click at [780, 51] on icon "button" at bounding box center [778, 48] width 15 height 15
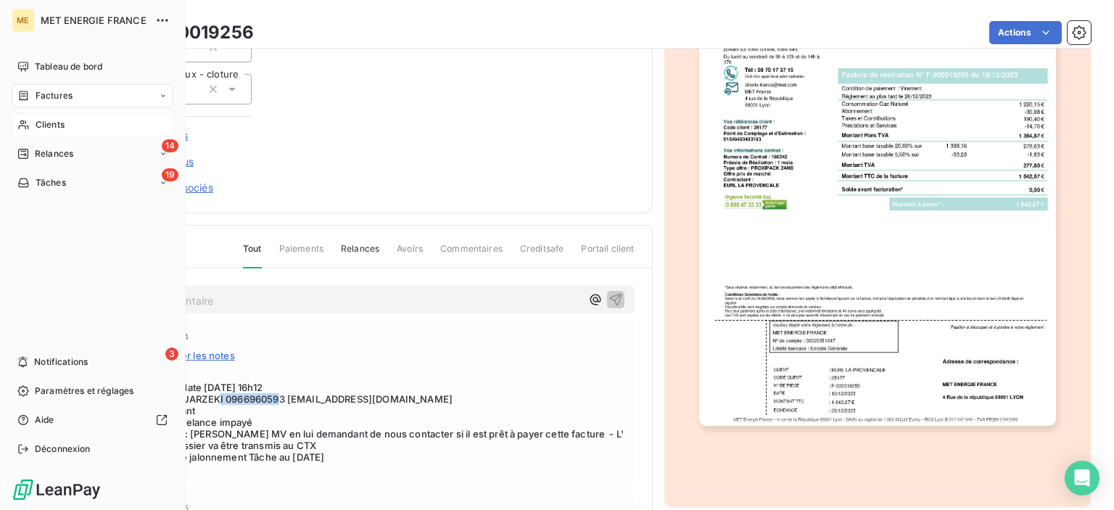
click at [63, 118] on span "Clients" at bounding box center [50, 124] width 29 height 13
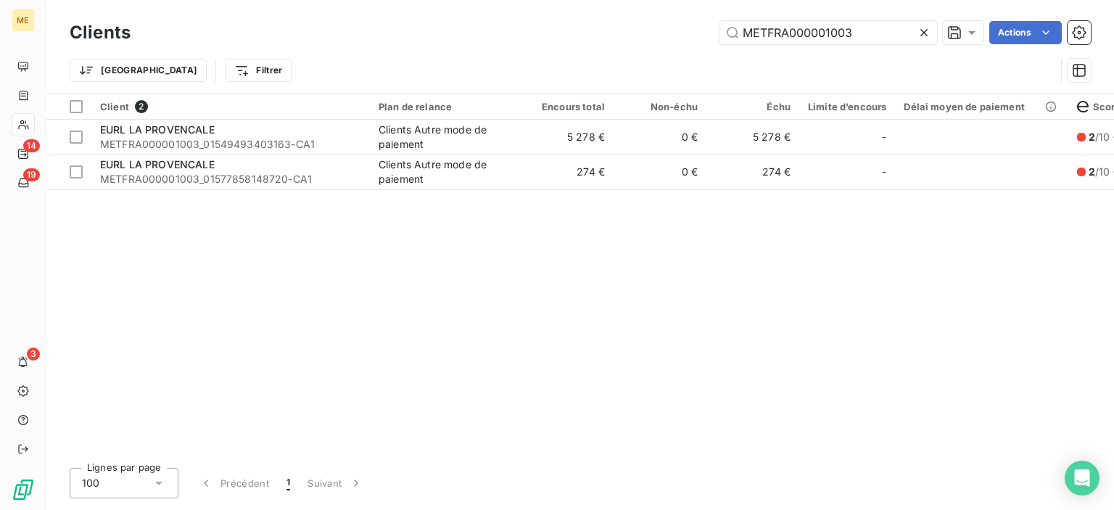
drag, startPoint x: 851, startPoint y: 34, endPoint x: 647, endPoint y: 35, distance: 203.8
click at [646, 35] on div "METFRA000001003 Actions" at bounding box center [619, 32] width 943 height 23
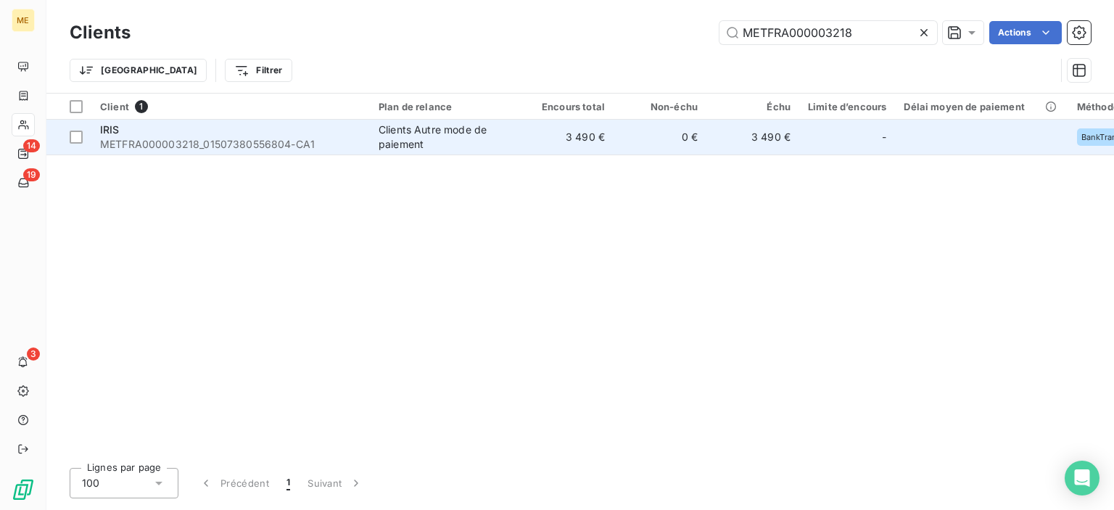
type input "METFRA000003218"
click at [574, 141] on td "3 490 €" at bounding box center [567, 137] width 93 height 35
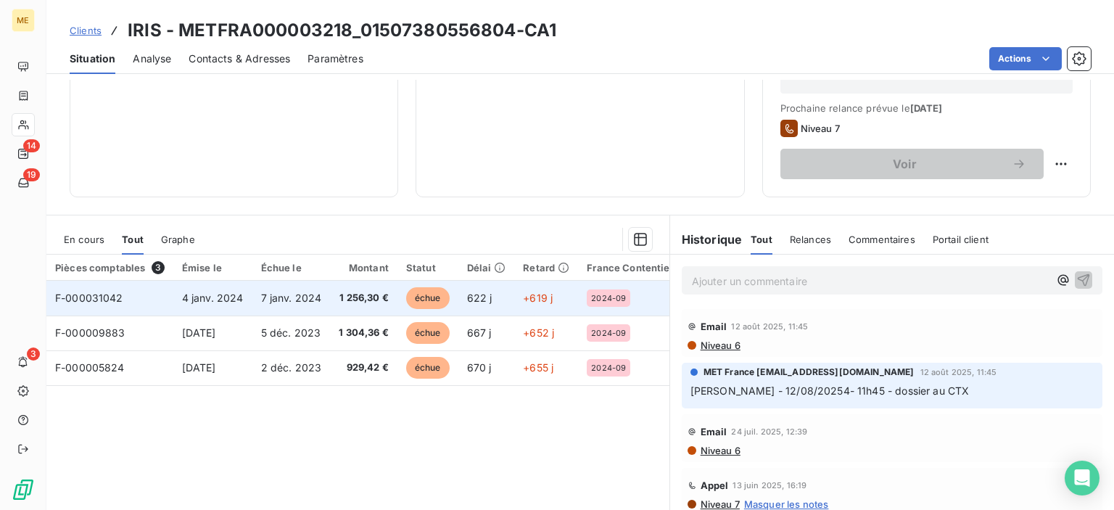
scroll to position [357, 0]
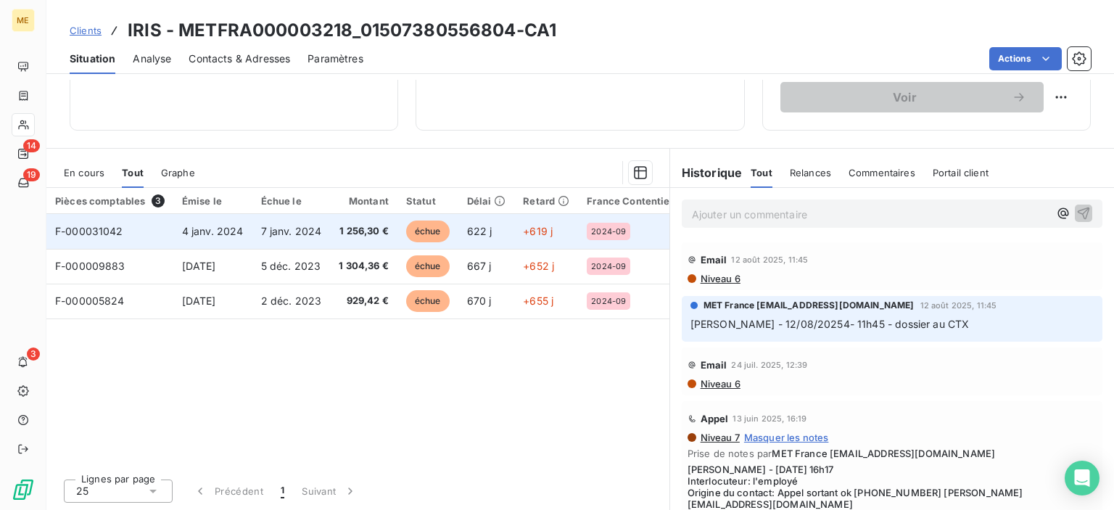
click at [344, 229] on span "1 256,30 €" at bounding box center [364, 231] width 50 height 15
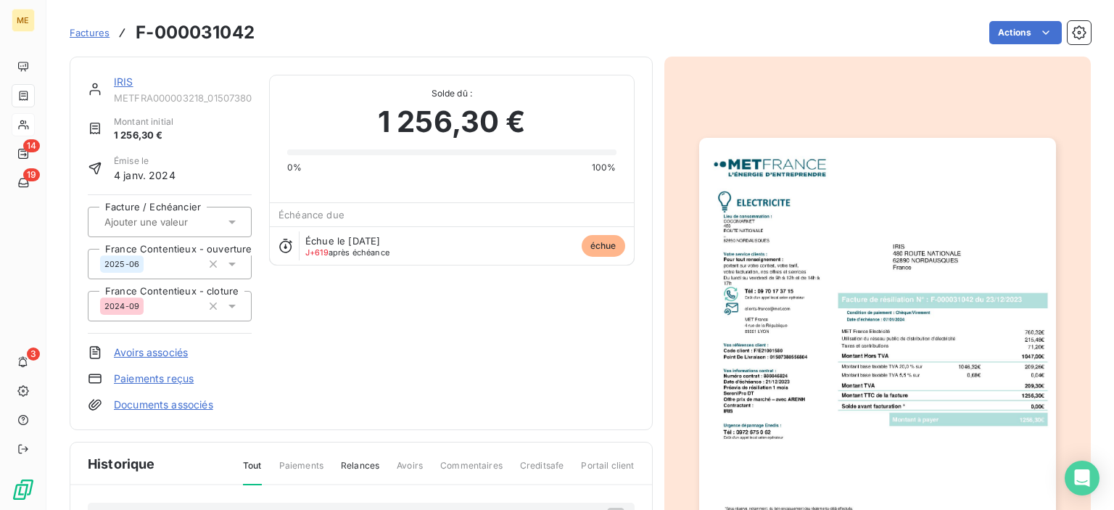
scroll to position [145, 0]
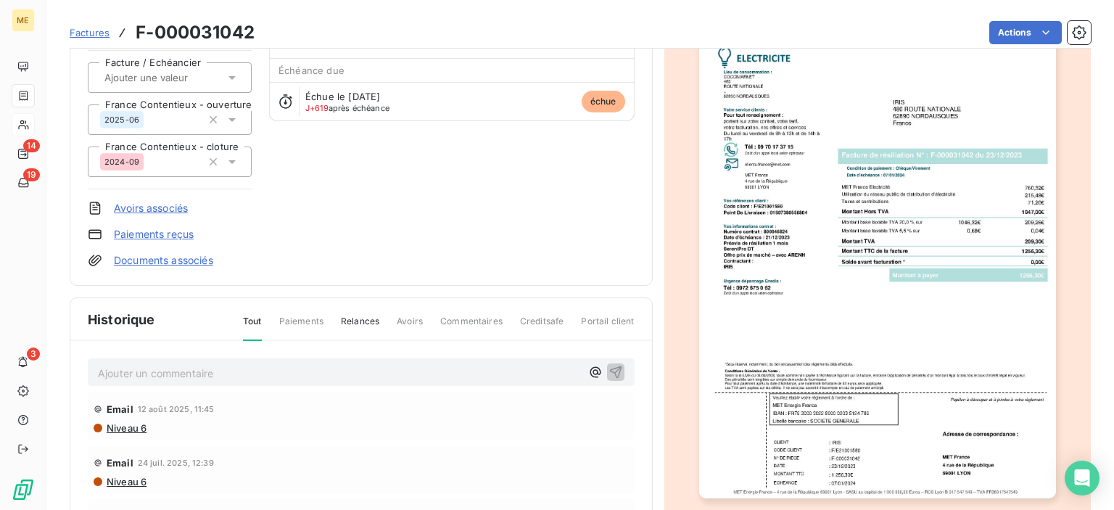
click at [938, 359] on img "button" at bounding box center [877, 245] width 357 height 504
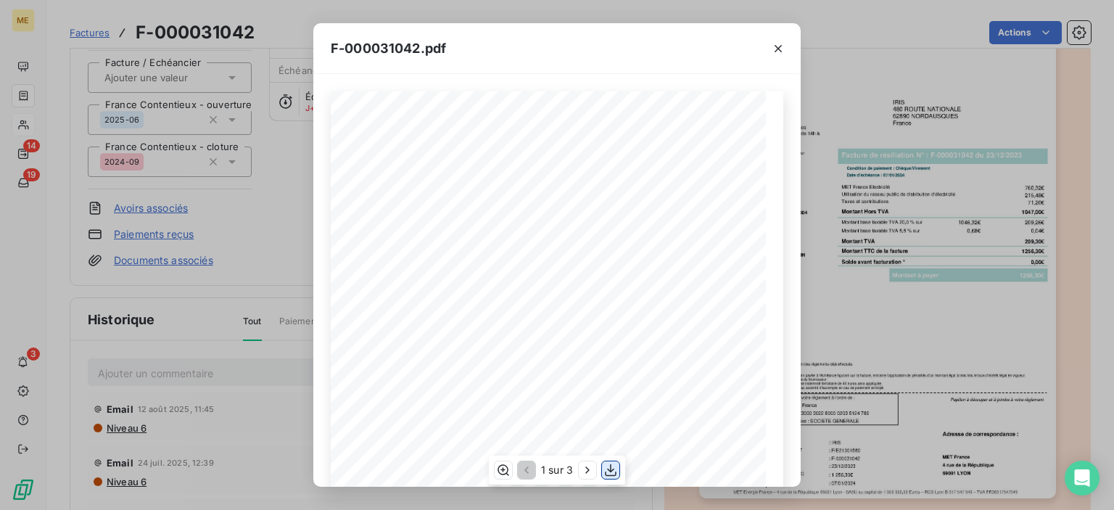
click at [614, 468] on icon "button" at bounding box center [610, 470] width 15 height 15
drag, startPoint x: 777, startPoint y: 45, endPoint x: 1063, endPoint y: 91, distance: 290.2
click at [777, 45] on icon "button" at bounding box center [778, 48] width 15 height 15
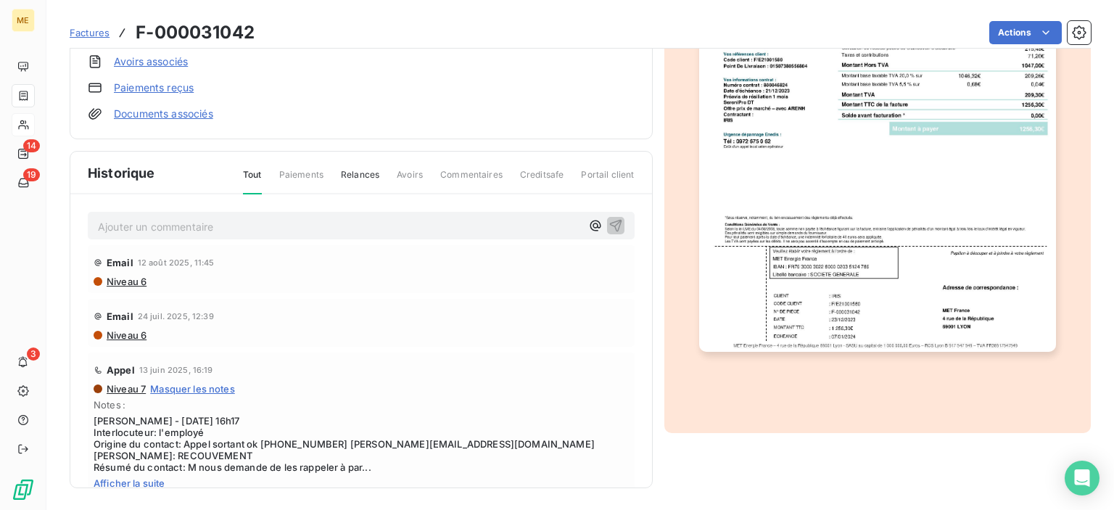
scroll to position [73, 0]
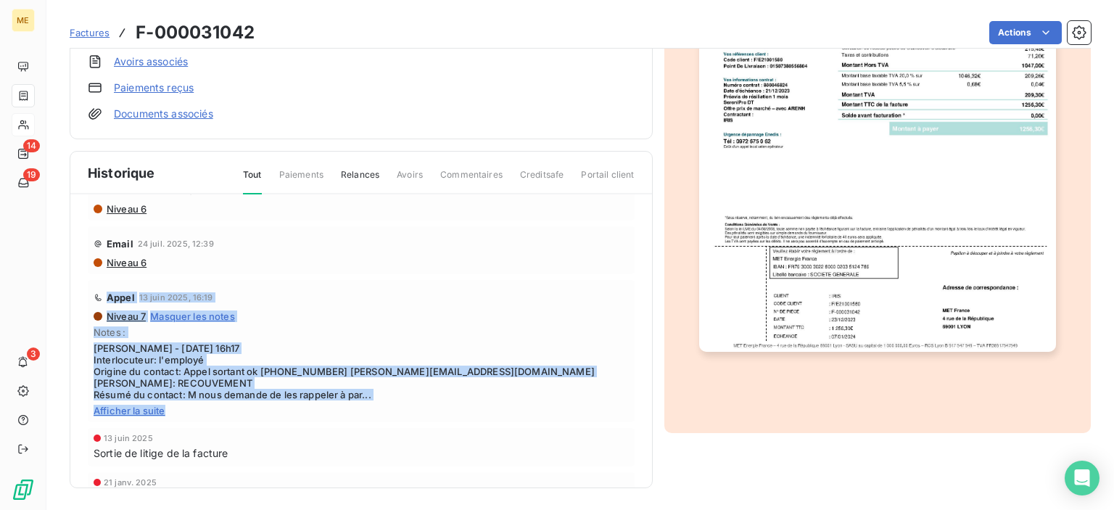
drag, startPoint x: 317, startPoint y: 411, endPoint x: 87, endPoint y: 298, distance: 256.2
click at [88, 298] on div "Appel [DATE] 16:19 Niveau 7 Masquer les notes Notes : [PERSON_NAME] - [DATE] 16…" at bounding box center [361, 351] width 547 height 142
copy div "Appel [DATE] 16:19 Niveau 7 Masquer les notes Notes : [PERSON_NAME] - [DATE] 16…"
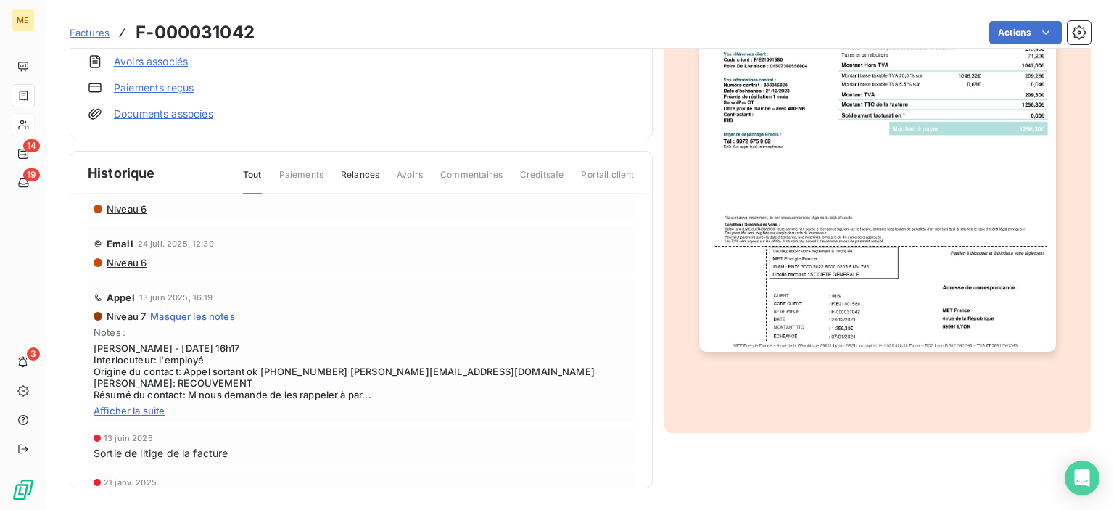
click at [437, 429] on div "[DATE] Sortie de litige de la facture" at bounding box center [361, 447] width 547 height 38
click at [289, 368] on span "[PERSON_NAME] - [DATE] 16h17 Interlocuteur: l'employé Origine du contact: Appel…" at bounding box center [361, 371] width 535 height 58
copy span "0321352654"
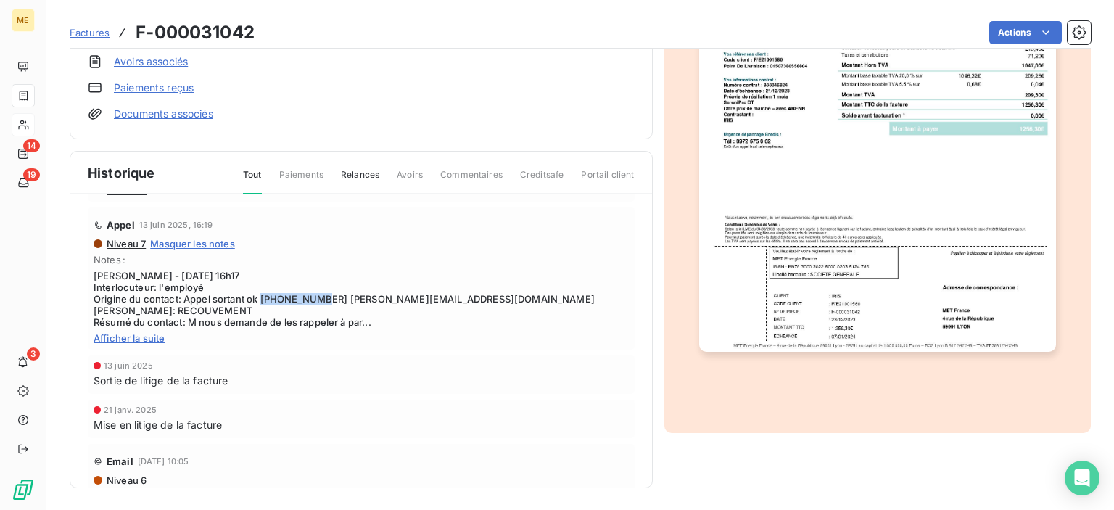
click at [83, 37] on span "Factures" at bounding box center [90, 33] width 40 height 12
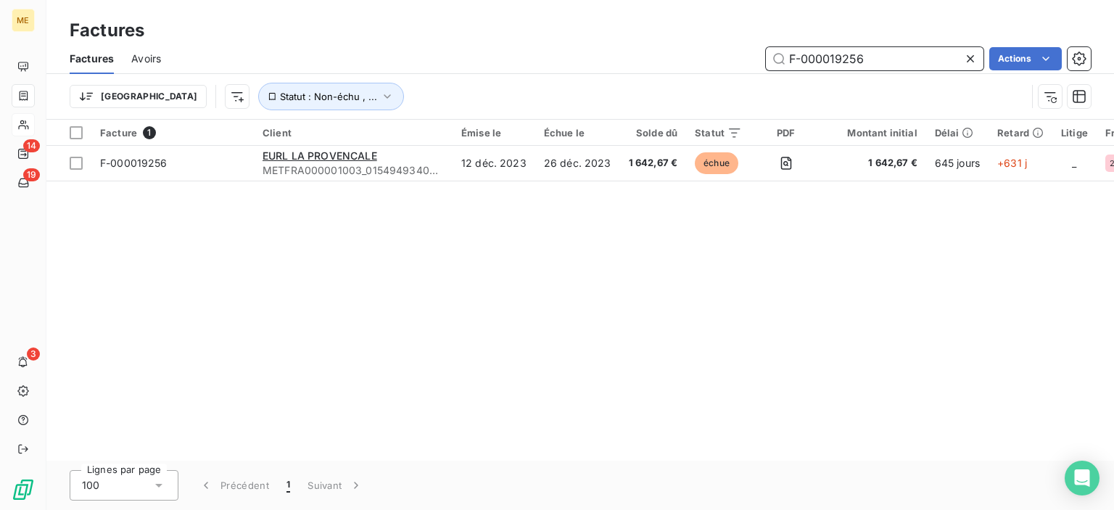
drag, startPoint x: 866, startPoint y: 59, endPoint x: 664, endPoint y: 58, distance: 201.6
click at [674, 59] on div "F-000019256 Actions" at bounding box center [634, 58] width 912 height 23
paste input "91109"
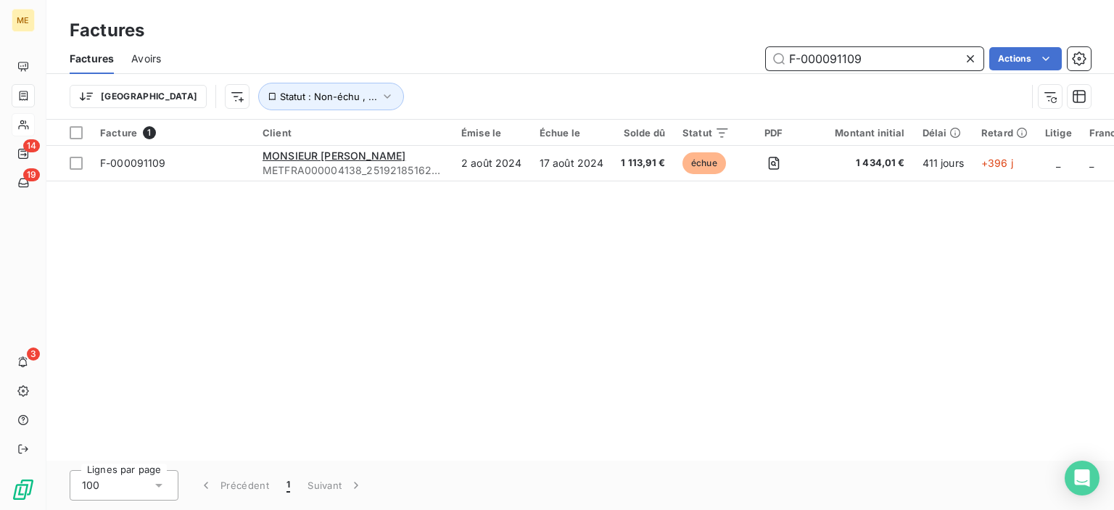
type input "F-000091109"
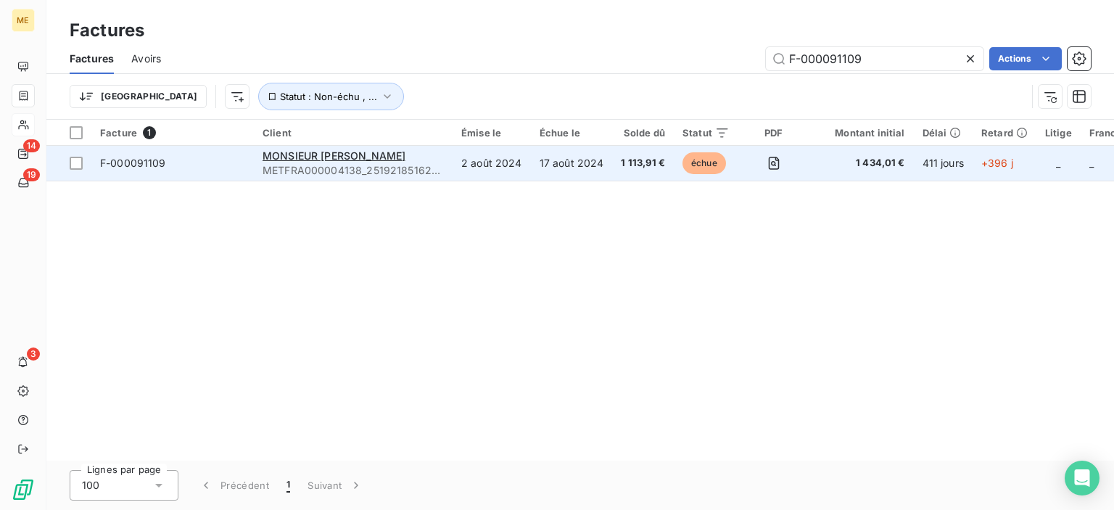
click at [568, 158] on td "17 août 2024" at bounding box center [572, 163] width 82 height 35
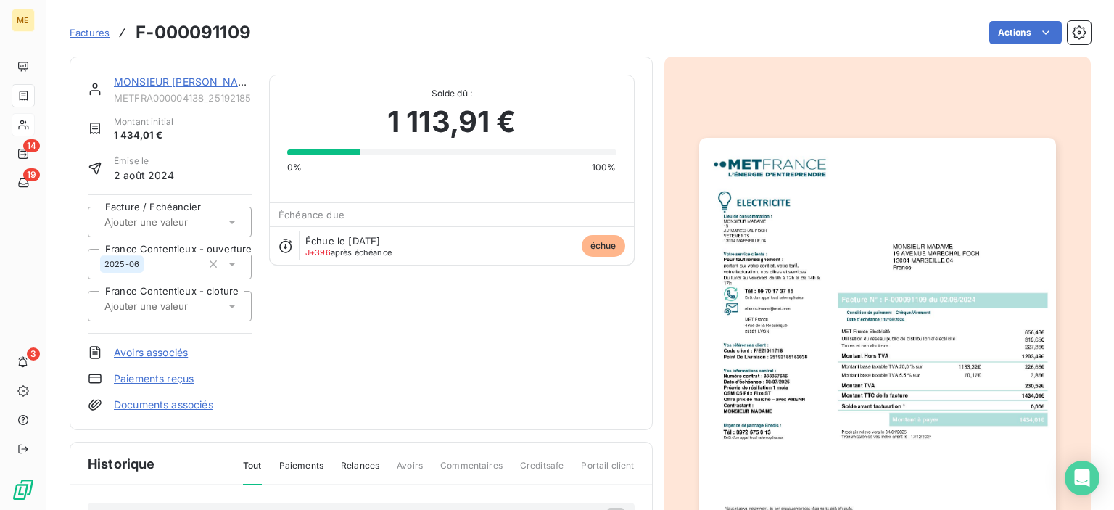
click at [831, 201] on img "button" at bounding box center [877, 390] width 357 height 504
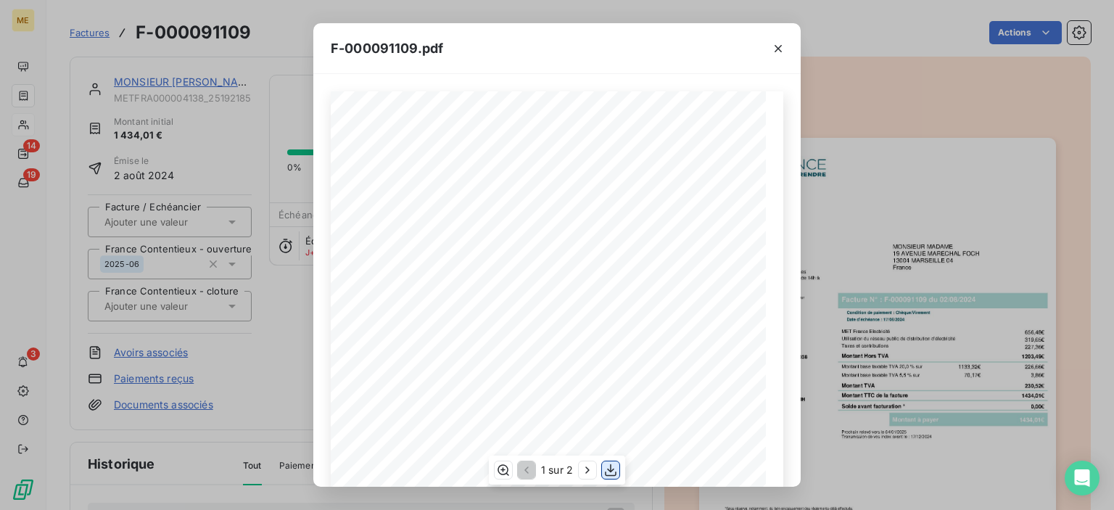
click at [615, 469] on icon "button" at bounding box center [610, 470] width 15 height 15
click at [772, 44] on icon "button" at bounding box center [778, 48] width 15 height 15
